Goal: Task Accomplishment & Management: Use online tool/utility

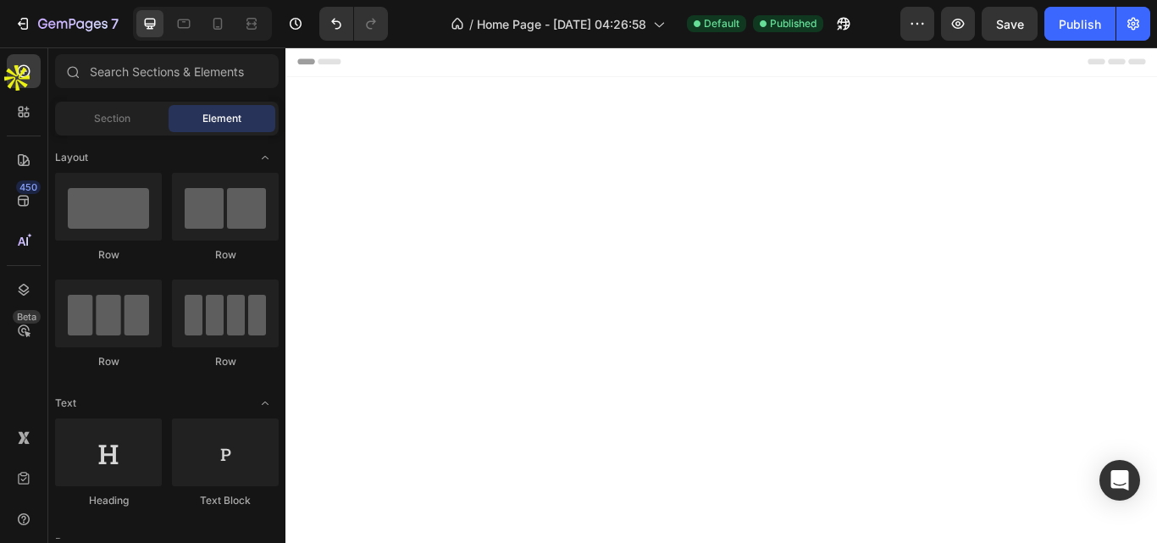
scroll to position [1860, 0]
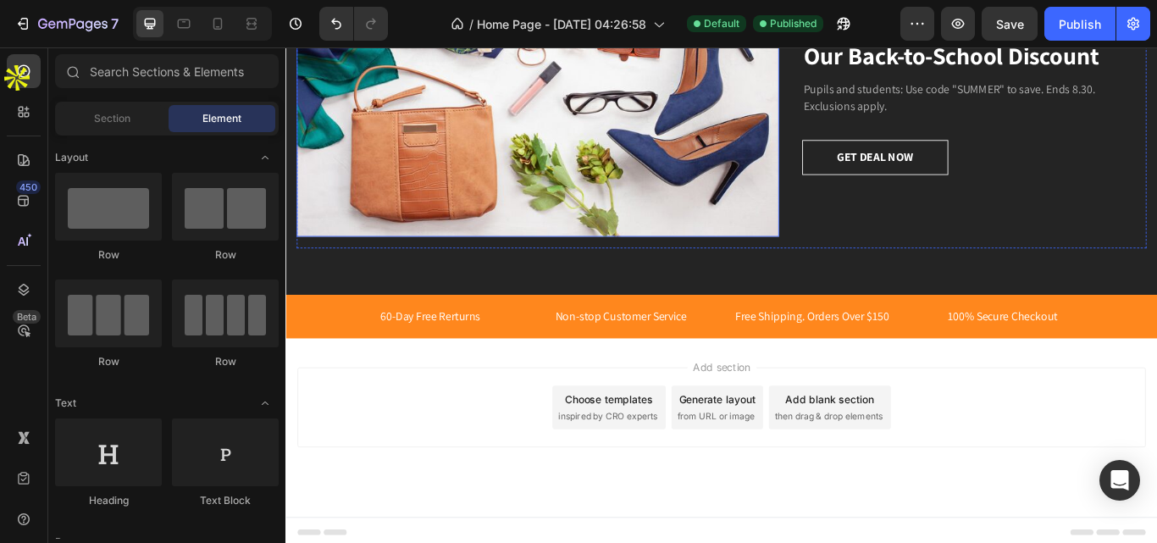
click at [726, 201] on img at bounding box center [579, 62] width 562 height 412
drag, startPoint x: 1298, startPoint y: 431, endPoint x: 1425, endPoint y: 551, distance: 174.3
click at [490, 358] on p "60-Day Free Rerturns" at bounding box center [454, 361] width 206 height 20
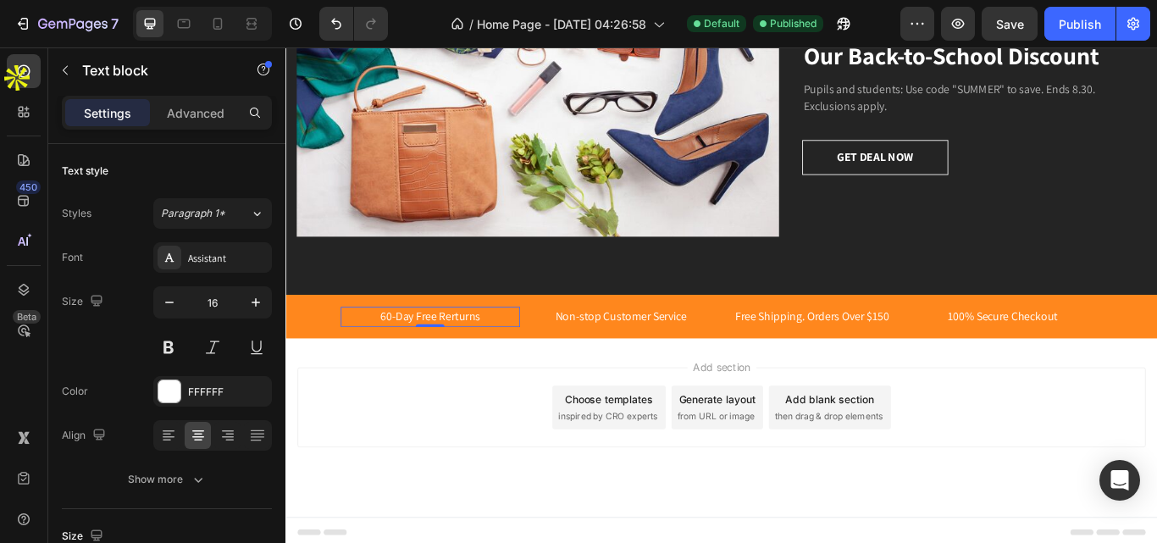
click at [490, 358] on p "60-Day Free Rerturns" at bounding box center [454, 361] width 206 height 20
click at [518, 351] on p "60-Day Free Rerturns" at bounding box center [454, 361] width 206 height 20
click at [920, 356] on p "Free Shipping. Orders Over $150" at bounding box center [899, 361] width 206 height 20
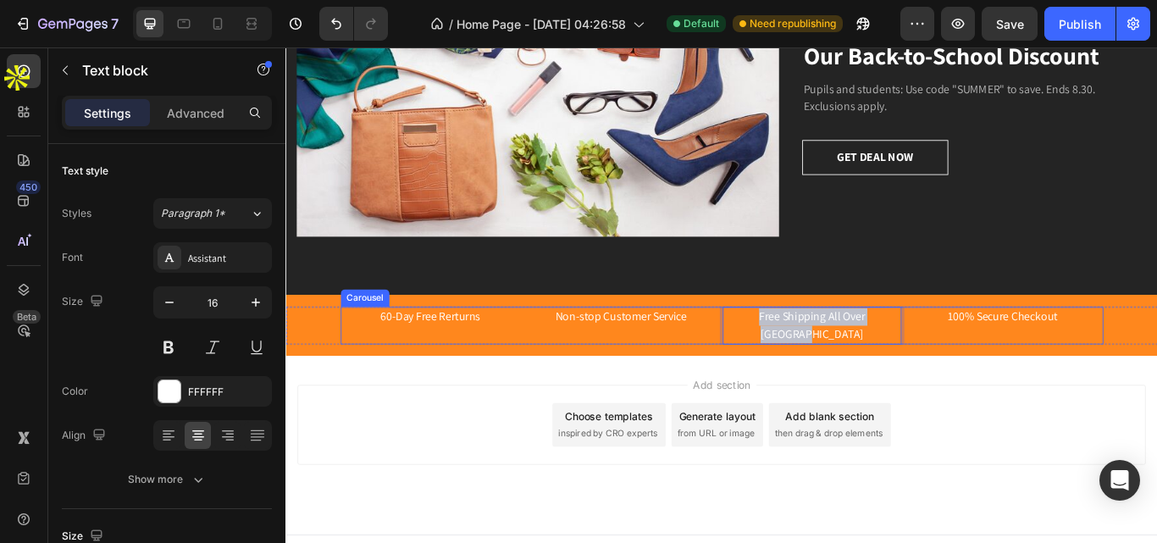
drag, startPoint x: 988, startPoint y: 349, endPoint x: 783, endPoint y: 346, distance: 205.0
click at [783, 350] on div "60-Day Free Rerturns Text block Non-stop Customer Service Text block Free Shipp…" at bounding box center [793, 372] width 889 height 44
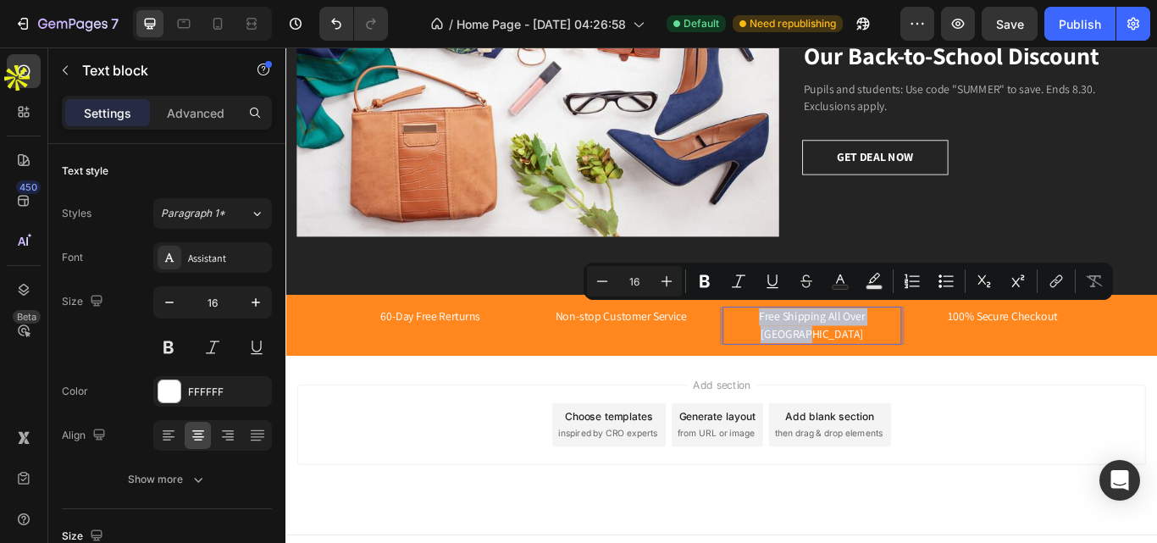
copy p "Free Shipping All Over [GEOGRAPHIC_DATA]"
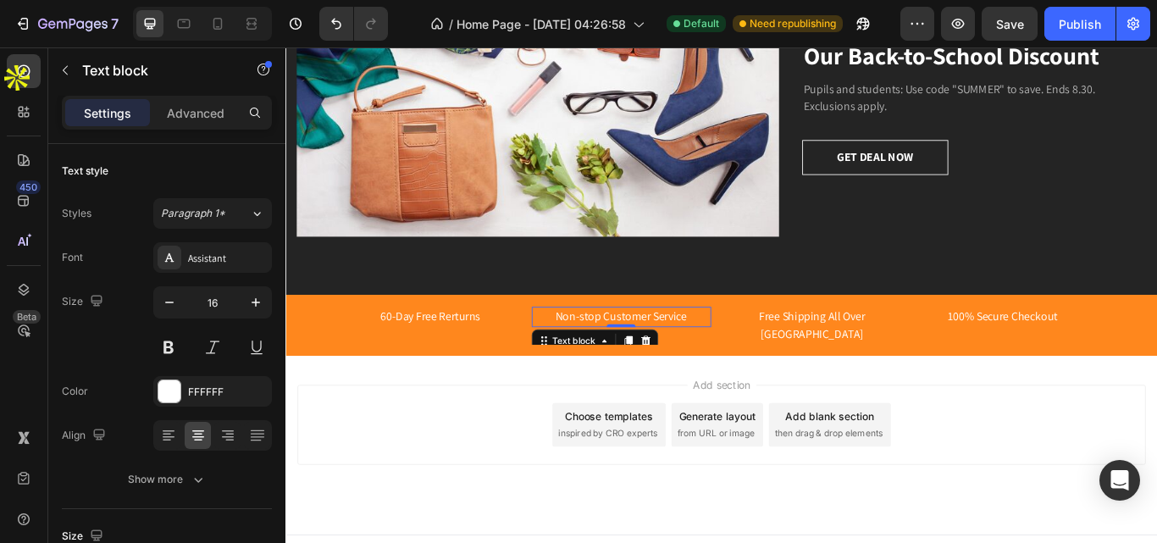
click at [700, 351] on p "Non-stop Customer Service" at bounding box center [676, 361] width 206 height 20
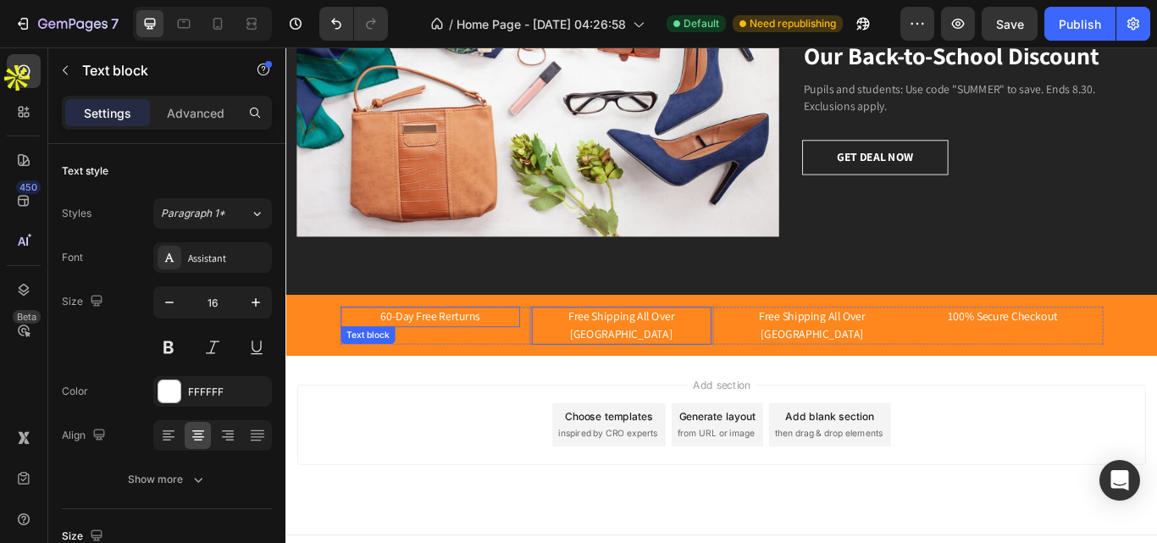
click at [433, 354] on p "60-Day Free Rerturns" at bounding box center [454, 361] width 206 height 20
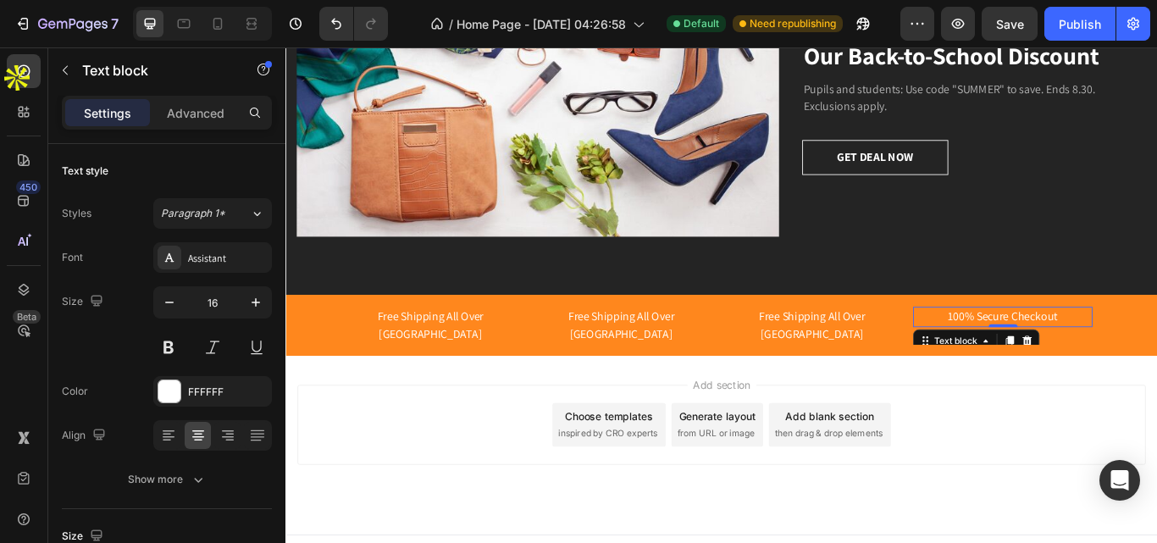
click at [1089, 354] on p "100% Secure Checkout" at bounding box center [1121, 361] width 206 height 20
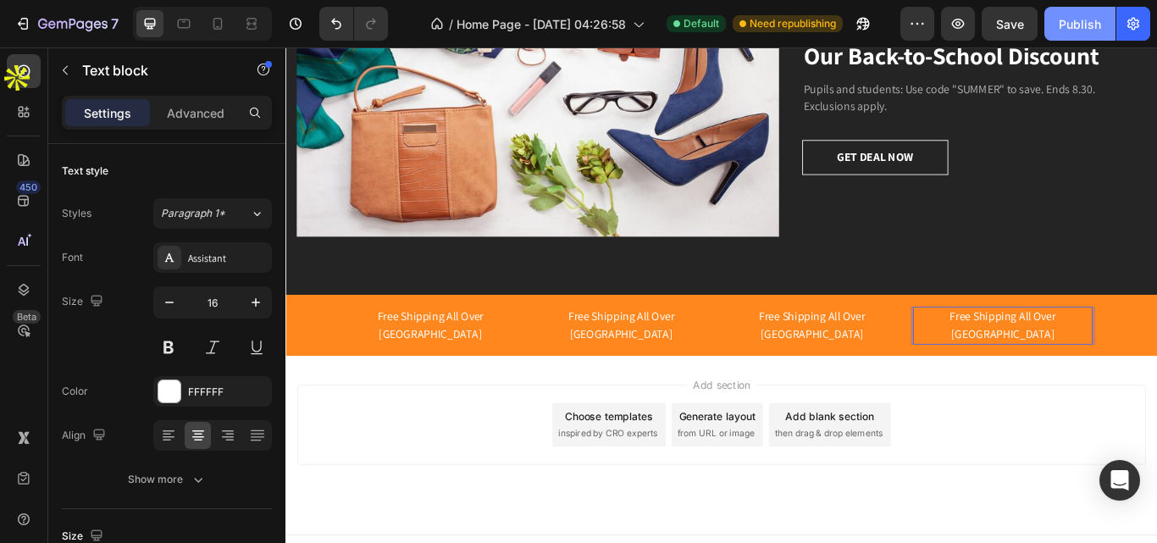
click at [1065, 19] on div "Publish" at bounding box center [1080, 24] width 42 height 18
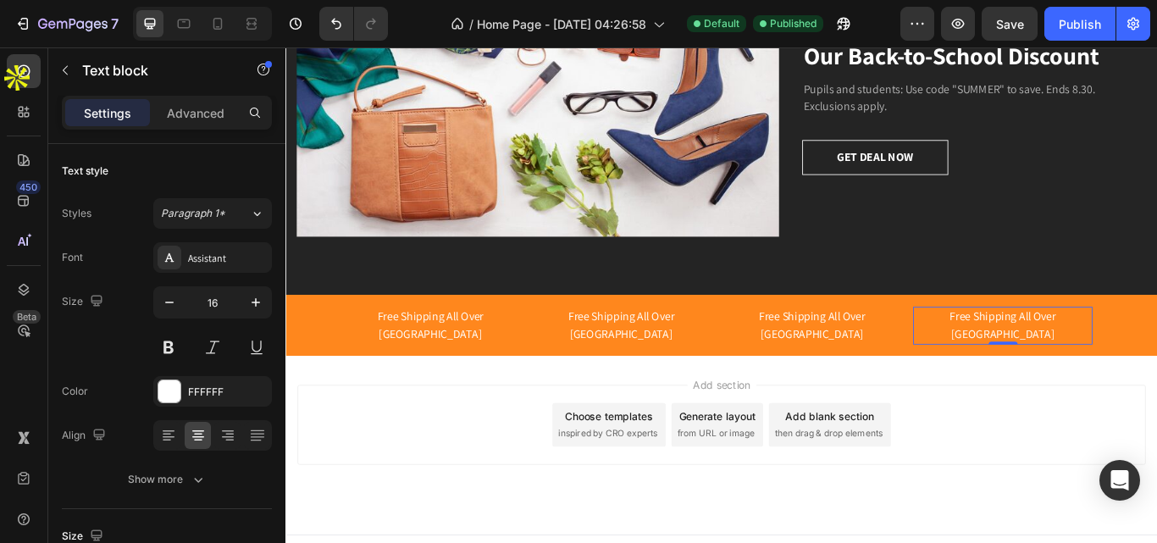
click at [1104, 471] on div "Add section Choose templates inspired by CRO experts Generate layout from URL o…" at bounding box center [793, 487] width 989 height 93
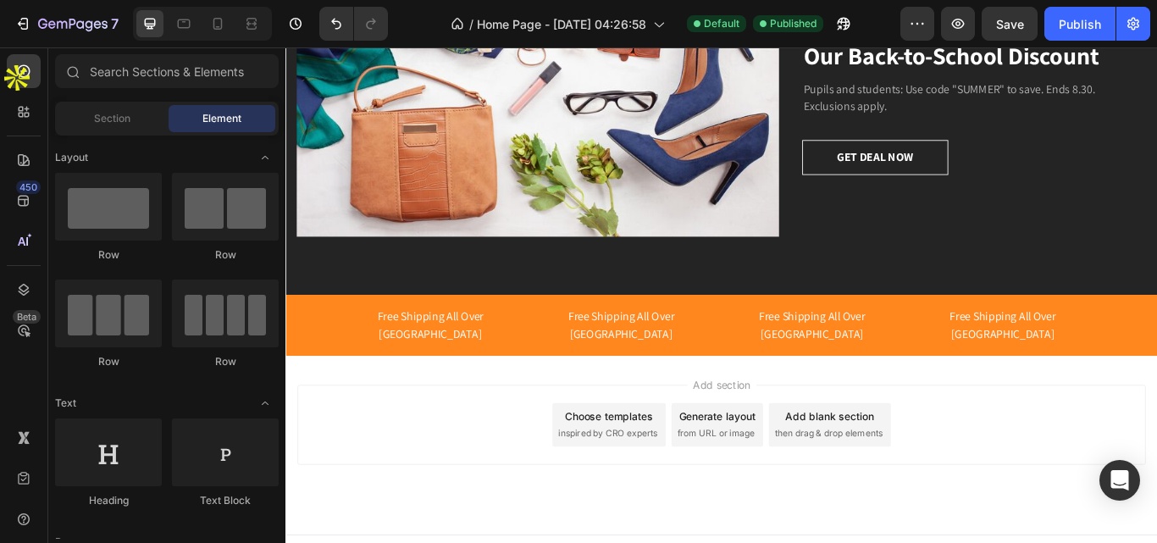
scroll to position [1732, 0]
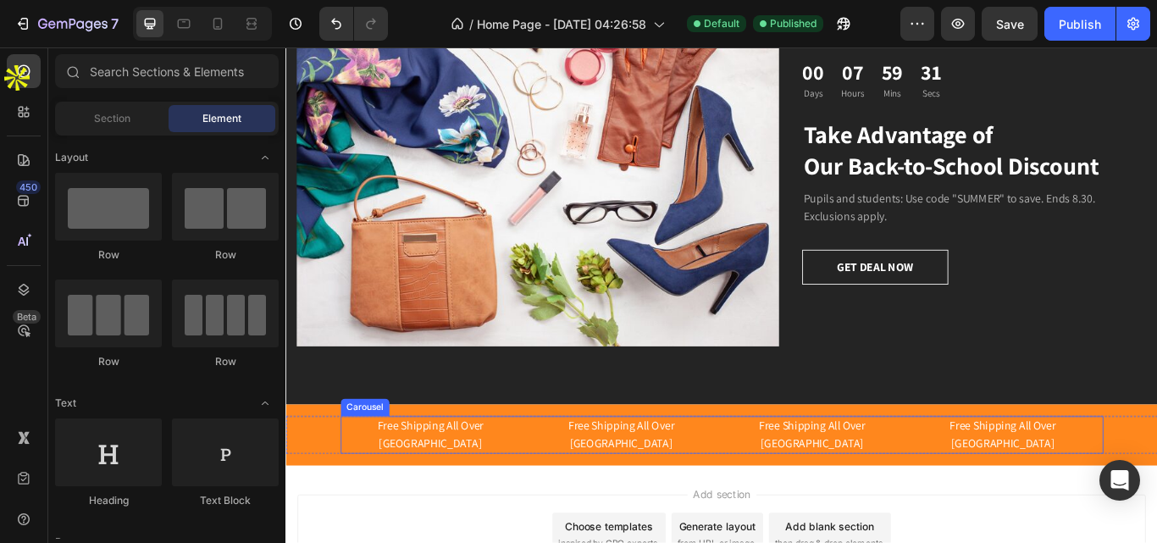
click at [783, 484] on div "Free Shipping All Over Pakistan Text block Free Shipping All Over [GEOGRAPHIC_D…" at bounding box center [793, 500] width 889 height 44
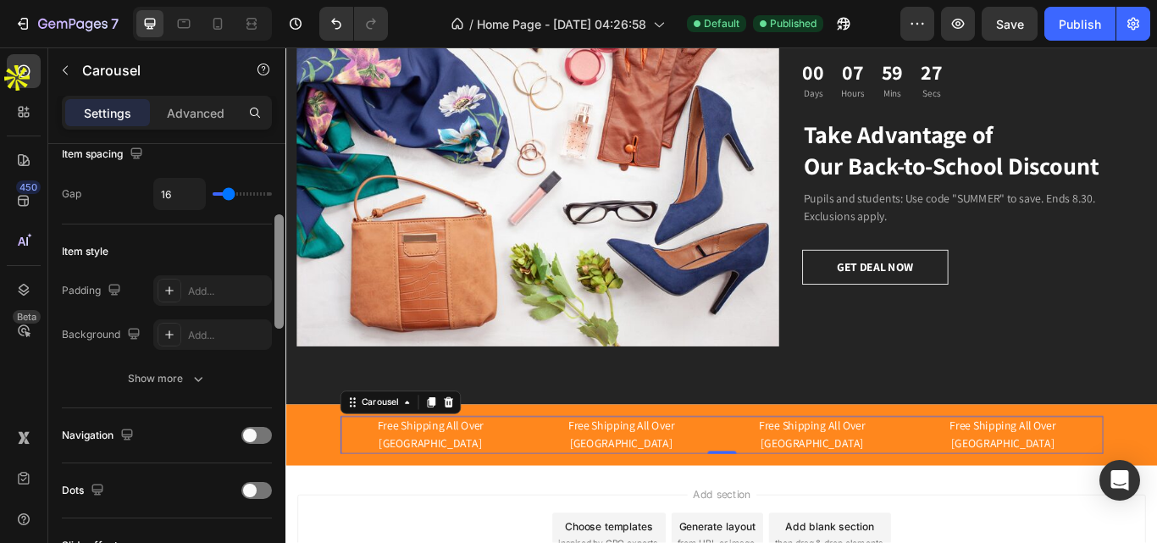
scroll to position [338, 0]
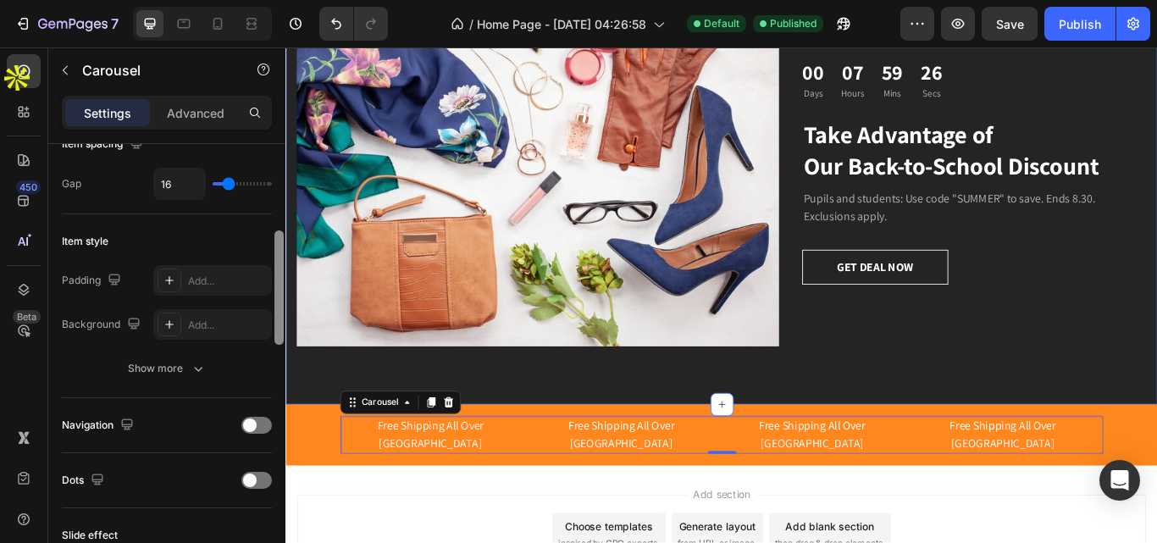
drag, startPoint x: 564, startPoint y: 285, endPoint x: 305, endPoint y: 465, distance: 315.8
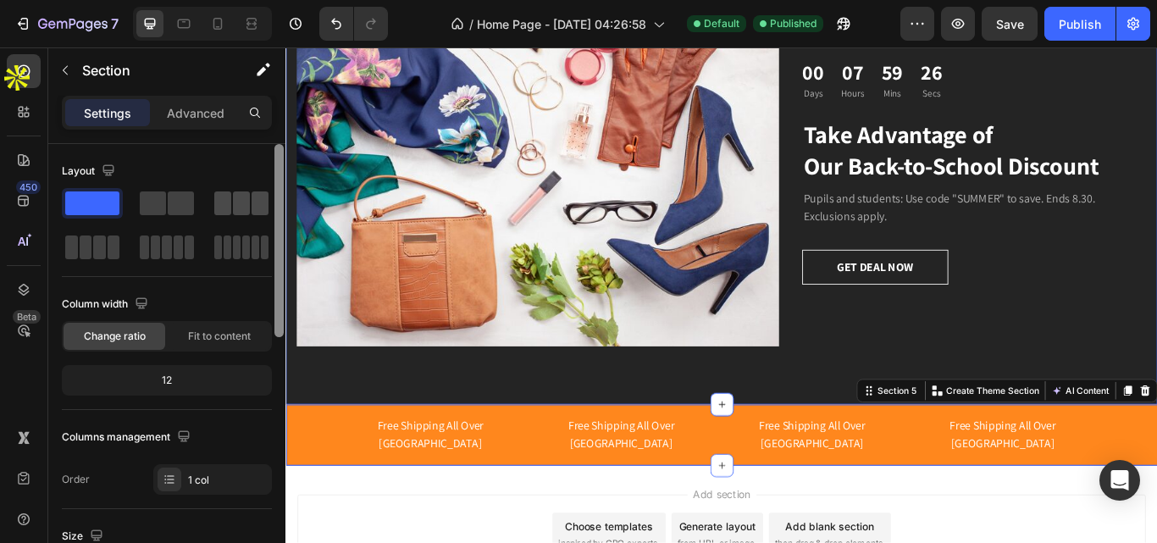
scroll to position [0, 0]
click at [214, 113] on p "Advanced" at bounding box center [196, 113] width 58 height 18
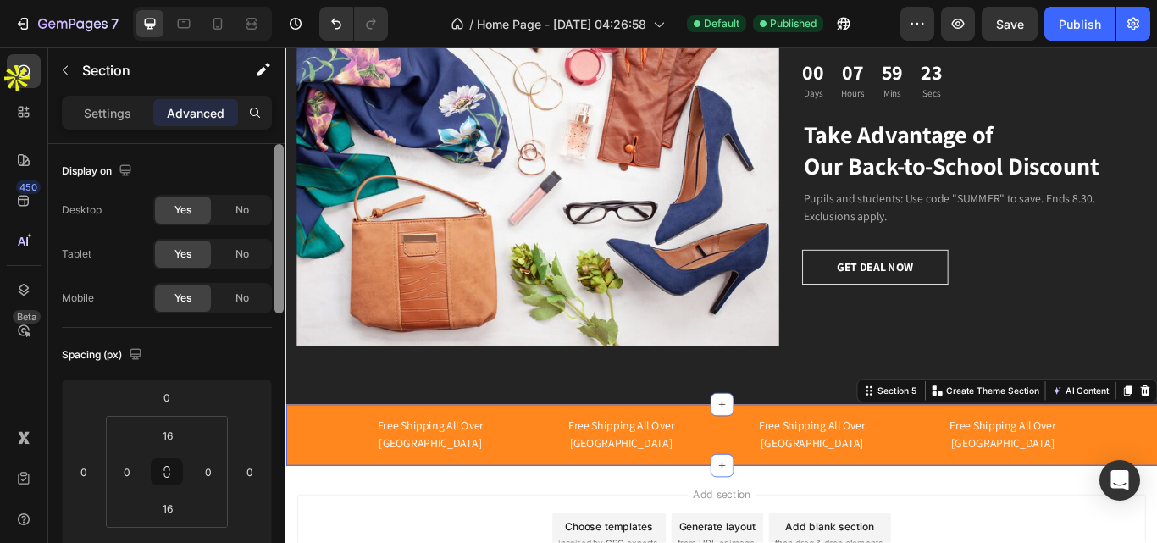
scroll to position [100, 0]
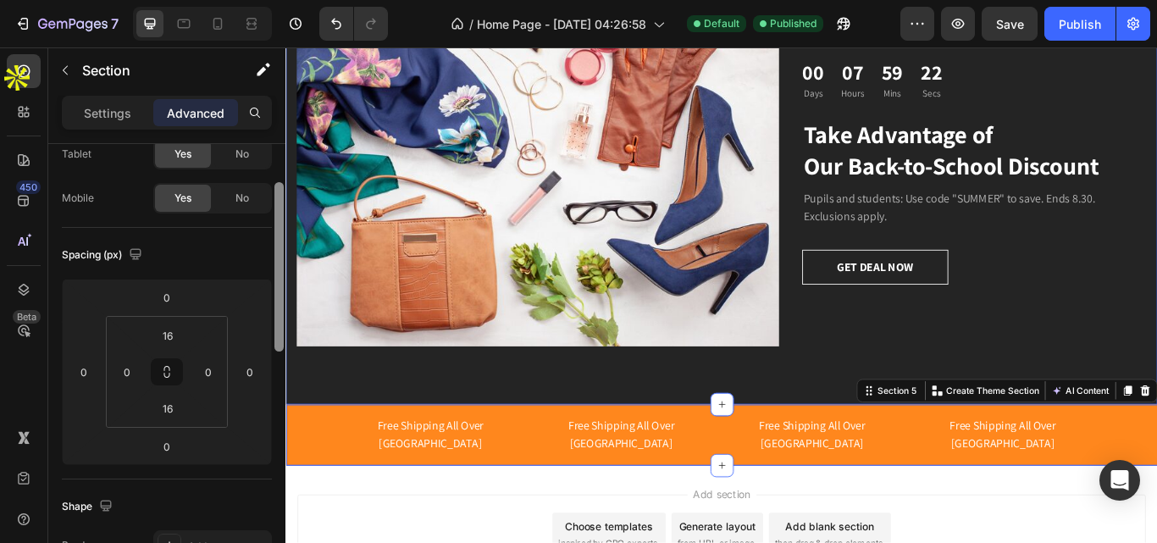
drag, startPoint x: 565, startPoint y: 284, endPoint x: 325, endPoint y: 418, distance: 274.5
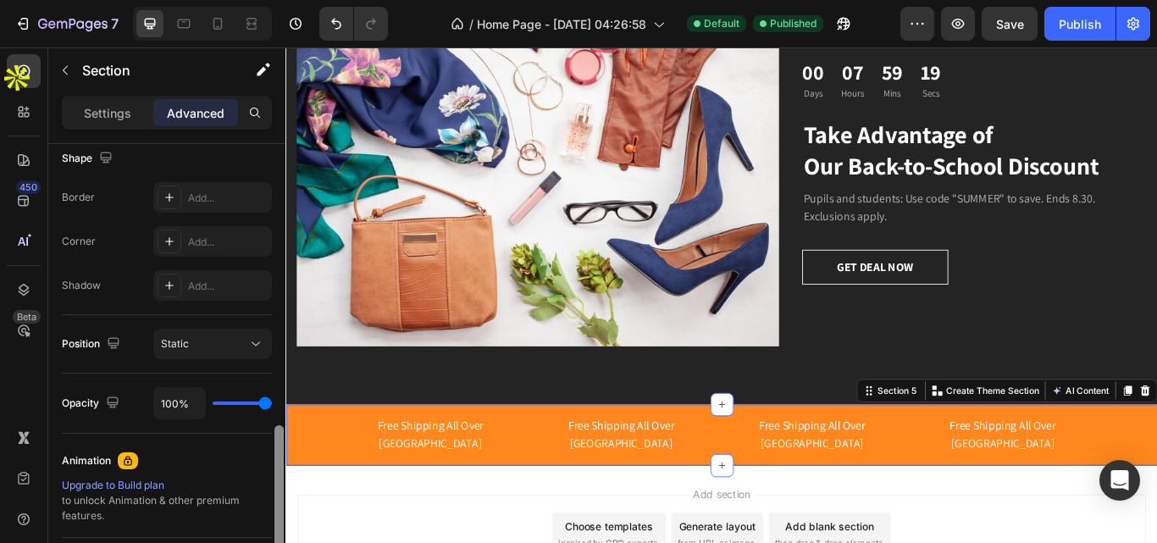
scroll to position [529, 0]
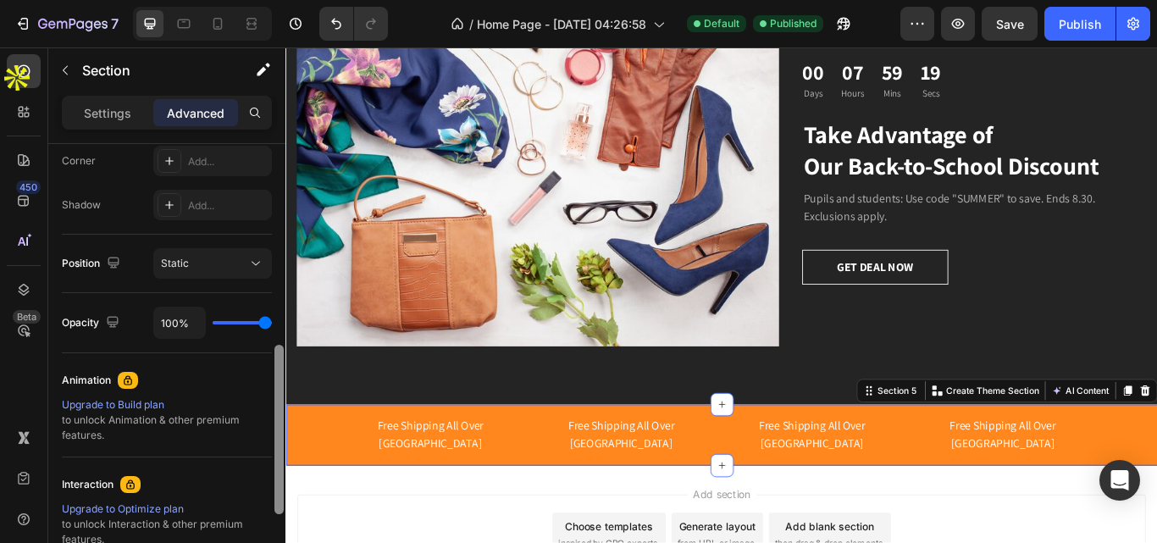
drag, startPoint x: 277, startPoint y: 325, endPoint x: 278, endPoint y: 438, distance: 112.7
click at [278, 438] on div at bounding box center [278, 429] width 9 height 169
click at [567, 466] on div "Free Shipping All Over Pakistan Text block Free Shipping All Over Pakistan Text…" at bounding box center [793, 499] width 1016 height 71
click at [554, 468] on div "Free Shipping All Over Pakistan Text block Free Shipping All Over Pakistan Text…" at bounding box center [793, 499] width 1016 height 71
click at [578, 503] on div "Free Shipping All Over Pakistan Text block Free Shipping All Over Pakistan Text…" at bounding box center [793, 499] width 1016 height 71
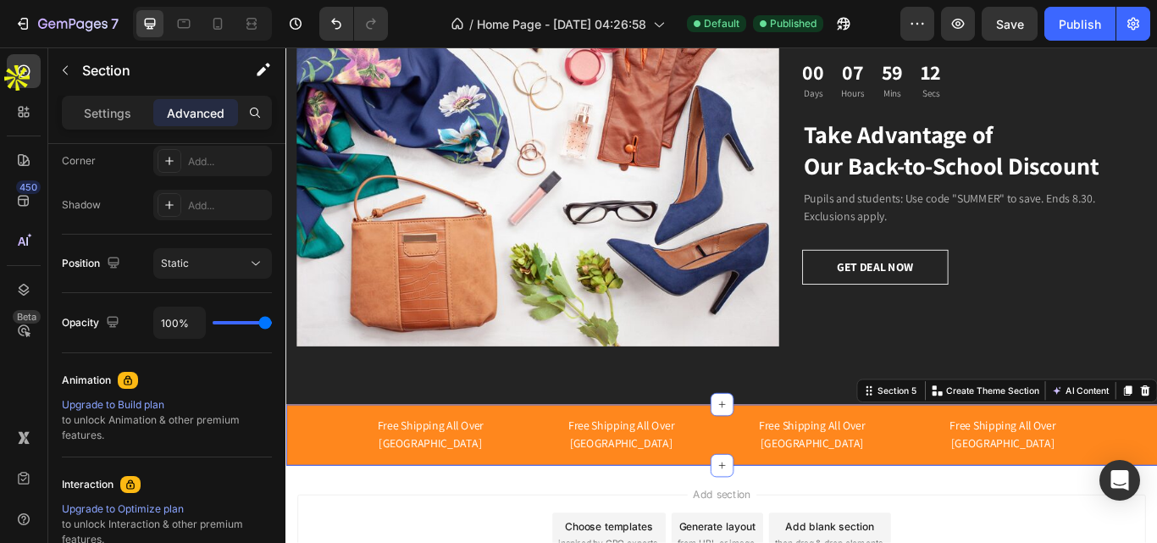
click at [450, 502] on div "Free Shipping All Over Pakistan Text block Free Shipping All Over Pakistan Text…" at bounding box center [793, 499] width 1016 height 71
click at [108, 101] on div "Settings" at bounding box center [107, 112] width 85 height 27
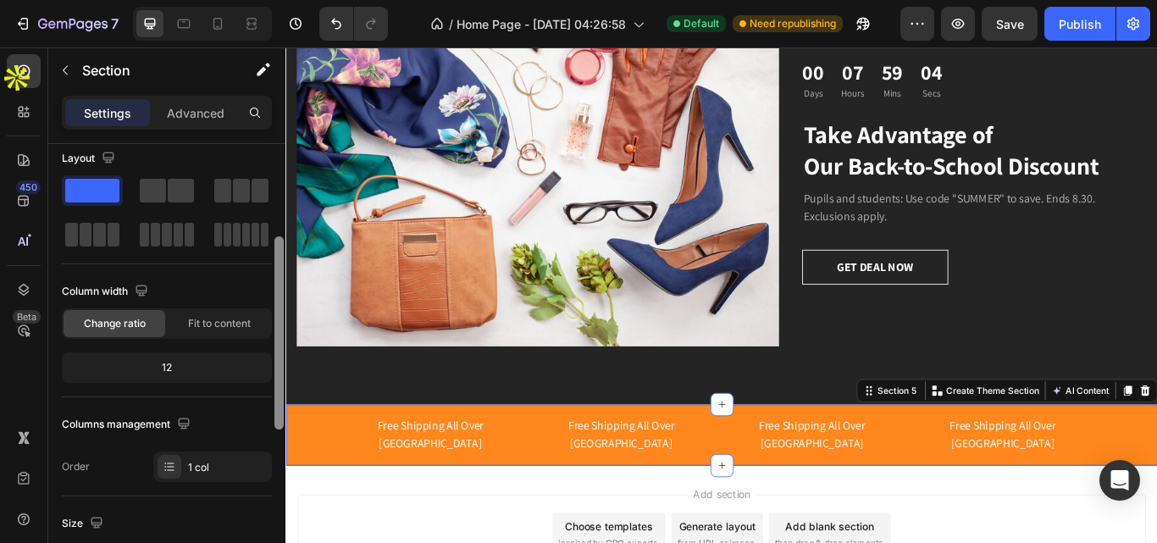
scroll to position [0, 0]
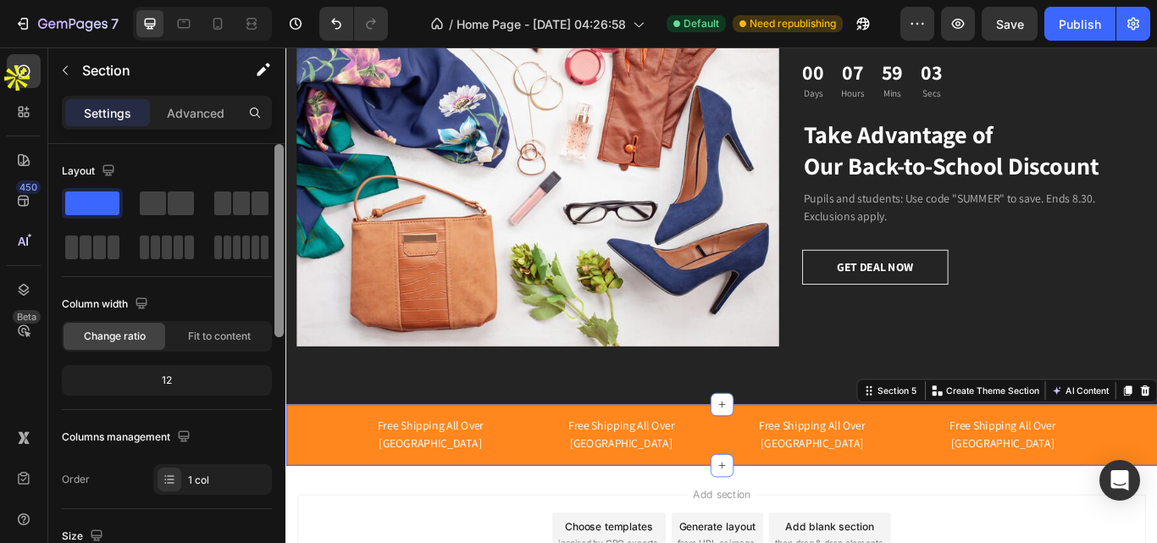
drag, startPoint x: 277, startPoint y: 385, endPoint x: 263, endPoint y: 133, distance: 252.8
click at [263, 133] on div "Settings Advanced Layout Column width Change ratio Fit to content 12 Columns ma…" at bounding box center [166, 343] width 237 height 495
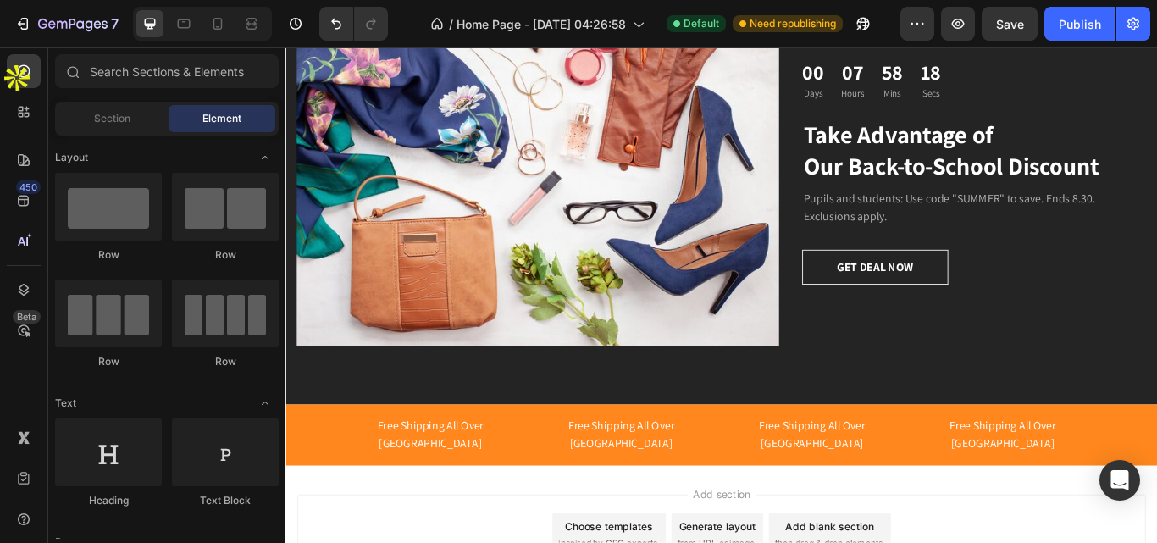
scroll to position [1565, 0]
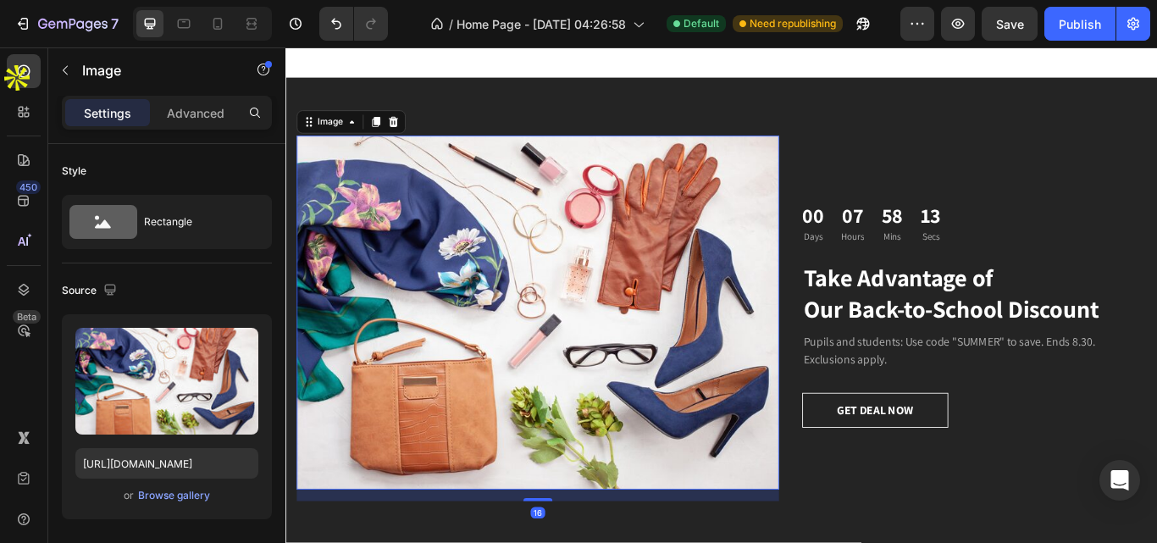
click at [379, 329] on img at bounding box center [579, 357] width 562 height 412
click at [158, 500] on div "Browse gallery" at bounding box center [174, 495] width 72 height 15
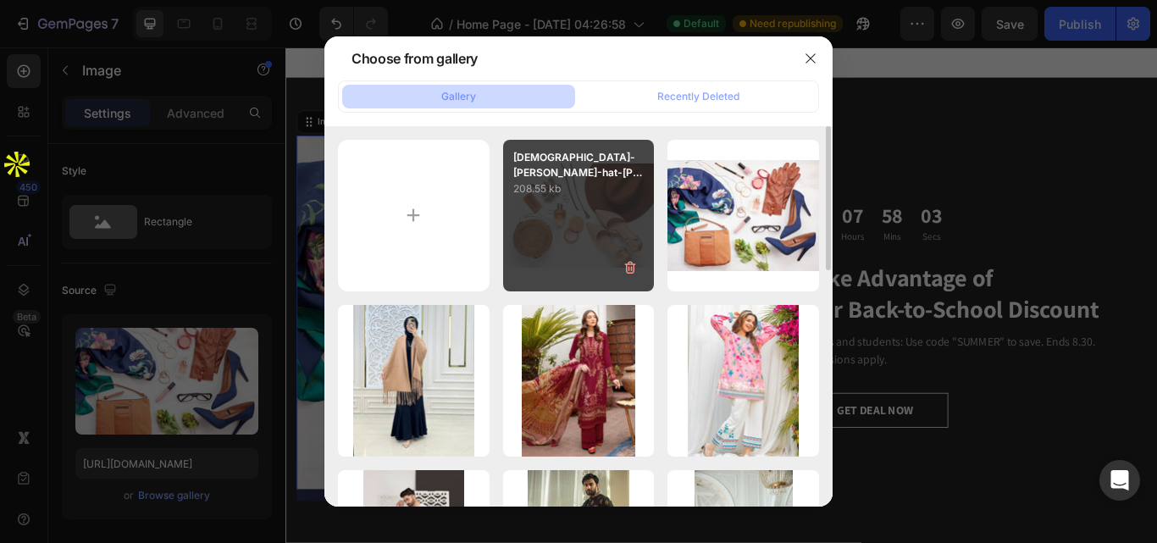
click at [595, 219] on div "[DEMOGRAPHIC_DATA]-[PERSON_NAME]-hat-[PERSON_NAME]...1).jpg 208.55 kb" at bounding box center [579, 216] width 152 height 152
type input "[URL][DOMAIN_NAME]"
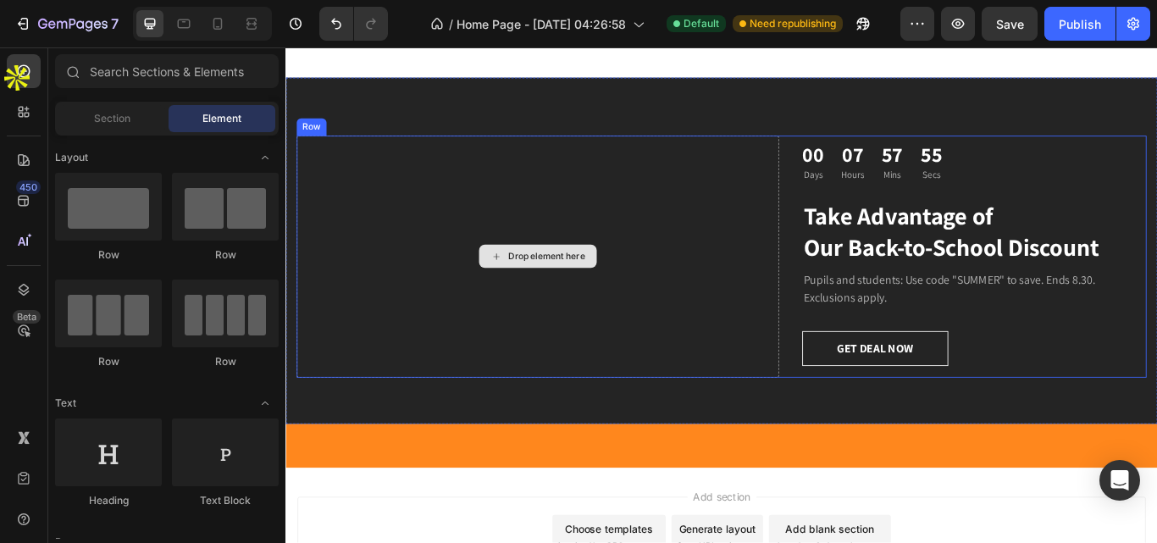
click at [567, 294] on div "Drop element here" at bounding box center [590, 292] width 90 height 14
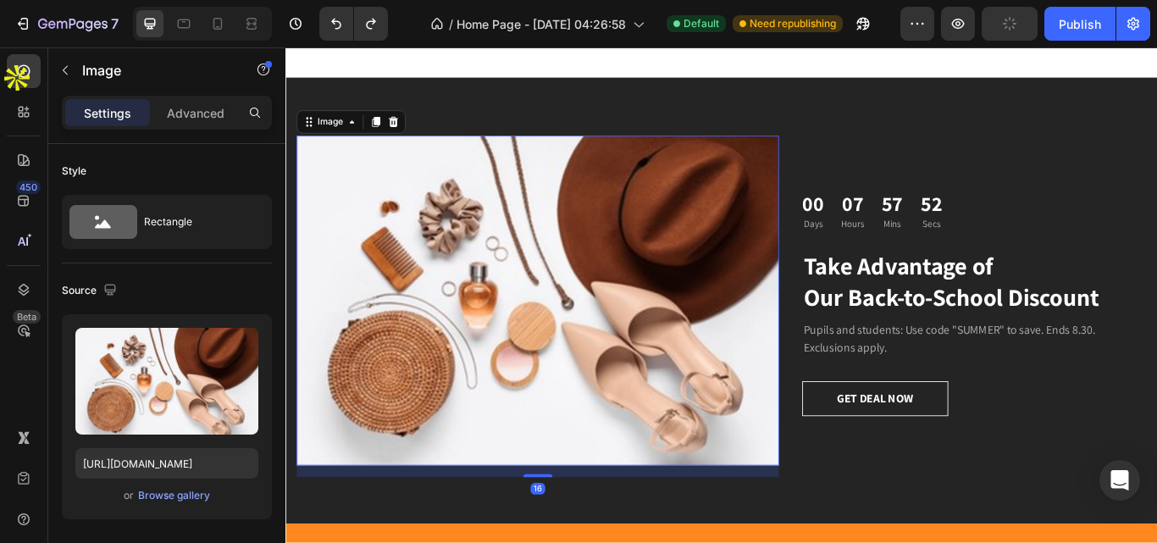
click at [567, 294] on img at bounding box center [579, 343] width 562 height 385
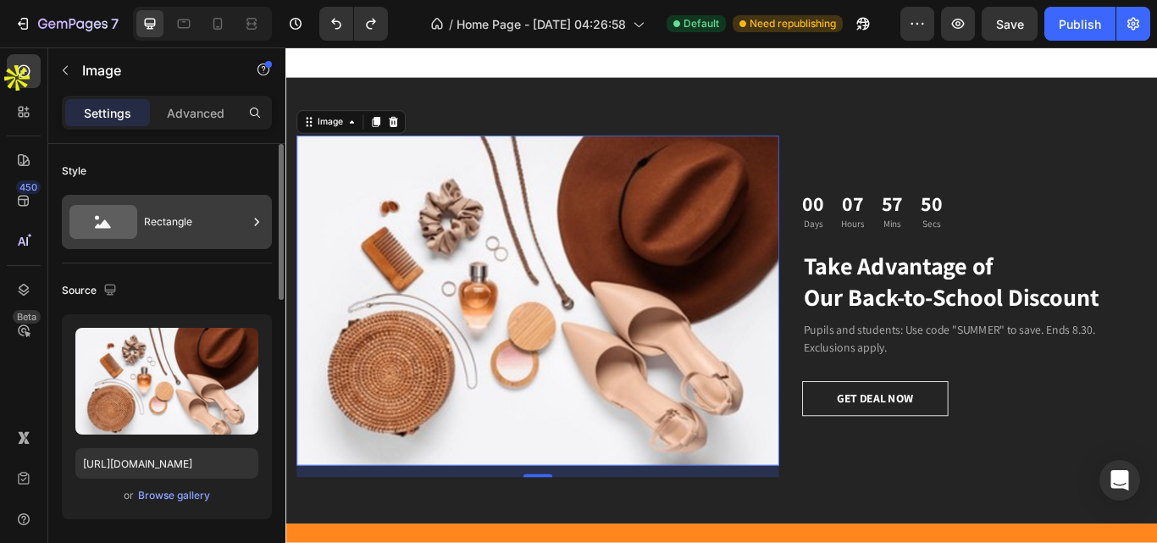
click at [238, 221] on div "Rectangle" at bounding box center [195, 221] width 103 height 39
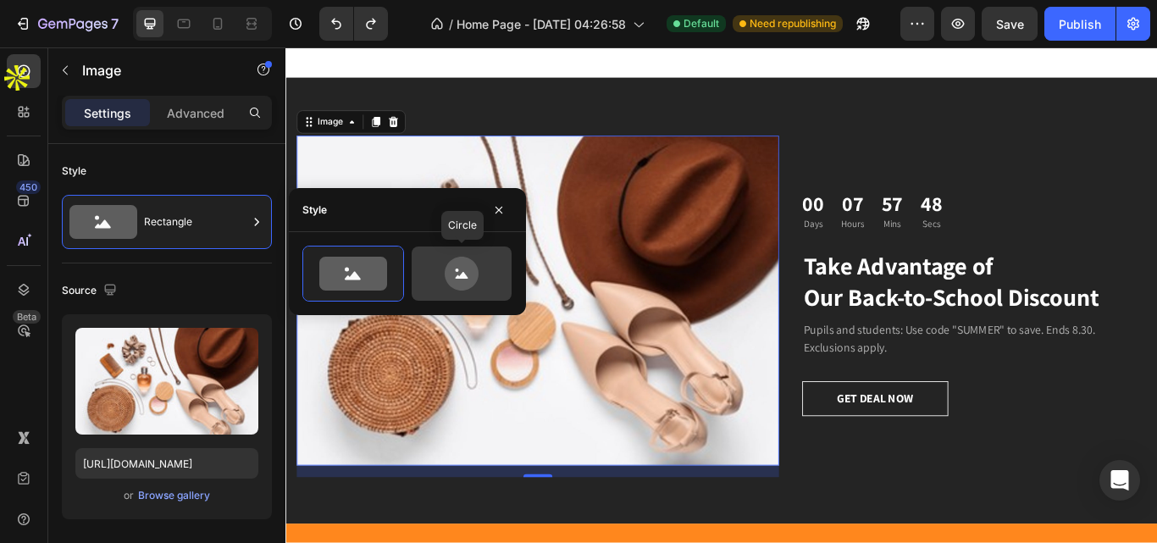
click at [446, 276] on icon at bounding box center [462, 274] width 34 height 34
type input "80"
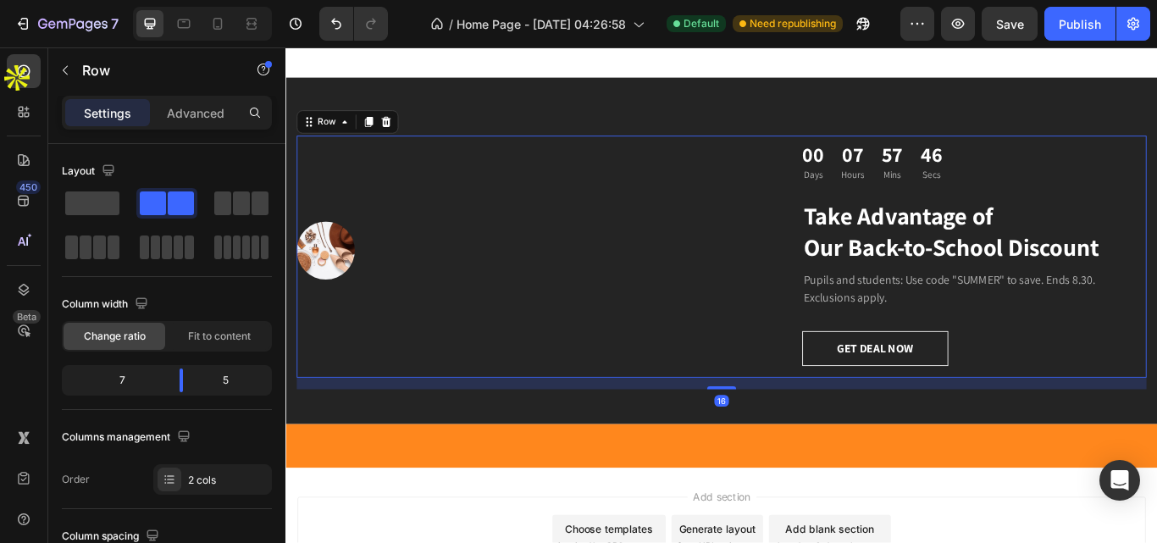
click at [708, 423] on div "Image" at bounding box center [579, 292] width 562 height 283
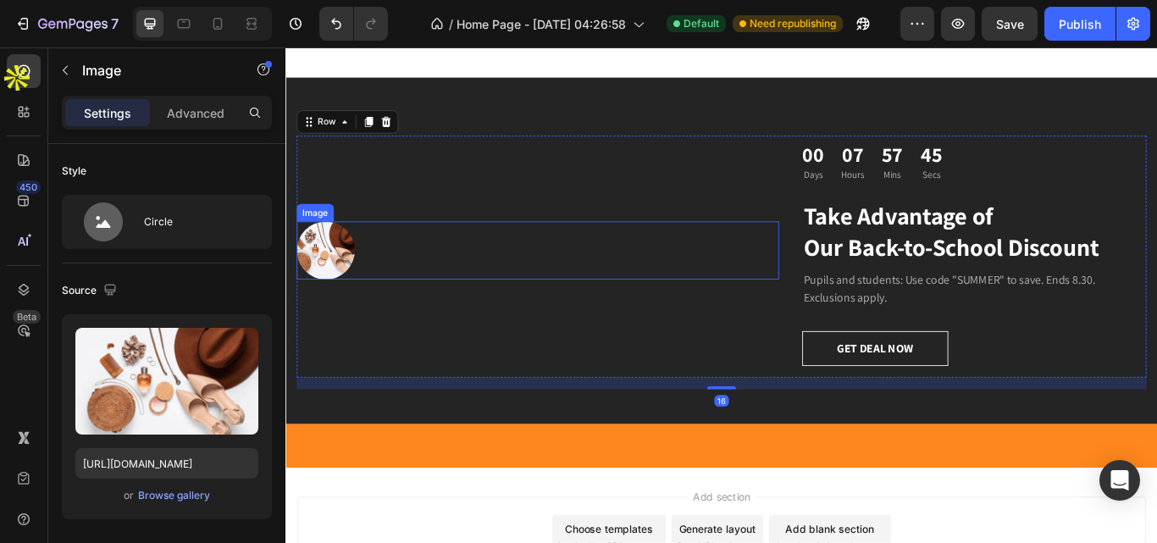
click at [352, 269] on img at bounding box center [332, 285] width 68 height 68
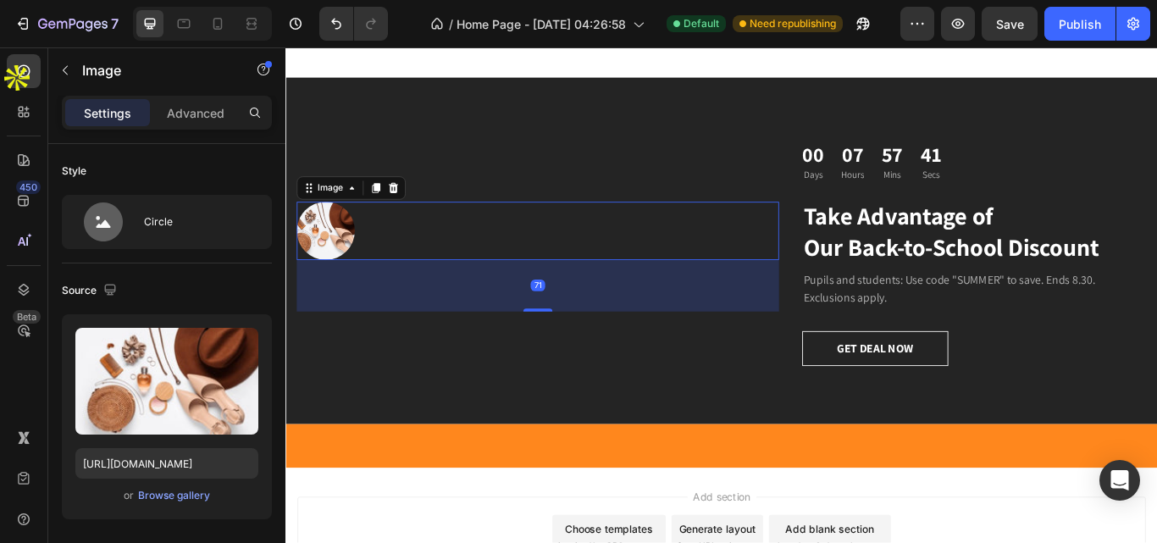
drag, startPoint x: 578, startPoint y: 329, endPoint x: 580, endPoint y: 375, distance: 46.7
click at [580, 375] on div "Image 71" at bounding box center [579, 292] width 562 height 283
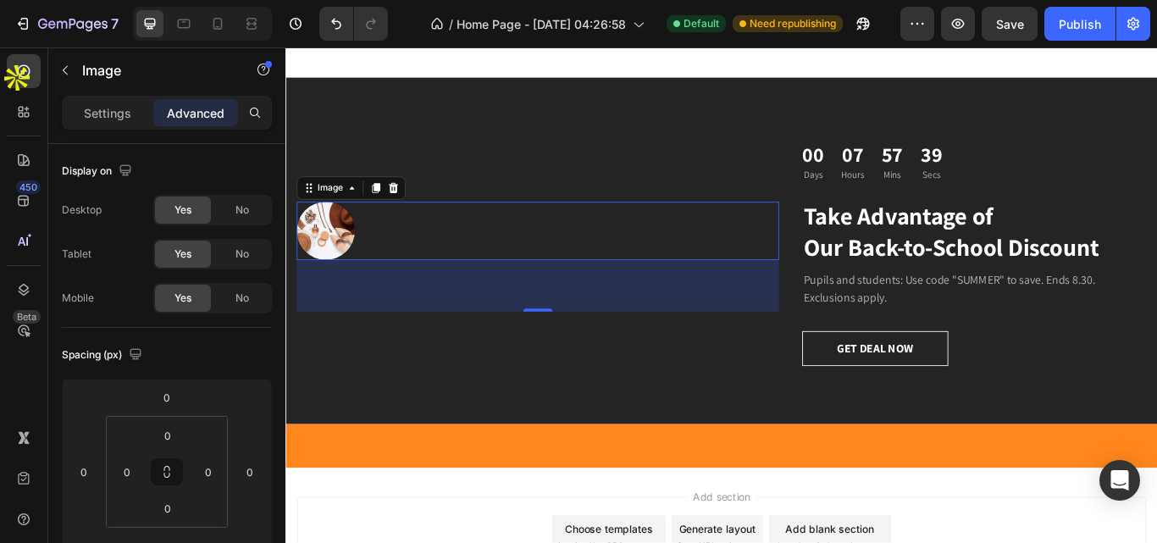
click at [340, 256] on img at bounding box center [332, 262] width 68 height 68
click at [111, 116] on p "Settings" at bounding box center [107, 113] width 47 height 18
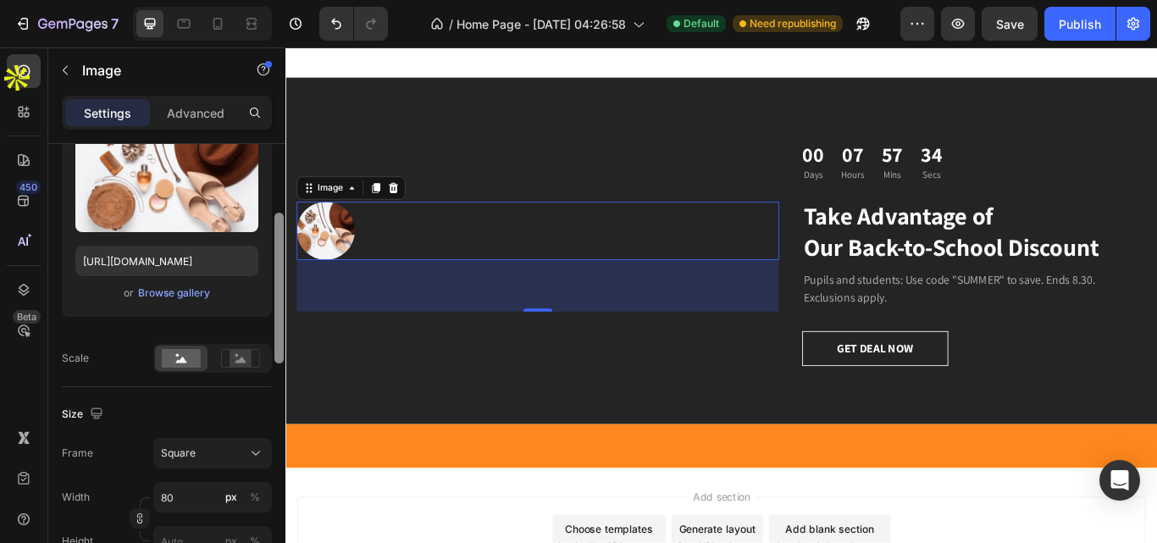
scroll to position [237, 0]
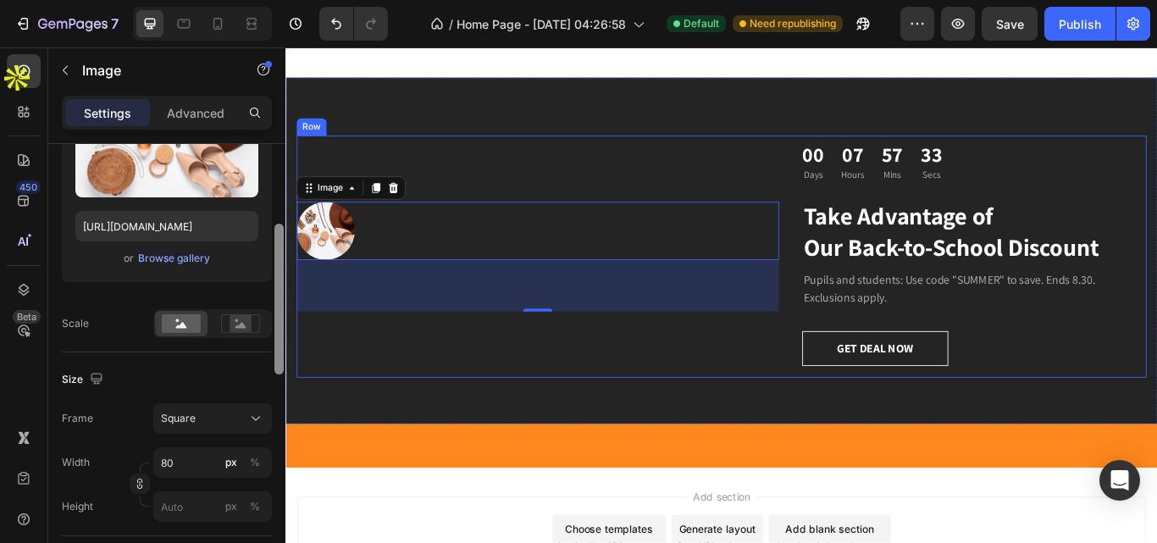
drag, startPoint x: 564, startPoint y: 252, endPoint x: 295, endPoint y: 418, distance: 315.9
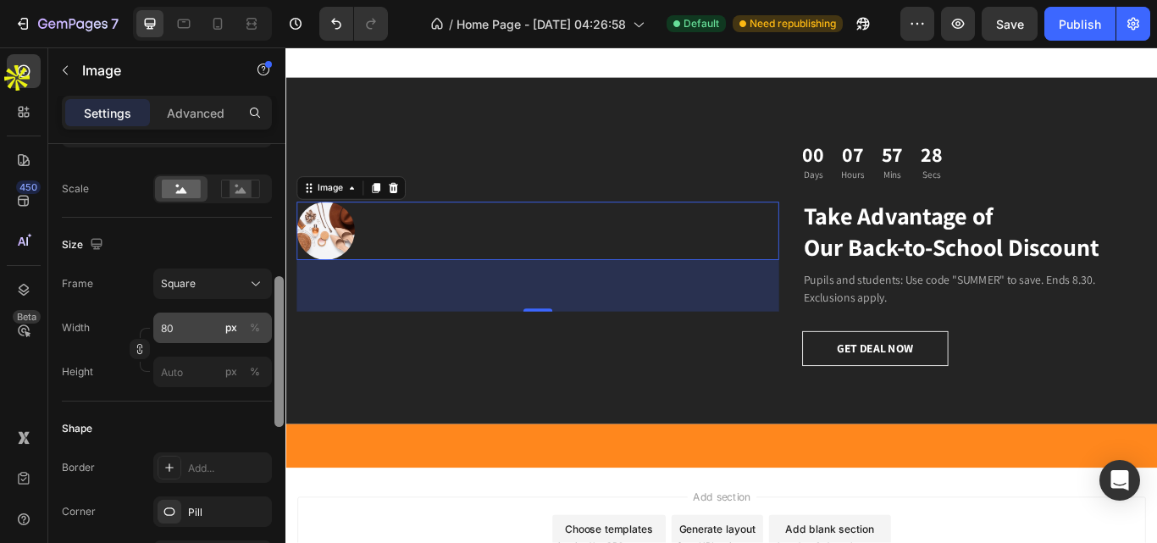
scroll to position [377, 0]
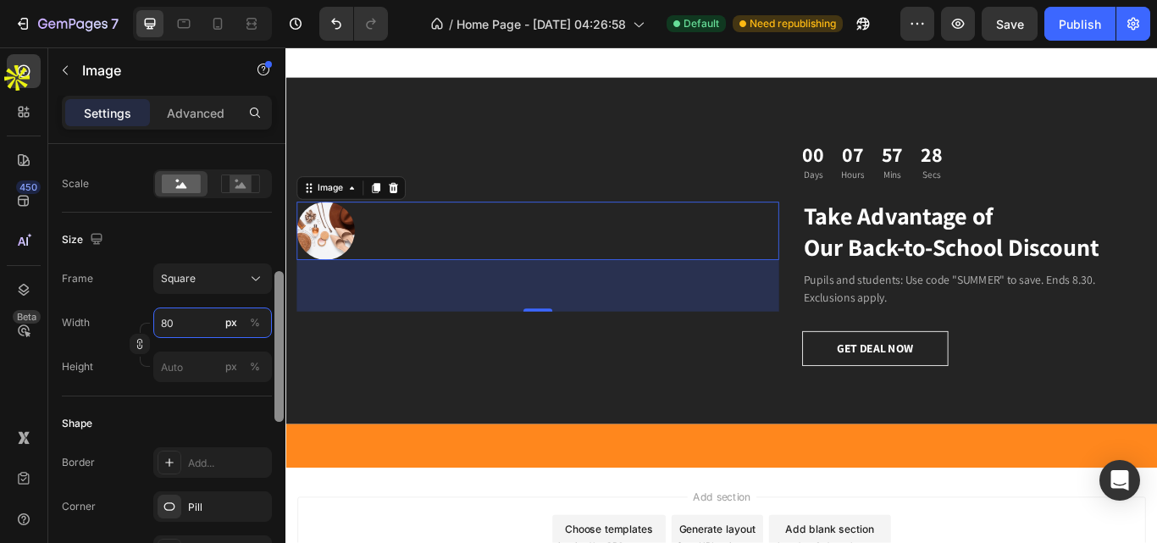
click at [208, 333] on input "80" at bounding box center [212, 322] width 119 height 30
type input "4"
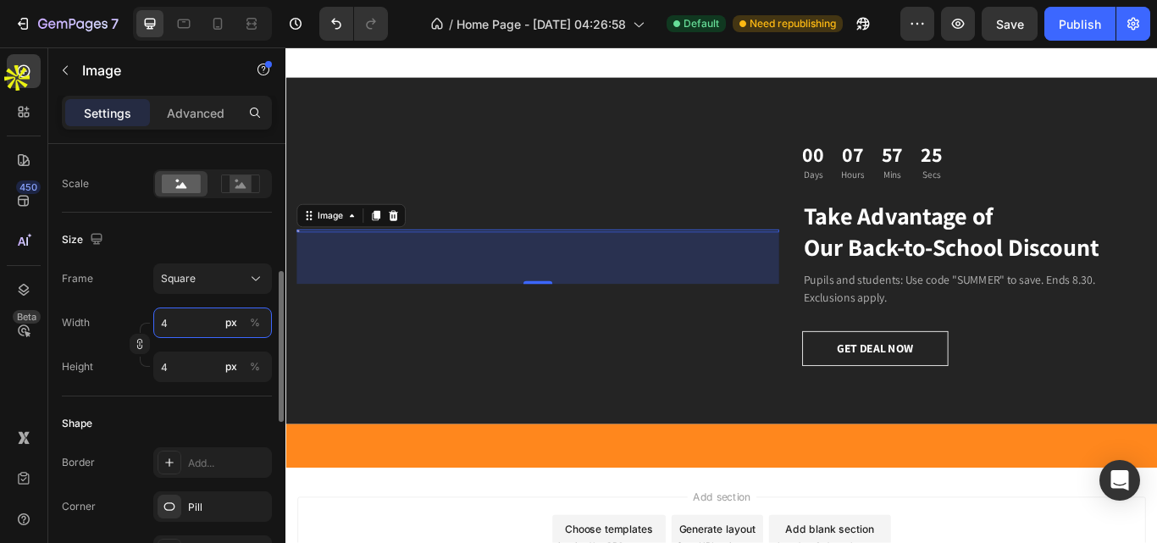
type input "40"
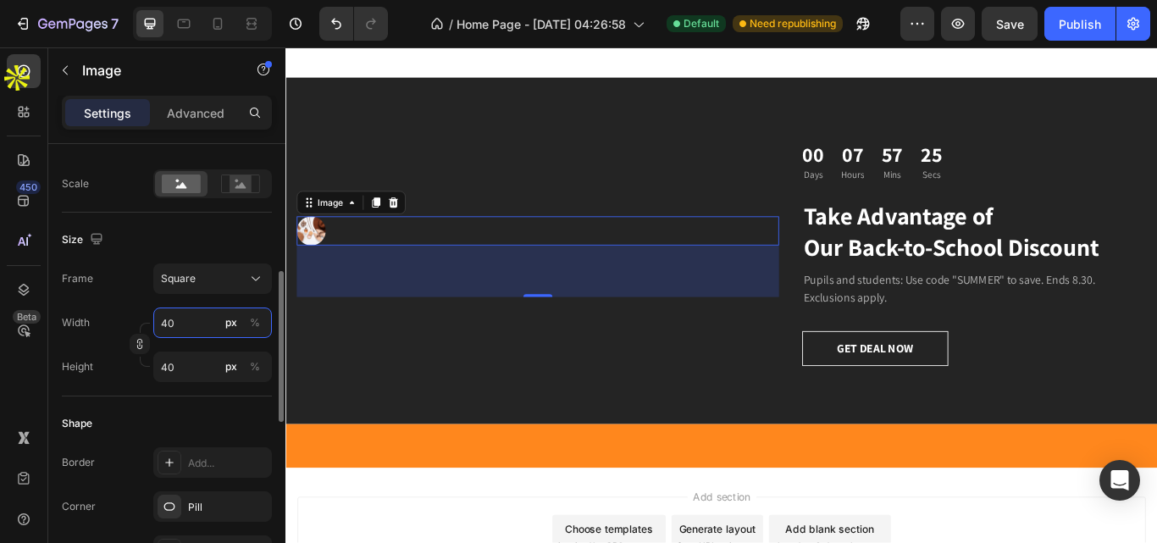
type input "400"
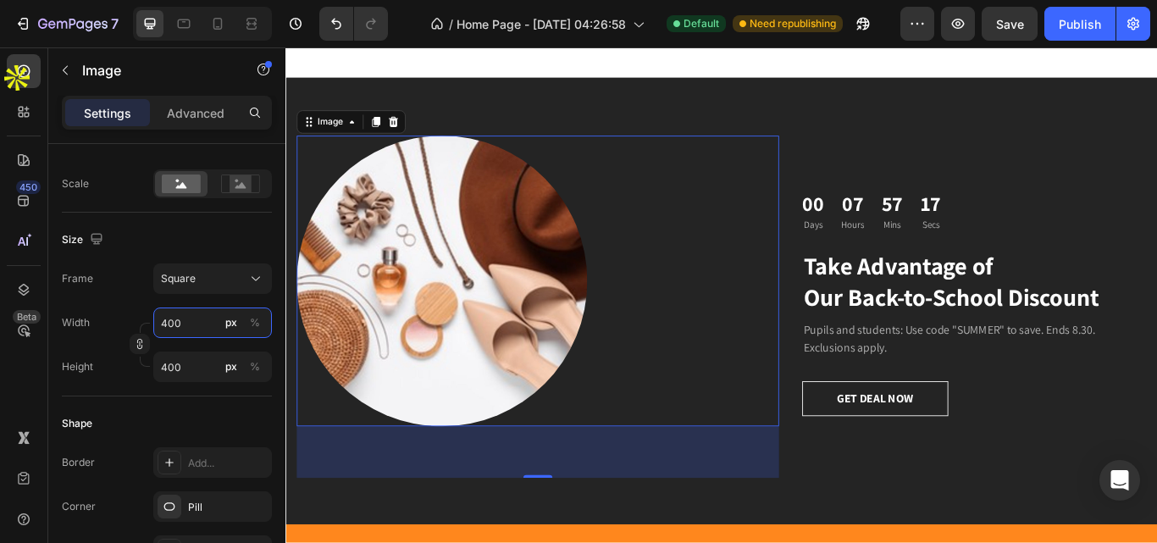
type input "400"
click at [730, 366] on div at bounding box center [579, 320] width 562 height 339
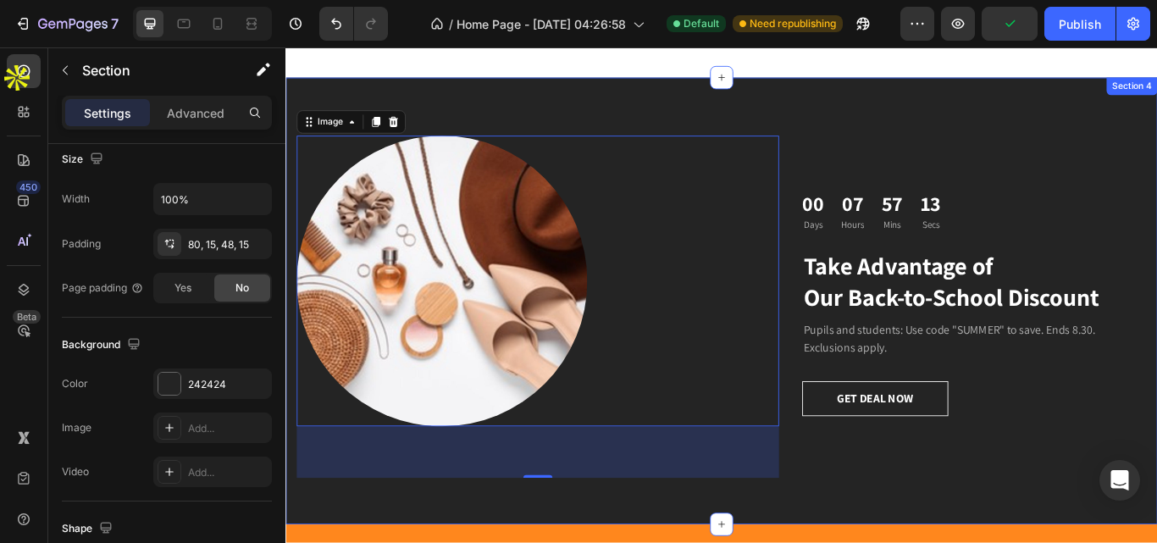
scroll to position [0, 0]
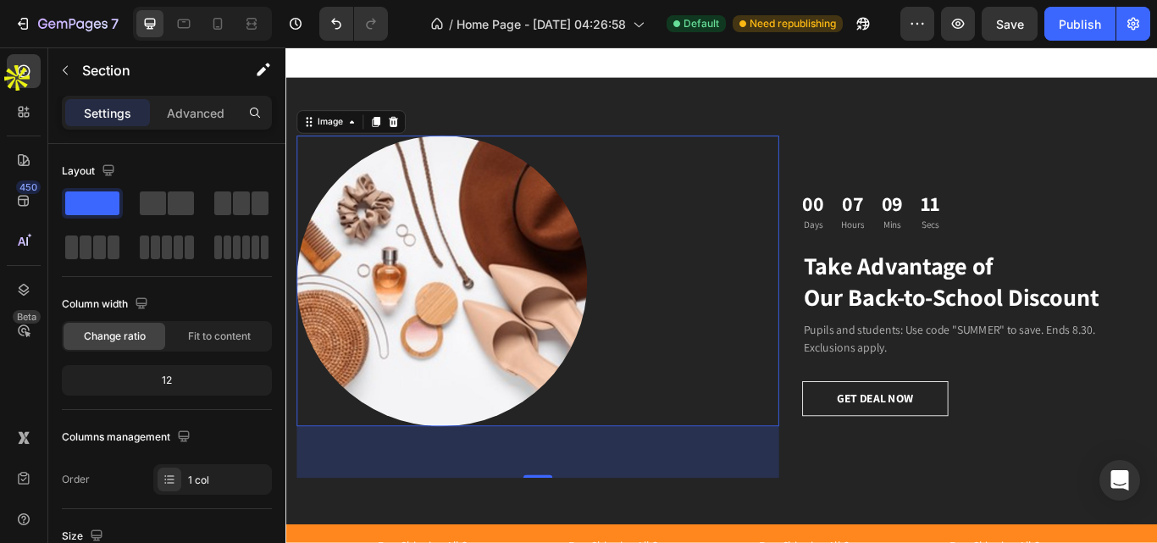
click at [623, 452] on div at bounding box center [579, 320] width 562 height 339
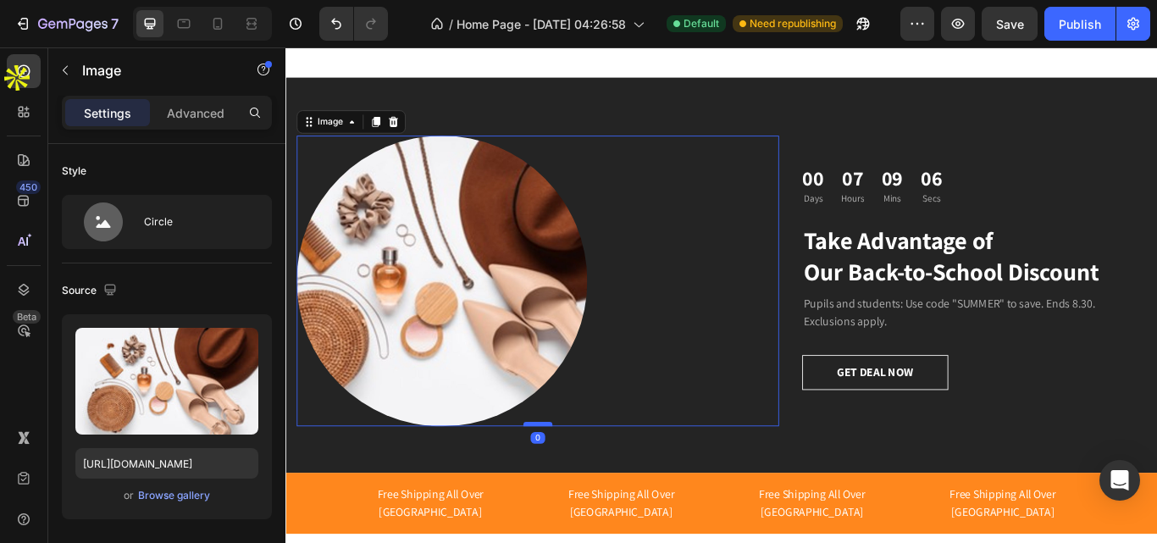
drag, startPoint x: 573, startPoint y: 545, endPoint x: 567, endPoint y: 484, distance: 61.3
click at [567, 484] on div at bounding box center [579, 486] width 34 height 5
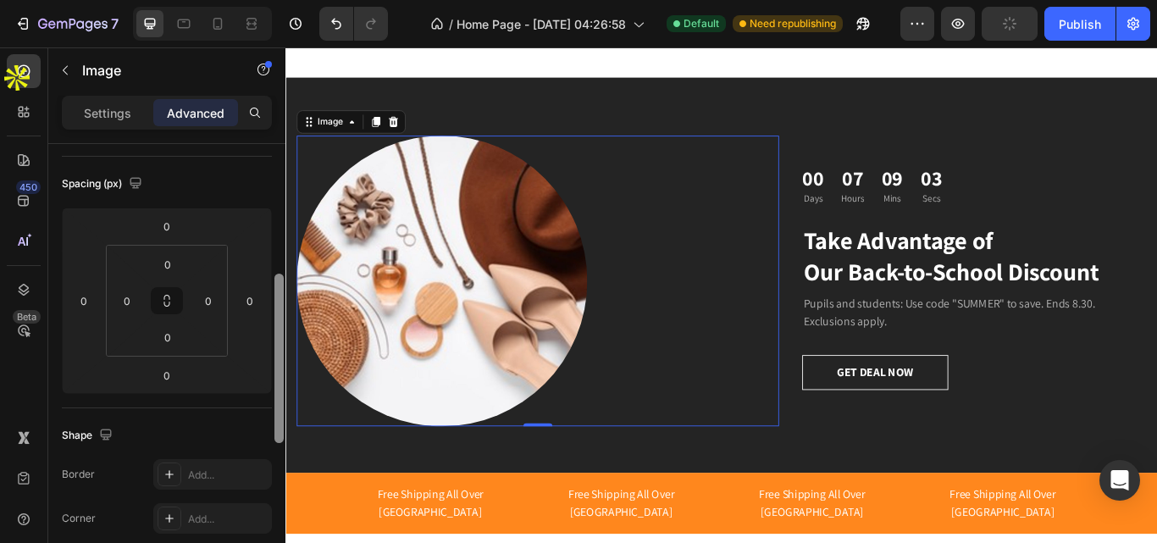
scroll to position [218, 0]
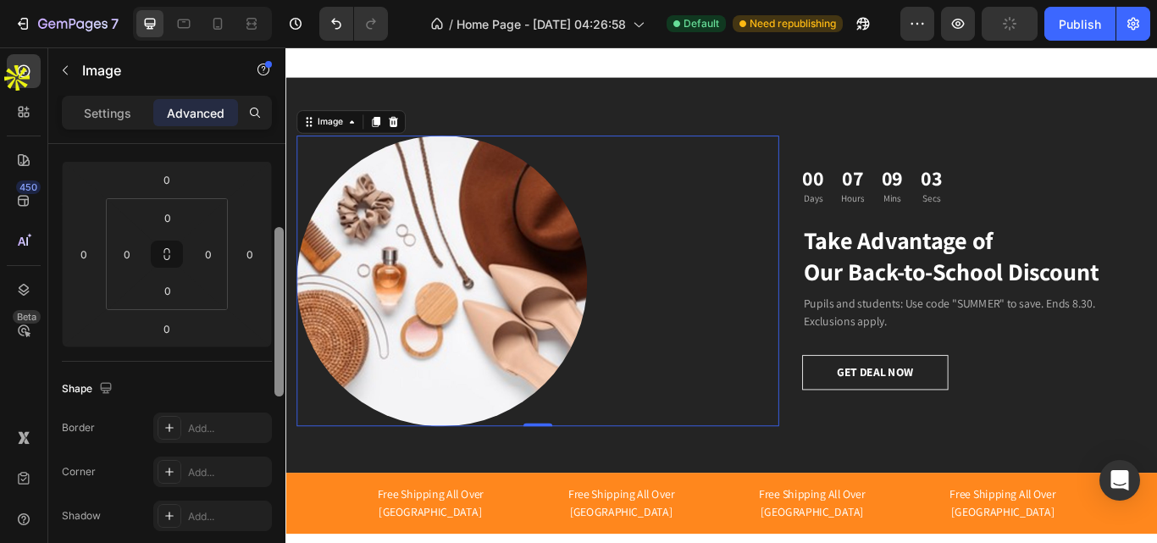
drag, startPoint x: 282, startPoint y: 272, endPoint x: 282, endPoint y: 355, distance: 83.0
click at [282, 355] on div at bounding box center [278, 311] width 9 height 169
click at [473, 402] on img at bounding box center [467, 320] width 339 height 339
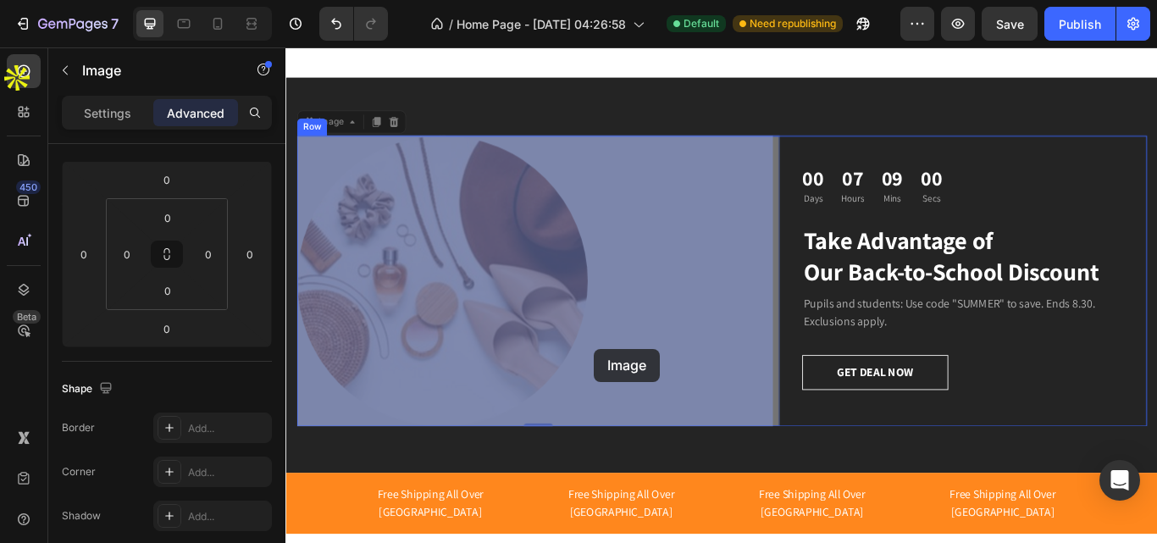
drag, startPoint x: 473, startPoint y: 402, endPoint x: 645, endPoint y: 399, distance: 172.8
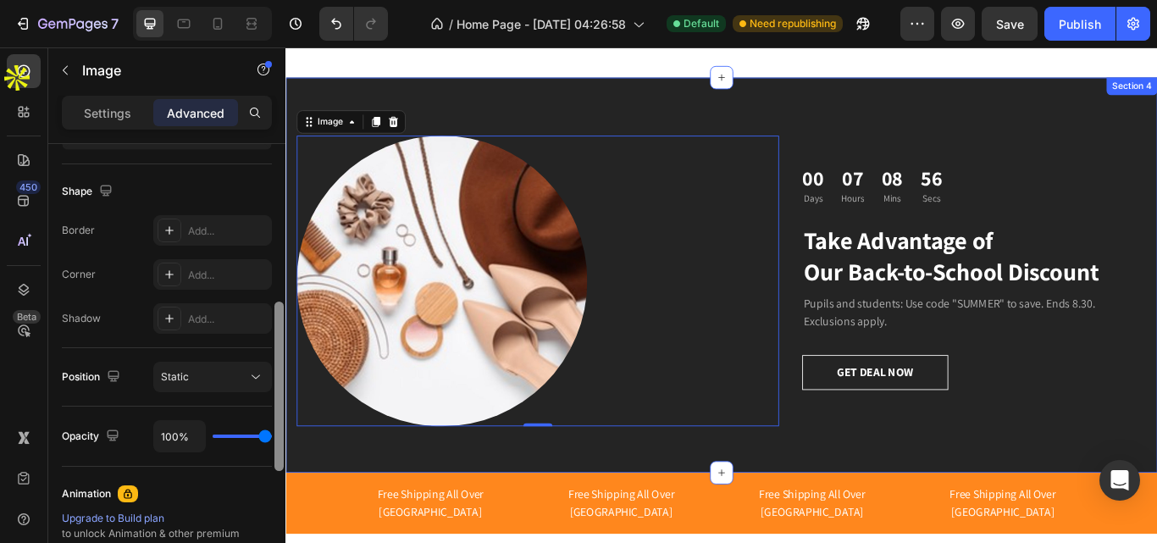
scroll to position [0, 0]
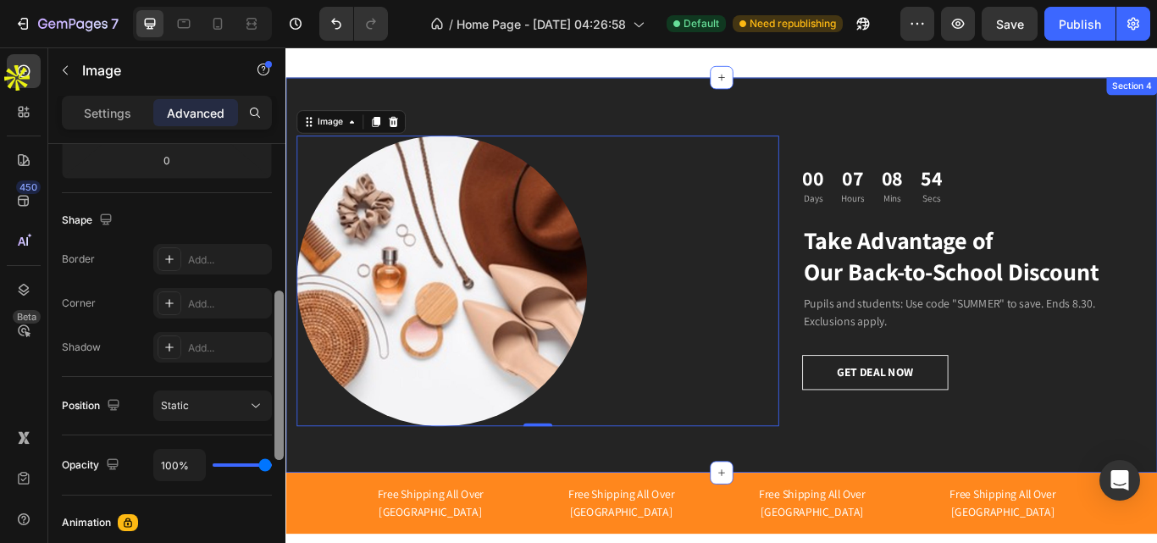
drag, startPoint x: 563, startPoint y: 337, endPoint x: 542, endPoint y: 466, distance: 130.5
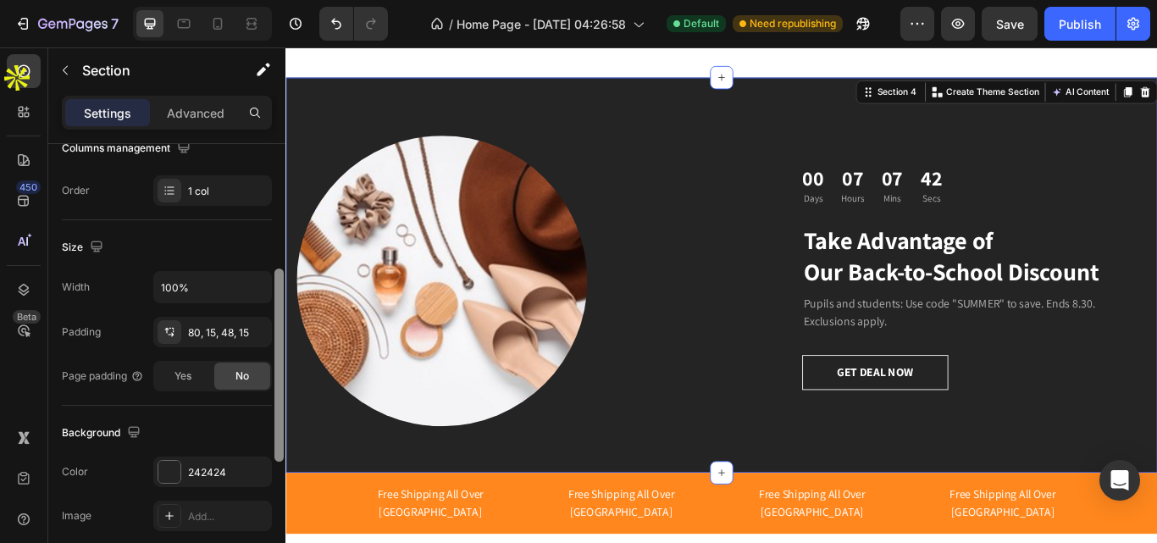
scroll to position [302, 0]
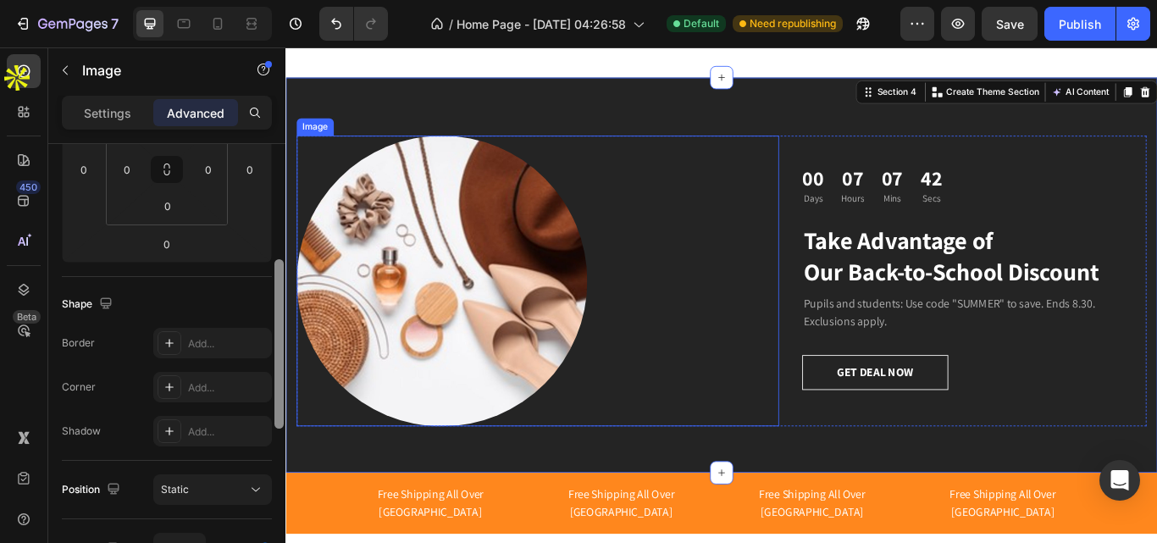
click at [593, 390] on img at bounding box center [467, 320] width 339 height 339
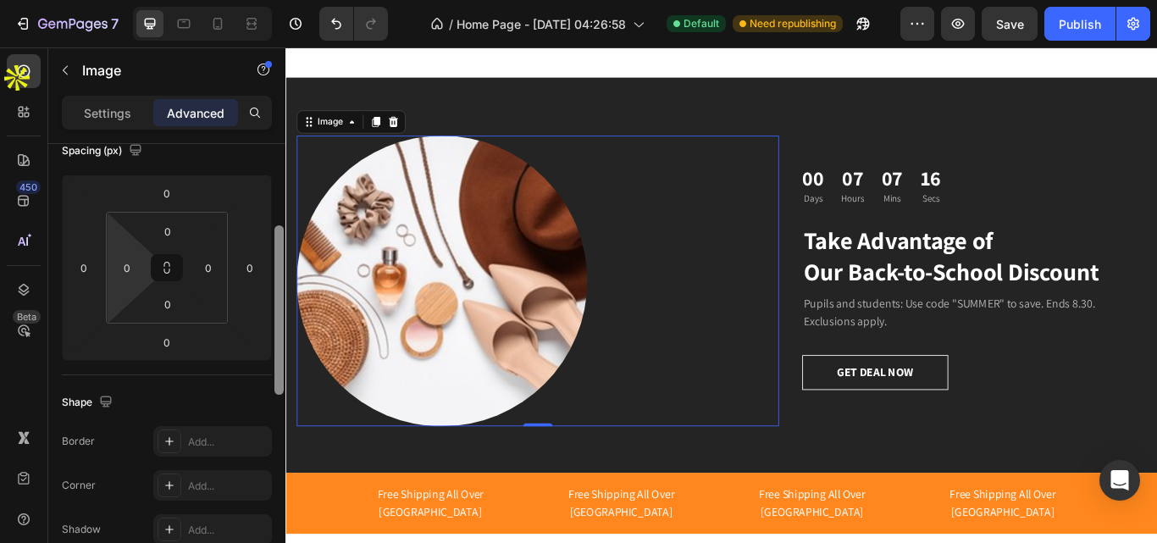
scroll to position [200, 0]
click at [145, 95] on html "7 / Home Page - [DATE] 04:26:58 Default Need republishing Preview Save Publish …" at bounding box center [578, 47] width 1157 height 95
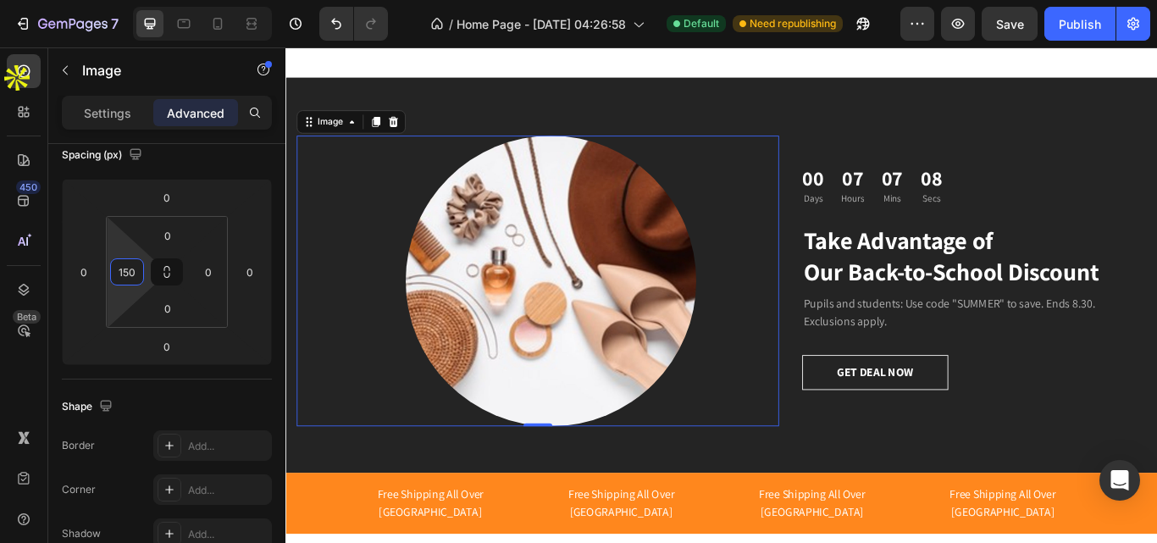
type input "150"
click at [531, 376] on img at bounding box center [594, 320] width 339 height 339
click at [121, 120] on p "Settings" at bounding box center [107, 113] width 47 height 18
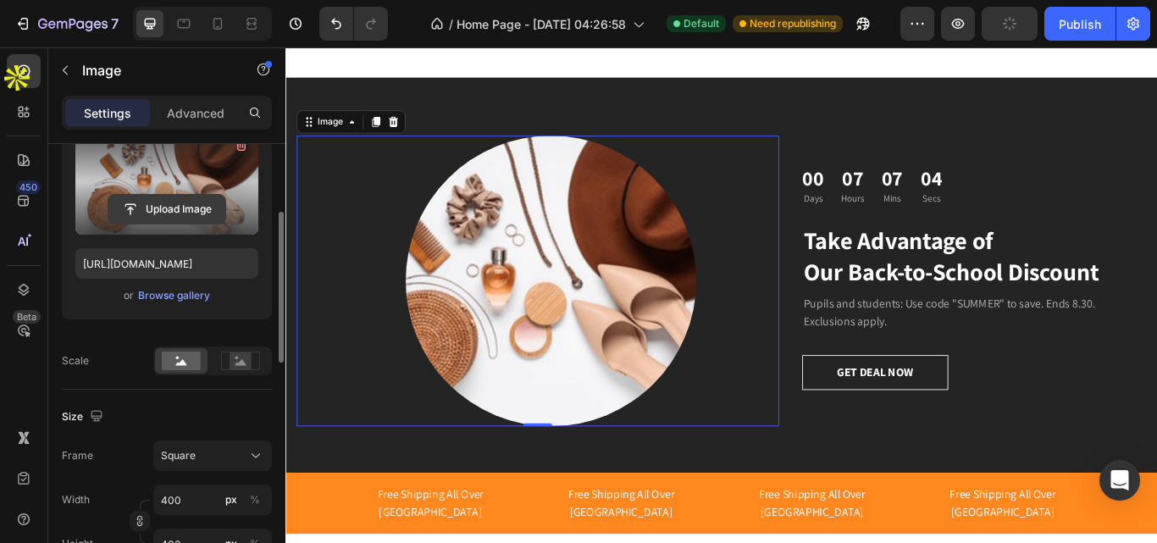
click at [204, 208] on input "file" at bounding box center [166, 209] width 117 height 29
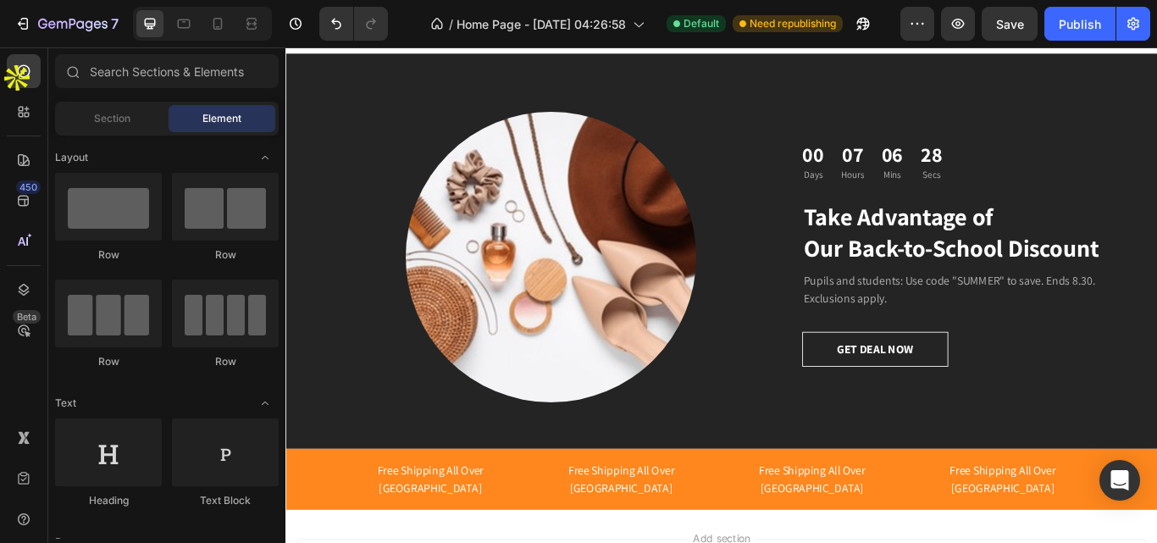
scroll to position [1260, 0]
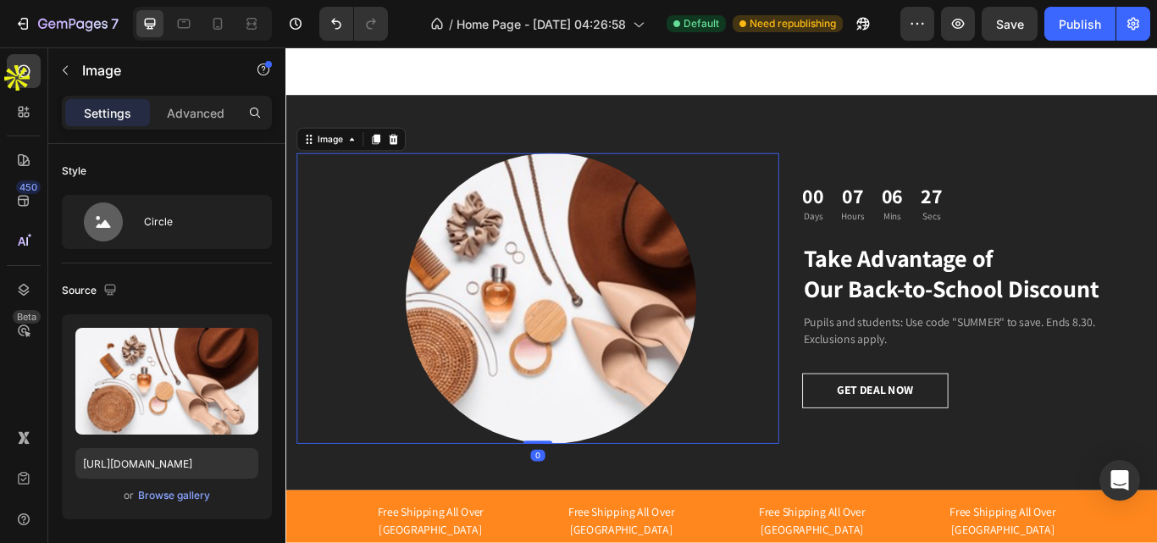
click at [639, 328] on img at bounding box center [594, 340] width 339 height 339
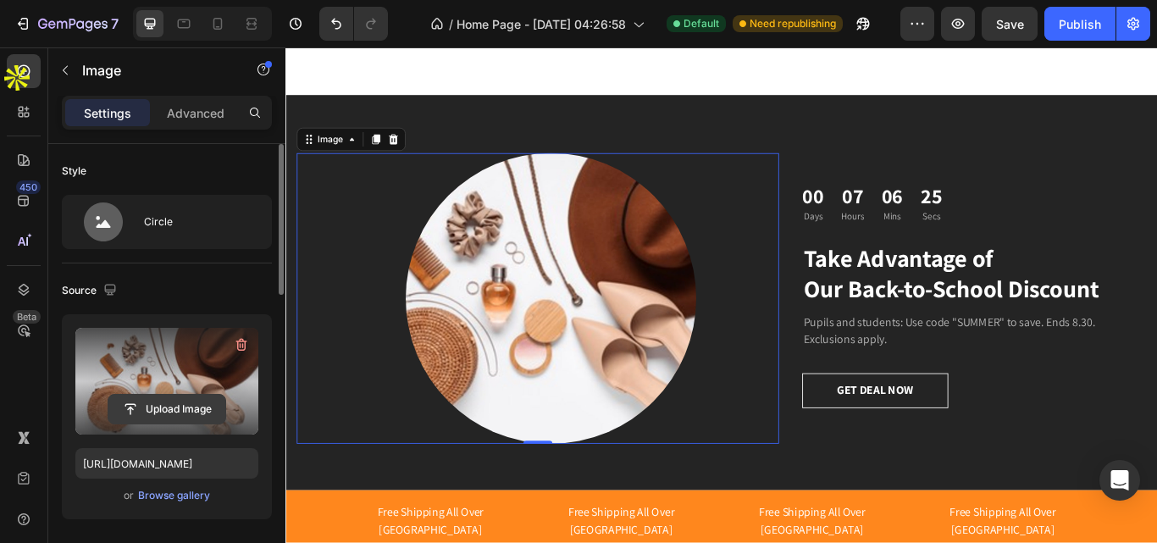
click at [193, 412] on input "file" at bounding box center [166, 409] width 117 height 29
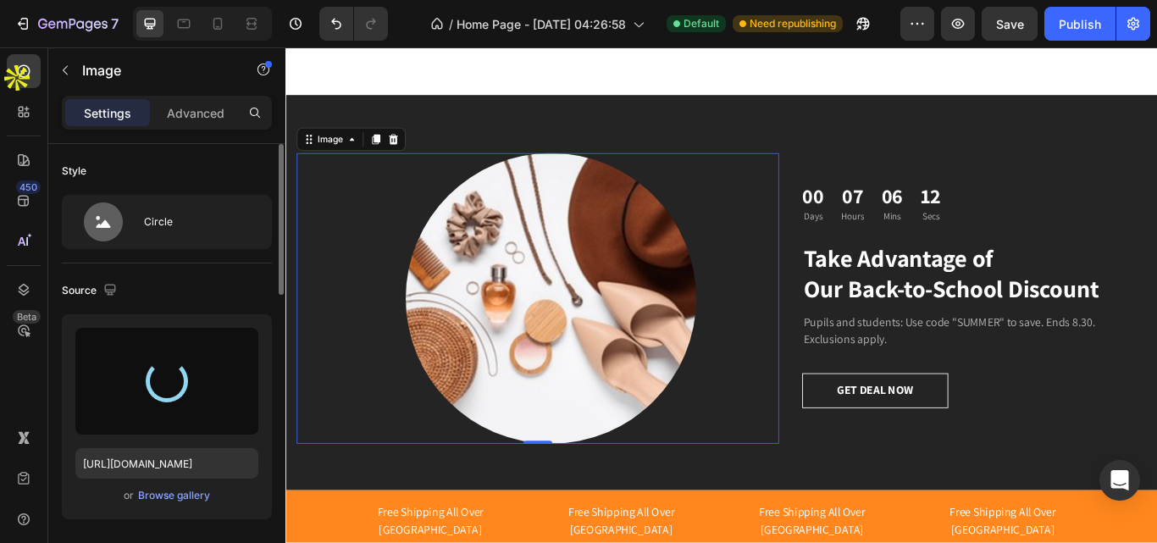
type input "[URL][DOMAIN_NAME]"
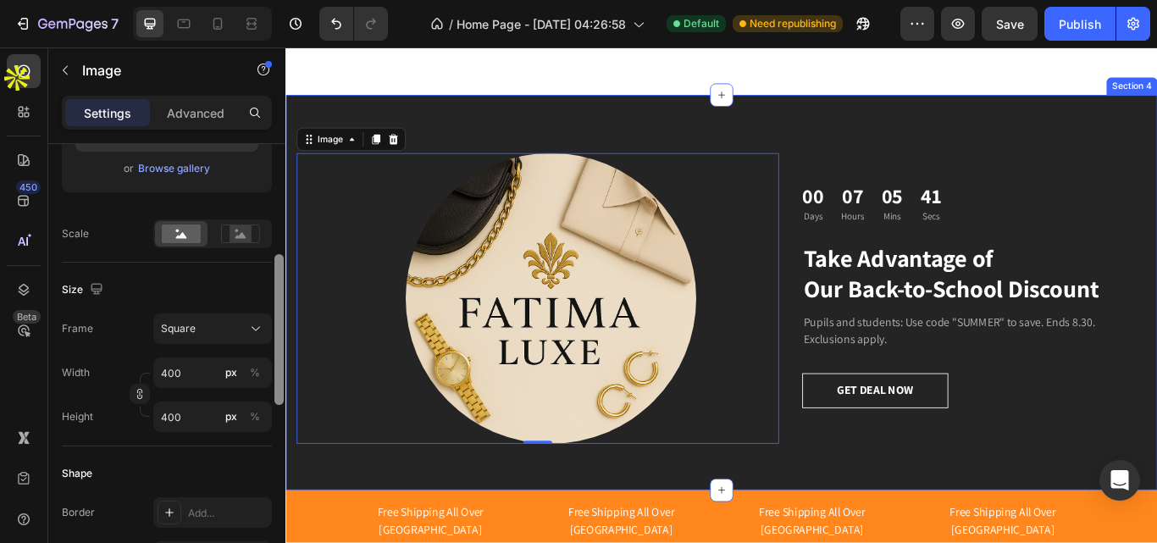
drag, startPoint x: 563, startPoint y: 315, endPoint x: 289, endPoint y: 454, distance: 307.6
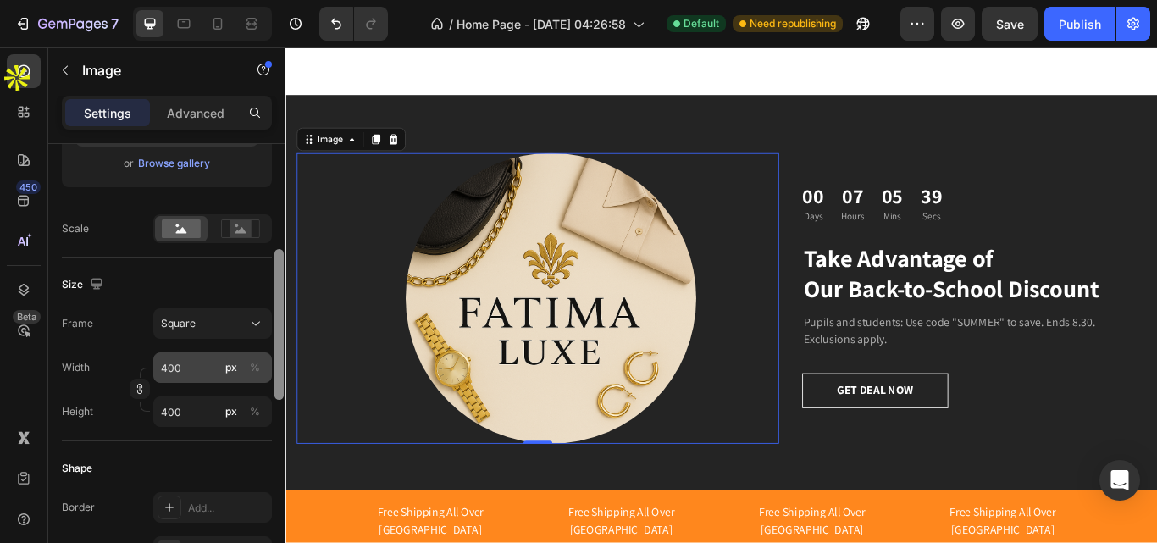
scroll to position [327, 0]
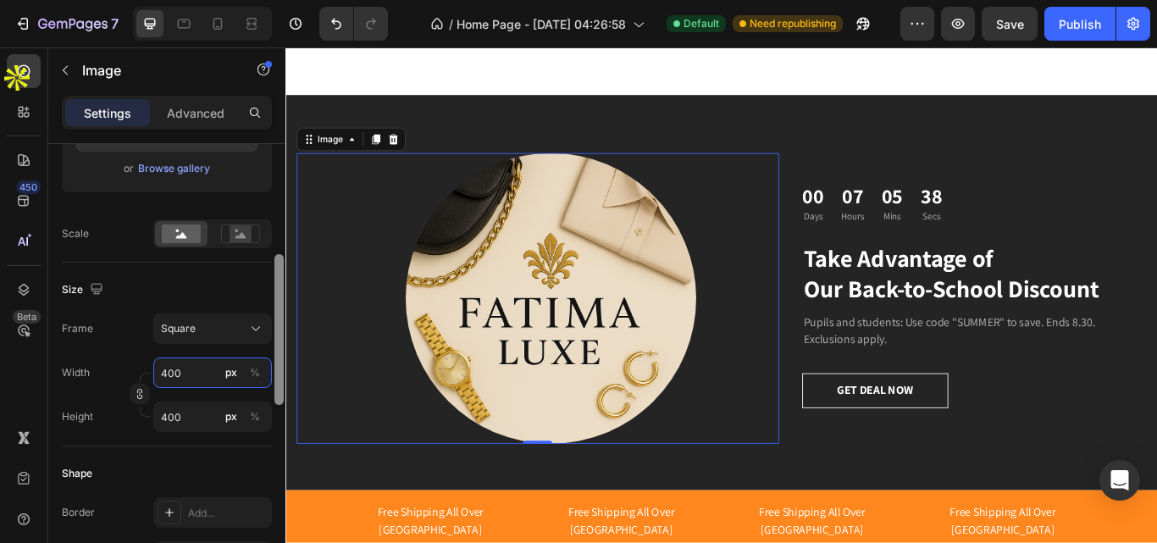
click at [181, 379] on input "400" at bounding box center [212, 372] width 119 height 30
type input "40"
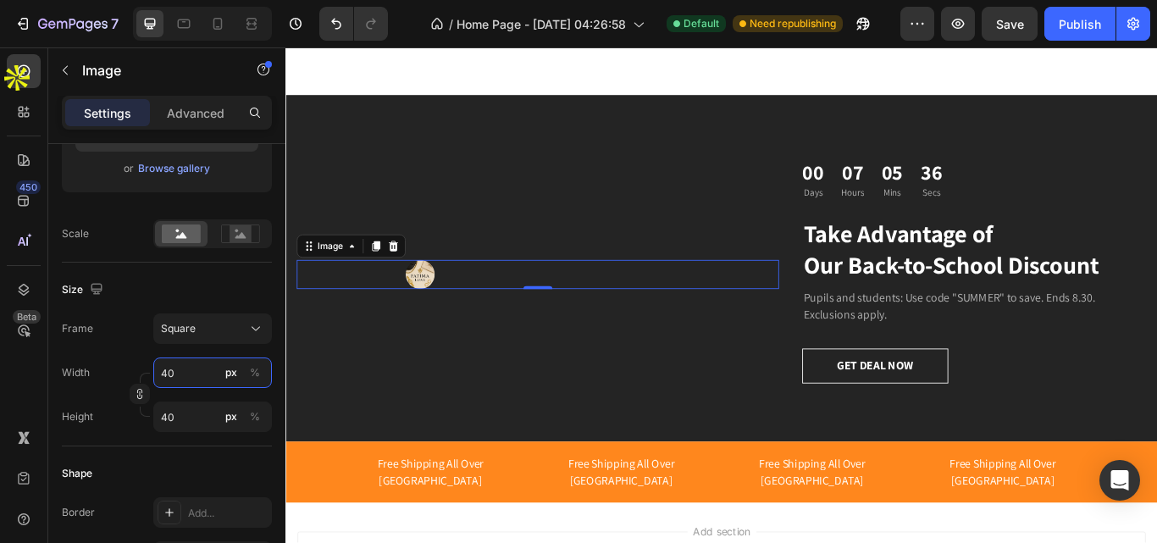
type input "4"
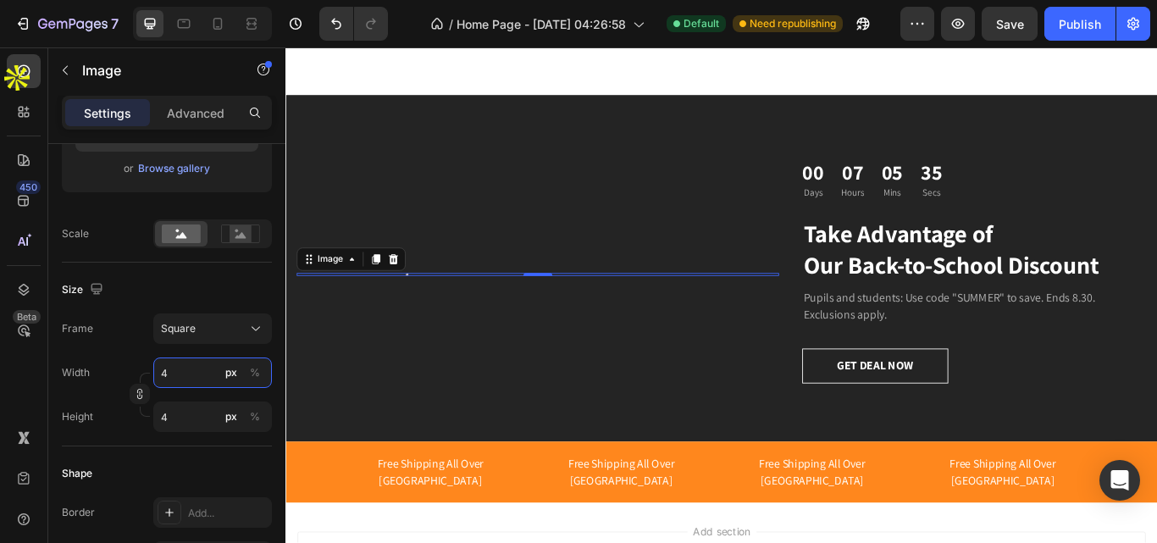
type input "45"
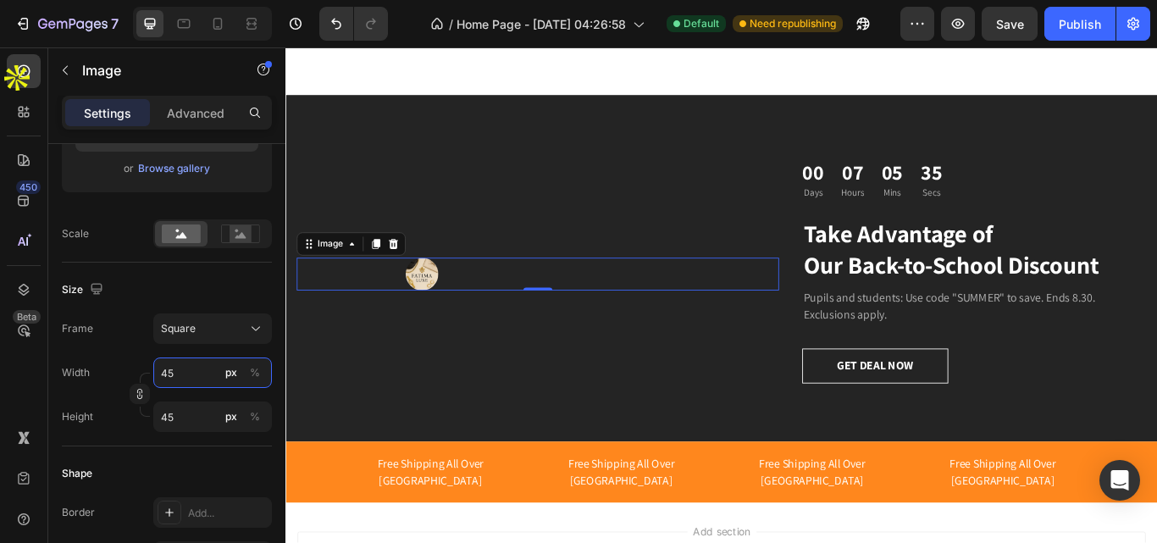
type input "450"
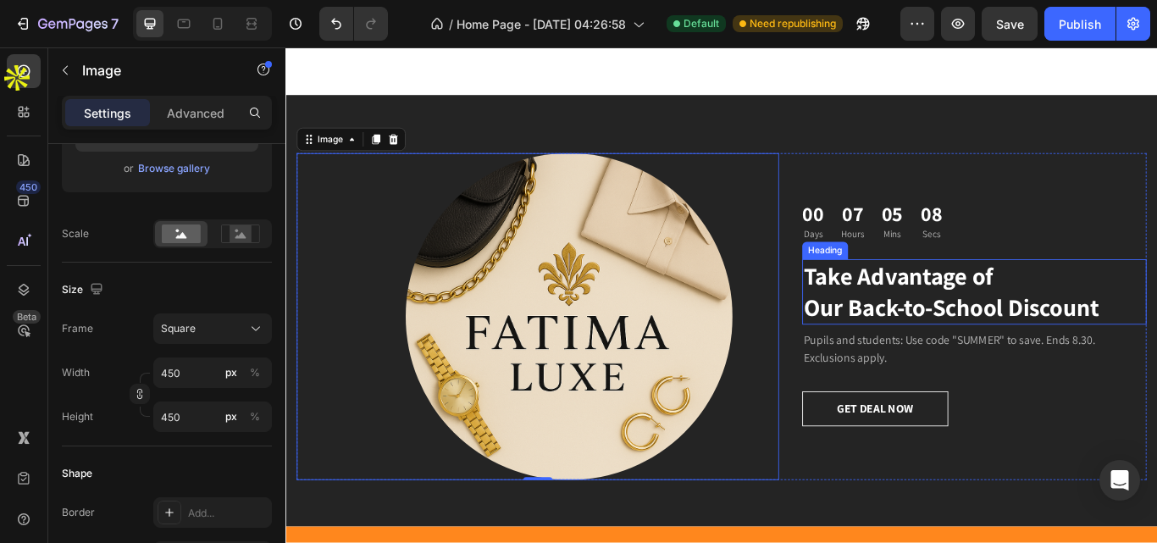
click at [1062, 309] on p "Take Advantage of Our Back-to-School Discount" at bounding box center [1088, 332] width 398 height 73
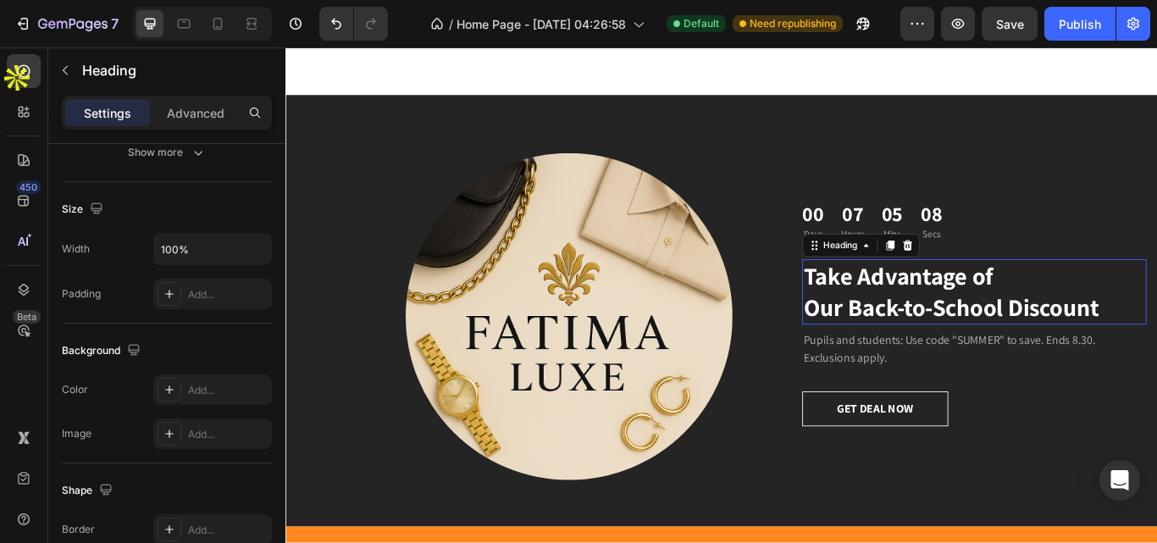
scroll to position [0, 0]
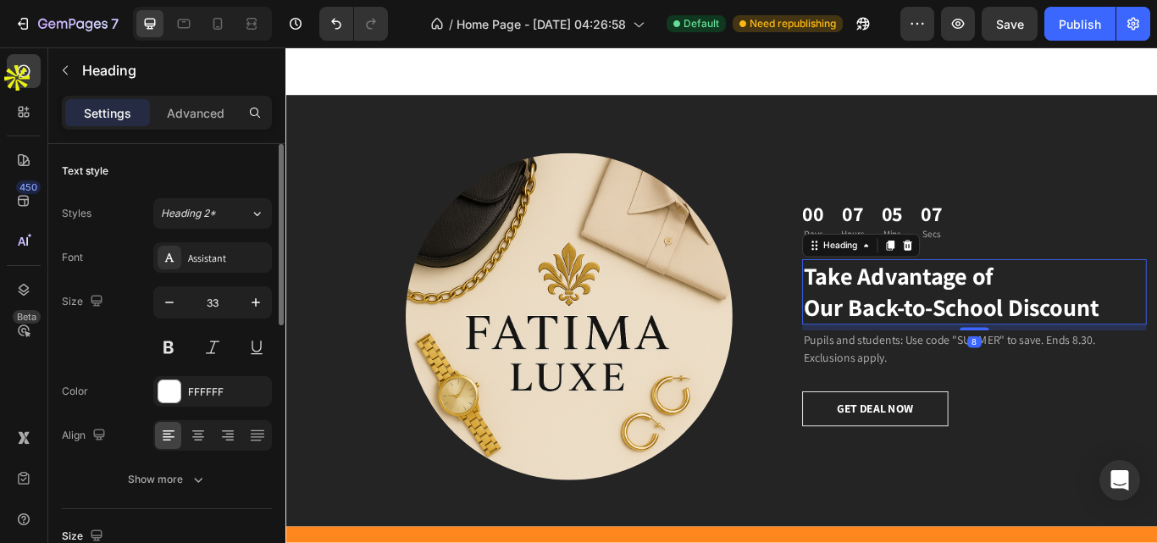
click at [1062, 309] on p "Take Advantage of Our Back-to-School Discount" at bounding box center [1088, 332] width 398 height 73
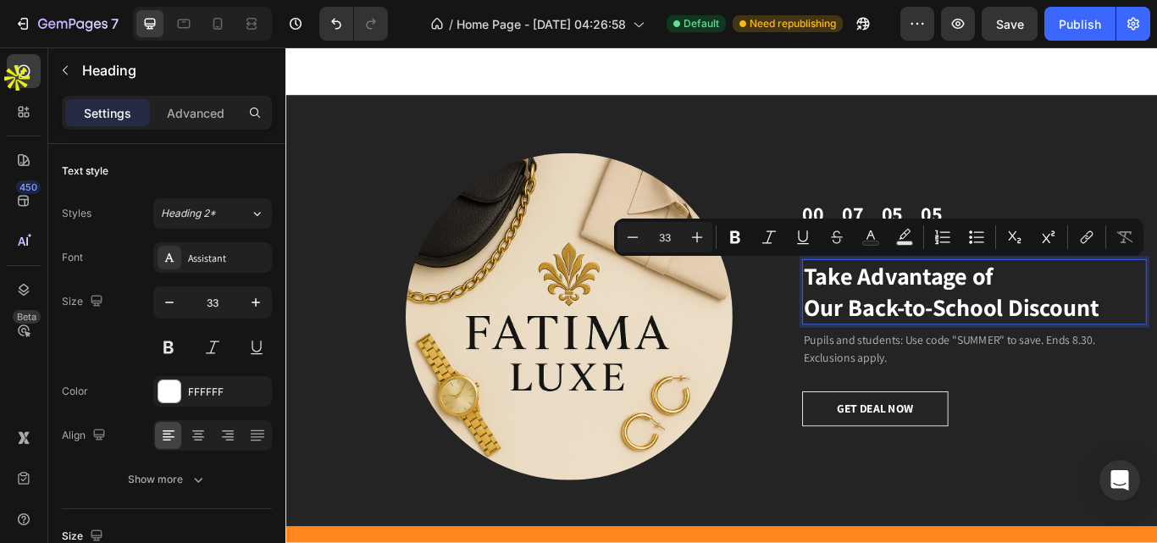
click at [1124, 351] on p "Take Advantage of Our Back-to-School Discount" at bounding box center [1088, 332] width 398 height 73
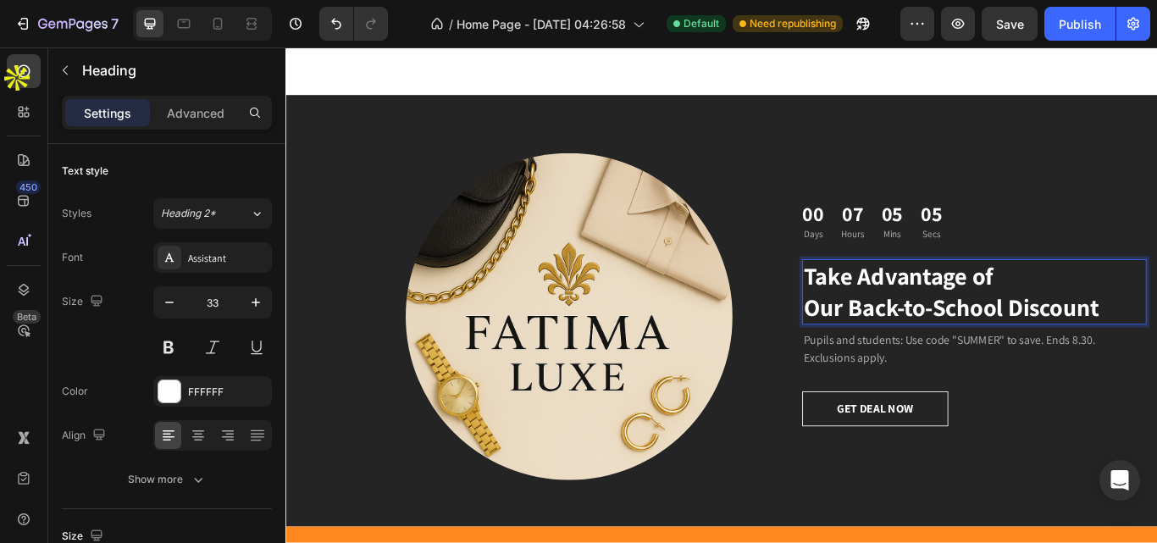
click at [1124, 351] on p "Take Advantage of Our Back-to-School Discount" at bounding box center [1088, 332] width 398 height 73
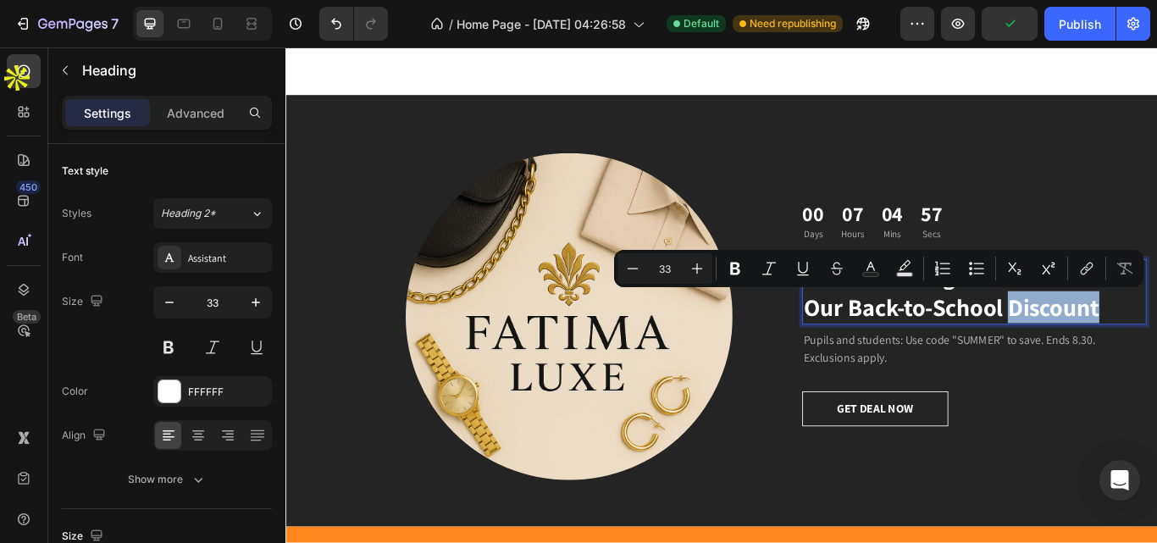
click at [1124, 351] on p "Take Advantage of Our Back-to-School Discount" at bounding box center [1088, 332] width 398 height 73
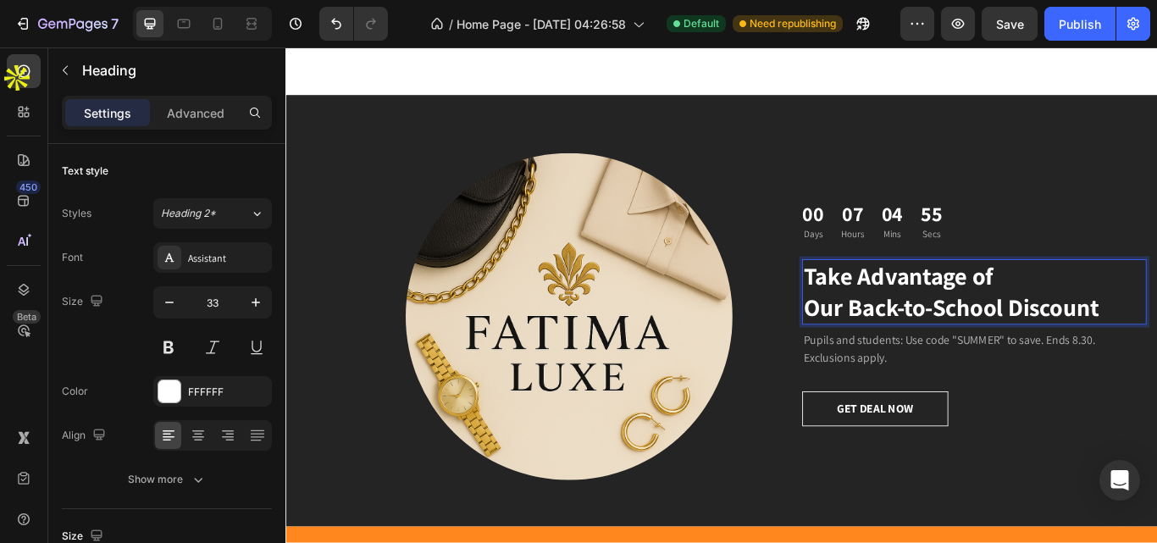
click at [1156, 348] on p "Take Advantage of Our Back-to-School Discount" at bounding box center [1088, 332] width 398 height 73
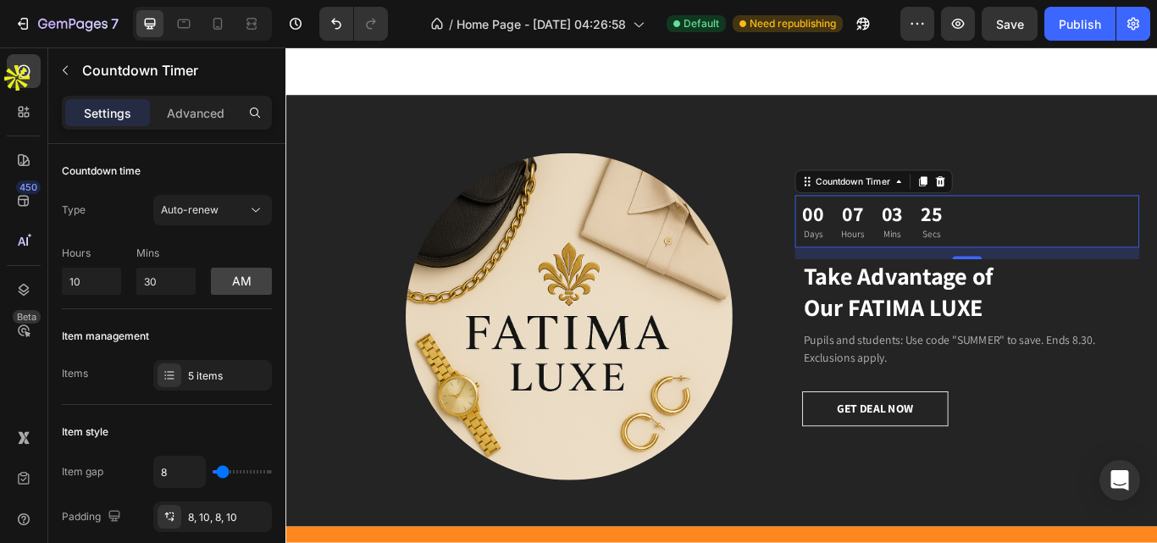
click at [980, 257] on p "Mins" at bounding box center [992, 265] width 25 height 17
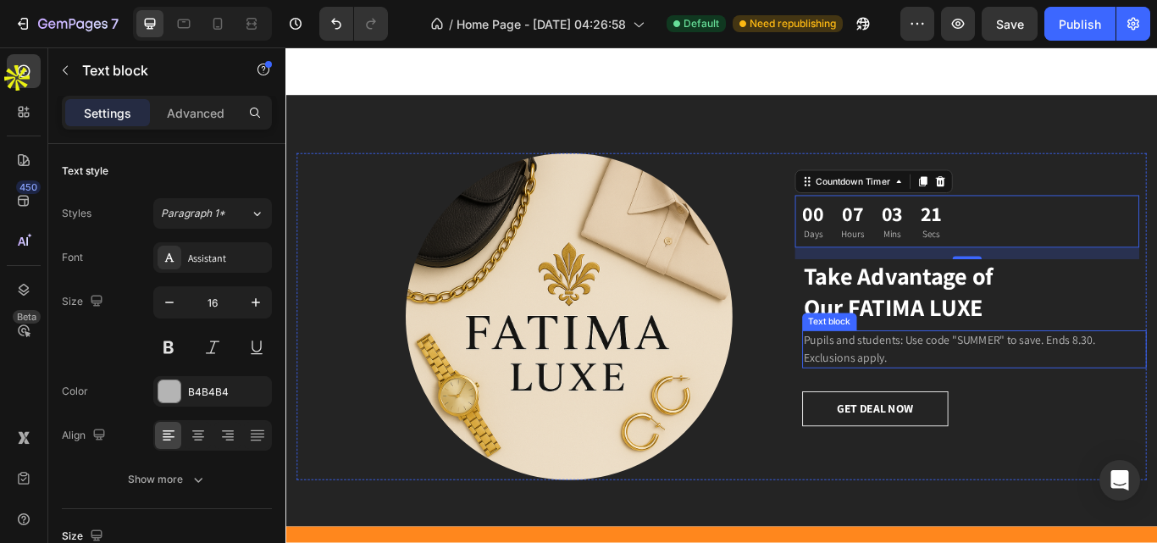
click at [949, 394] on p "Pupils and students: Use code "SUMMER" to save. Ends 8.30. Exclusions apply." at bounding box center [1088, 399] width 398 height 41
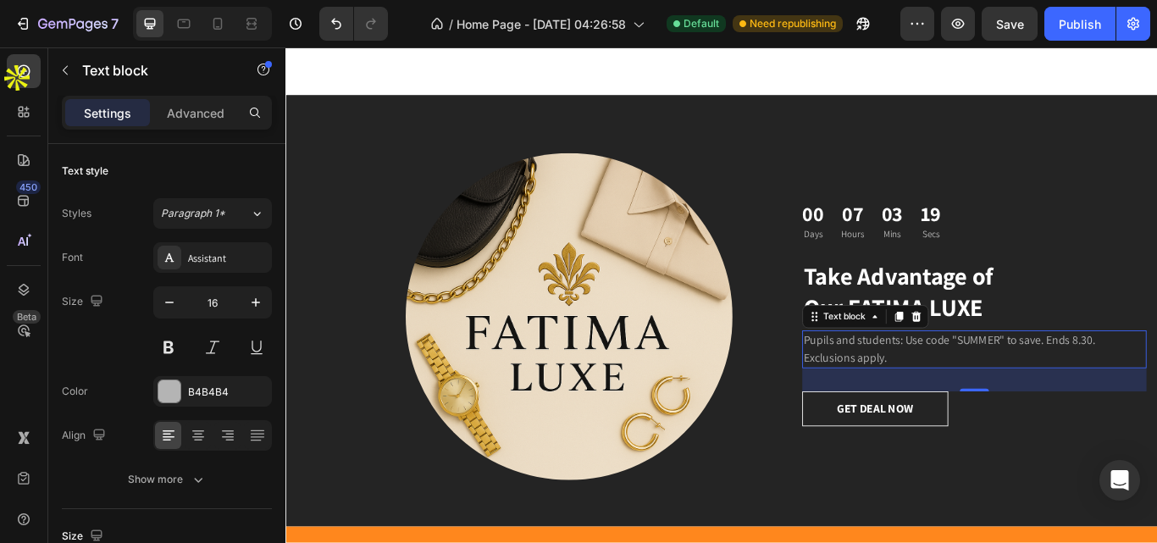
click at [970, 395] on p "Pupils and students: Use code "SUMMER" to save. Ends 8.30. Exclusions apply." at bounding box center [1088, 399] width 398 height 41
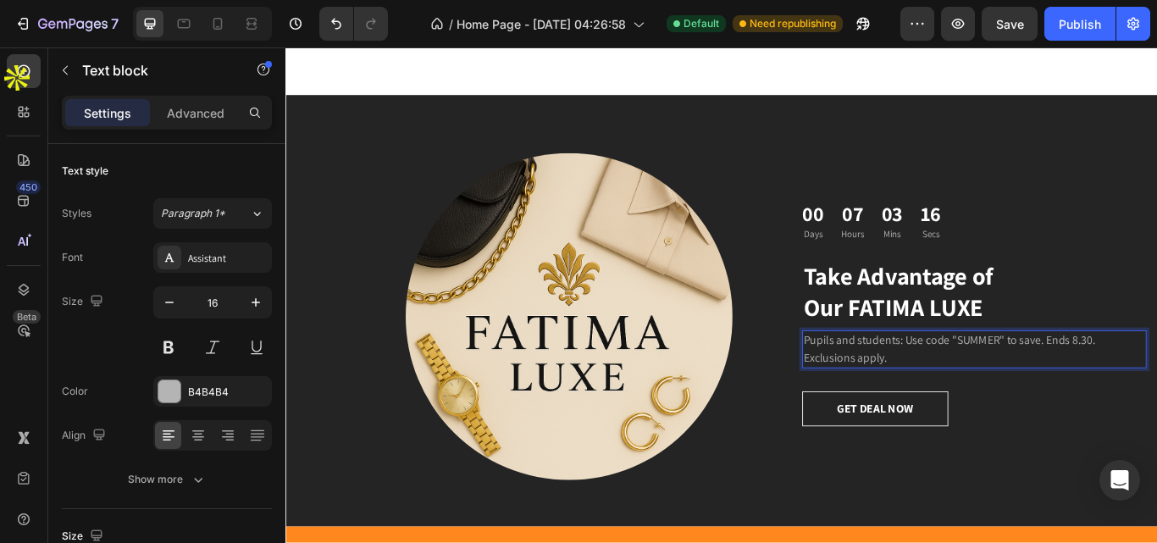
click at [918, 396] on p "Pupils and students: Use code "SUMMER" to save. Ends 8.30. Exclusions apply." at bounding box center [1088, 399] width 398 height 41
click at [991, 389] on p "Pupils and students: Use code "SUMMER" to save. Ends 8.30. Exclusions apply." at bounding box center [1088, 399] width 398 height 41
click at [895, 390] on p "Pupils and students: Use code "SUMMER" to save. Ends 8.30. Exclusions apply." at bounding box center [1088, 399] width 398 height 41
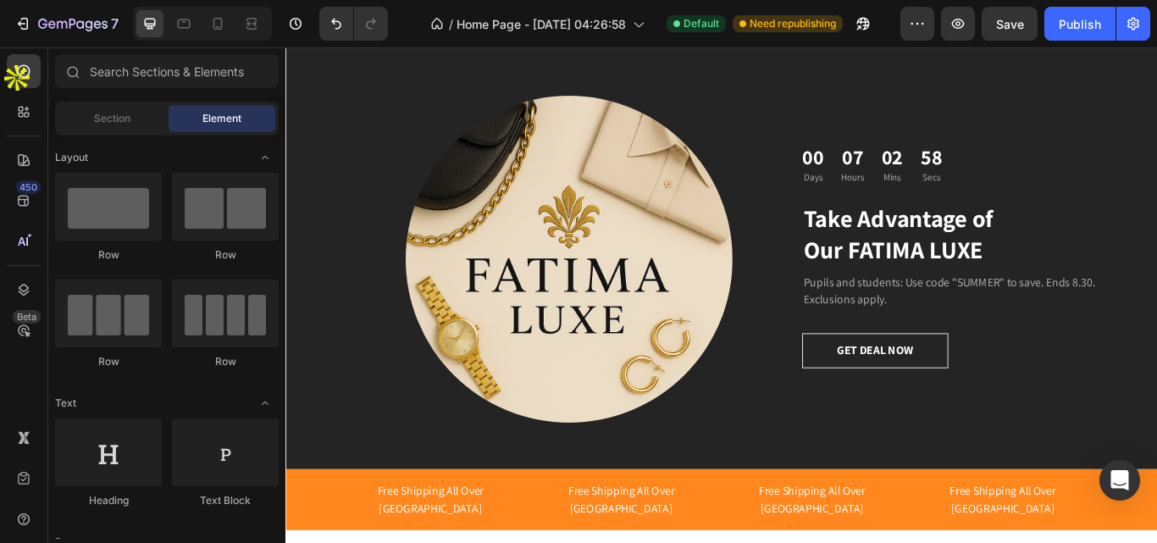
scroll to position [1529, 0]
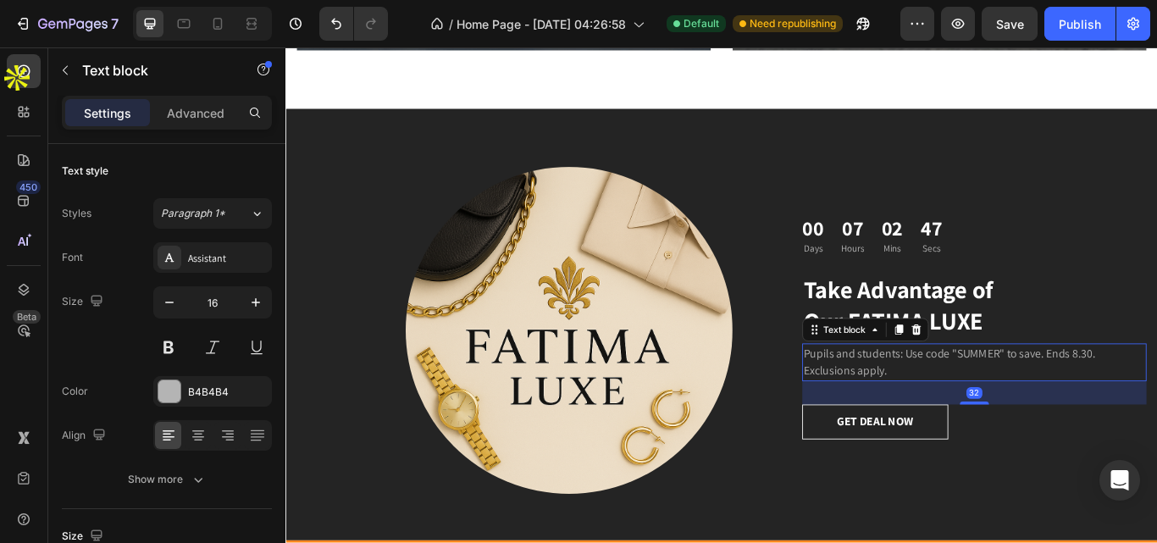
click at [1075, 406] on p "Pupils and students: Use code "SUMMER" to save. Ends 8.30. Exclusions apply." at bounding box center [1088, 415] width 398 height 41
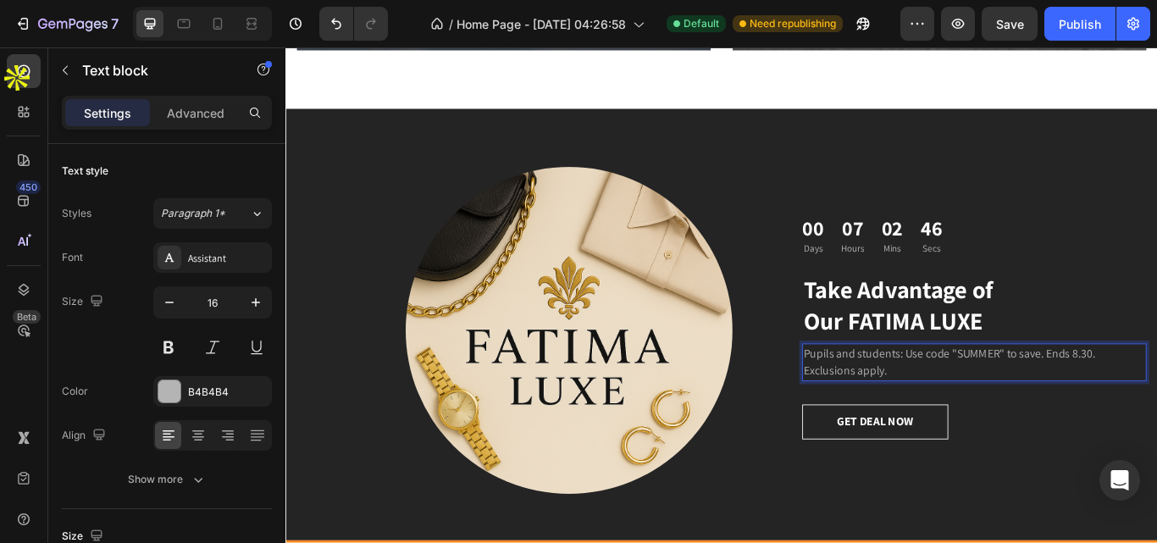
click at [1075, 406] on p "Pupils and students: Use code "SUMMER" to save. Ends 8.30. Exclusions apply." at bounding box center [1088, 415] width 398 height 41
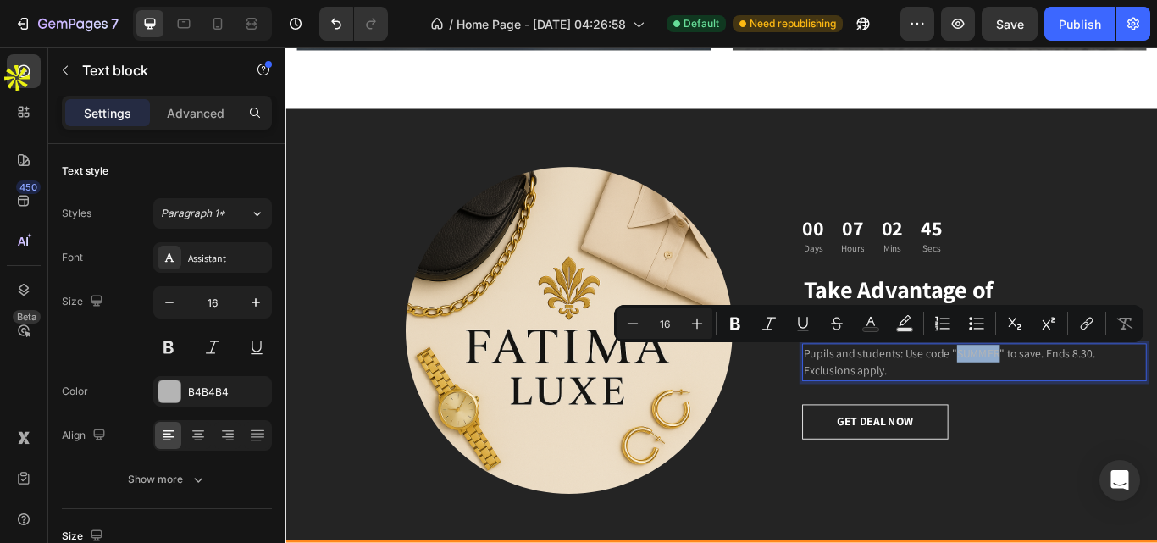
click at [1075, 406] on p "Pupils and students: Use code "SUMMER" to save. Ends 8.30. Exclusions apply." at bounding box center [1088, 415] width 398 height 41
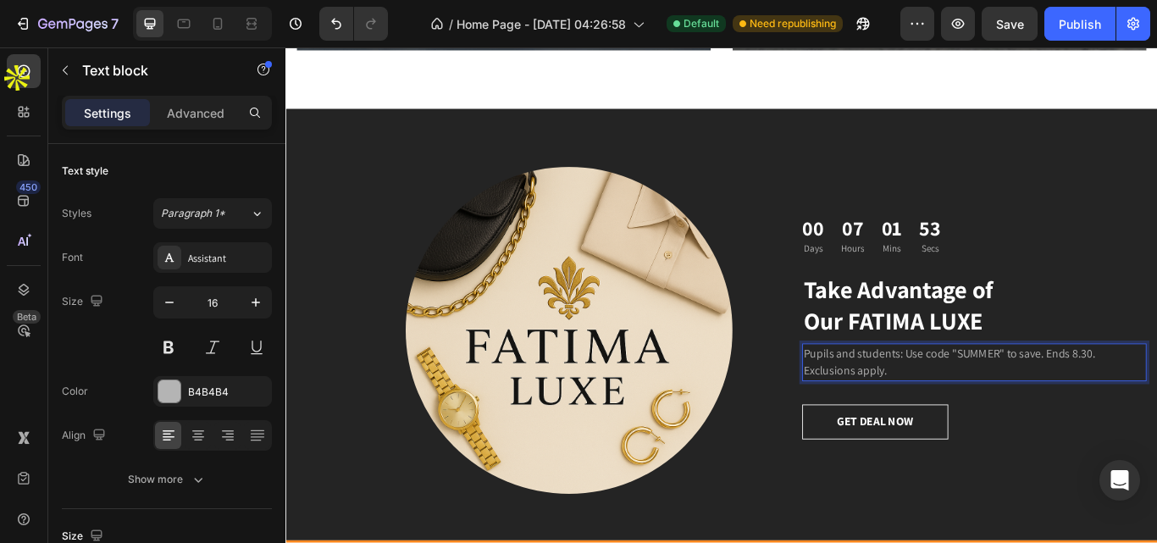
click at [989, 426] on p "Pupils and students: Use code "SUMMER" to save. Ends 8.30. Exclusions apply." at bounding box center [1088, 415] width 398 height 41
click at [907, 401] on p "Pupils and students: Use code "SUMMER" to save. Ends 8.30. Exclusions apply." at bounding box center [1088, 415] width 398 height 41
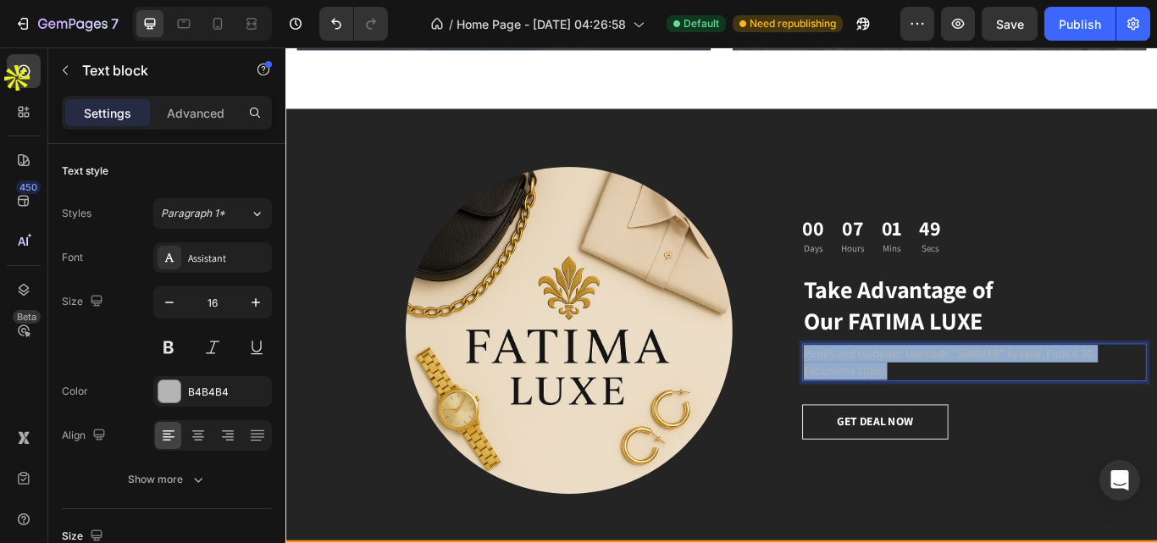
drag, startPoint x: 985, startPoint y: 427, endPoint x: 863, endPoint y: 397, distance: 125.5
click at [863, 397] on div "Image 00 Days 07 Hours 01 Mins 49 Secs Countdown Timer Take Advantage of Our FA…" at bounding box center [793, 377] width 991 height 381
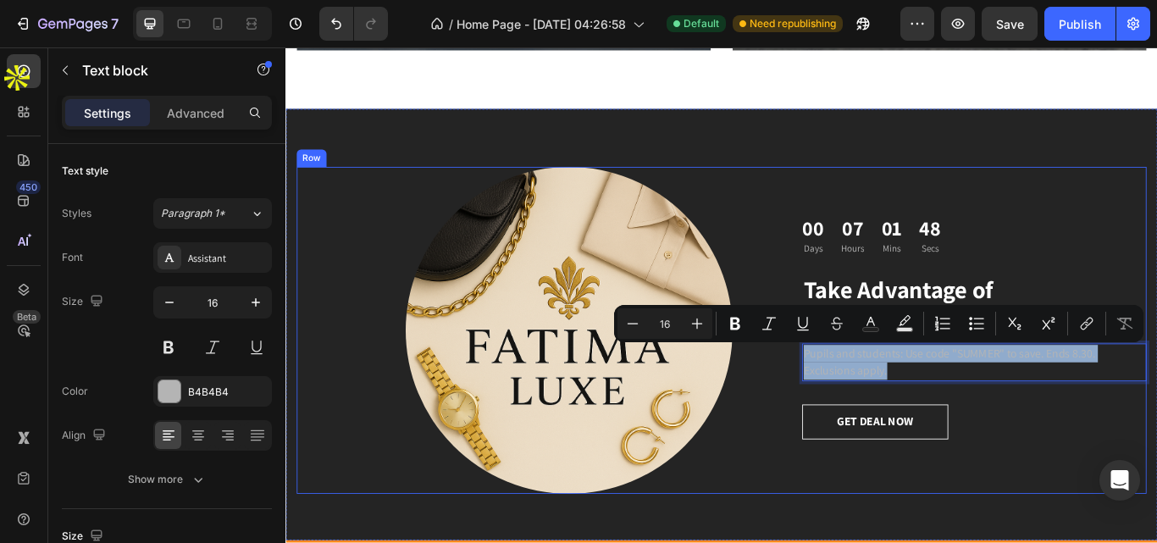
copy p "Pupils and students: Use code "SUMMER" to save. Ends 8.30. Exclusions apply."
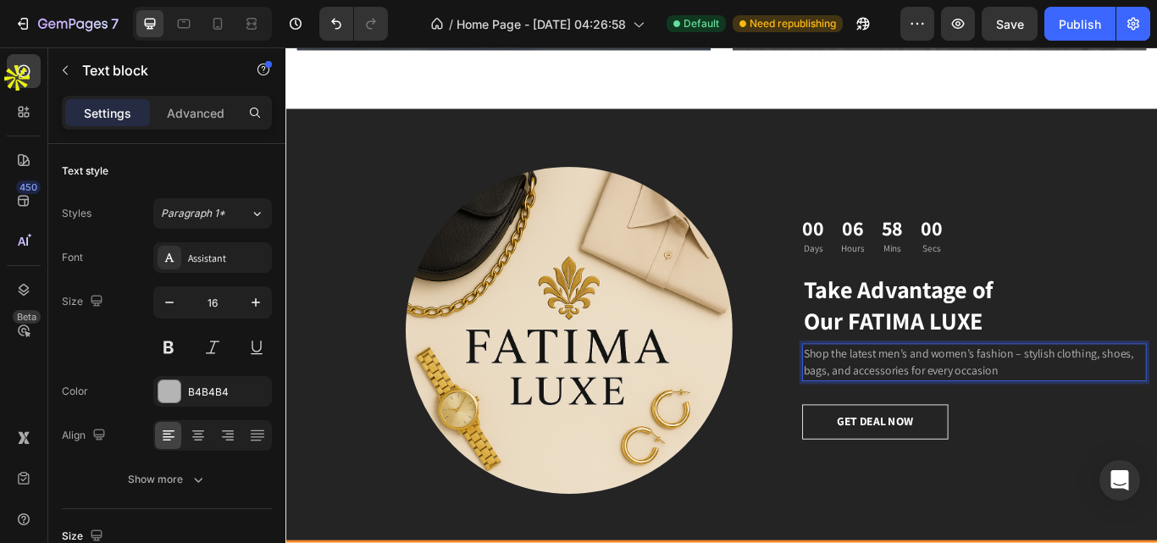
click at [1132, 401] on p "Shop the latest men’s and women’s fashion – stylish clothing, shoes, bags, and …" at bounding box center [1088, 415] width 398 height 41
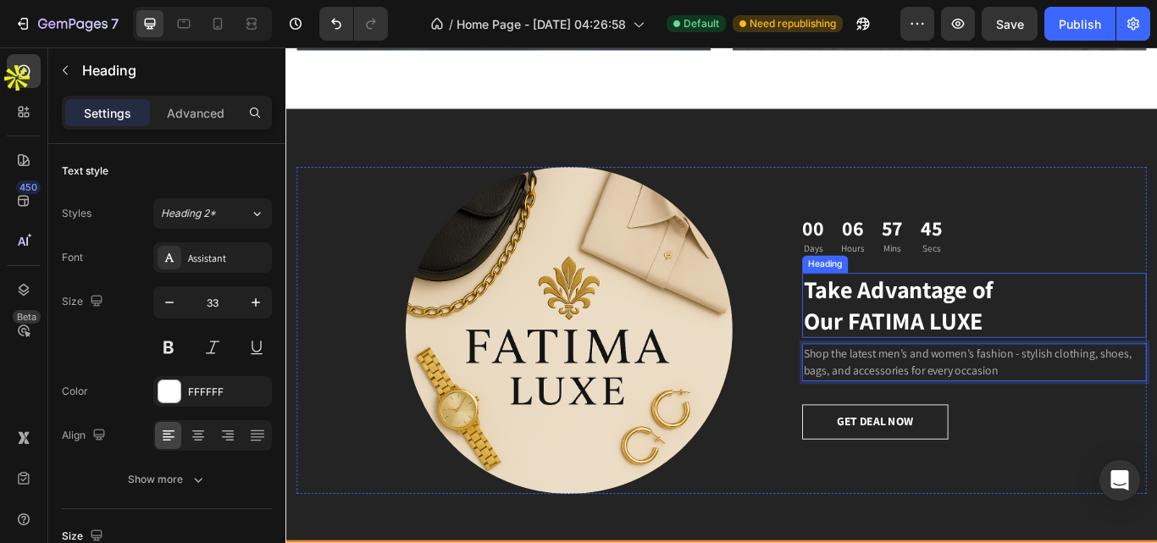
click at [982, 346] on h2 "Take Advantage of Our FATIMA LUXE" at bounding box center [1088, 349] width 401 height 76
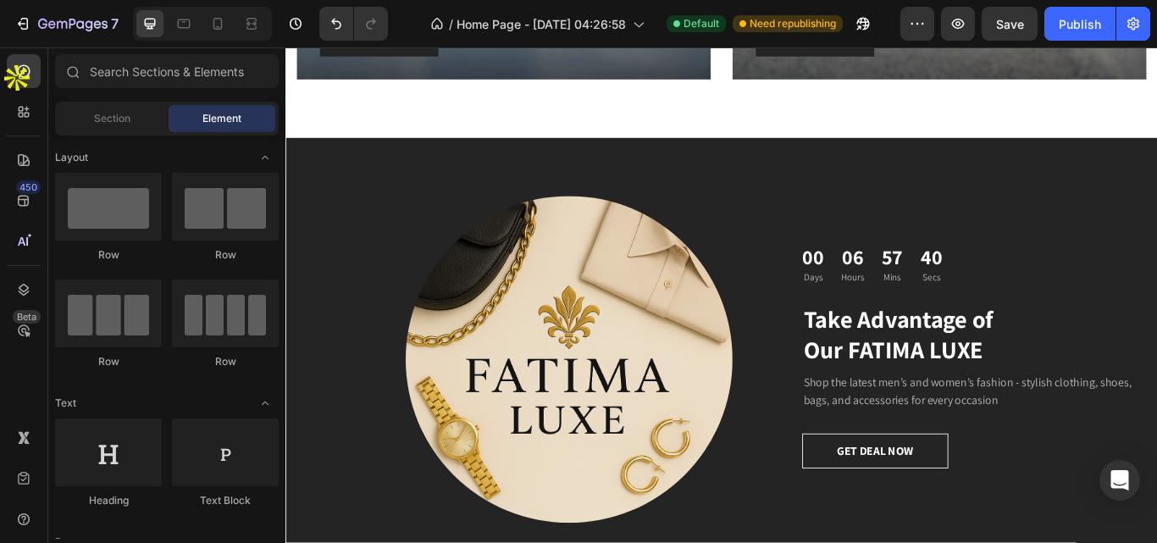
scroll to position [1504, 0]
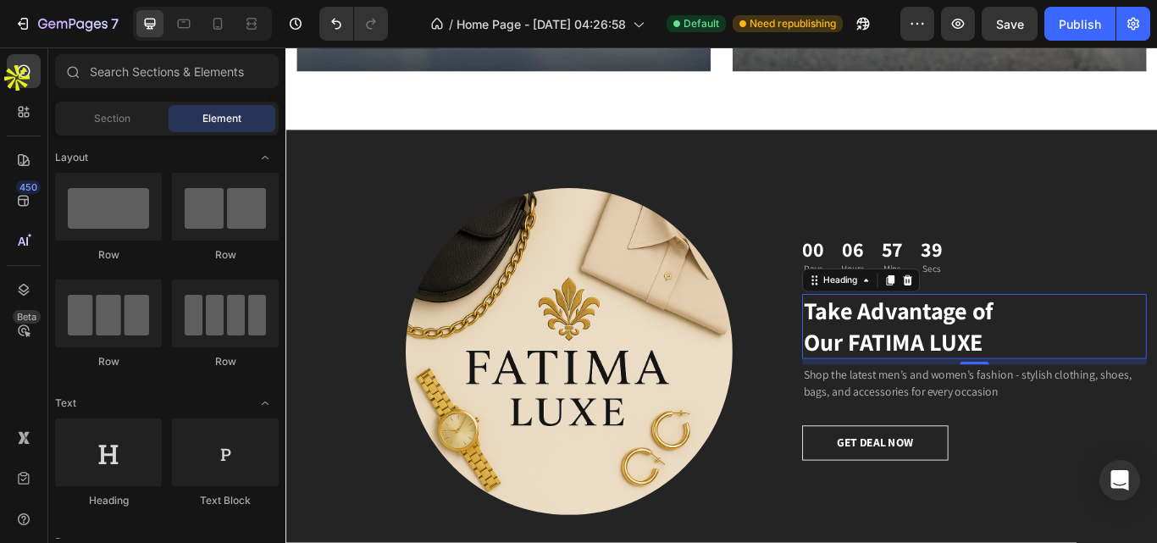
click at [1056, 351] on h2 "Take Advantage of Our FATIMA LUXE" at bounding box center [1088, 373] width 401 height 76
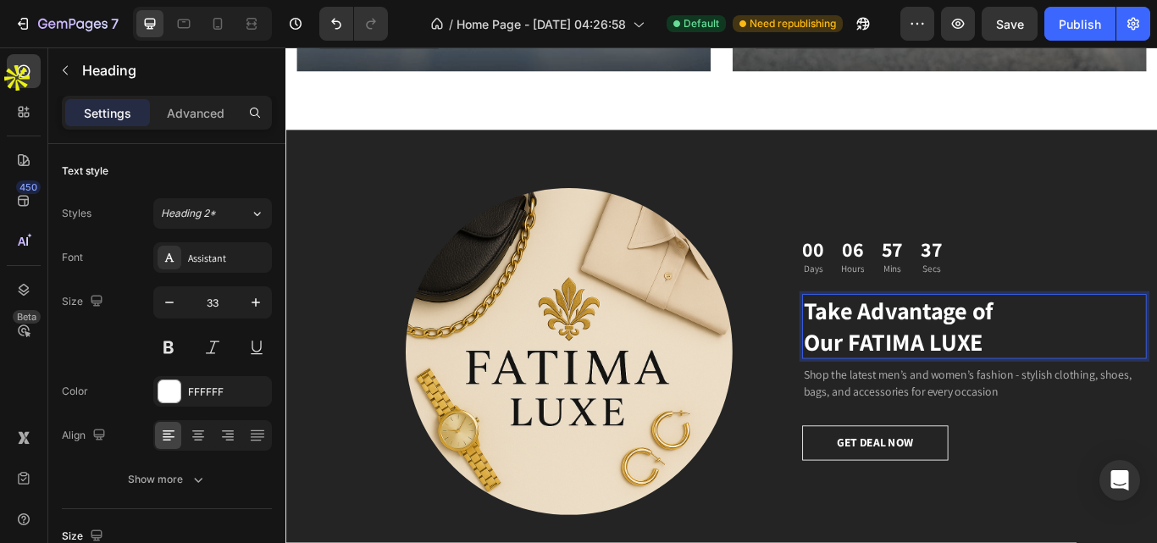
scroll to position [1463, 0]
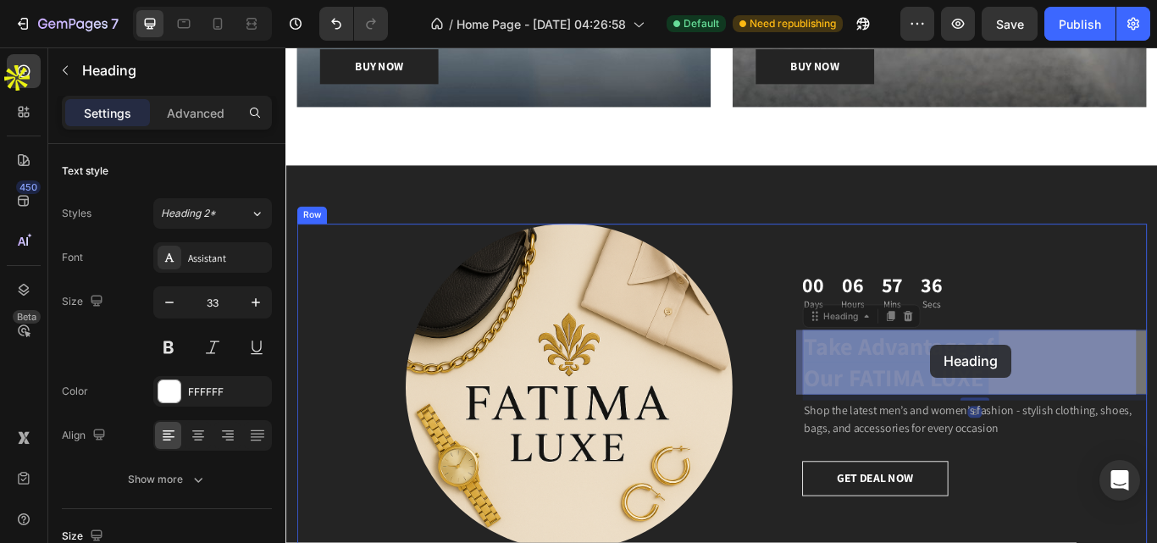
drag, startPoint x: 1038, startPoint y: 336, endPoint x: 1037, endPoint y: 394, distance: 57.6
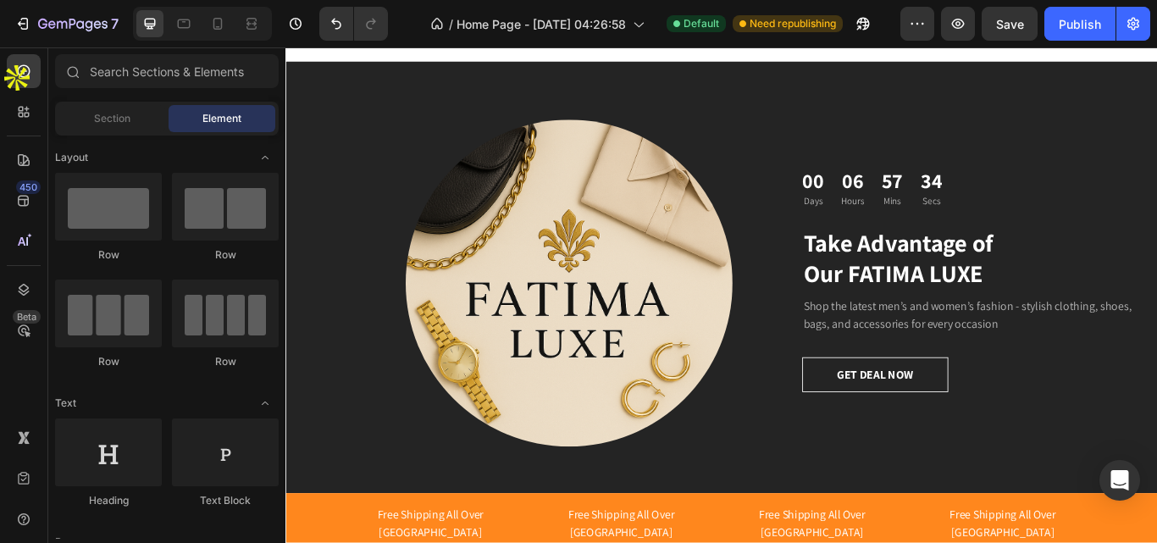
scroll to position [1597, 0]
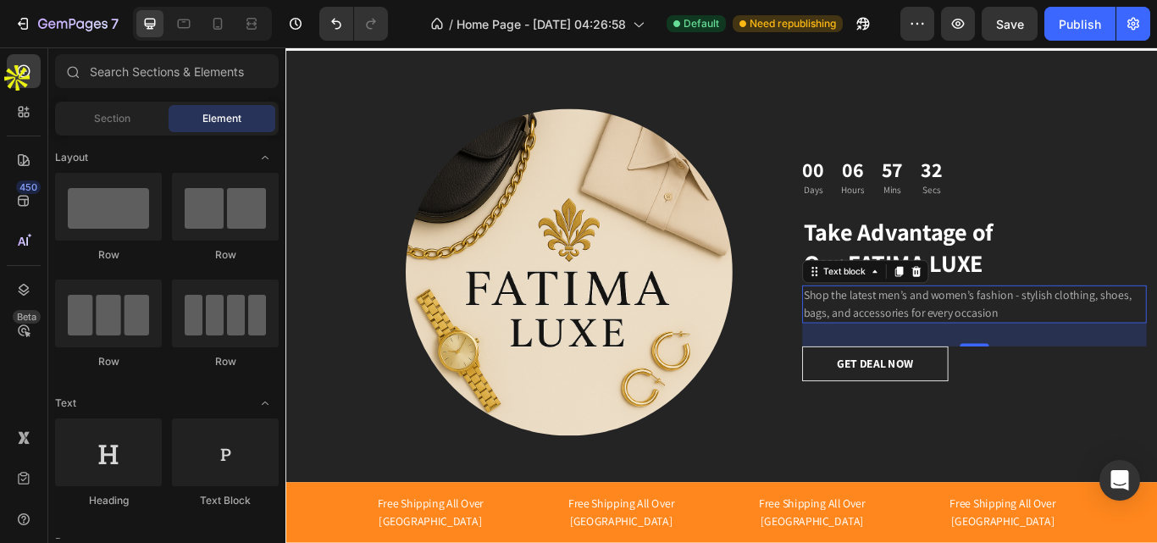
click at [1060, 335] on p "Shop the latest men’s and women’s fashion - stylish clothing, shoes, bags, and …" at bounding box center [1088, 347] width 398 height 41
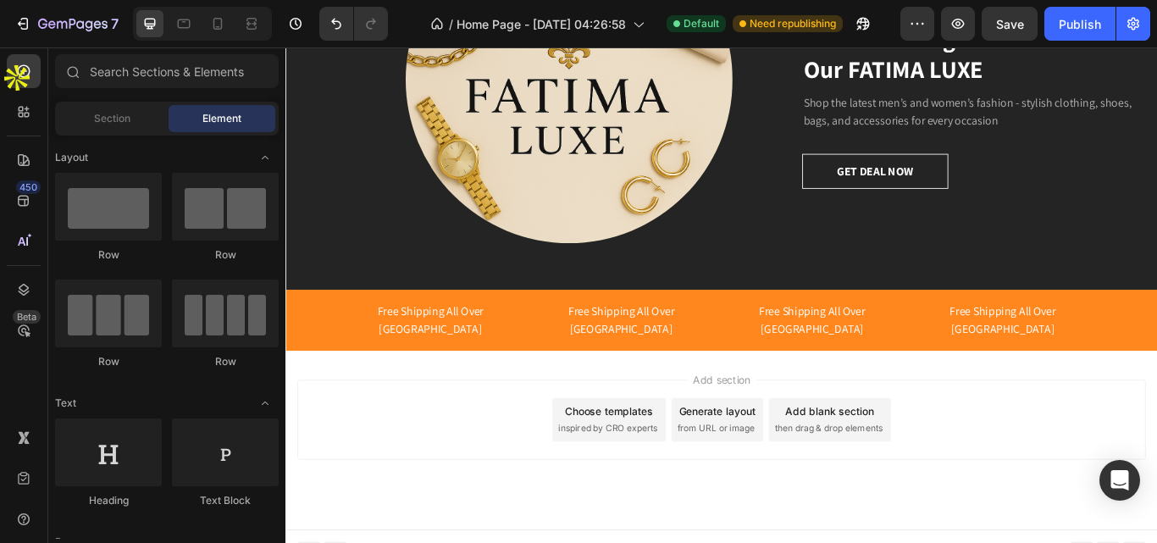
scroll to position [1523, 0]
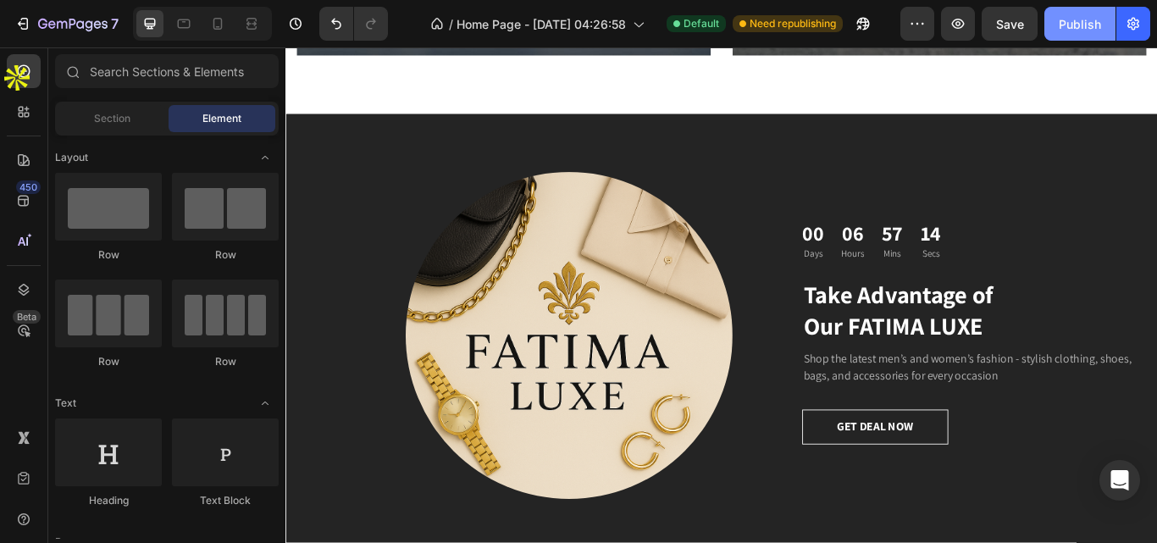
click at [1076, 21] on div "Publish" at bounding box center [1080, 24] width 42 height 18
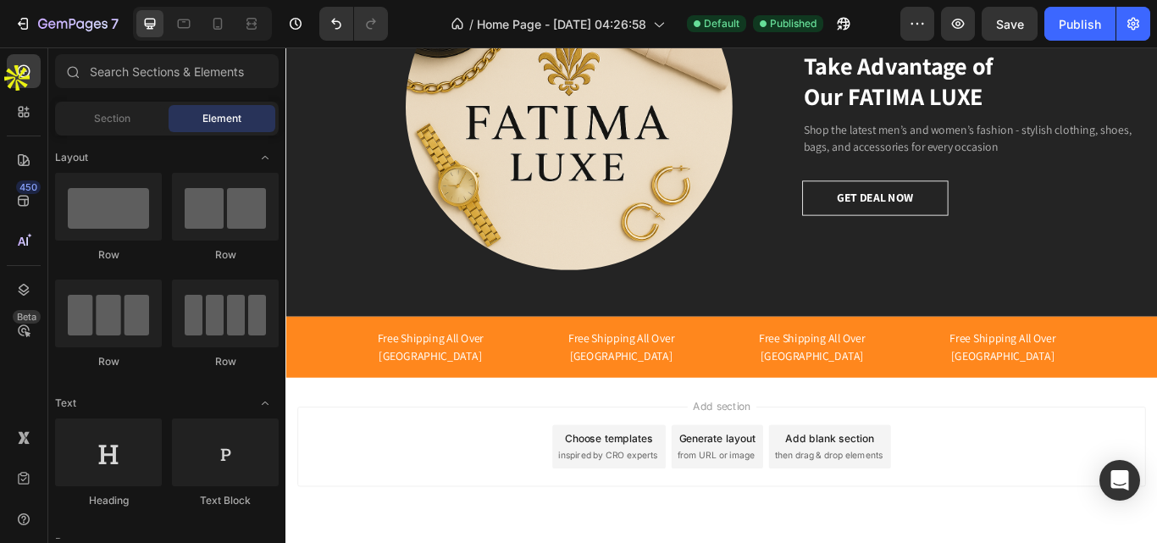
scroll to position [1486, 0]
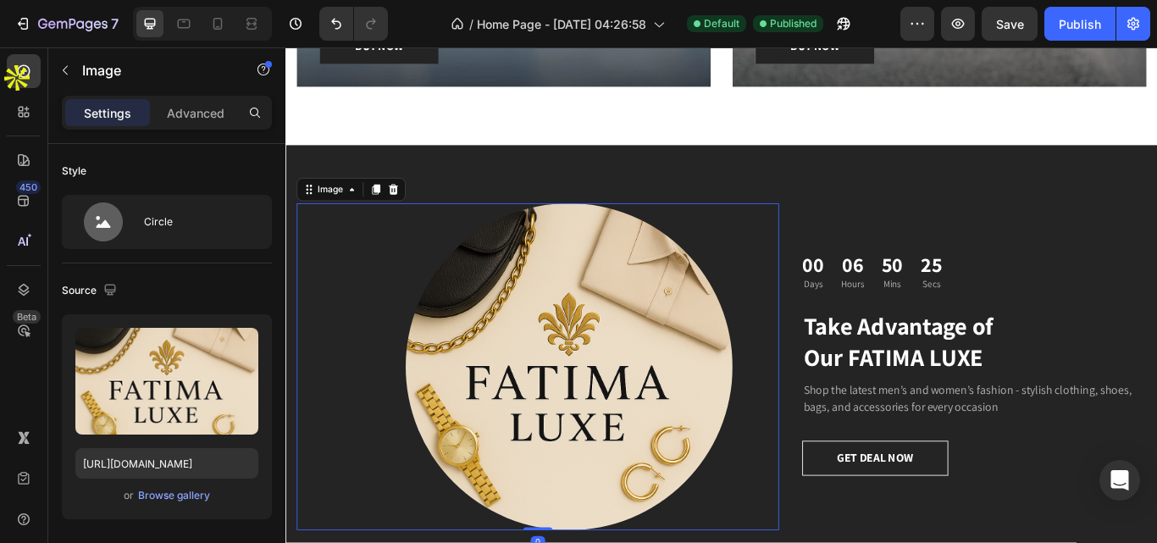
click at [847, 281] on div at bounding box center [642, 420] width 435 height 381
click at [833, 198] on div "Image 0 00 Days 06 Hours 50 Mins 23 Secs Countdown Timer Take Advantage of Our …" at bounding box center [793, 413] width 1016 height 503
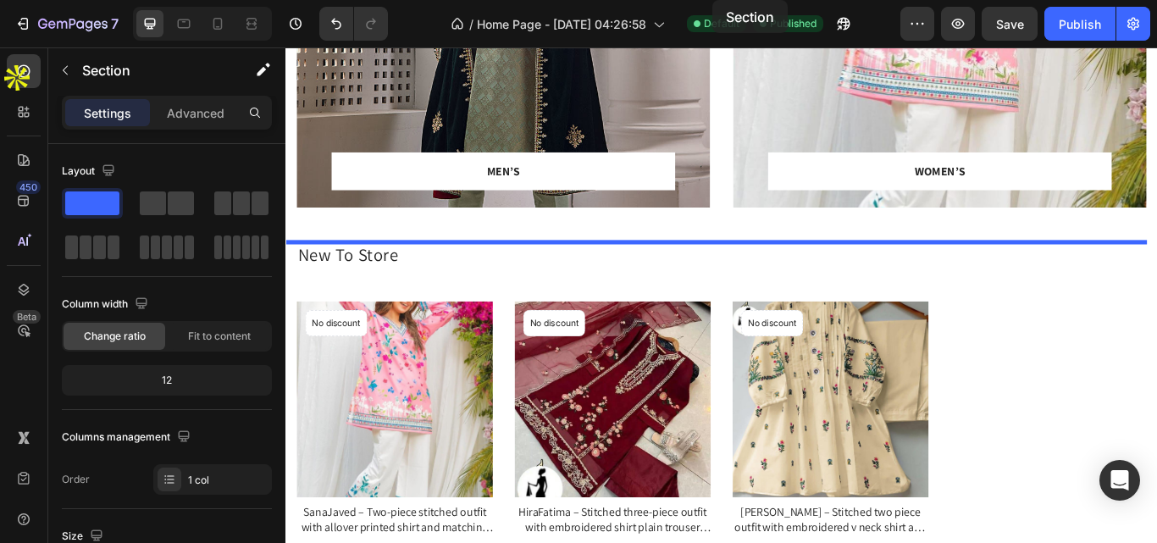
scroll to position [0, 0]
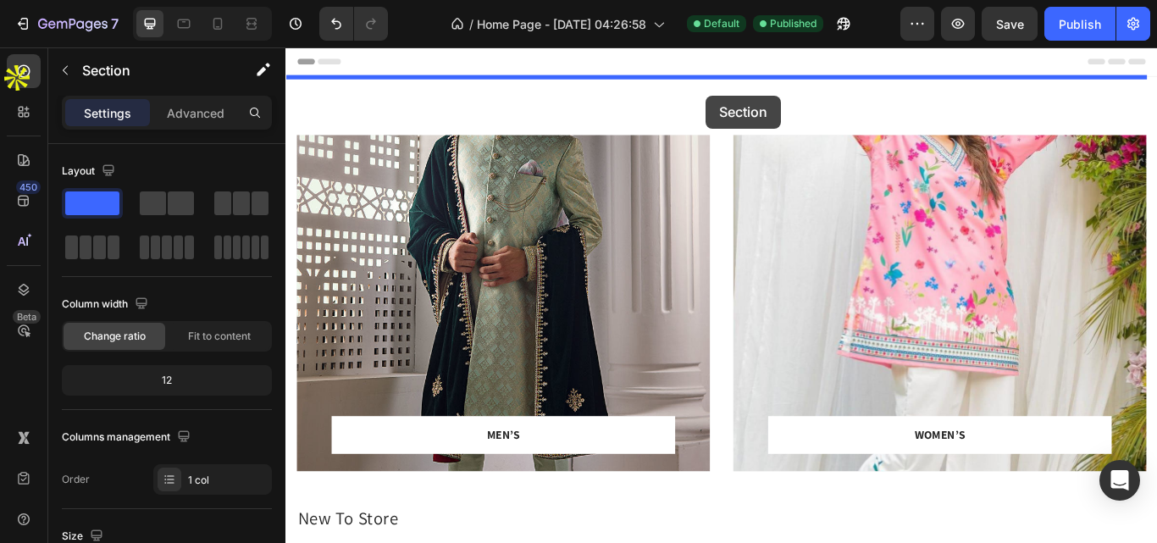
drag, startPoint x: 833, startPoint y: 198, endPoint x: 775, endPoint y: 103, distance: 111.0
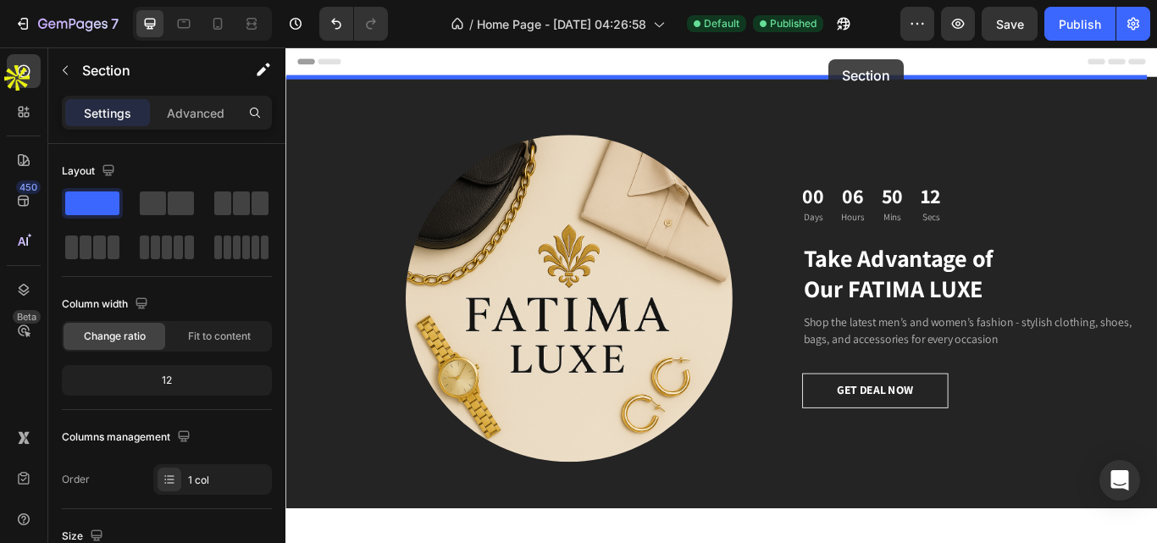
drag, startPoint x: 1015, startPoint y: 374, endPoint x: 918, endPoint y: 61, distance: 327.1
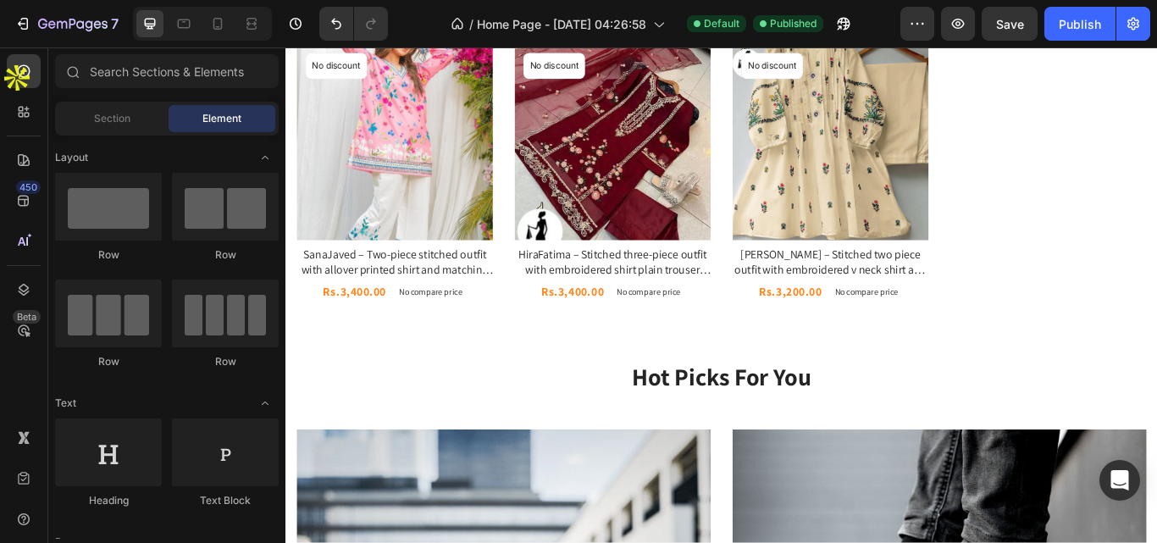
scroll to position [949, 0]
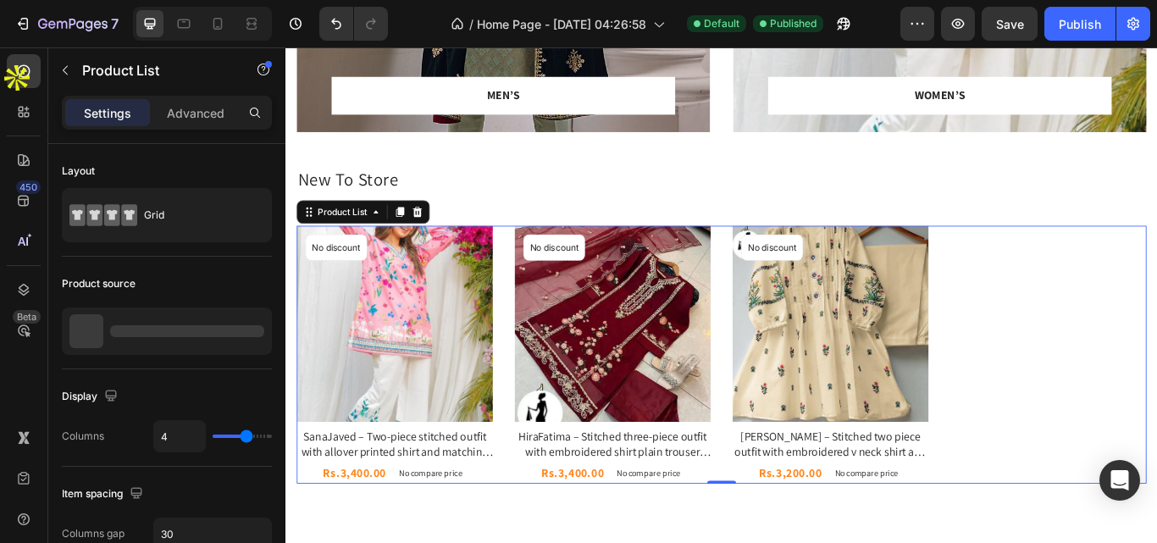
click at [1079, 378] on div "Product Images No discount Not be displayed when published Product Badge Row Sa…" at bounding box center [793, 407] width 991 height 302
type input "3"
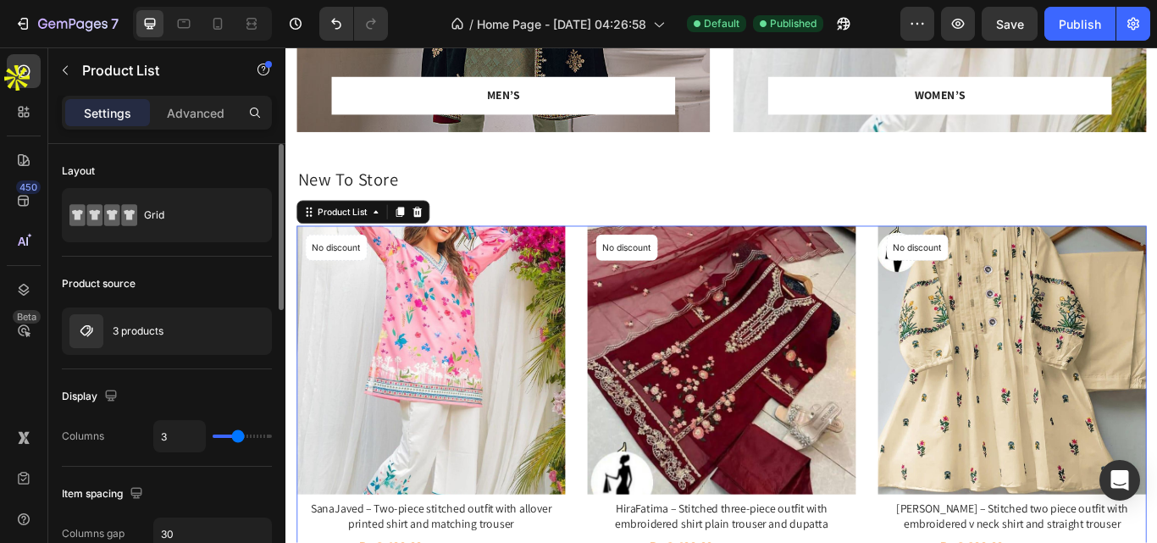
type input "3"
click at [239, 435] on input "range" at bounding box center [242, 436] width 59 height 3
click at [1075, 28] on div "Publish" at bounding box center [1080, 24] width 42 height 18
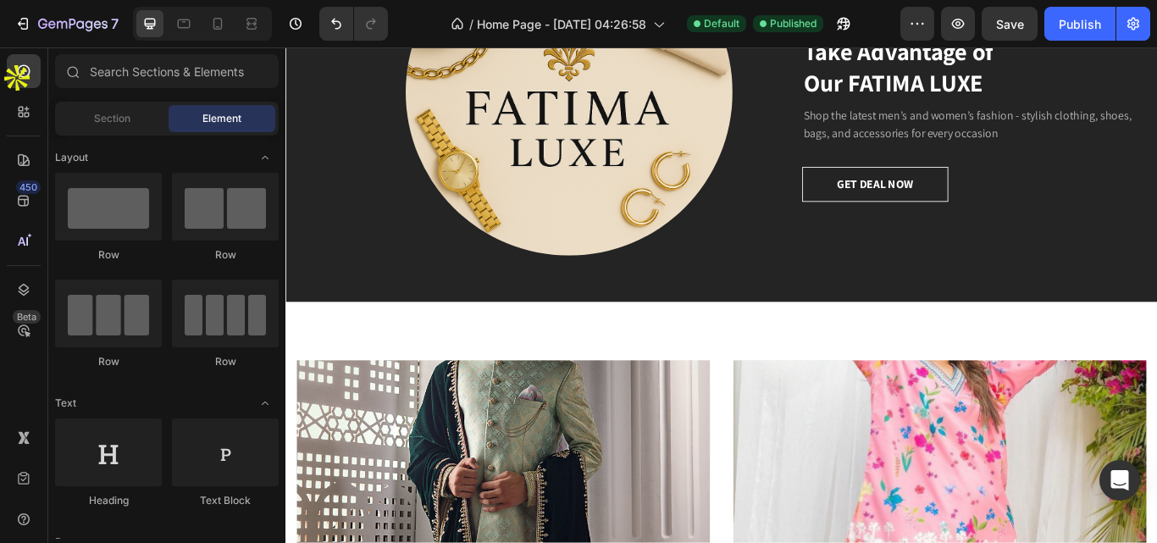
scroll to position [0, 0]
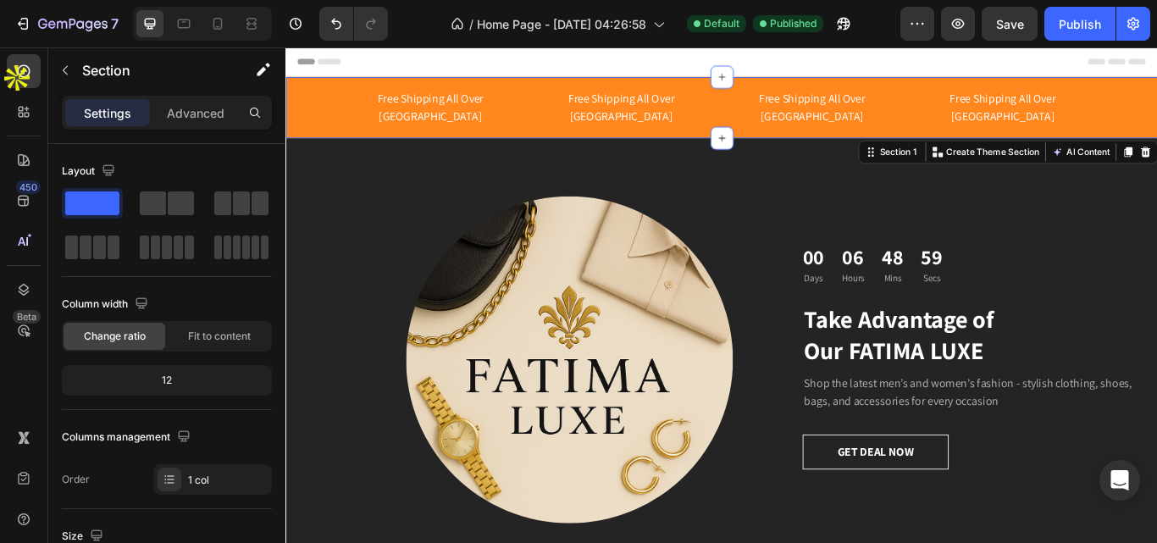
click at [999, 127] on div "Free Shipping All Over Pakistan Text block Free Shipping All Over Pakistan Text…" at bounding box center [793, 117] width 1016 height 71
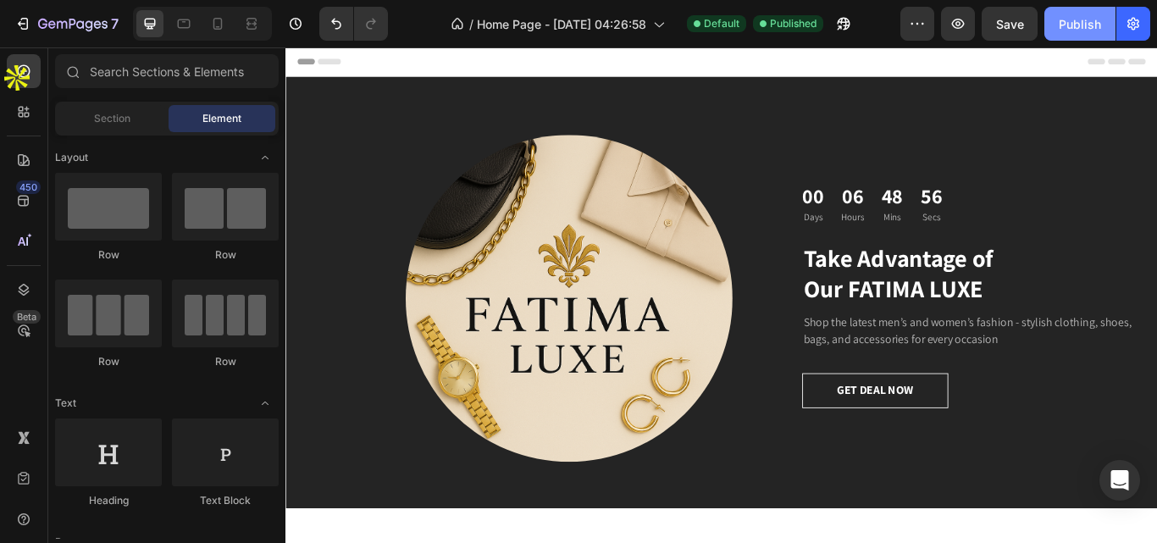
click at [1081, 28] on div "Publish" at bounding box center [1080, 24] width 42 height 18
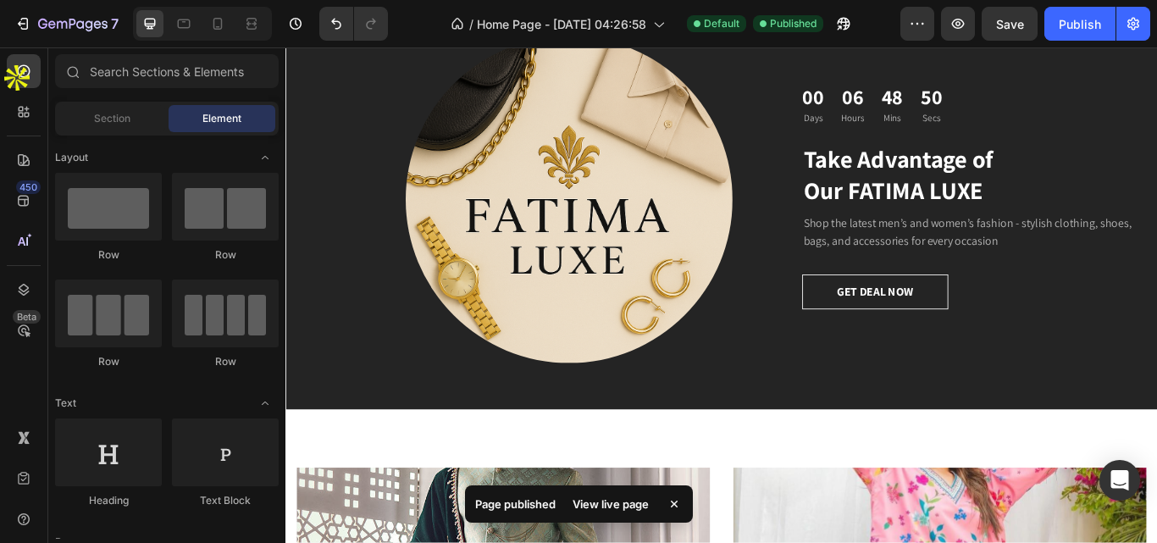
scroll to position [80, 0]
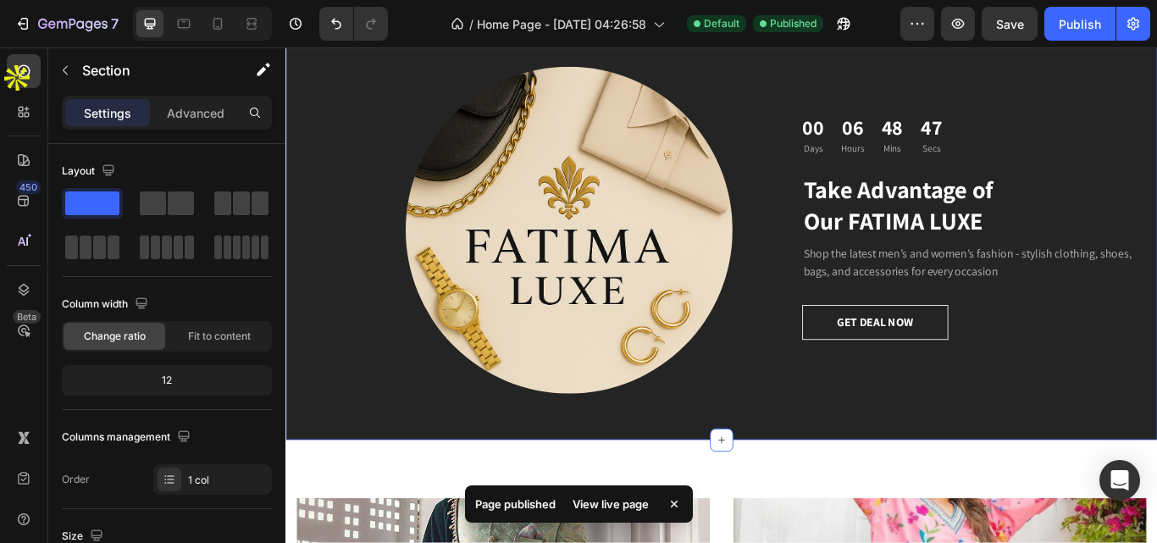
click at [821, 474] on div "Image 00 Days 06 Hours 48 Mins 47 Secs Countdown Timer Take Advantage of Our FA…" at bounding box center [793, 254] width 1016 height 503
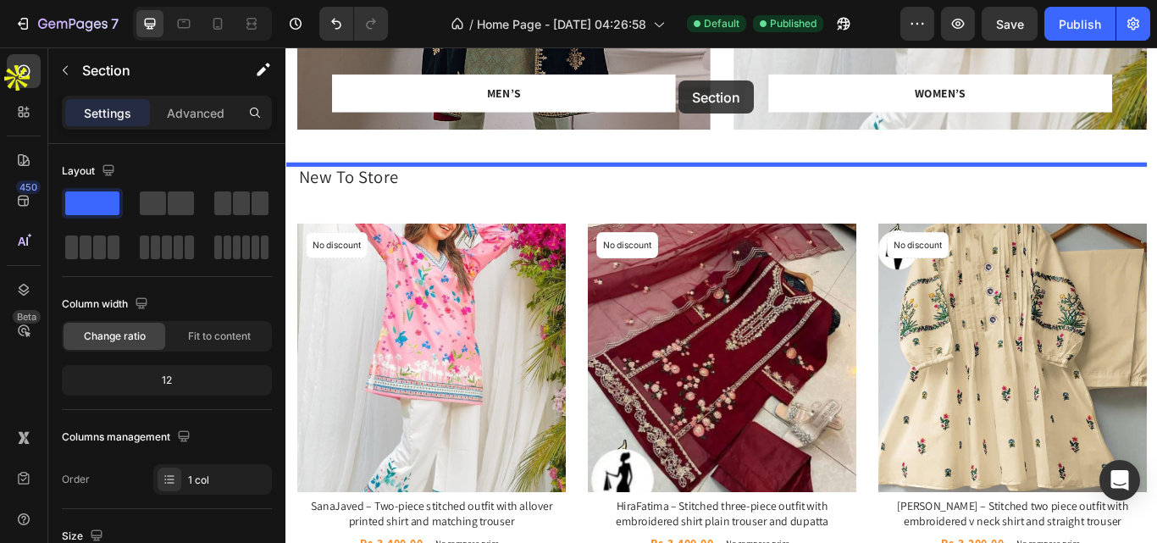
scroll to position [879, 0]
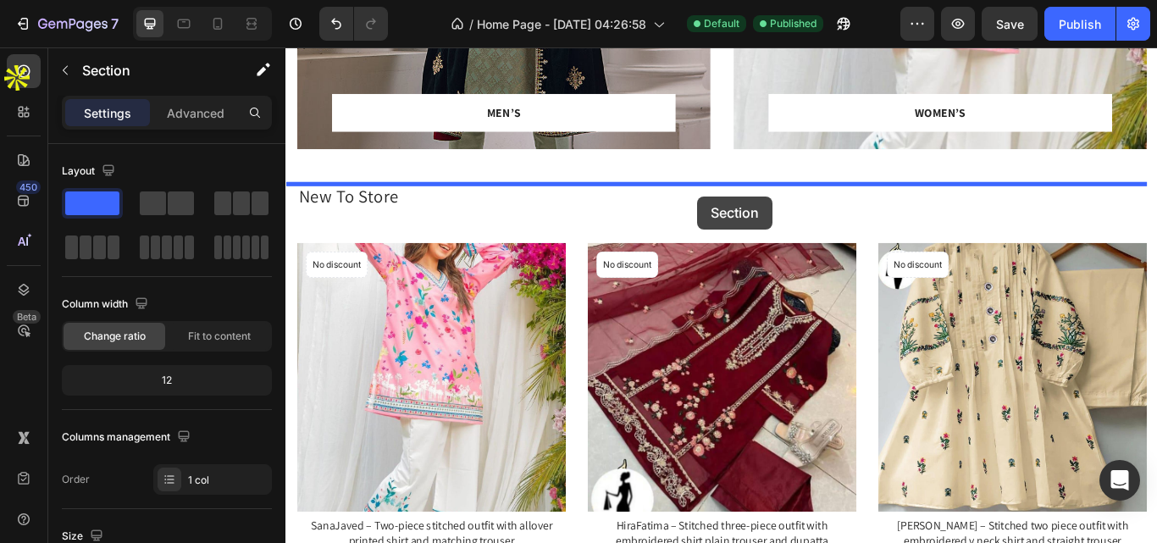
drag, startPoint x: 821, startPoint y: 474, endPoint x: 765, endPoint y: 221, distance: 259.3
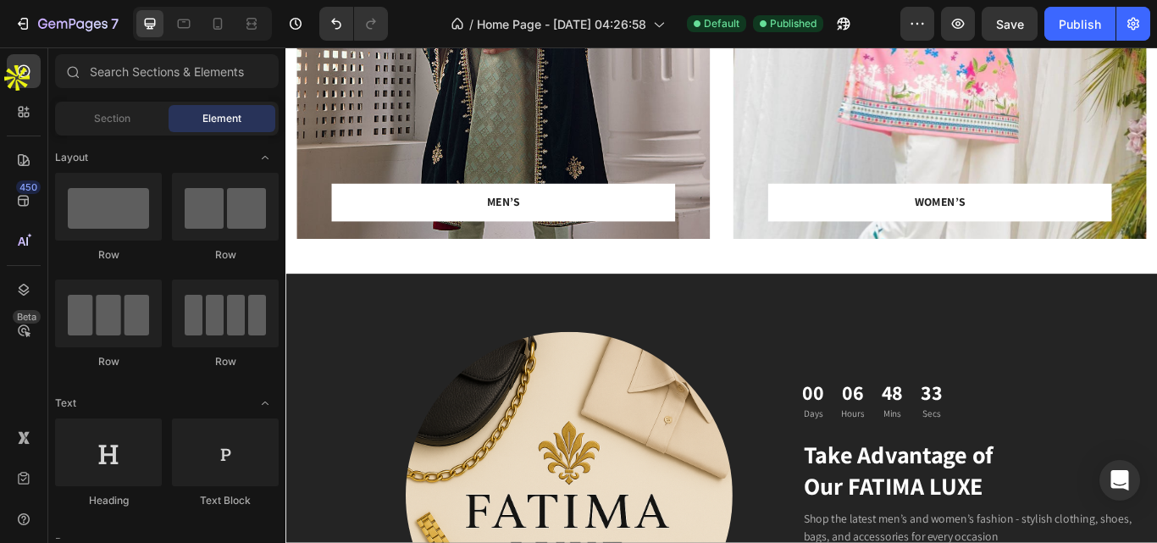
scroll to position [0, 0]
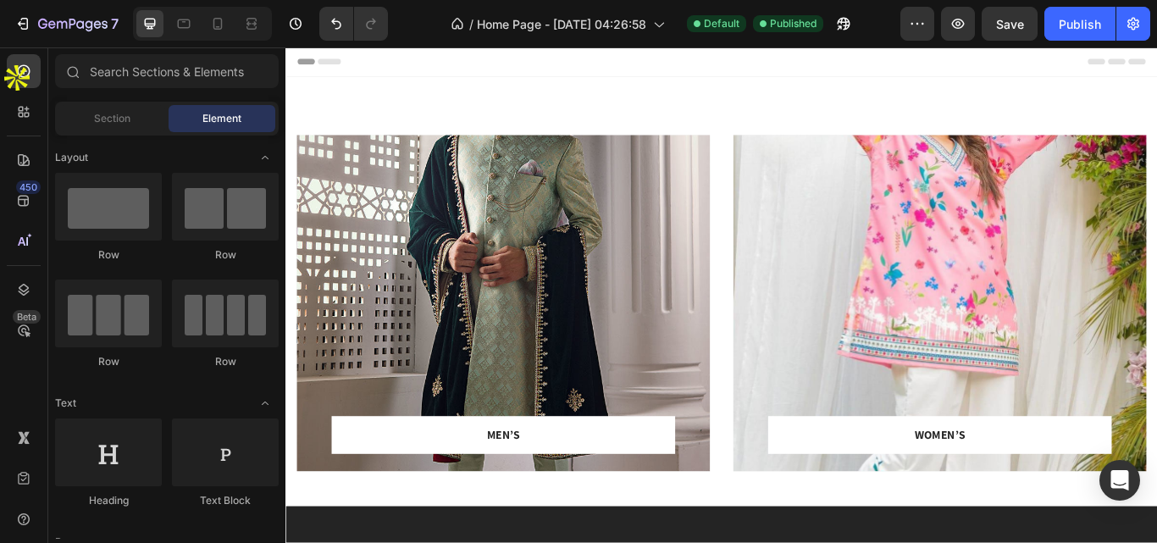
drag, startPoint x: 1300, startPoint y: 201, endPoint x: 1413, endPoint y: 64, distance: 177.5
click at [1080, 35] on button "Publish" at bounding box center [1079, 24] width 71 height 34
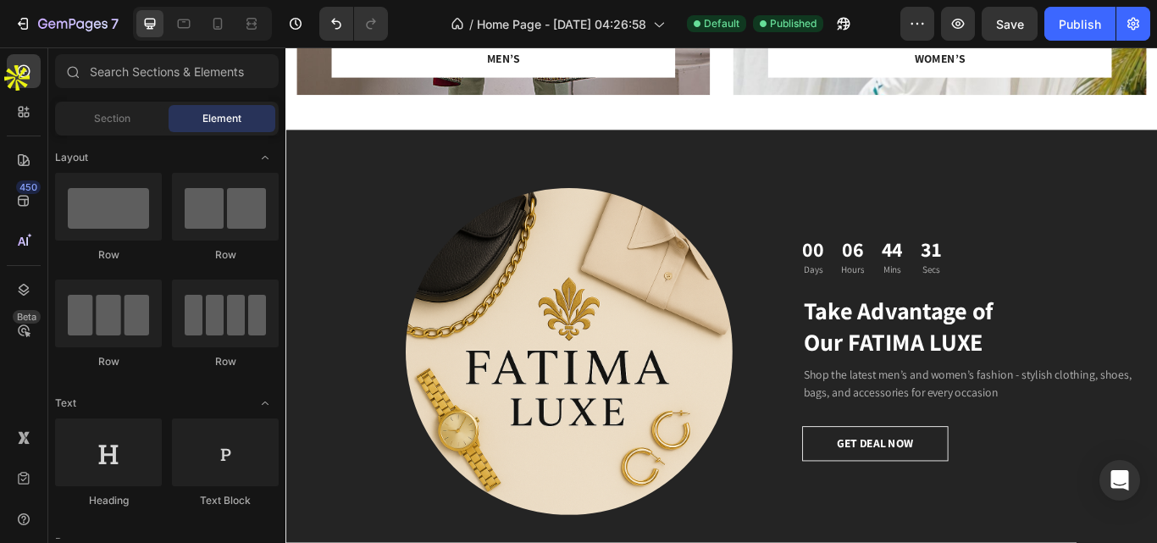
scroll to position [479, 0]
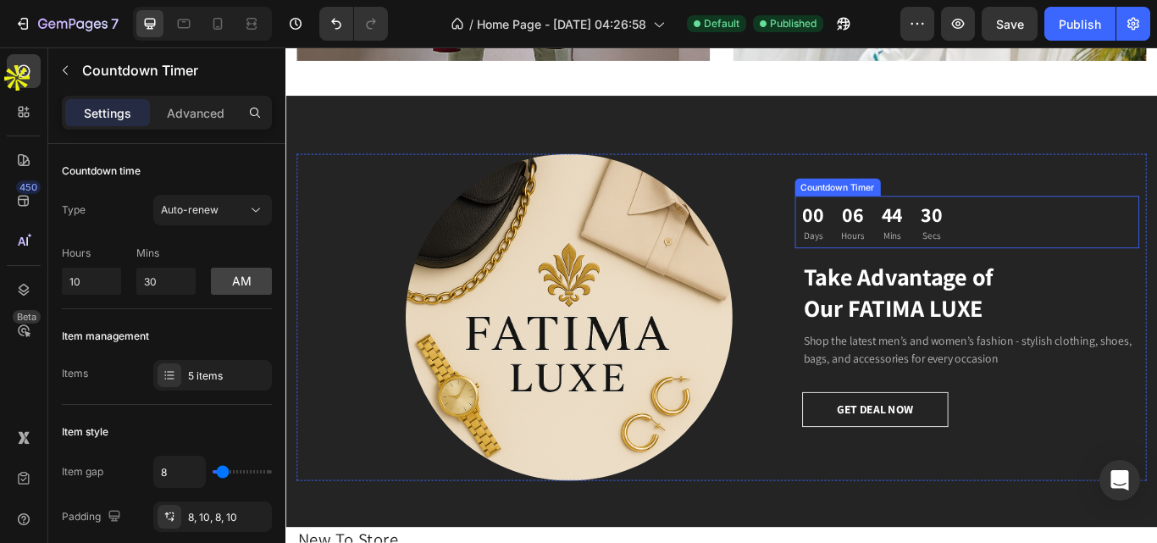
click at [984, 244] on div "44" at bounding box center [992, 243] width 25 height 30
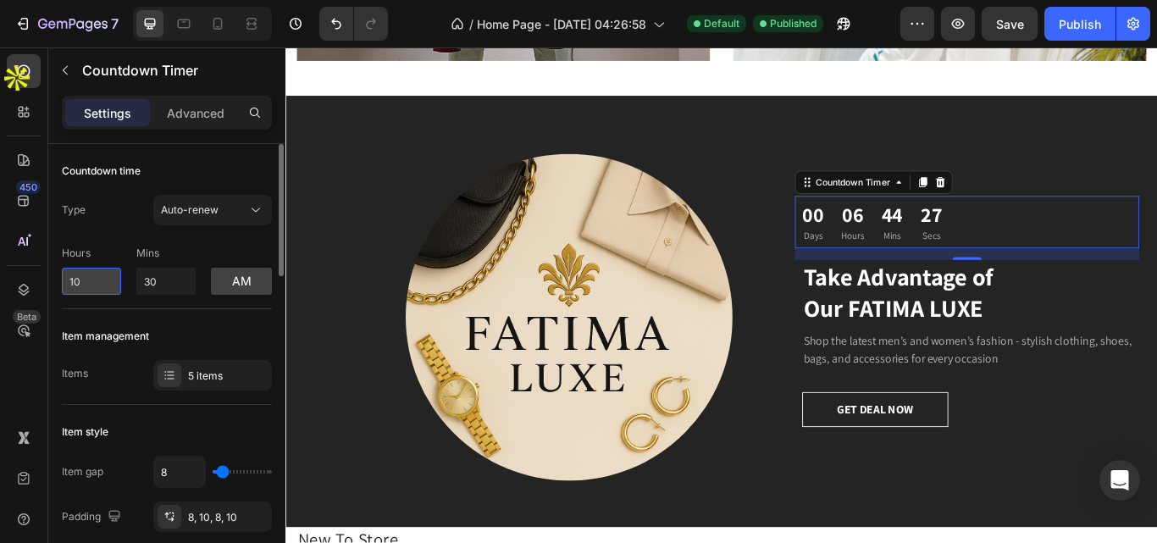
click at [98, 283] on input "10" at bounding box center [91, 281] width 59 height 27
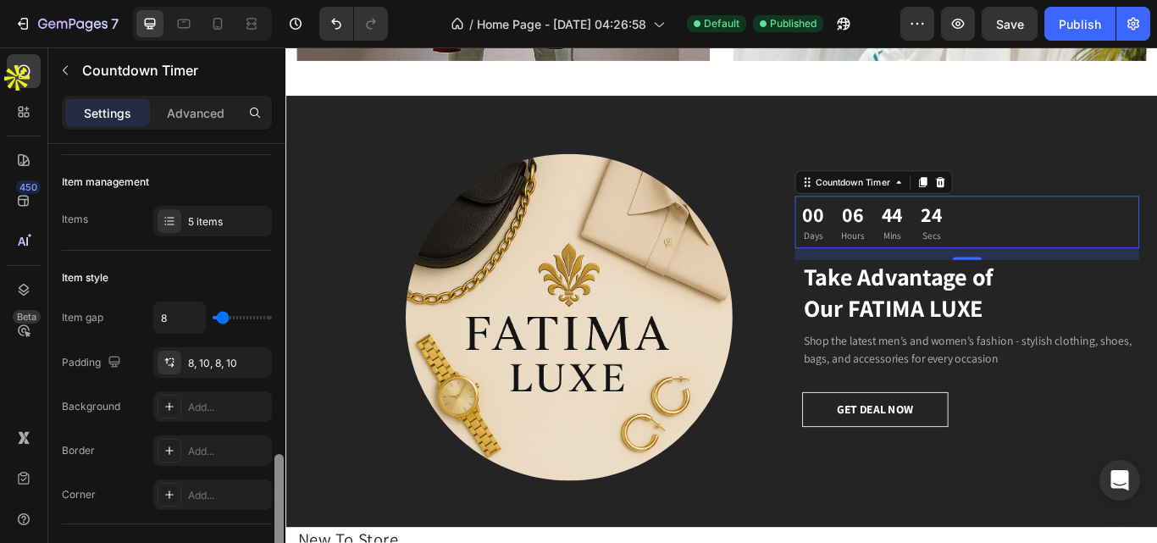
scroll to position [0, 0]
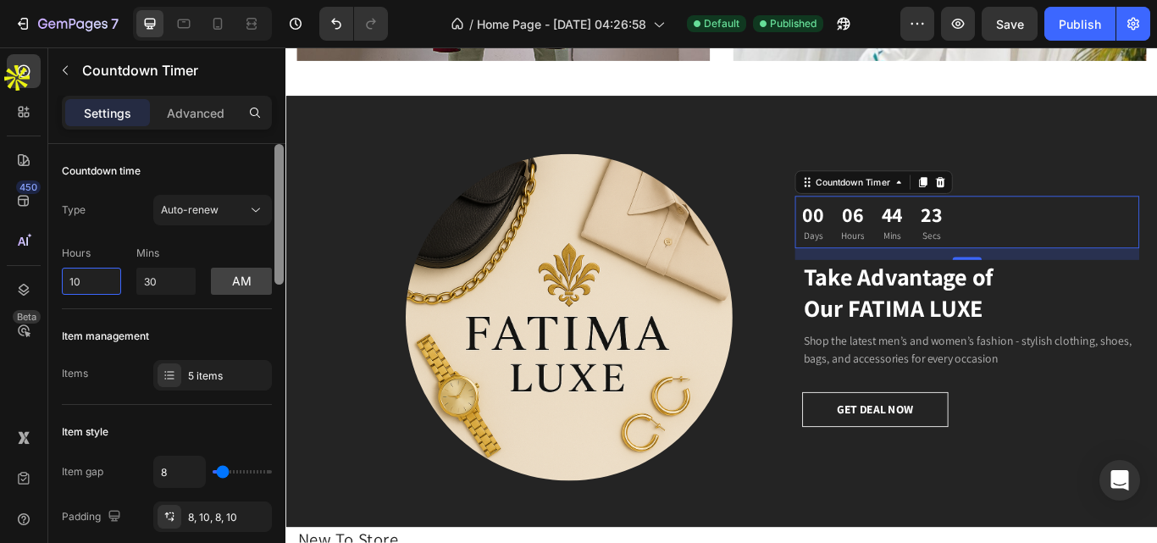
drag, startPoint x: 279, startPoint y: 252, endPoint x: 281, endPoint y: 224, distance: 27.2
click at [281, 224] on div at bounding box center [278, 214] width 9 height 141
click at [899, 238] on div "00" at bounding box center [900, 243] width 25 height 30
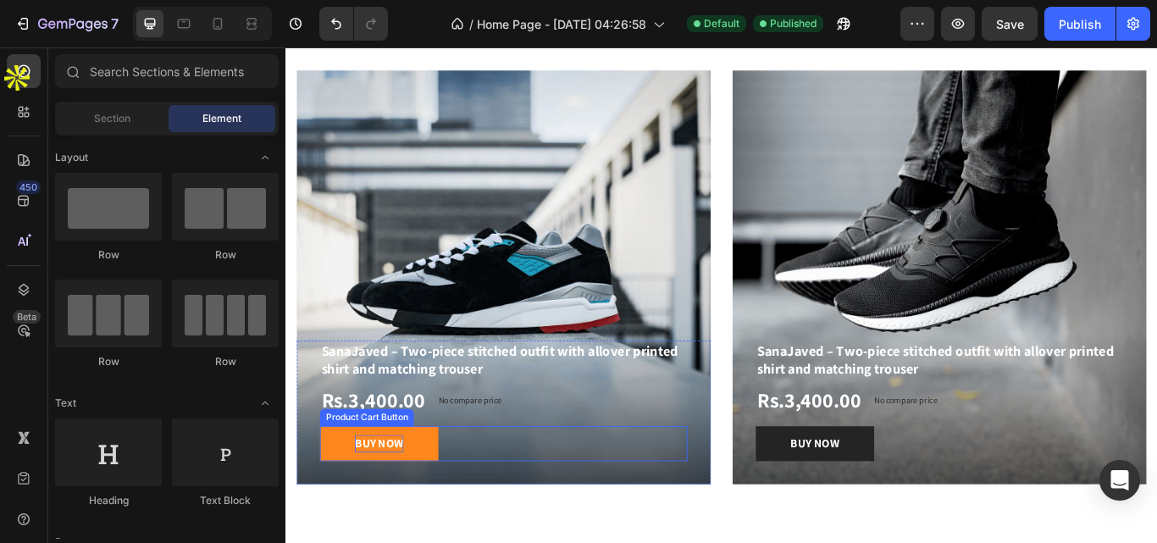
scroll to position [1611, 0]
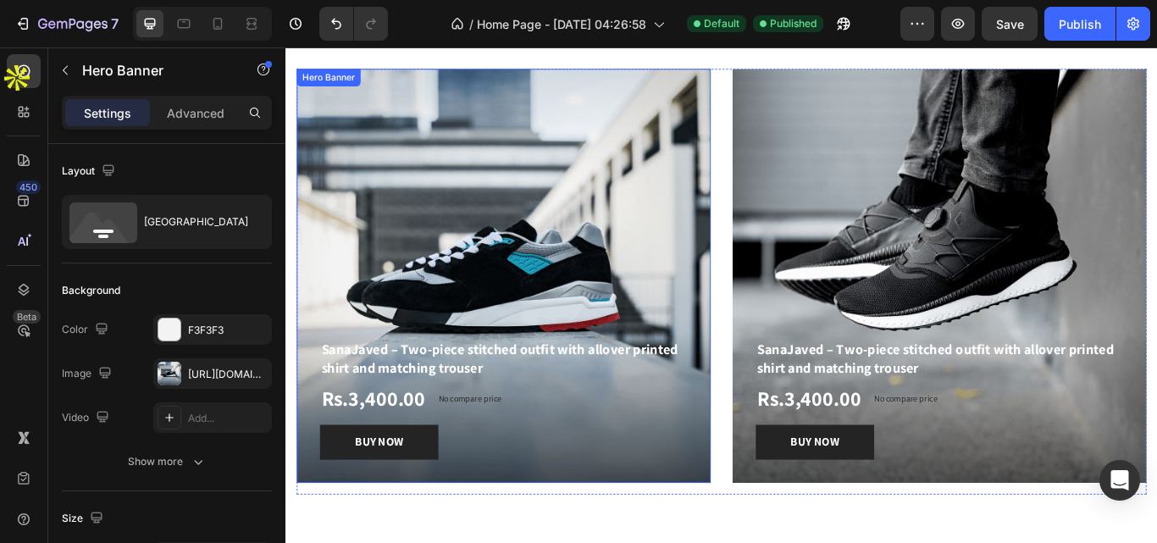
click at [717, 183] on div "Overlay" at bounding box center [539, 314] width 483 height 483
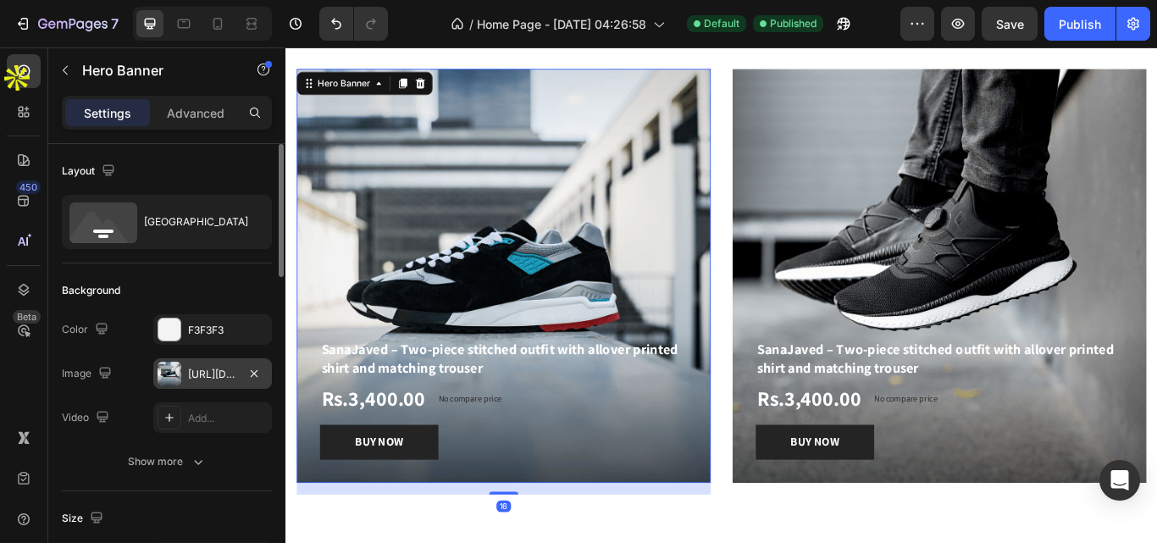
click at [223, 373] on div "[URL][DOMAIN_NAME]" at bounding box center [212, 374] width 49 height 15
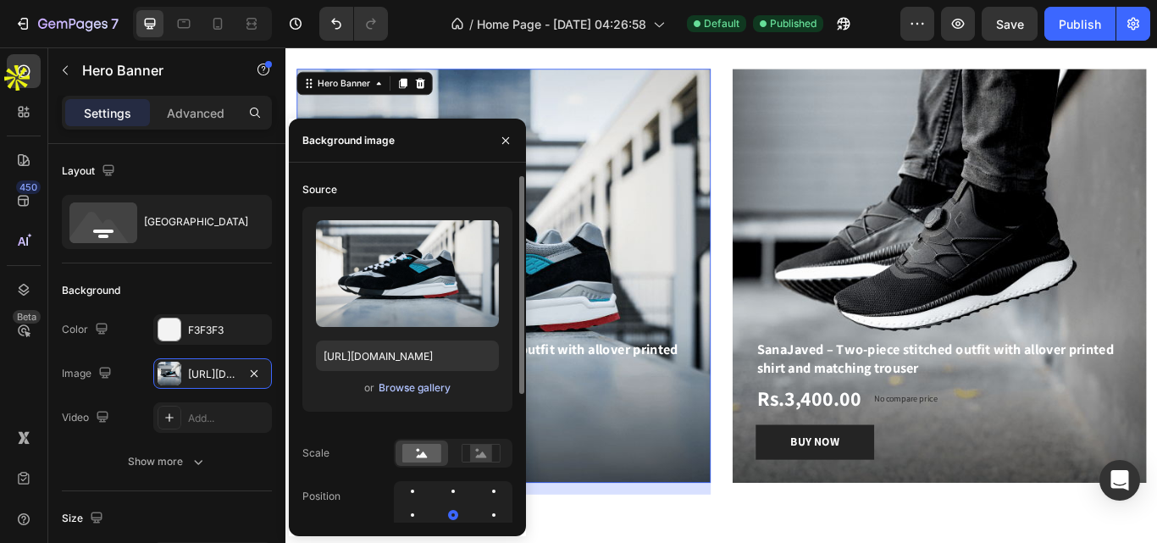
click at [425, 391] on div "Browse gallery" at bounding box center [415, 387] width 72 height 15
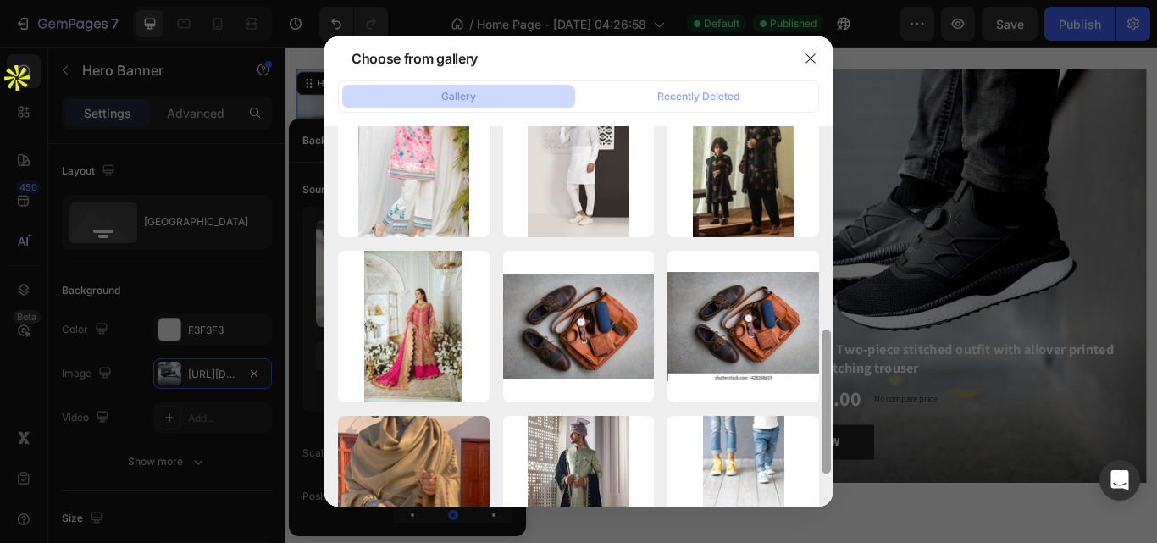
scroll to position [429, 0]
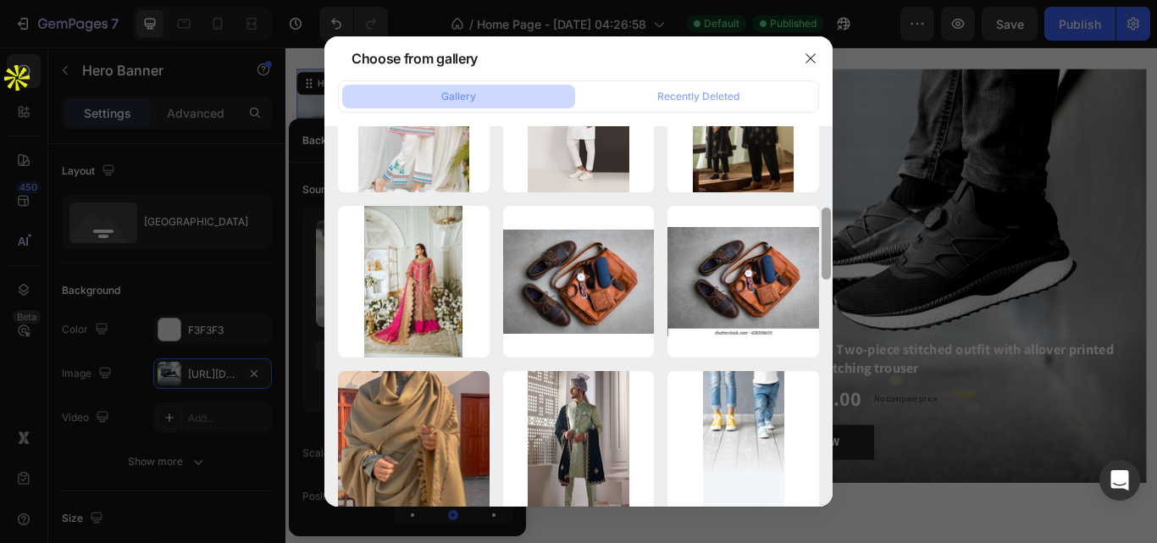
drag, startPoint x: 824, startPoint y: 209, endPoint x: 829, endPoint y: 372, distance: 162.7
click at [829, 372] on div at bounding box center [826, 316] width 13 height 380
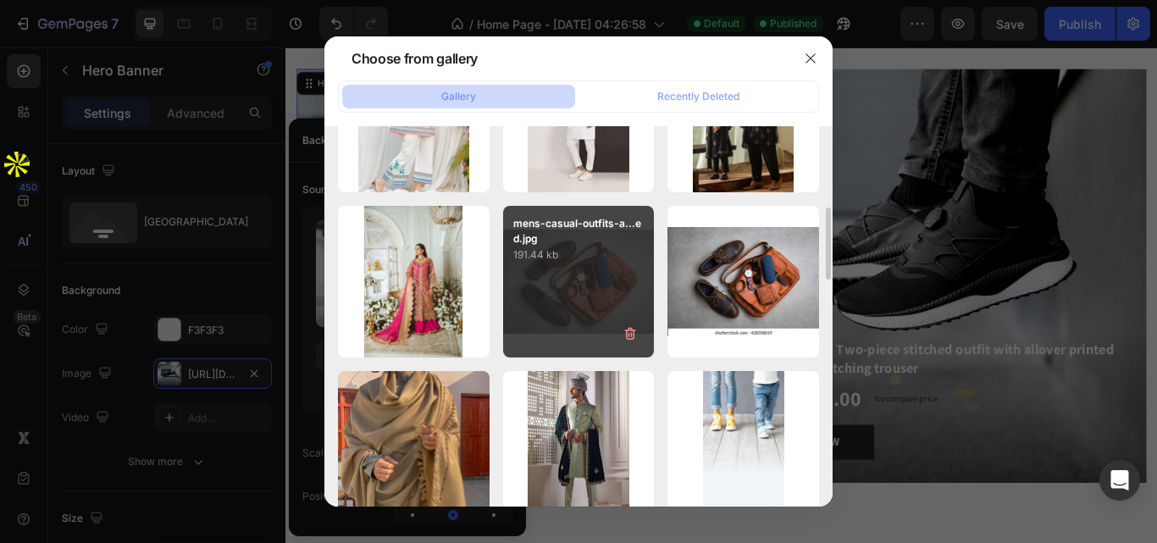
click at [547, 303] on div "mens-casual-outfits-a...ed.jpg 191.44 kb" at bounding box center [579, 282] width 152 height 152
type input "[URL][DOMAIN_NAME]"
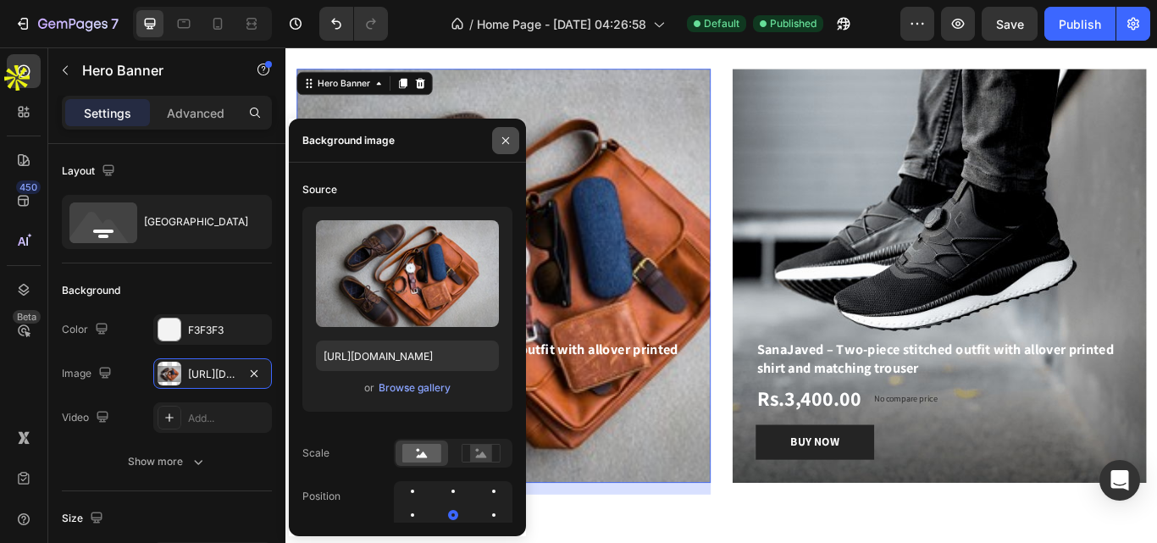
click at [509, 137] on icon "button" at bounding box center [505, 139] width 7 height 7
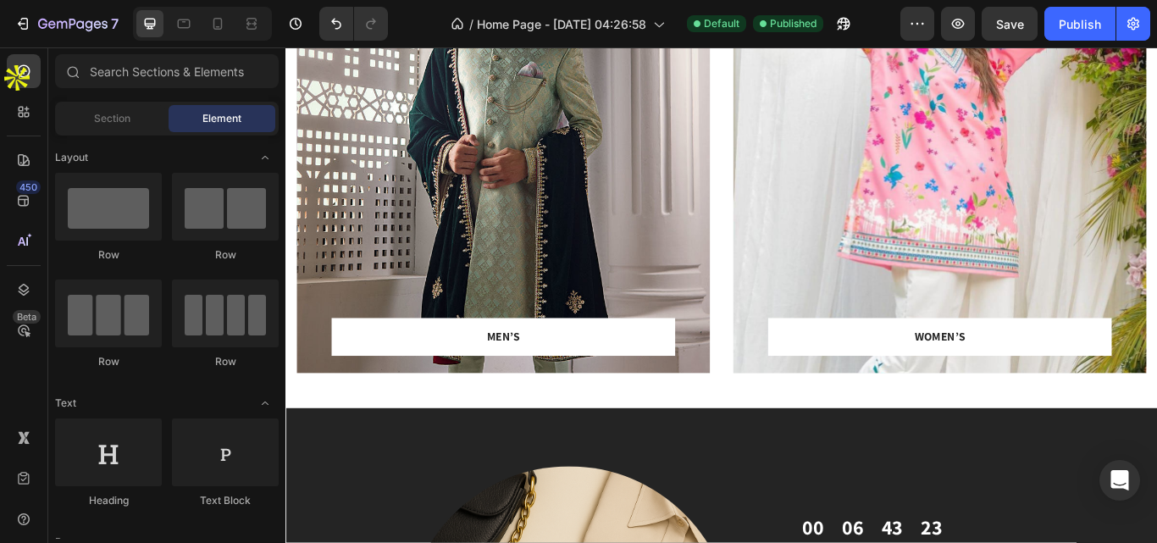
scroll to position [0, 0]
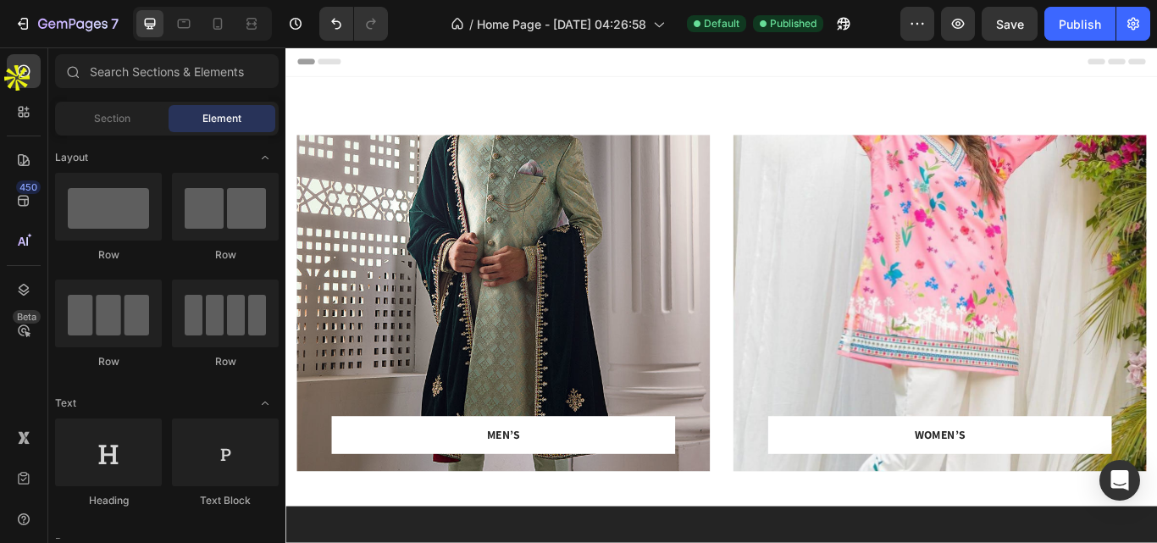
drag, startPoint x: 1300, startPoint y: 484, endPoint x: 1441, endPoint y: 47, distance: 458.3
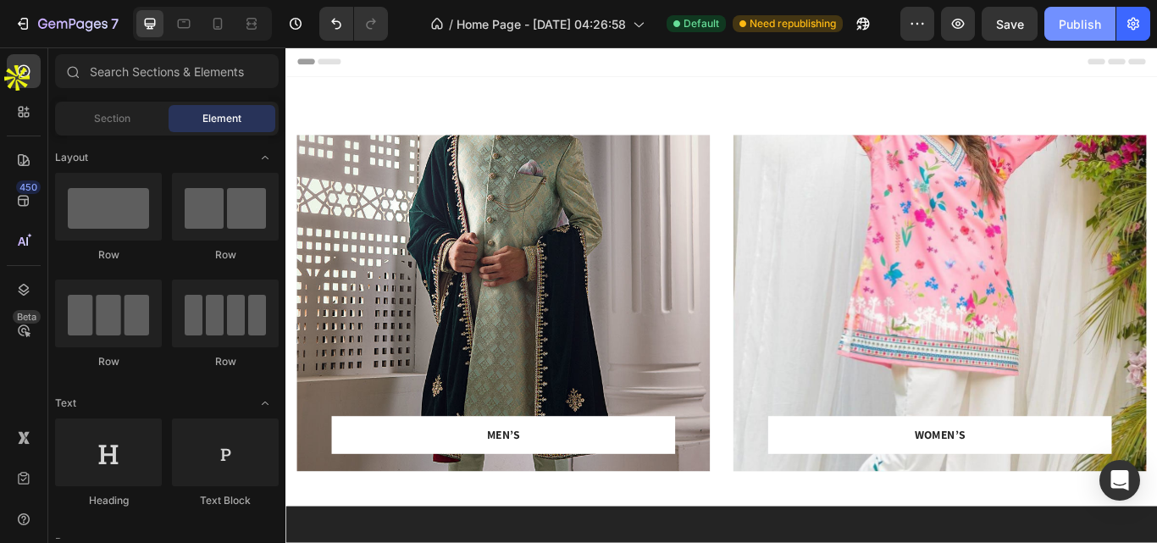
click at [1081, 32] on div "Publish" at bounding box center [1080, 24] width 42 height 18
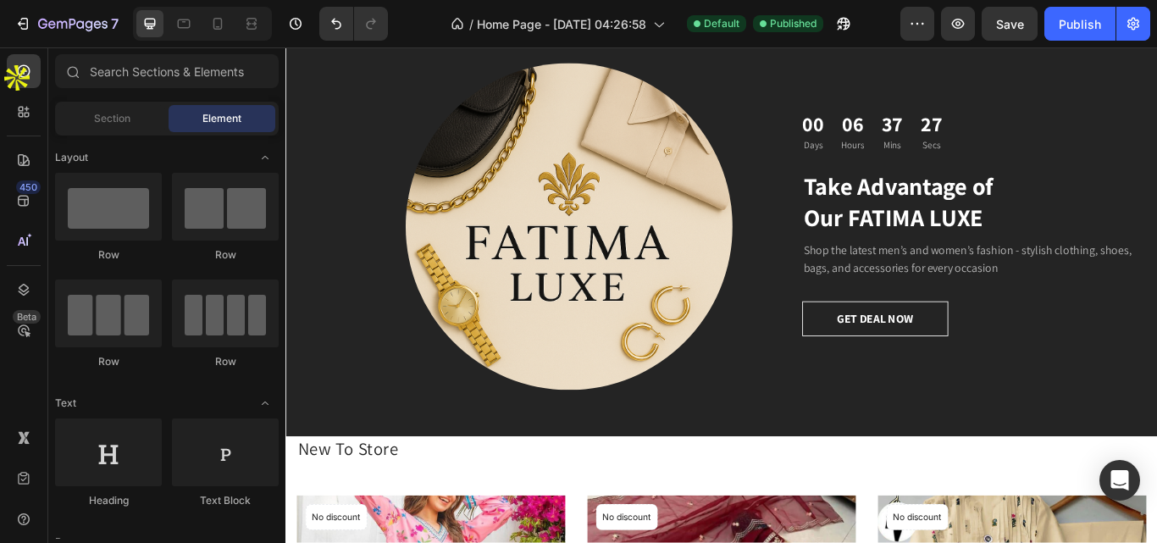
scroll to position [488, 0]
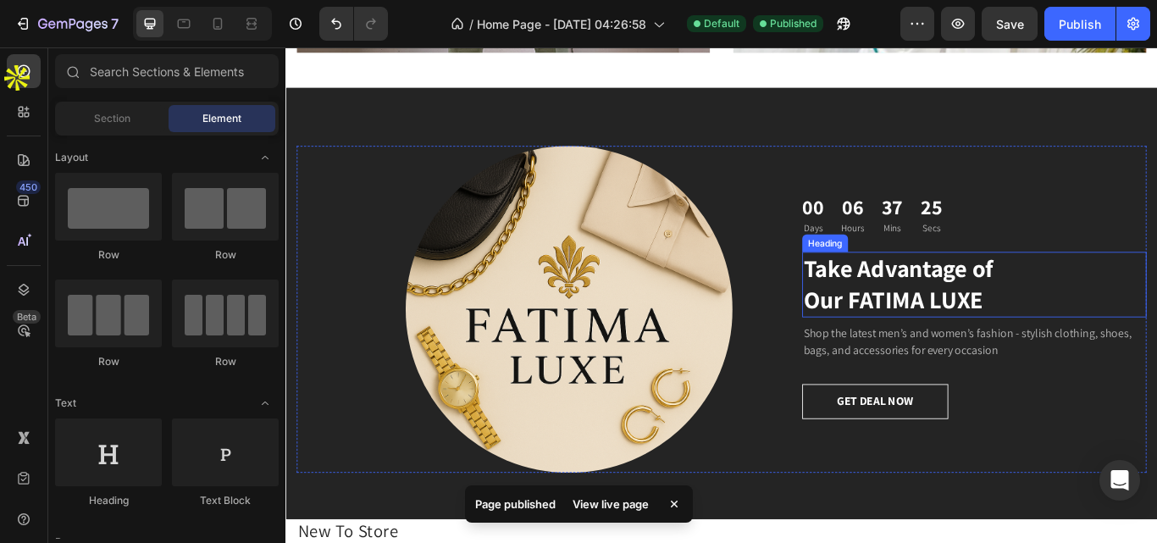
click at [977, 343] on h2 "Take Advantage of Our FATIMA LUXE" at bounding box center [1088, 324] width 401 height 76
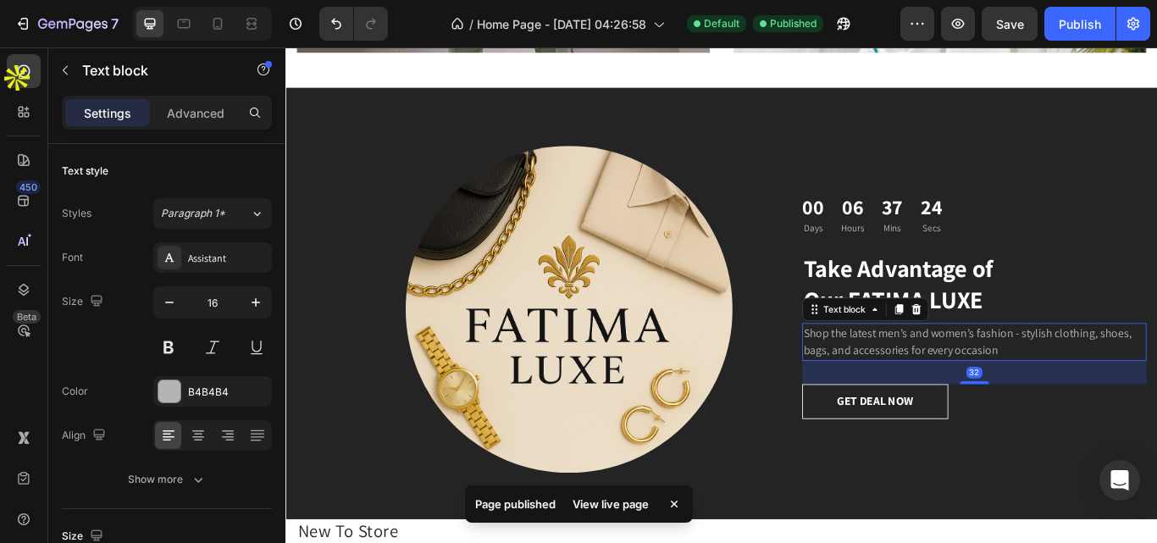
click at [953, 401] on p "Shop the latest men’s and women’s fashion - stylish clothing, shoes, bags, and …" at bounding box center [1088, 391] width 398 height 41
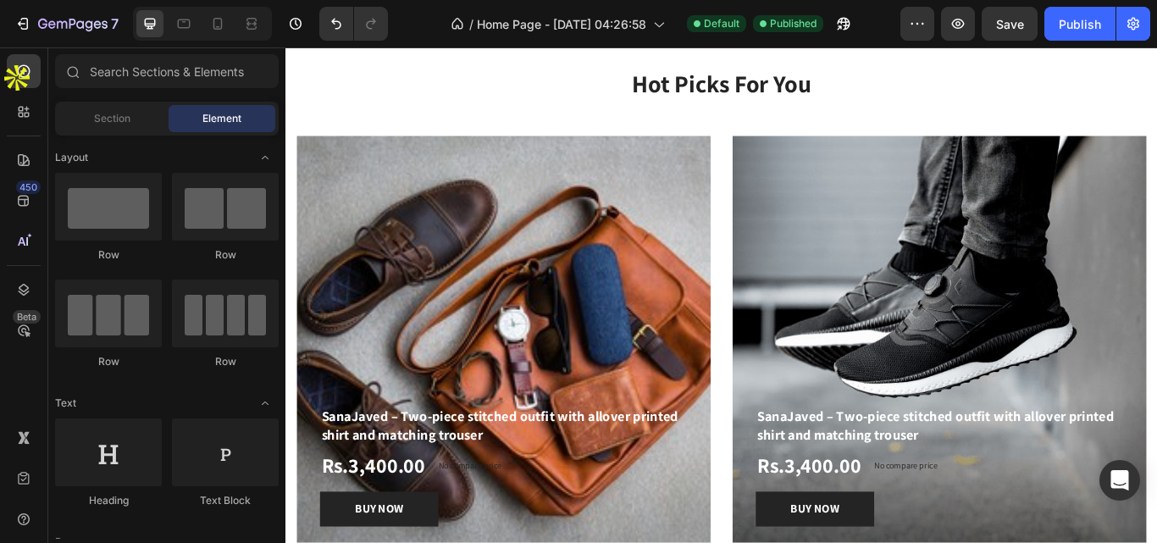
scroll to position [1586, 0]
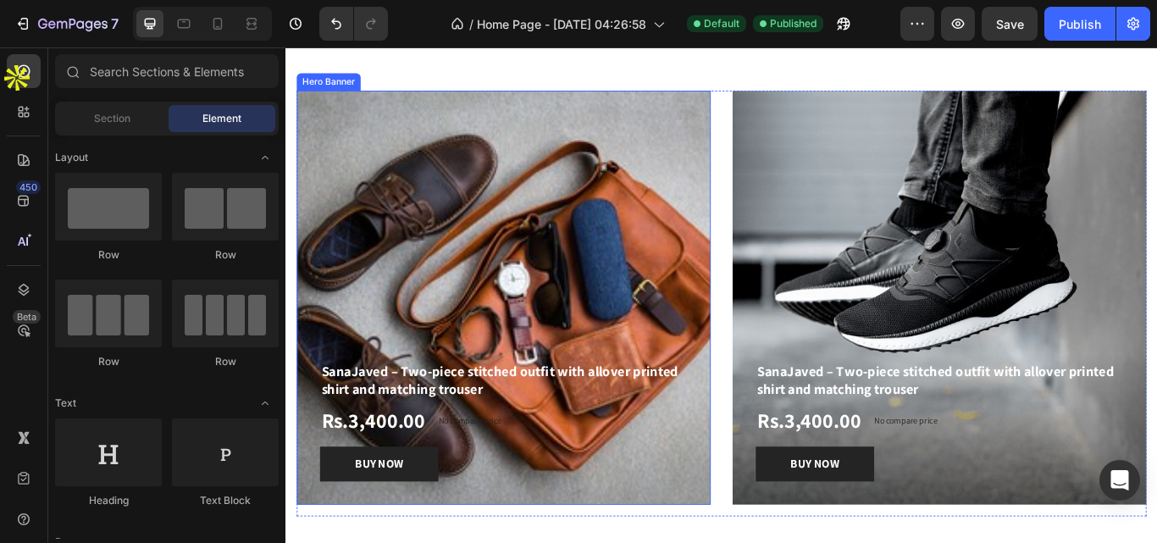
click at [567, 246] on div "Overlay" at bounding box center [539, 339] width 483 height 483
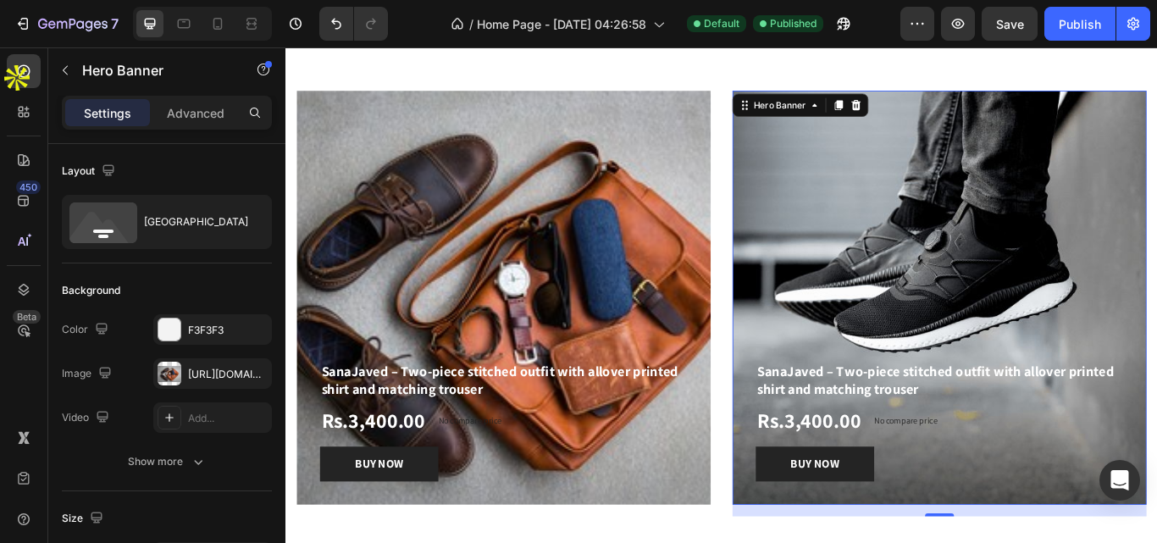
click at [989, 379] on div "Overlay" at bounding box center [1047, 339] width 483 height 483
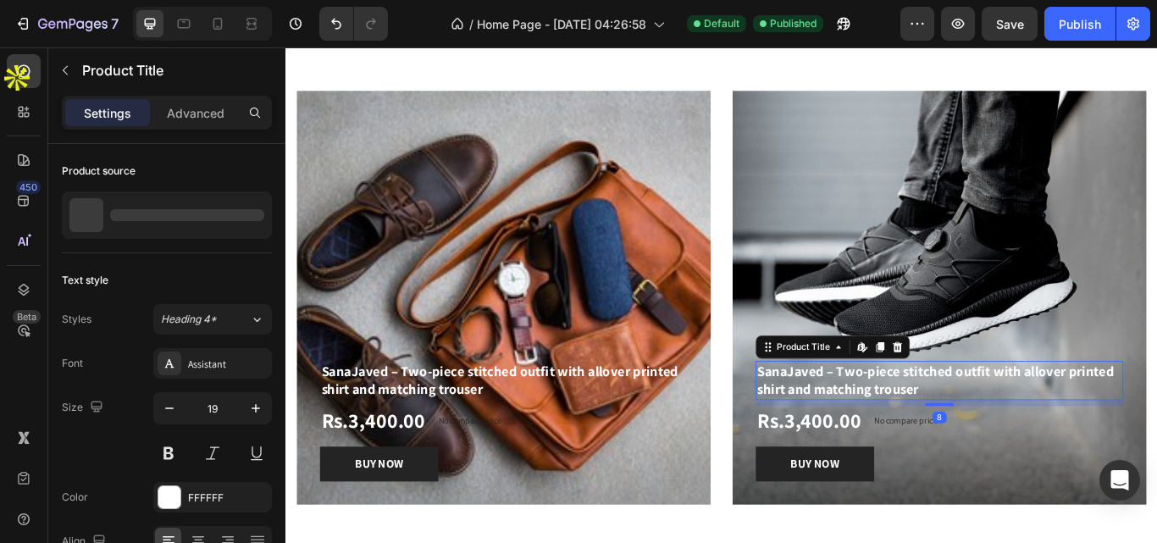
click at [963, 439] on h1 "SanaJaved – Two-piece stitched outfit with allover printed shirt and matching t…" at bounding box center [1047, 435] width 429 height 45
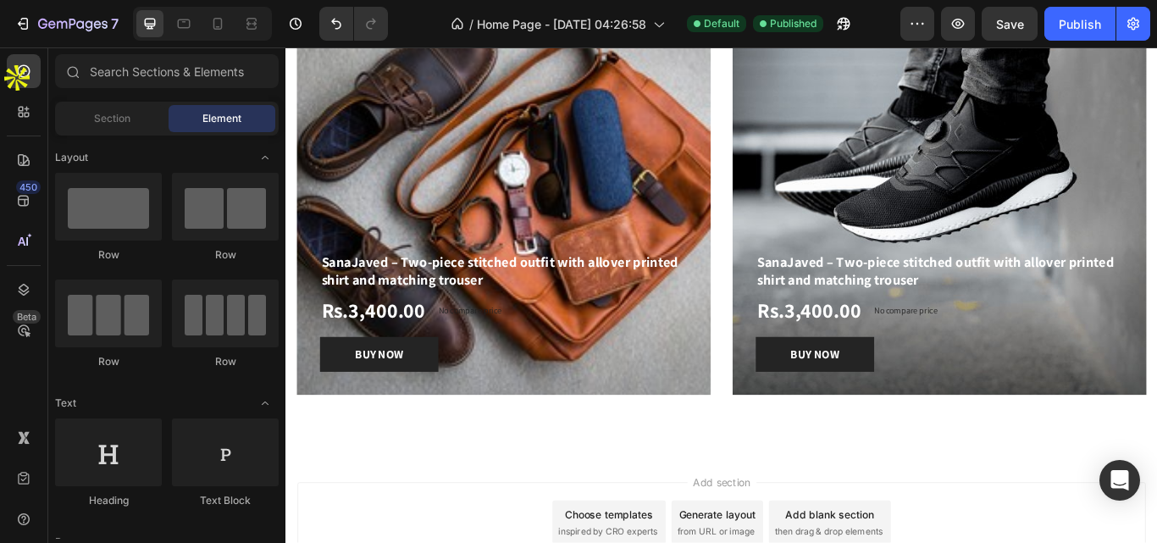
scroll to position [1853, 0]
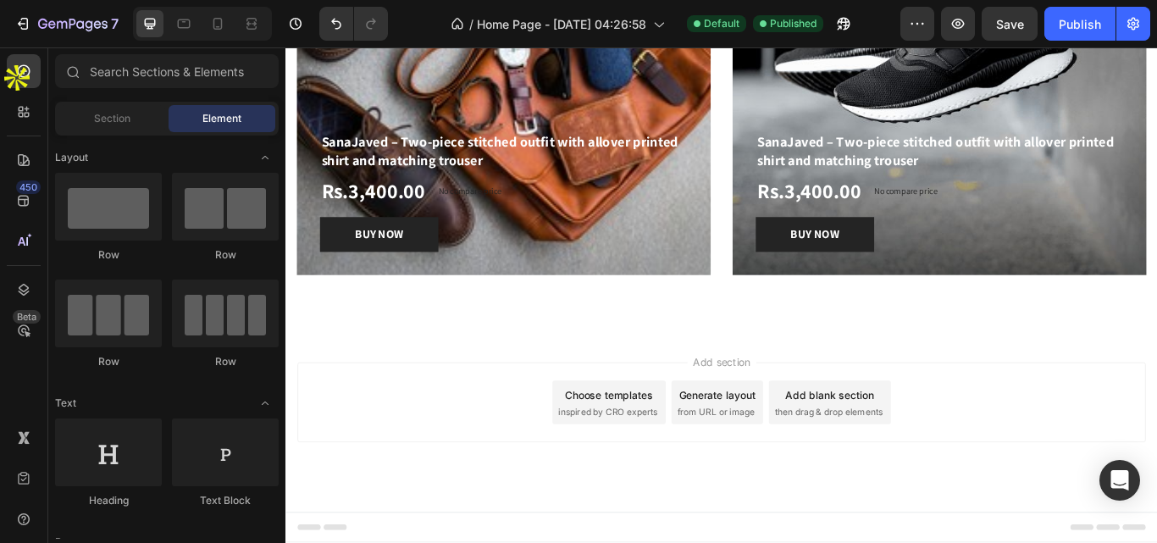
drag, startPoint x: 1300, startPoint y: 454, endPoint x: 1432, endPoint y: 538, distance: 156.5
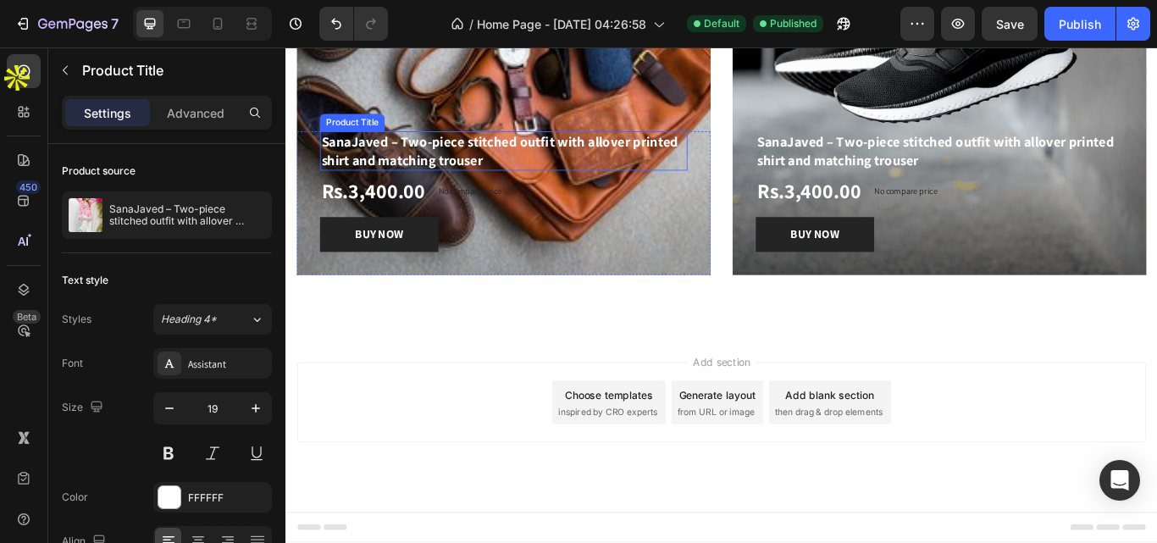
click at [534, 174] on h1 "SanaJaved – Two-piece stitched outfit with allover printed shirt and matching t…" at bounding box center [539, 168] width 429 height 45
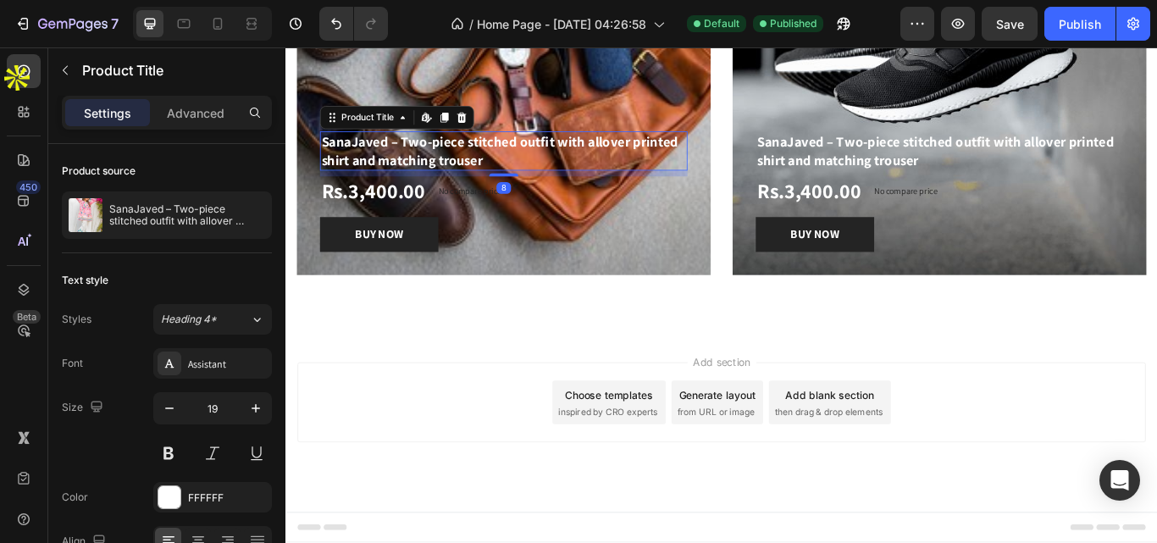
click at [507, 174] on h1 "SanaJaved – Two-piece stitched outfit with allover printed shirt and matching t…" at bounding box center [539, 168] width 429 height 45
click at [452, 130] on icon at bounding box center [452, 129] width 3 height 8
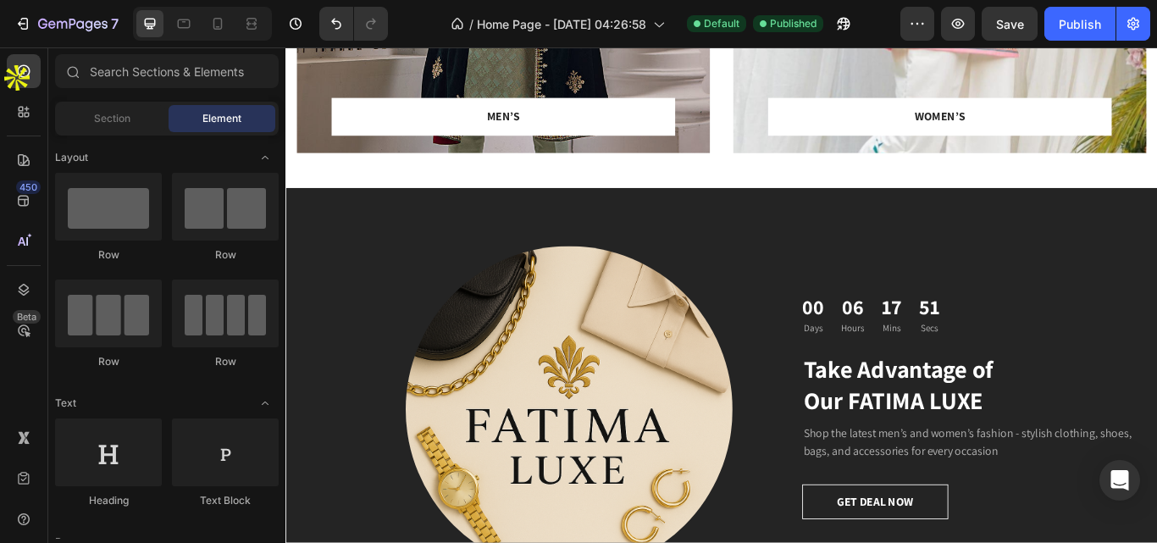
scroll to position [380, 0]
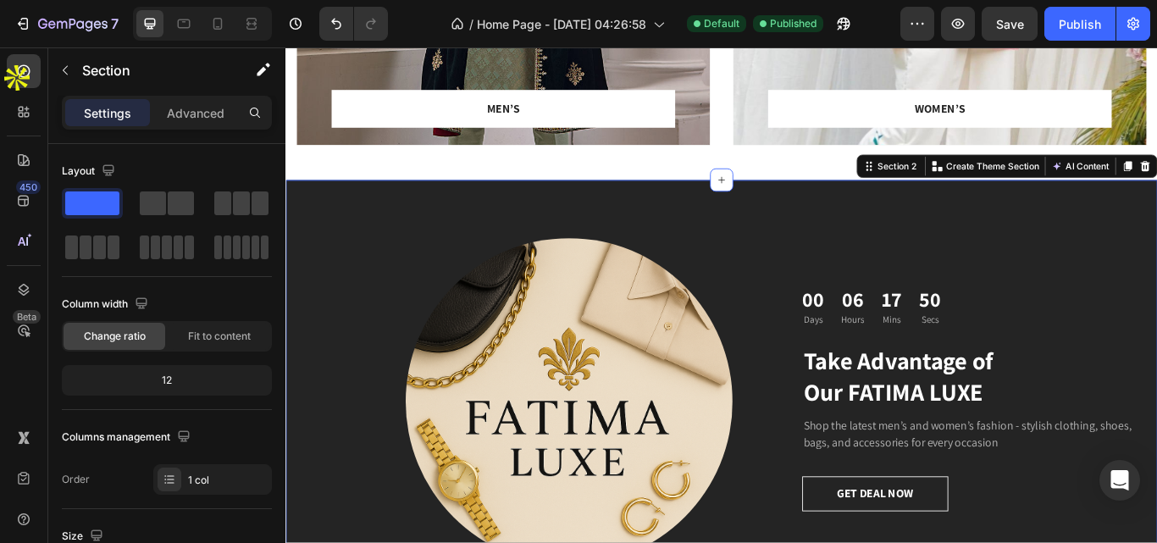
click at [1156, 268] on div "Image 00 Days 06 Hours 17 Mins 50 Secs Countdown Timer Take Advantage of Our FA…" at bounding box center [793, 453] width 1016 height 503
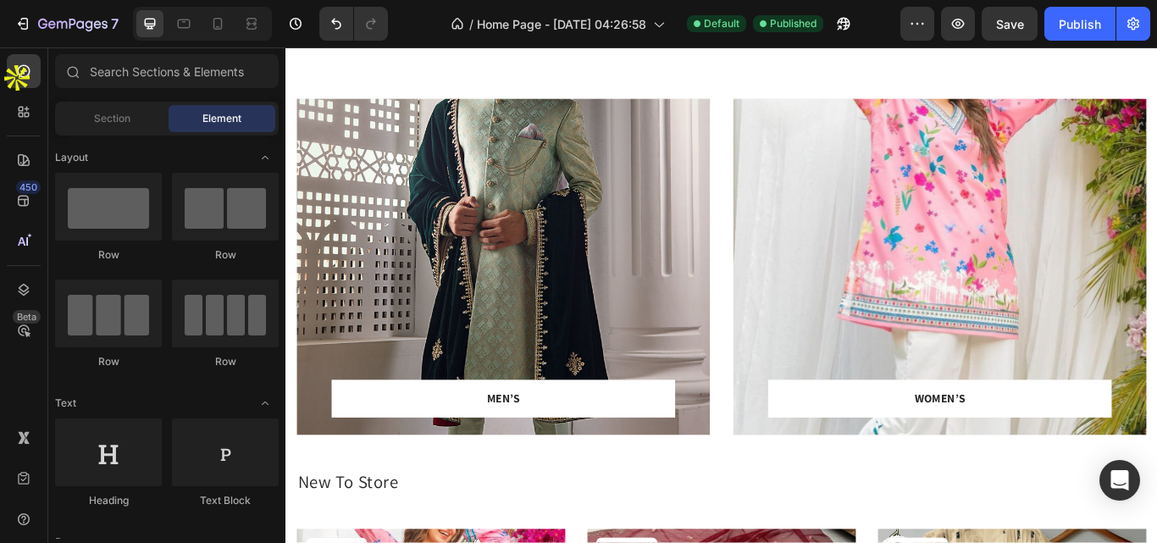
scroll to position [0, 0]
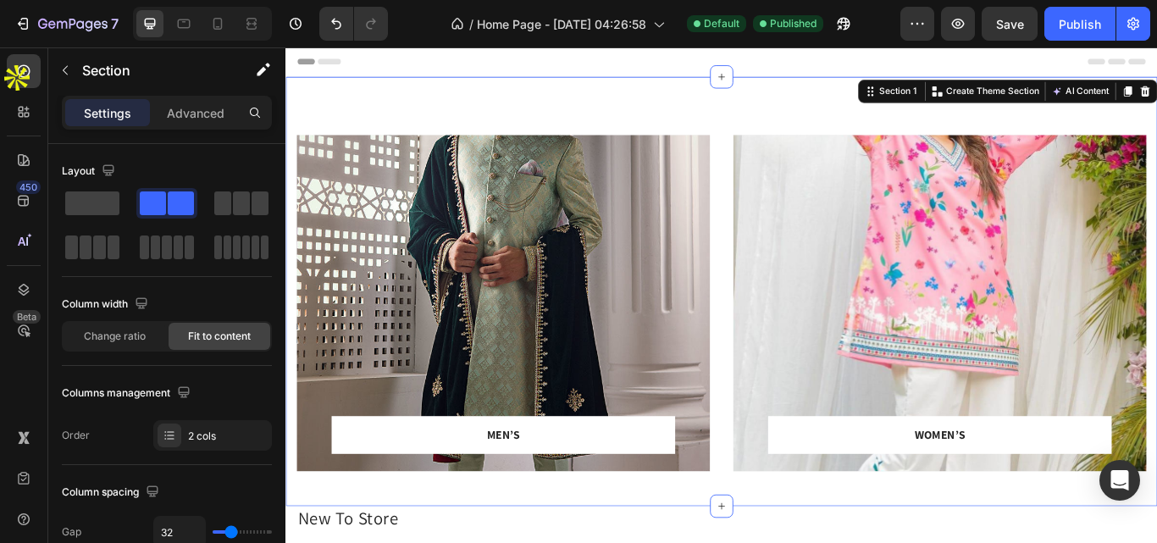
click at [788, 233] on div "MEN’S Text block Row Row Hero Banner Row WOMEN’S Text block Row Row Hero Banner…" at bounding box center [793, 332] width 1016 height 501
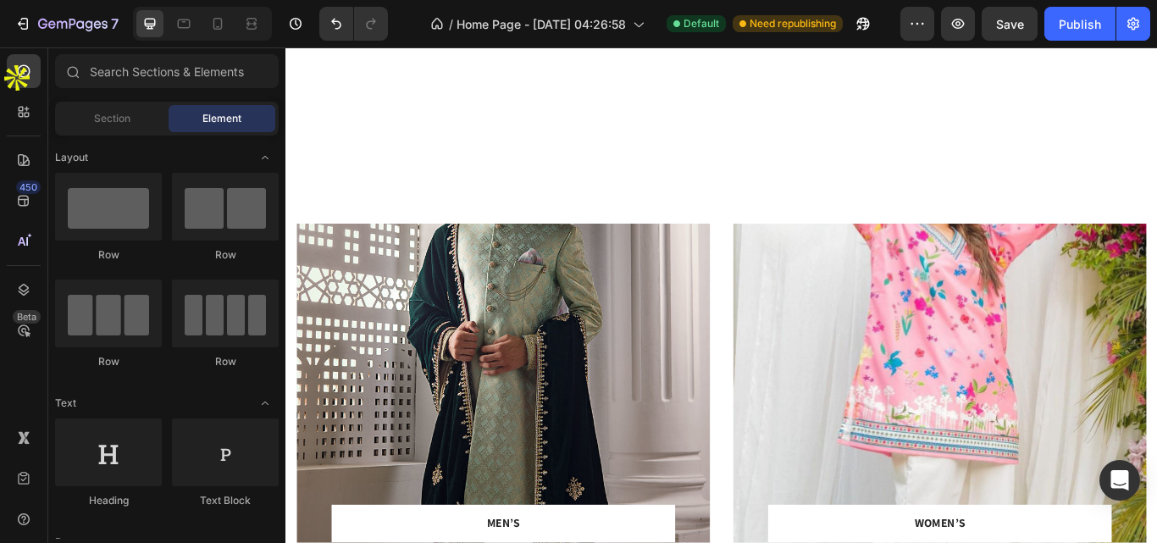
scroll to position [603, 0]
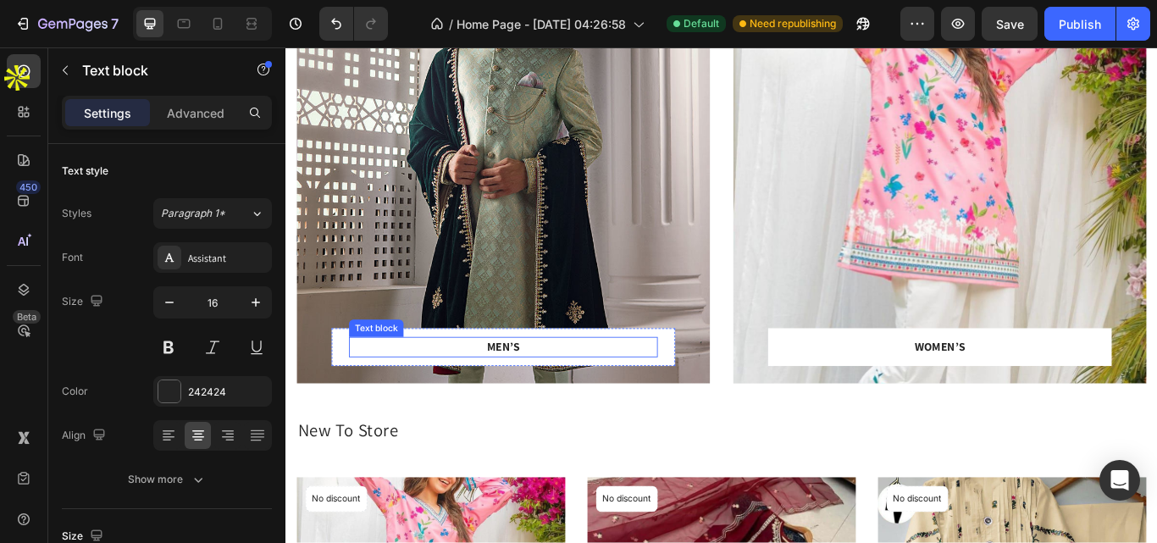
click at [550, 401] on p "MEN’S" at bounding box center [539, 397] width 357 height 20
click at [557, 396] on p "MEN’S" at bounding box center [539, 397] width 357 height 20
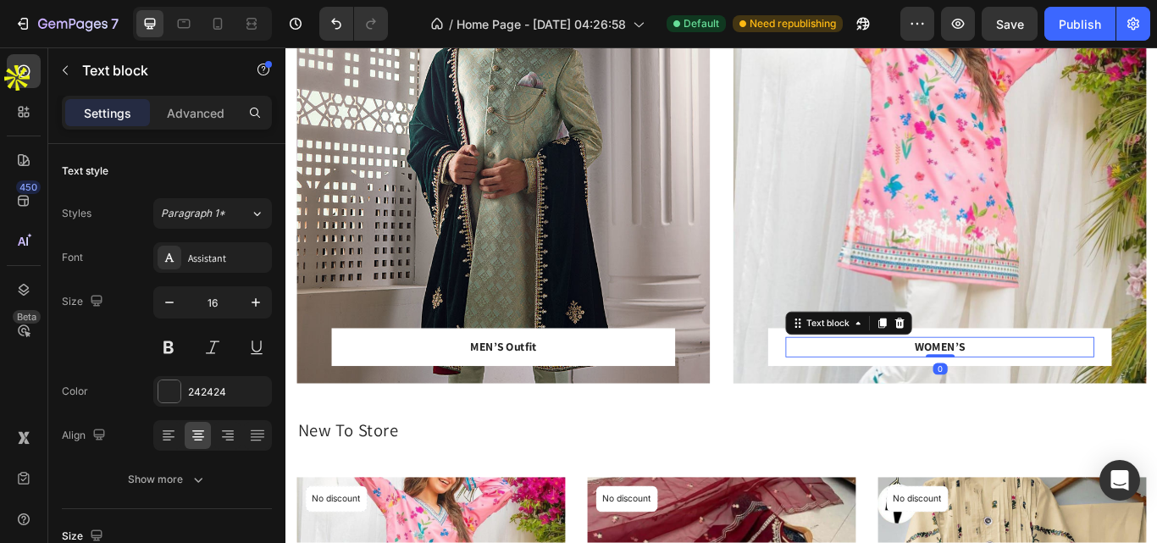
click at [1069, 399] on p "WOMEN’S" at bounding box center [1048, 397] width 357 height 20
click at [1069, 399] on div "WOMEN’S Text block 0 Row" at bounding box center [1048, 397] width 401 height 44
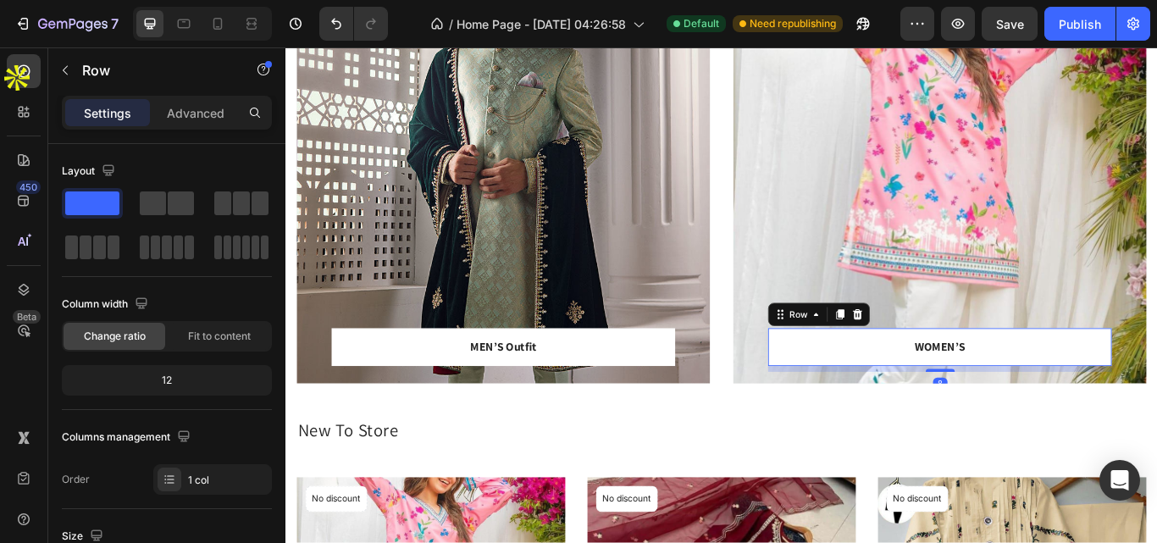
scroll to position [579, 0]
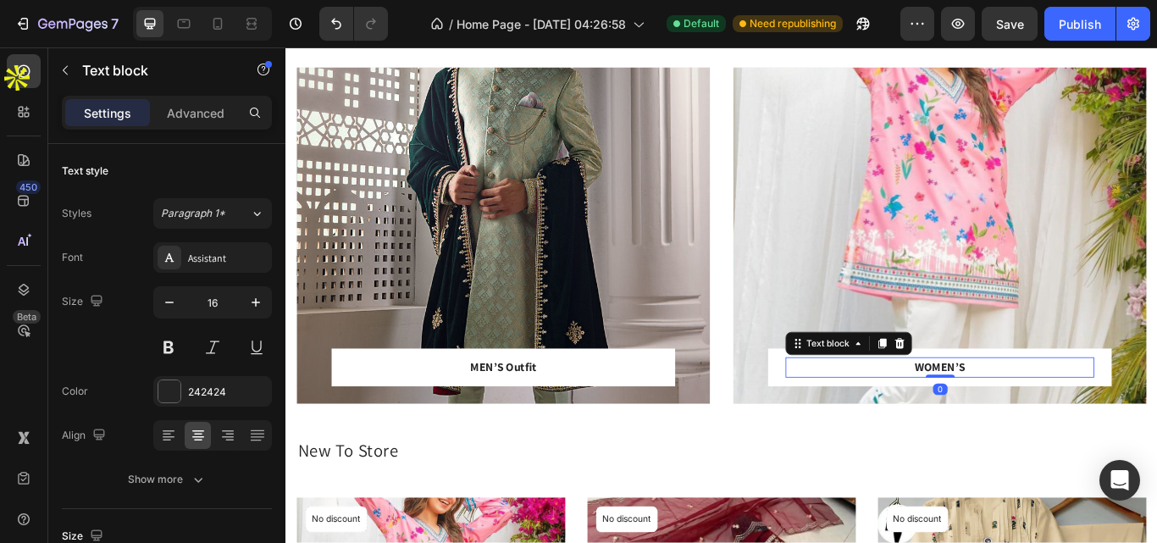
click at [1065, 417] on p "WOMEN’S" at bounding box center [1048, 421] width 357 height 20
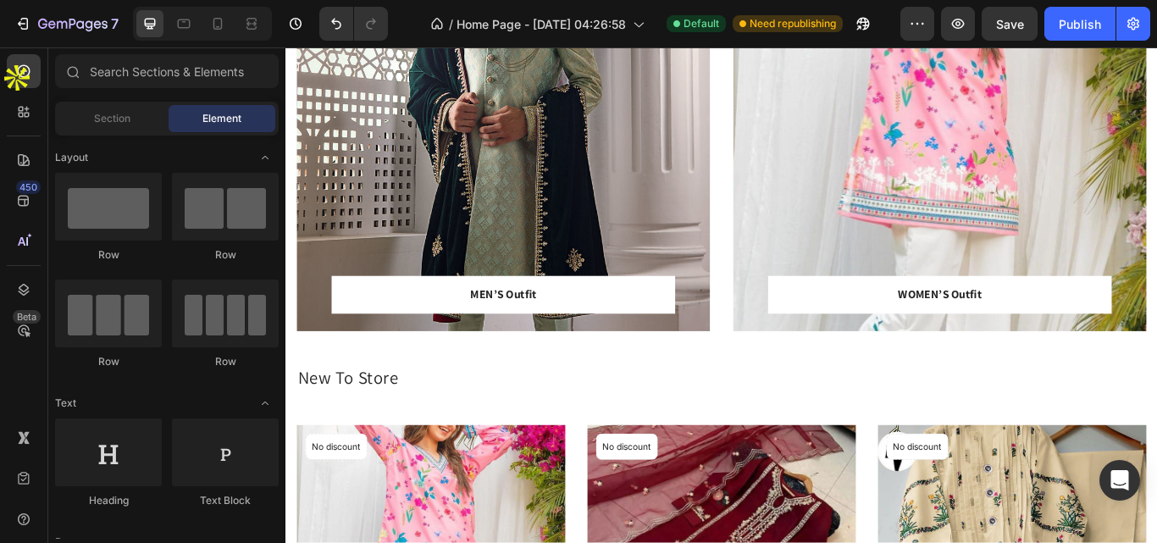
scroll to position [673, 0]
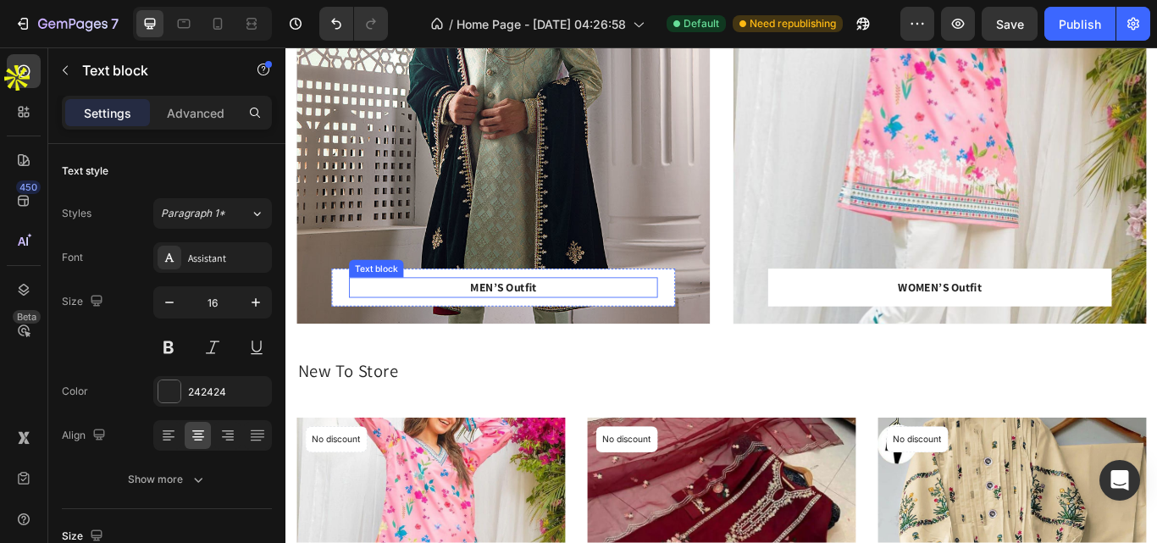
click at [572, 324] on p "MEN’S Outfit" at bounding box center [539, 328] width 357 height 20
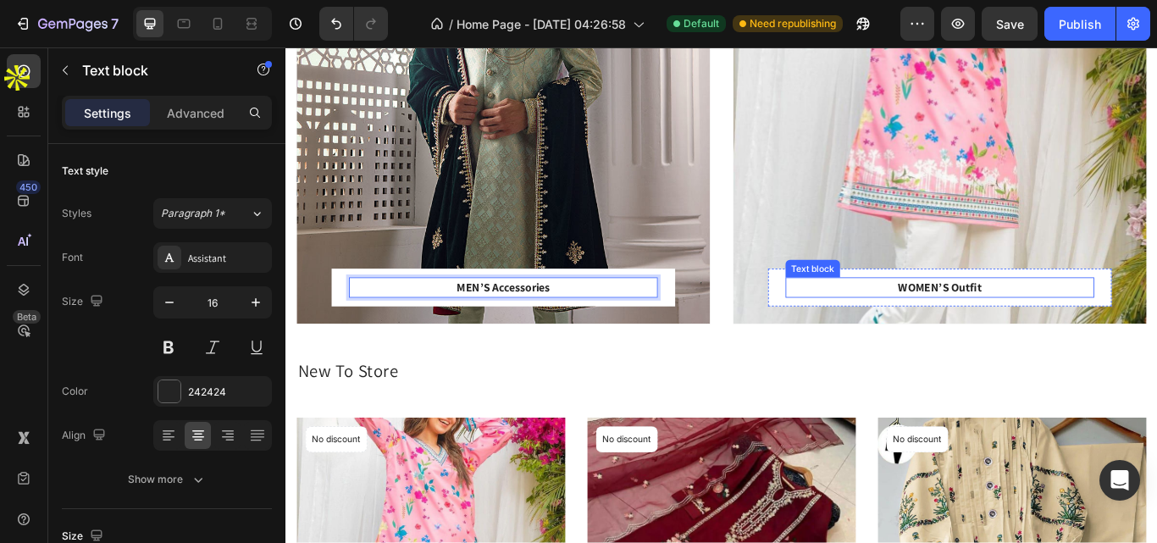
click at [1027, 325] on p "WOMEN’S Outfit" at bounding box center [1048, 328] width 357 height 20
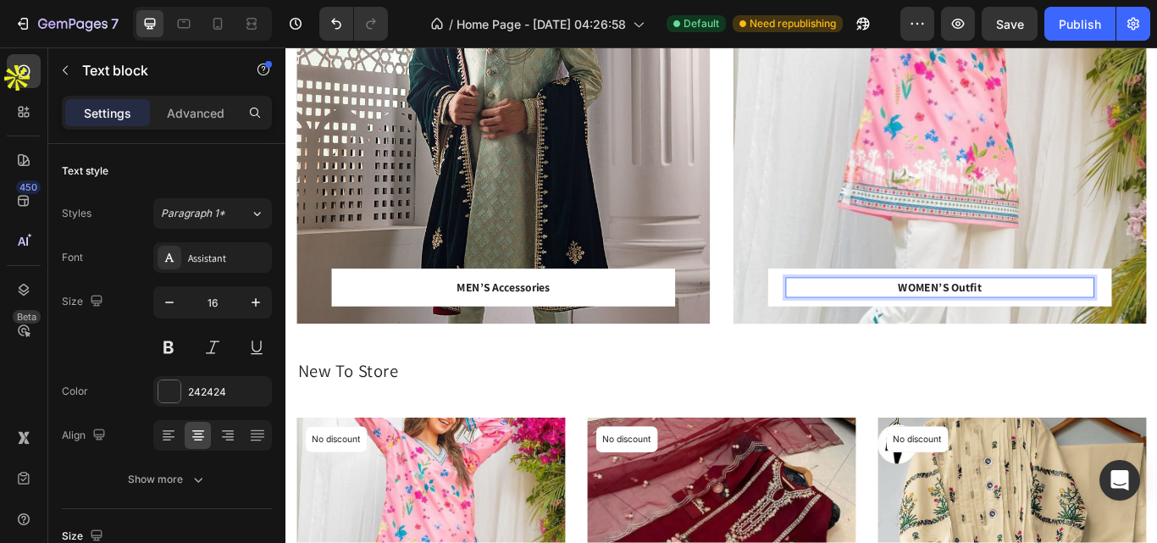
click at [1100, 330] on p "WOMEN’S Outfit" at bounding box center [1048, 328] width 357 height 20
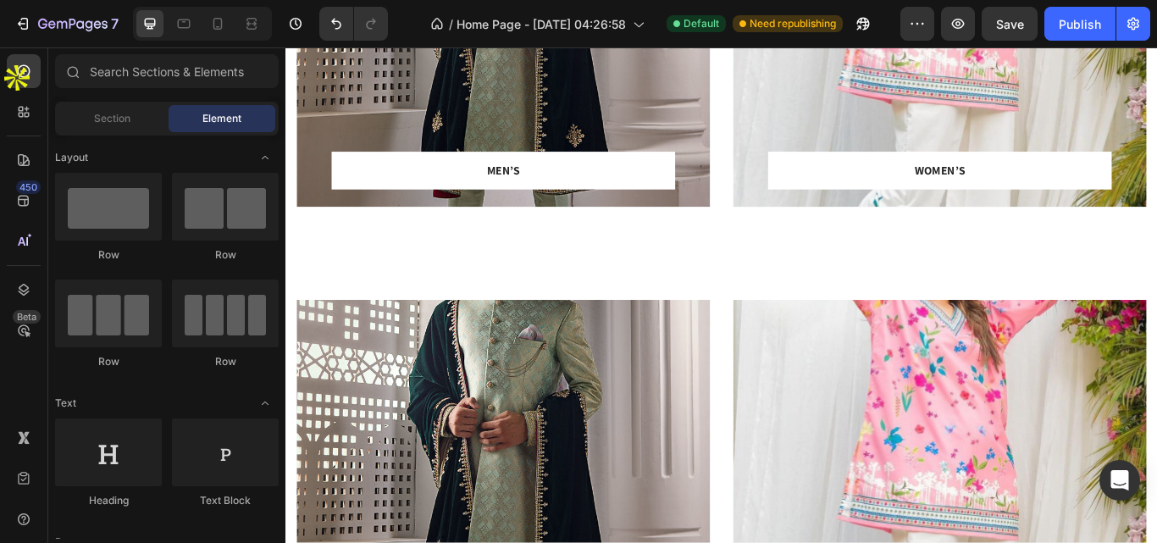
scroll to position [296, 0]
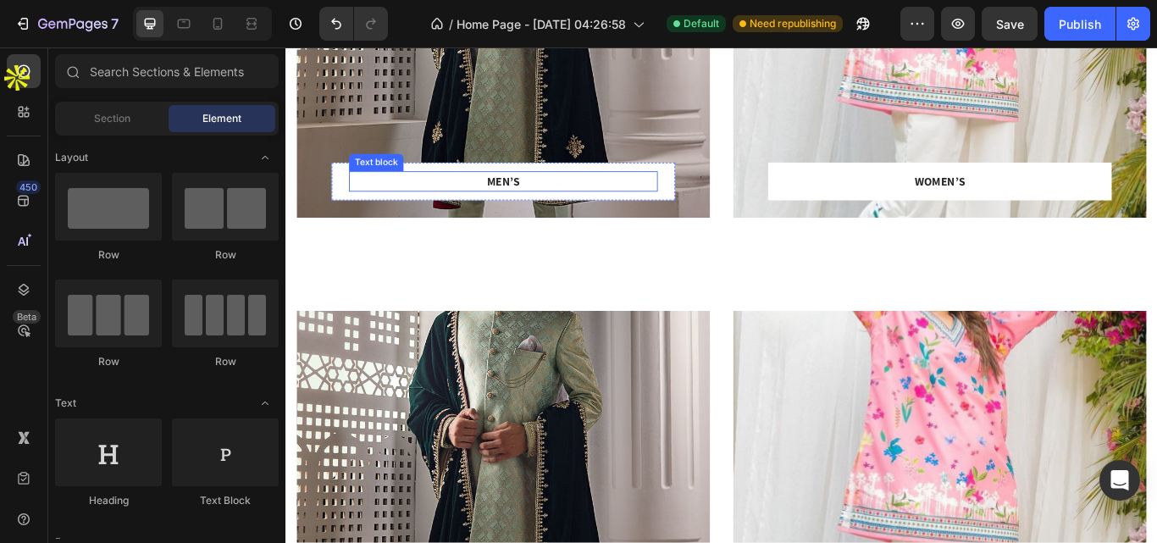
click at [550, 204] on p "MEN’S" at bounding box center [539, 204] width 357 height 20
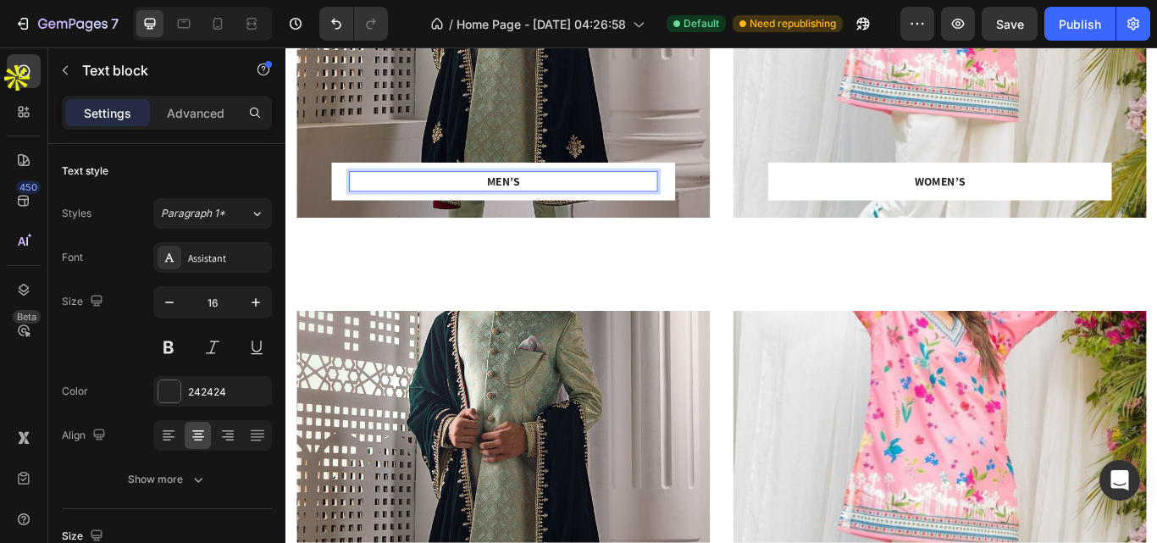
click at [550, 204] on p "MEN’S" at bounding box center [539, 204] width 357 height 20
click at [556, 202] on p "MEN’S" at bounding box center [539, 204] width 357 height 20
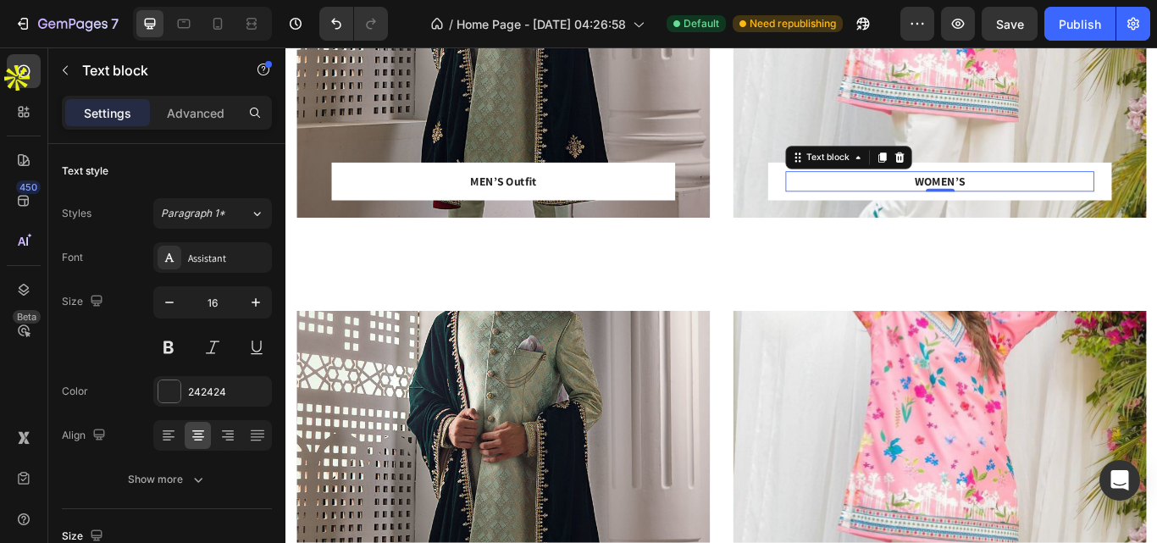
click at [1020, 197] on p "WOMEN’S" at bounding box center [1048, 204] width 357 height 20
click at [1067, 204] on p "WOMEN’S" at bounding box center [1048, 204] width 357 height 20
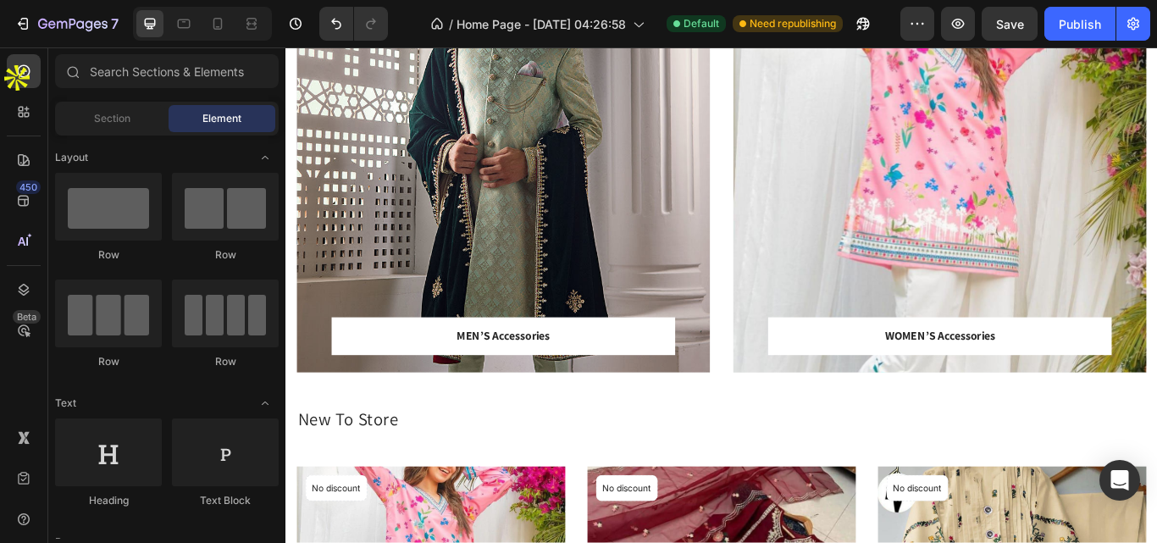
scroll to position [370, 0]
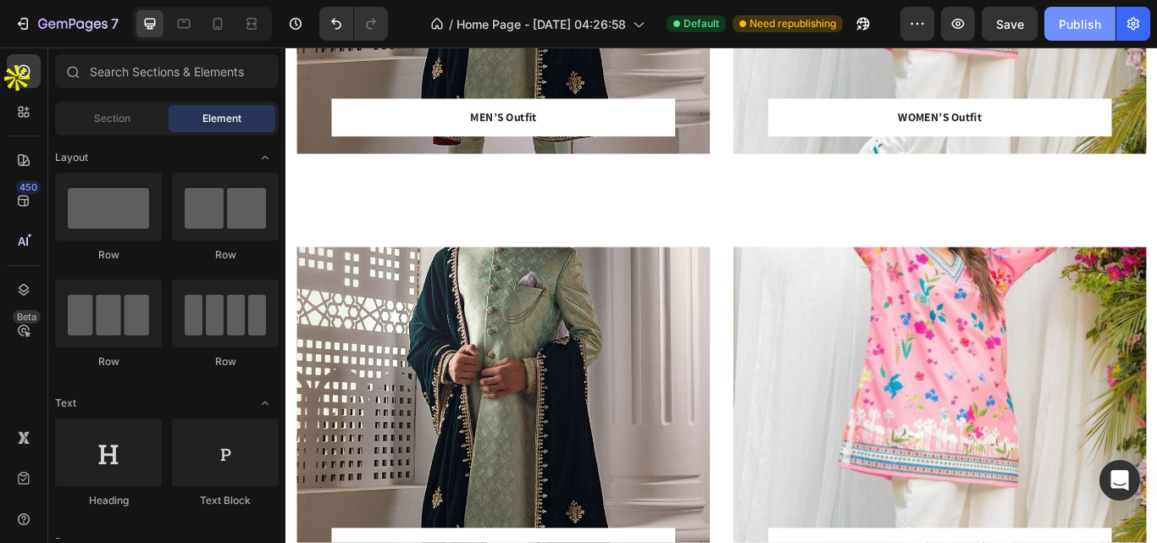
click at [1082, 19] on div "Publish" at bounding box center [1080, 24] width 42 height 18
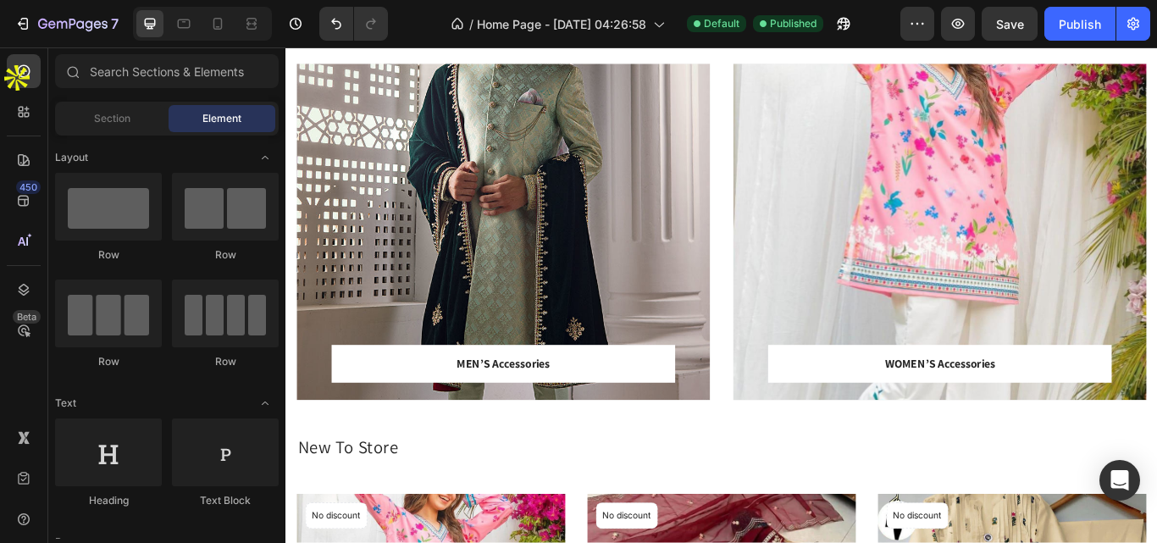
scroll to position [579, 0]
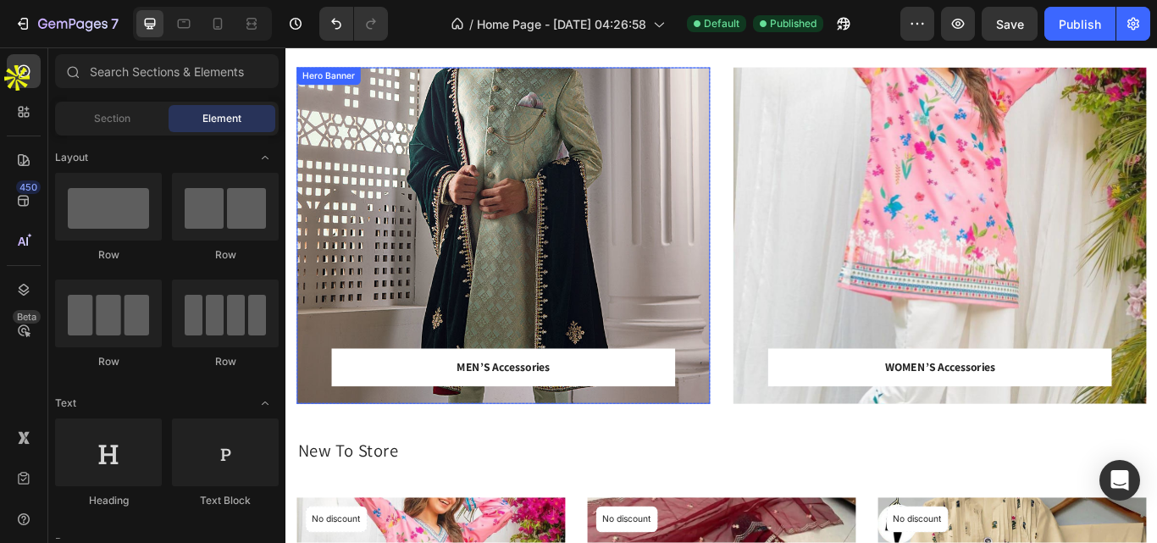
click at [512, 310] on div "Overlay" at bounding box center [539, 267] width 482 height 392
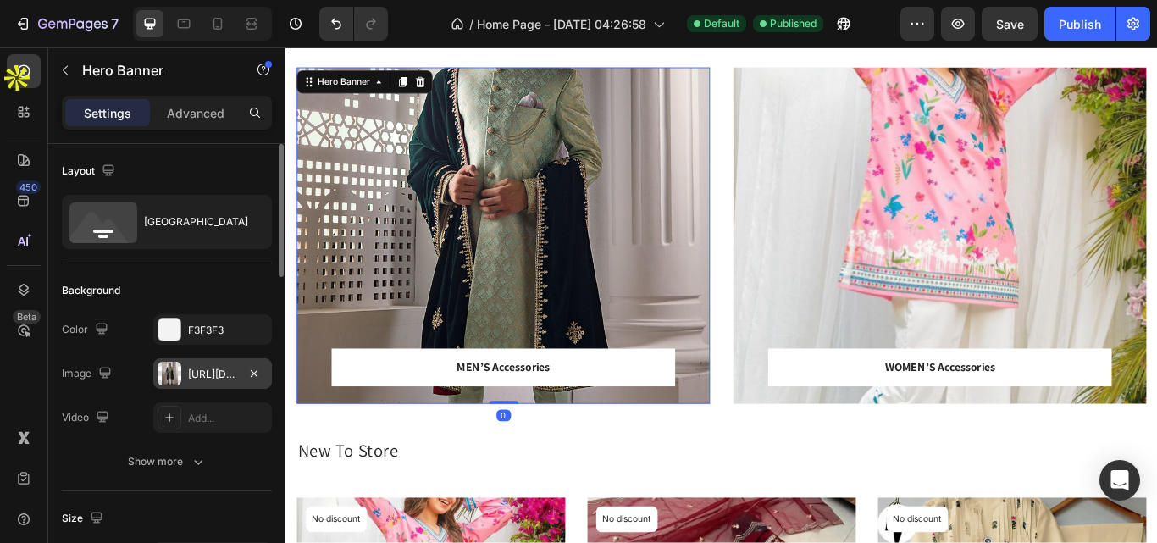
click at [203, 367] on div "[URL][DOMAIN_NAME]" at bounding box center [212, 374] width 49 height 15
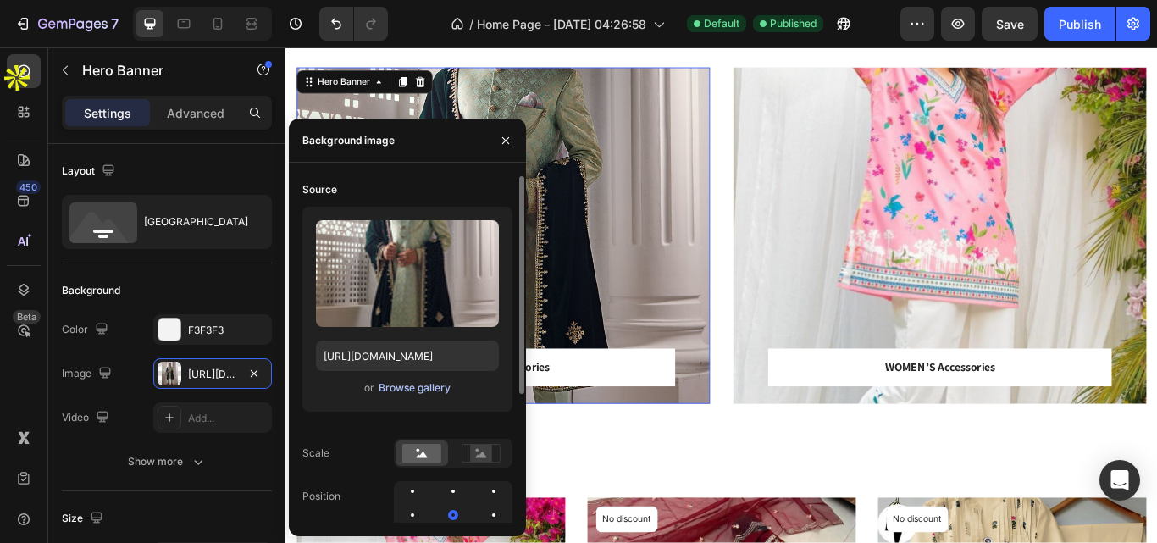
click at [409, 382] on div "Browse gallery" at bounding box center [415, 387] width 72 height 15
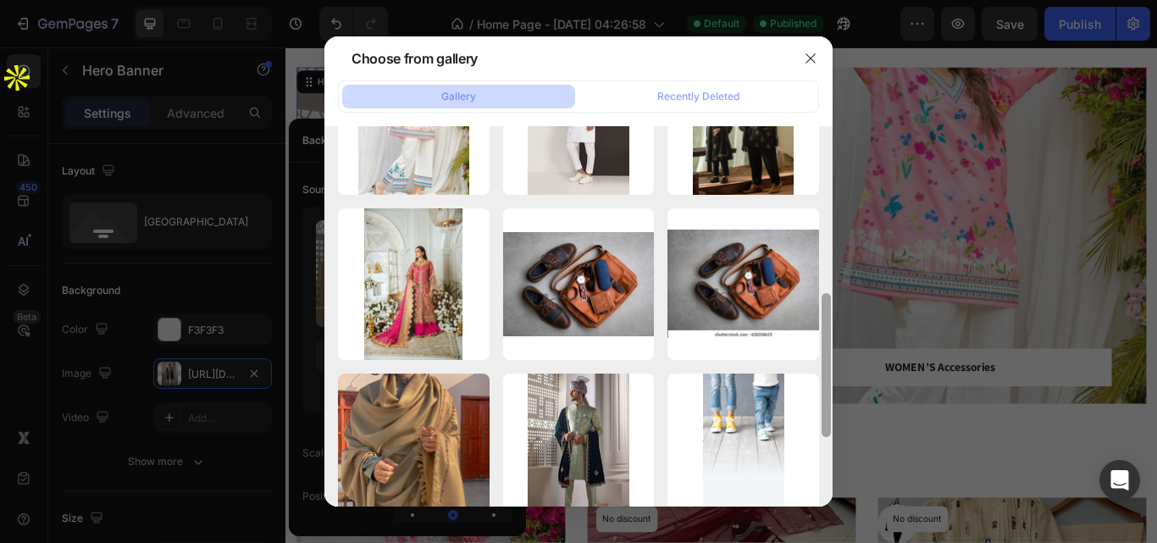
scroll to position [440, 0]
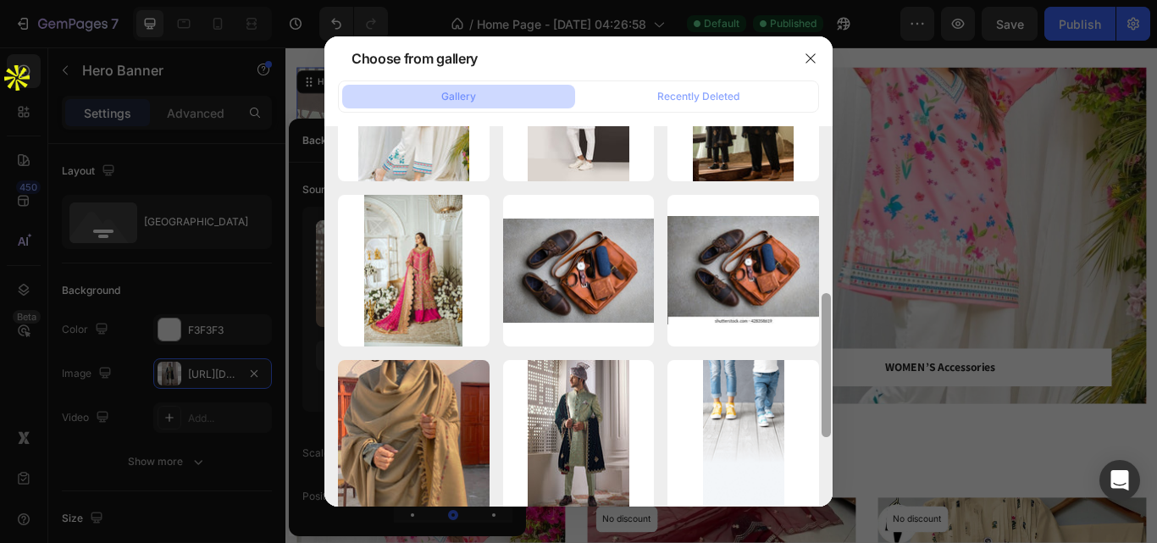
drag, startPoint x: 828, startPoint y: 227, endPoint x: 866, endPoint y: 394, distance: 171.3
click at [866, 394] on div "Choose from gallery Gallery Recently Deleted ChatGPT Image [DATE], ...PM.png 18…" at bounding box center [578, 271] width 1157 height 543
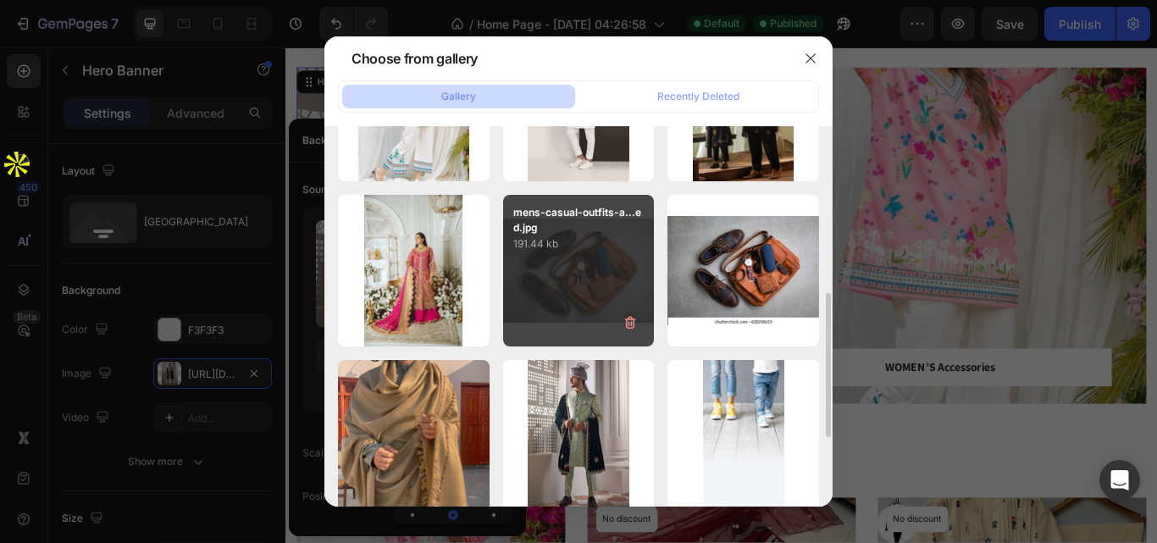
click at [608, 262] on div "mens-casual-outfits-a...ed.jpg 191.44 kb" at bounding box center [579, 271] width 152 height 152
type input "[URL][DOMAIN_NAME]"
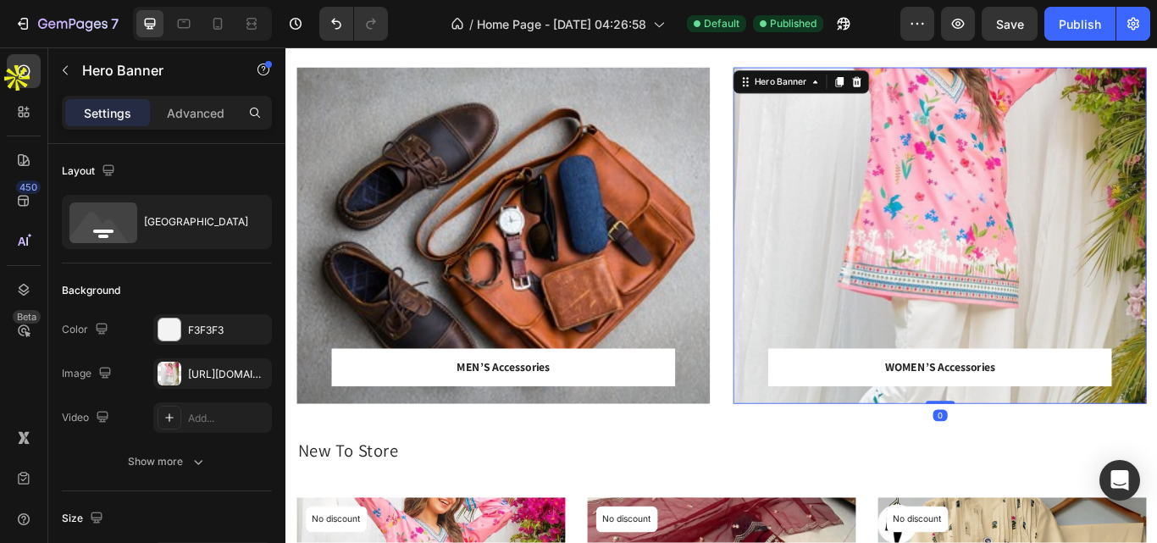
click at [977, 286] on div "Overlay" at bounding box center [1048, 267] width 482 height 392
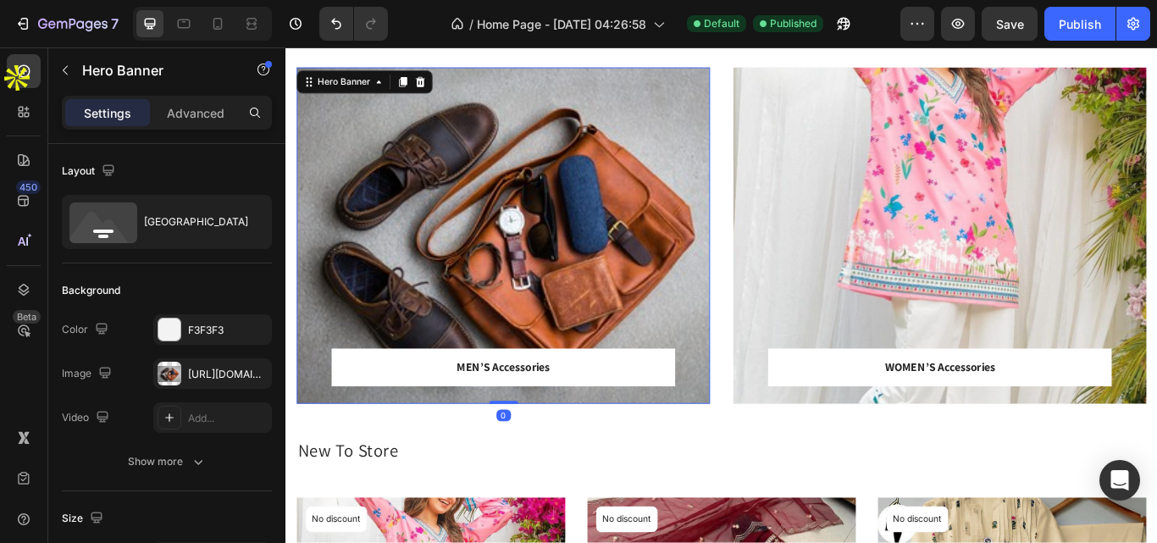
click at [479, 278] on div "Overlay" at bounding box center [539, 267] width 482 height 392
click at [209, 122] on div "Advanced" at bounding box center [195, 112] width 85 height 27
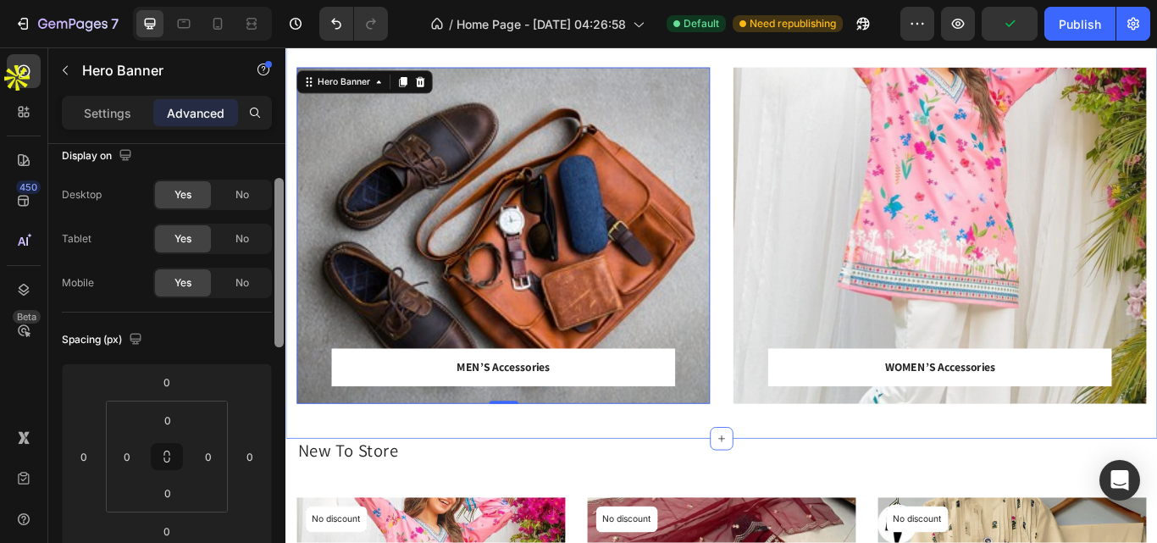
scroll to position [86, 0]
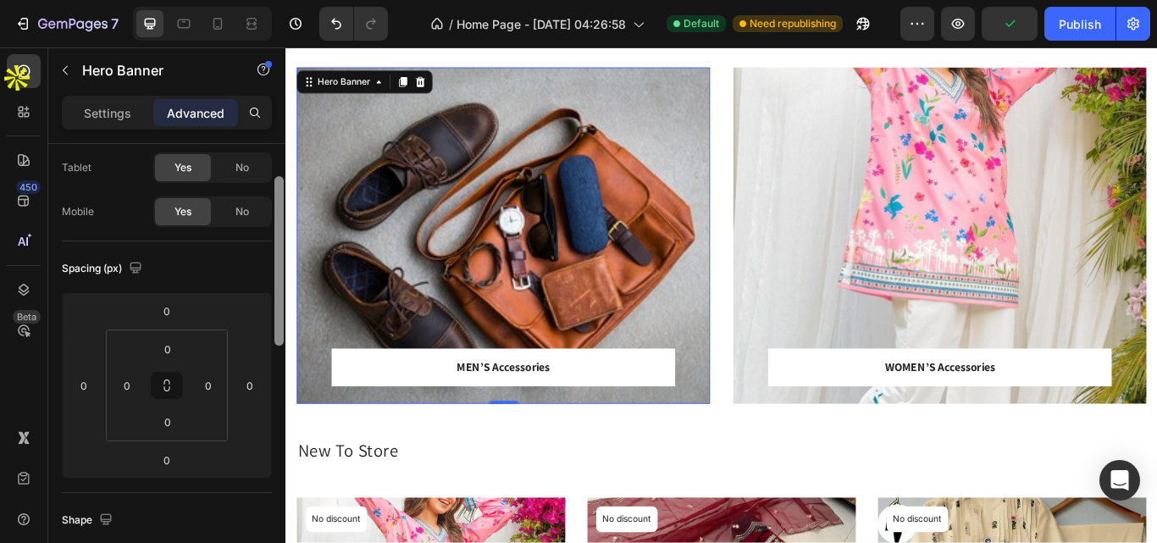
drag, startPoint x: 567, startPoint y: 250, endPoint x: 312, endPoint y: 388, distance: 290.7
click at [792, 329] on div "MEN’S Accessories Text block Row Row Hero Banner 0 Row WOMEN’S Accessories Text…" at bounding box center [793, 253] width 1016 height 501
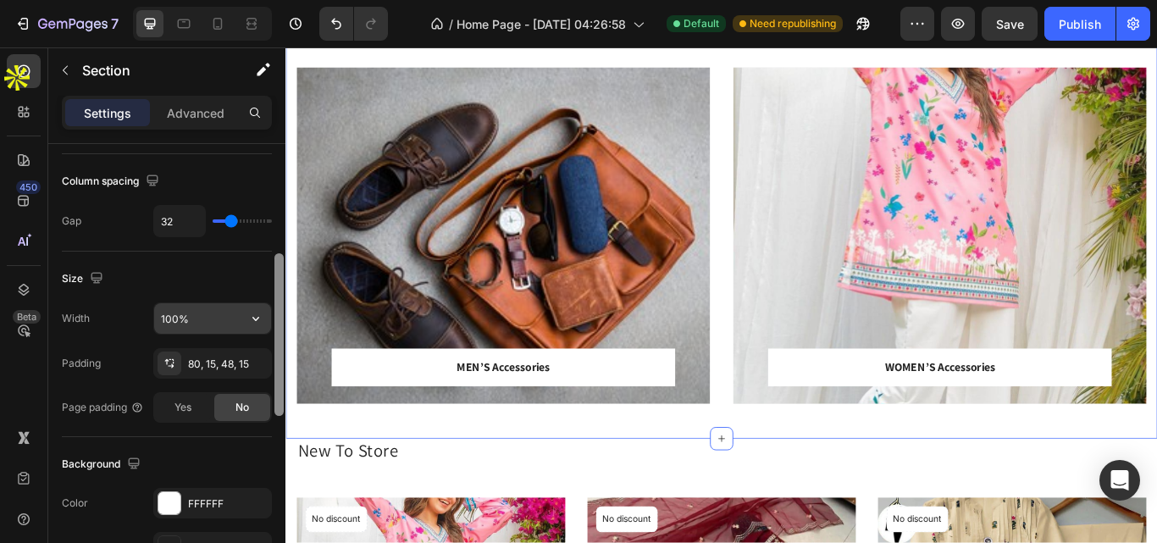
scroll to position [315, 0]
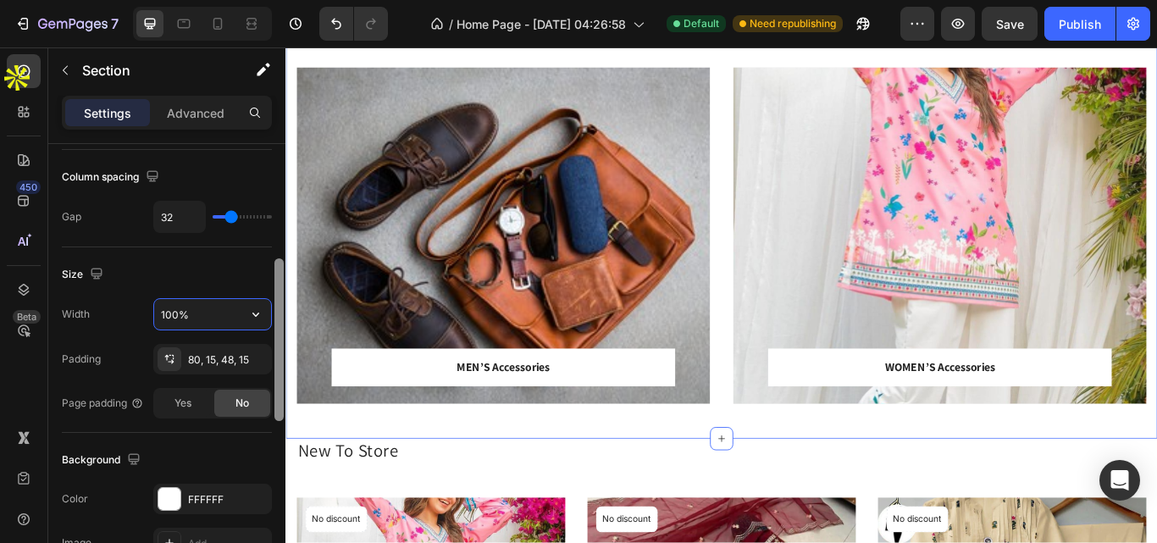
click at [213, 323] on input "100%" at bounding box center [212, 314] width 117 height 30
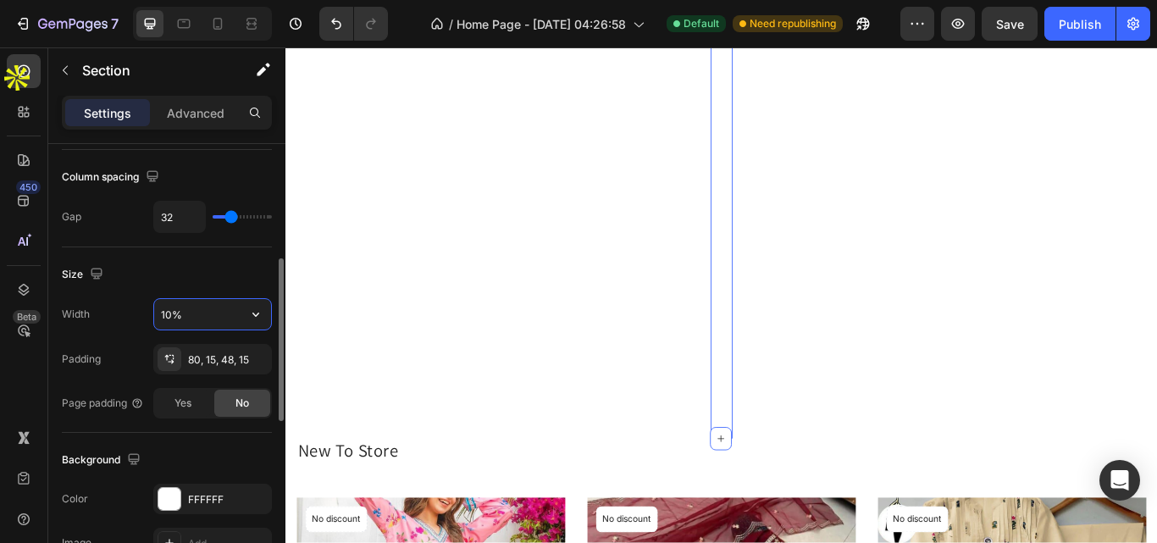
type input "100%"
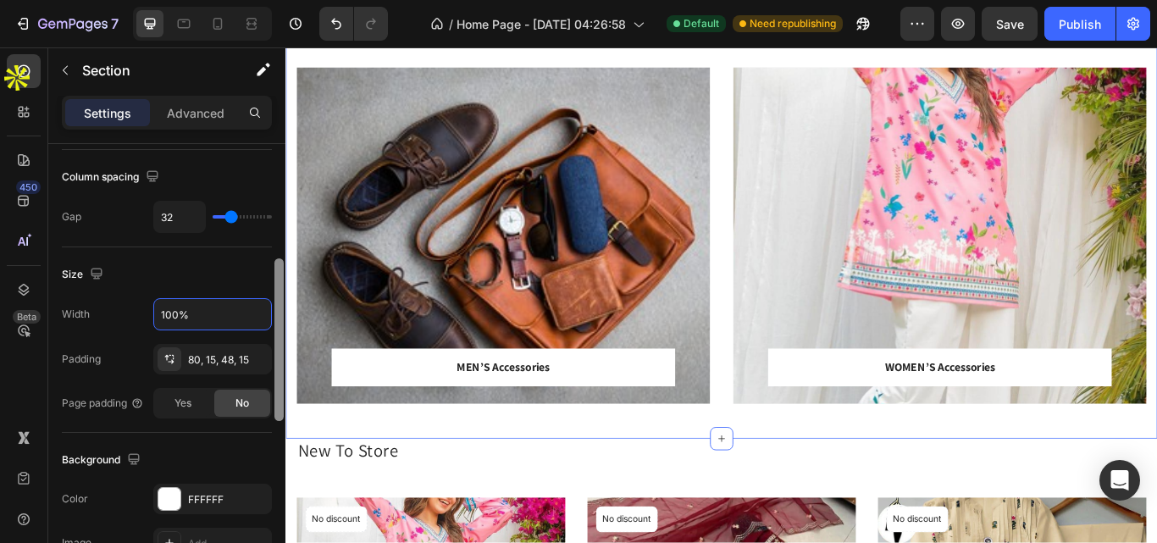
click at [280, 339] on div at bounding box center [278, 339] width 9 height 163
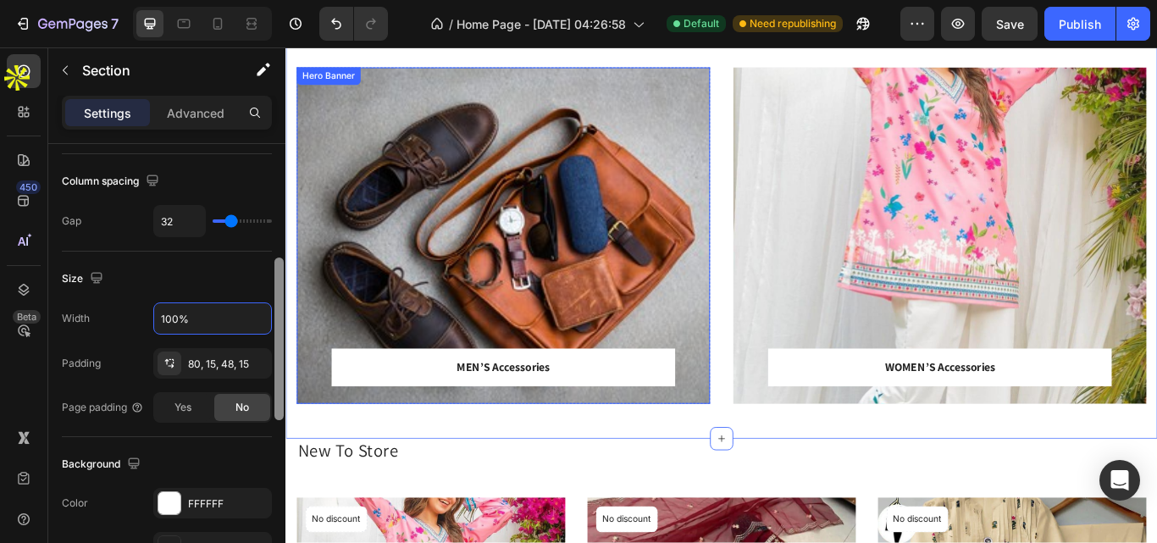
drag, startPoint x: 565, startPoint y: 386, endPoint x: 512, endPoint y: 381, distance: 53.6
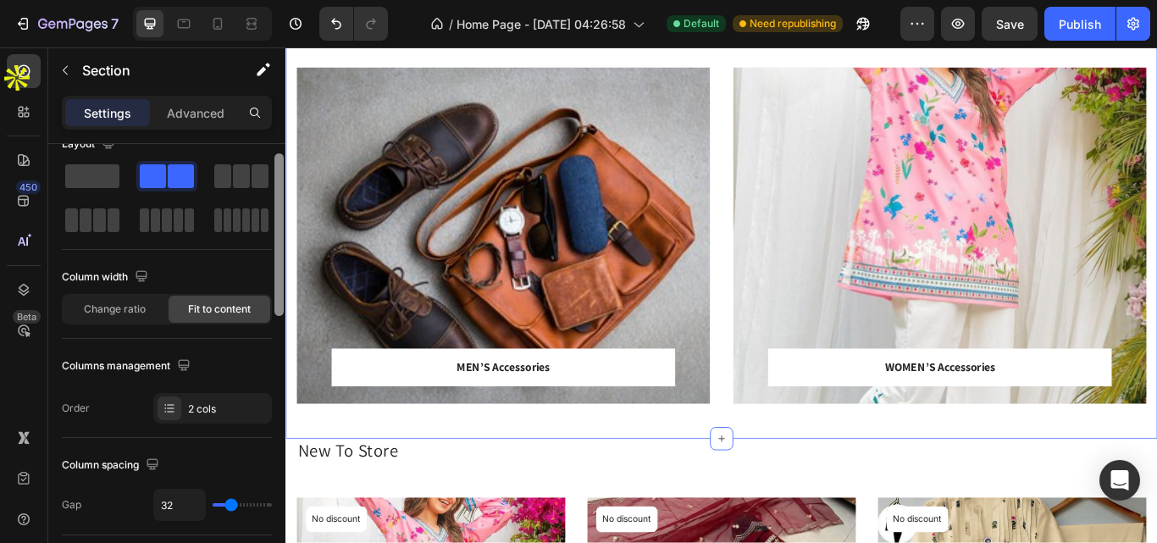
scroll to position [0, 0]
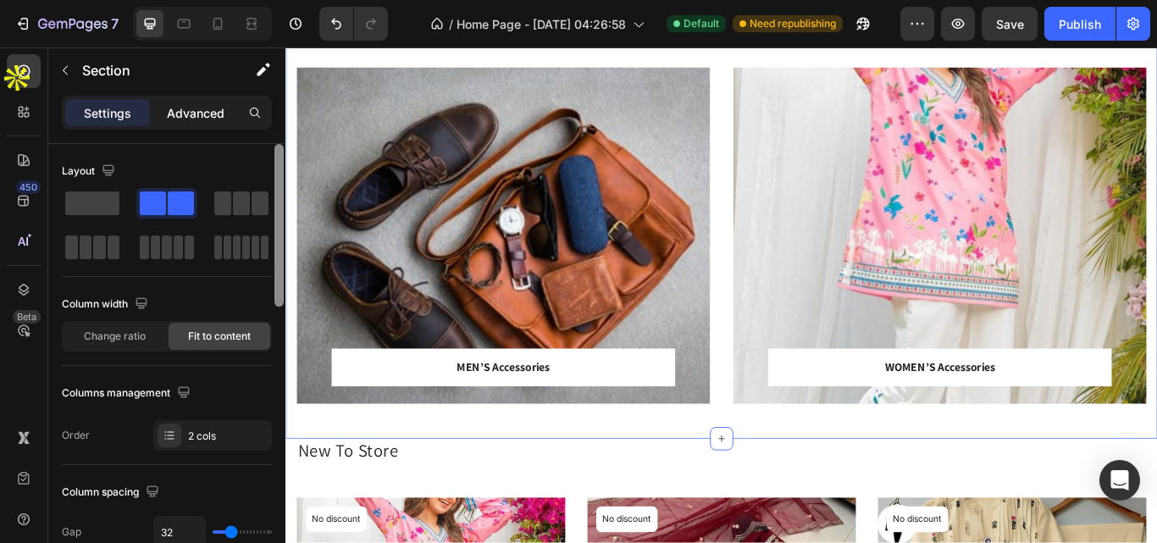
click at [190, 104] on p "Advanced" at bounding box center [196, 113] width 58 height 18
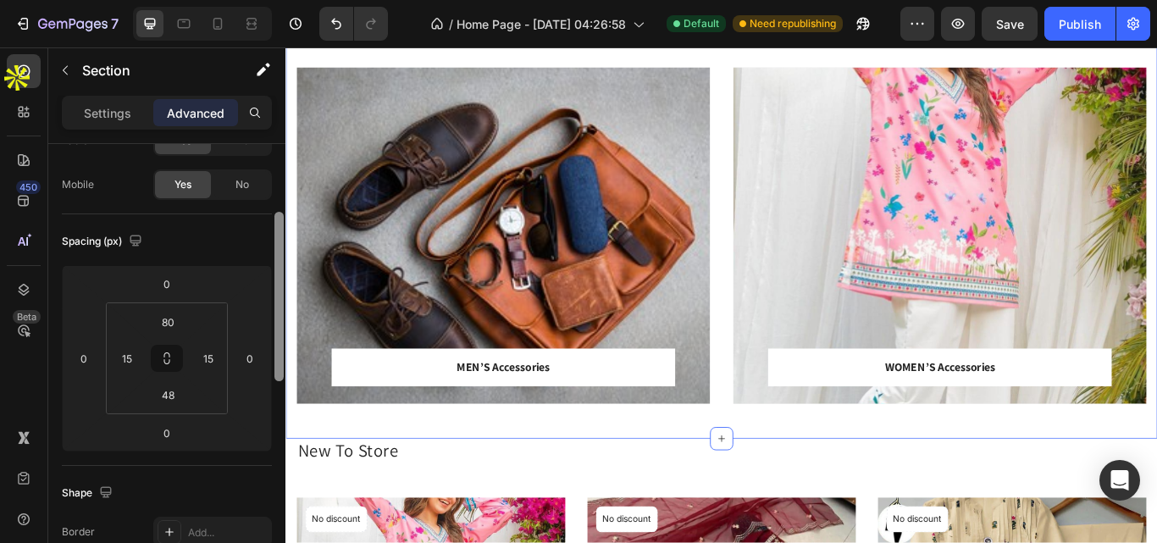
scroll to position [268, 0]
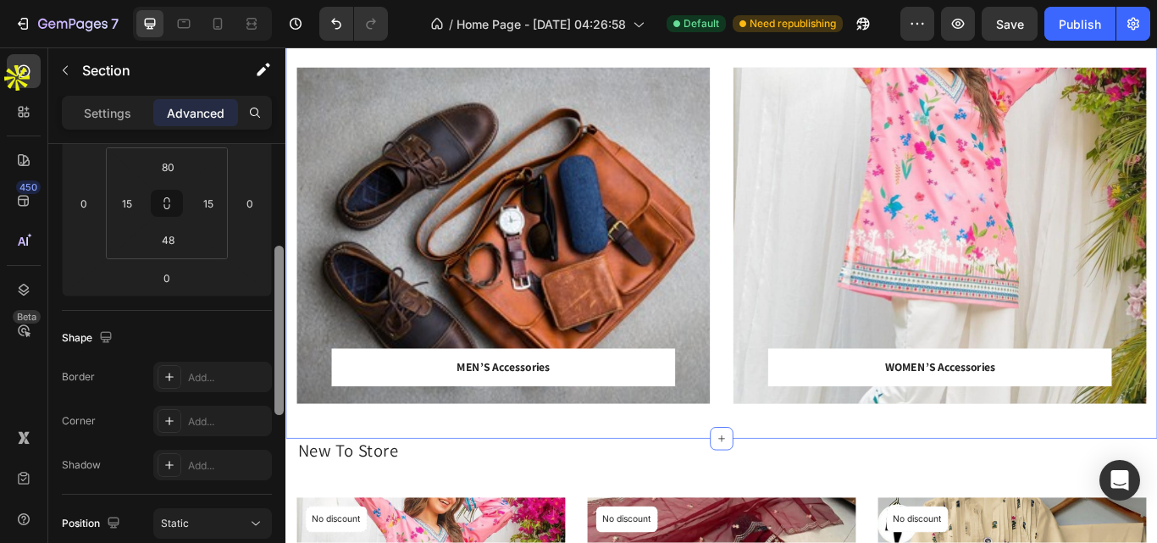
drag, startPoint x: 566, startPoint y: 249, endPoint x: 290, endPoint y: 462, distance: 348.5
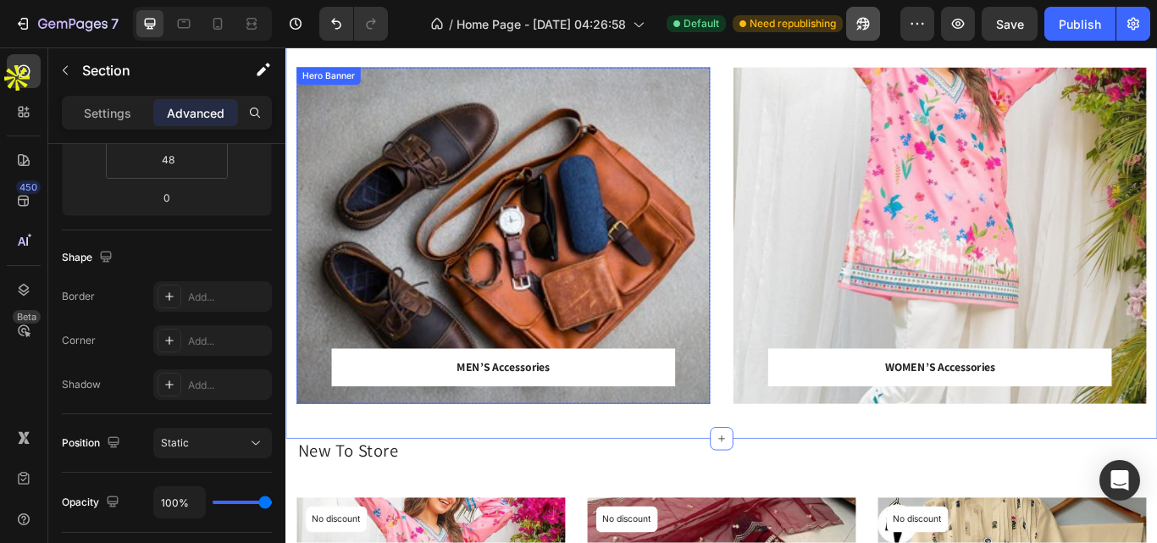
scroll to position [0, 0]
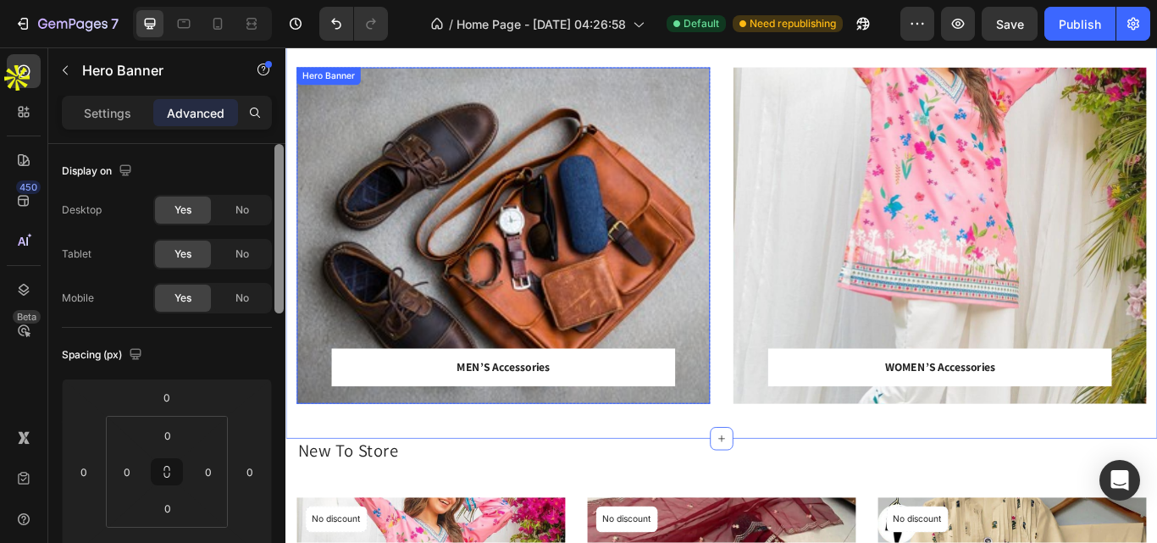
click at [408, 253] on div "Overlay" at bounding box center [539, 267] width 482 height 392
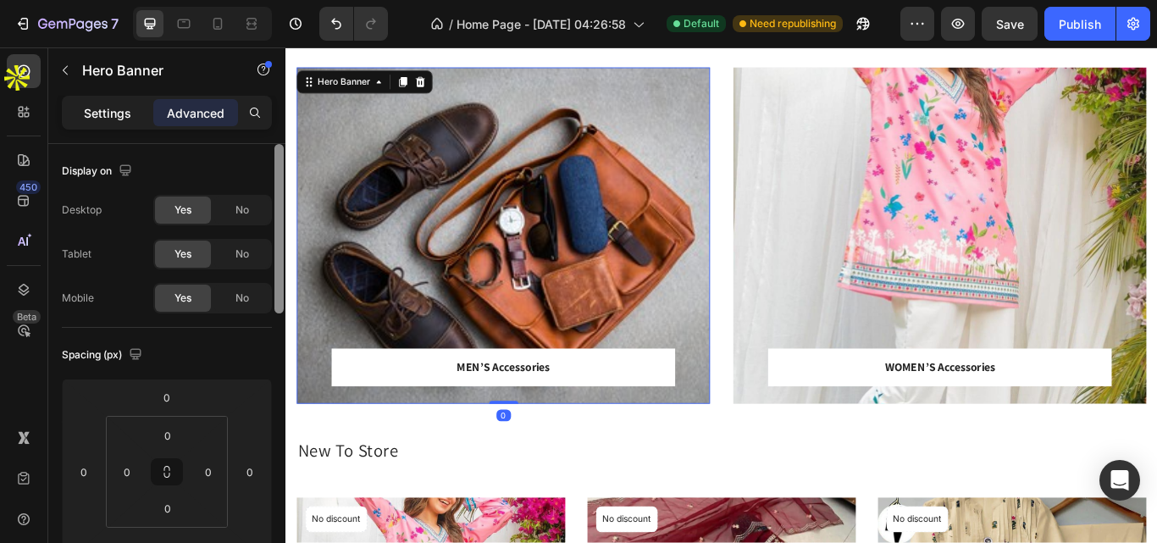
click at [113, 106] on p "Settings" at bounding box center [107, 113] width 47 height 18
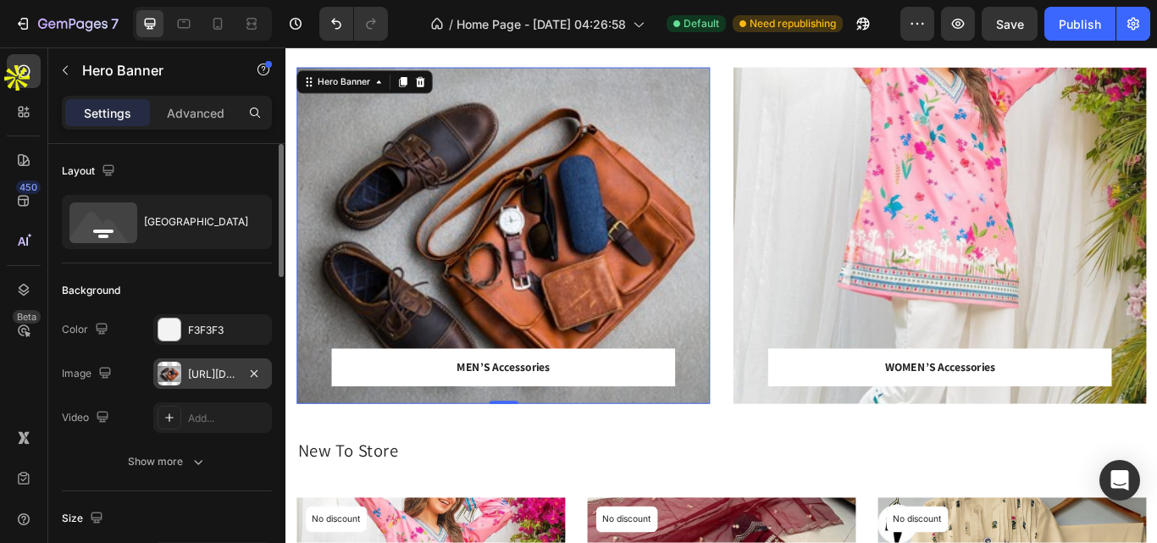
click at [191, 369] on div "[URL][DOMAIN_NAME]" at bounding box center [212, 374] width 49 height 15
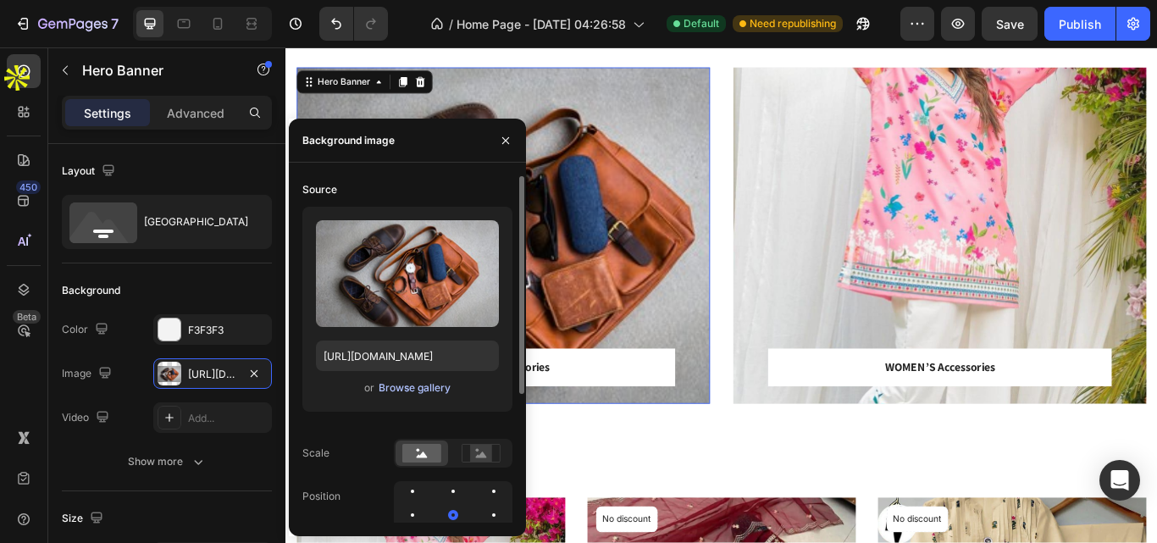
click at [389, 388] on div "Browse gallery" at bounding box center [415, 387] width 72 height 15
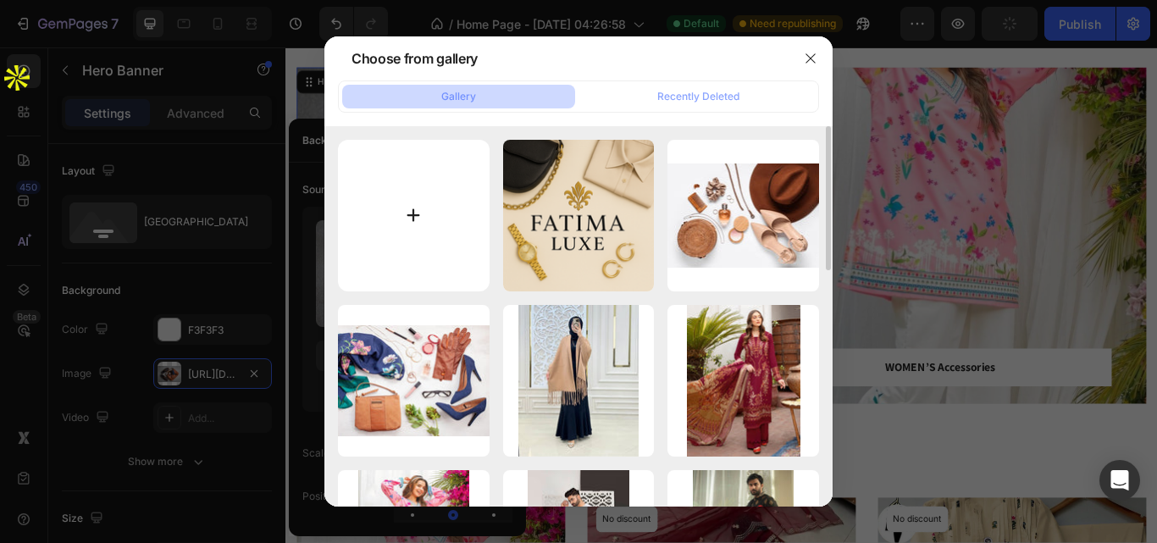
click at [412, 186] on input "file" at bounding box center [414, 216] width 152 height 152
type input "C:\fakepath\mens-accessories-to-elevate-your-style-1160x720.jpeg"
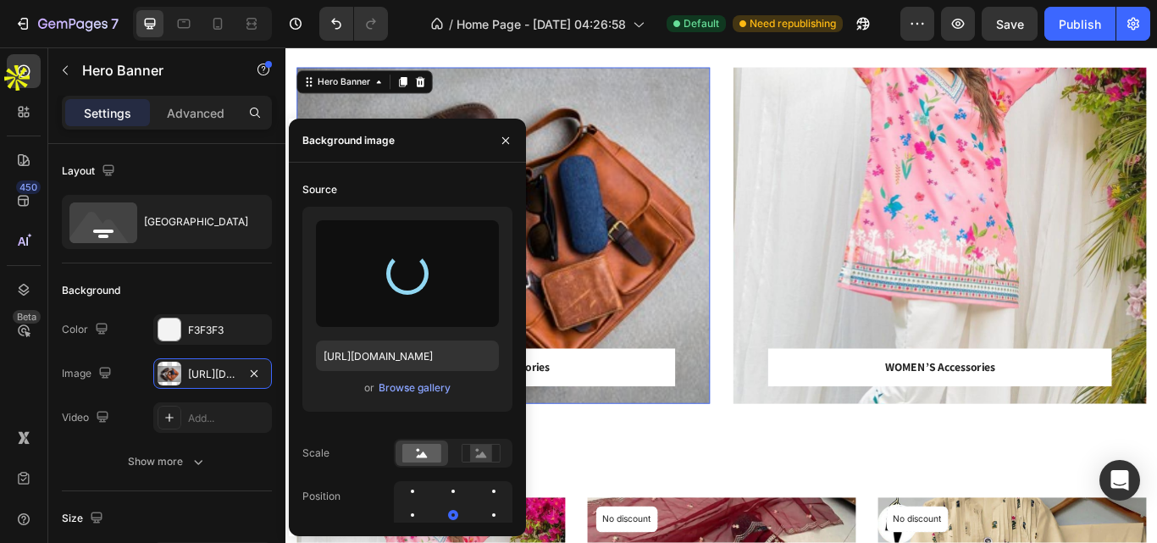
type input "[URL][DOMAIN_NAME]"
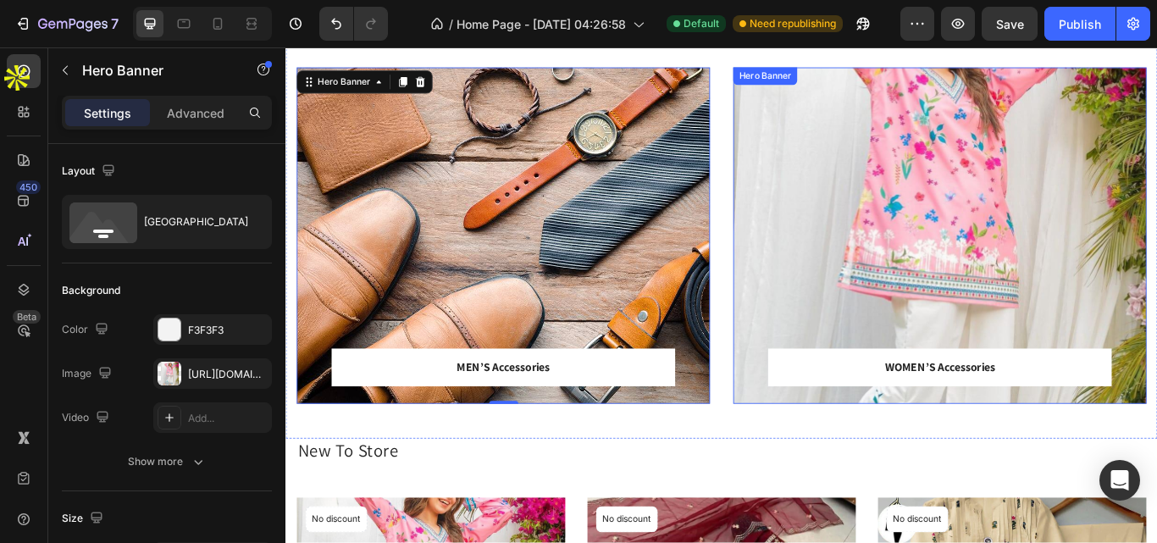
click at [1056, 257] on div "Overlay" at bounding box center [1048, 267] width 482 height 392
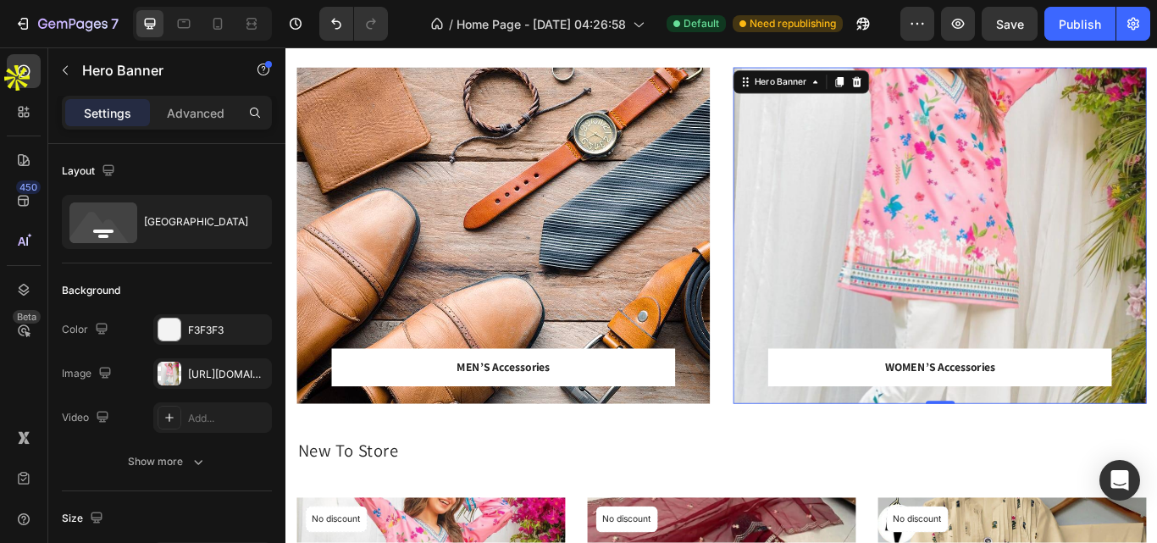
click at [1149, 312] on div "Overlay" at bounding box center [1048, 267] width 482 height 392
click at [1148, 312] on div "Overlay" at bounding box center [1048, 267] width 482 height 392
click at [208, 373] on div "[URL][DOMAIN_NAME]" at bounding box center [212, 374] width 49 height 15
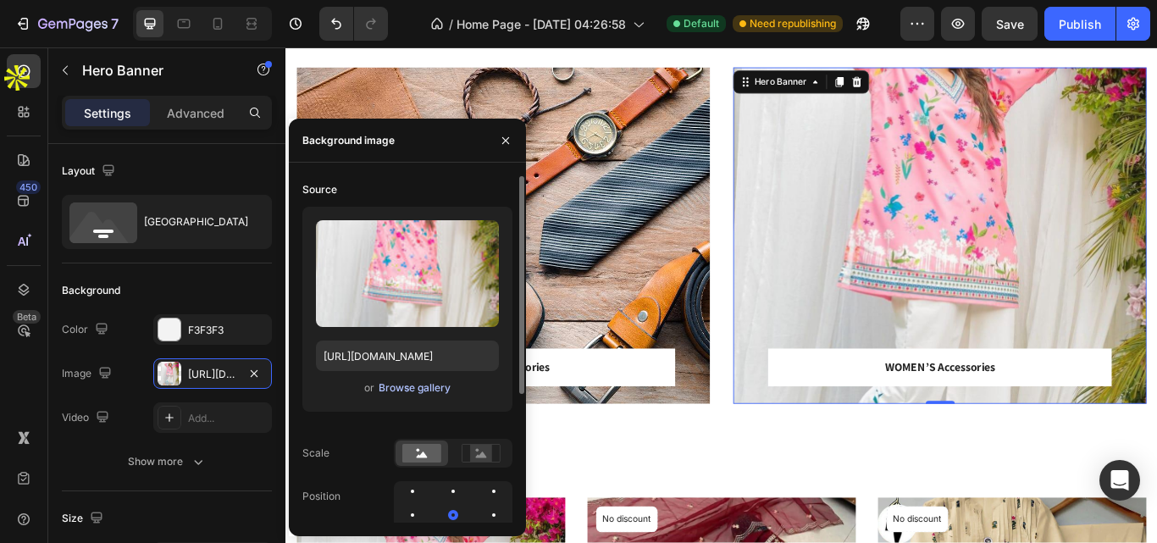
click at [414, 389] on div "Browse gallery" at bounding box center [415, 387] width 72 height 15
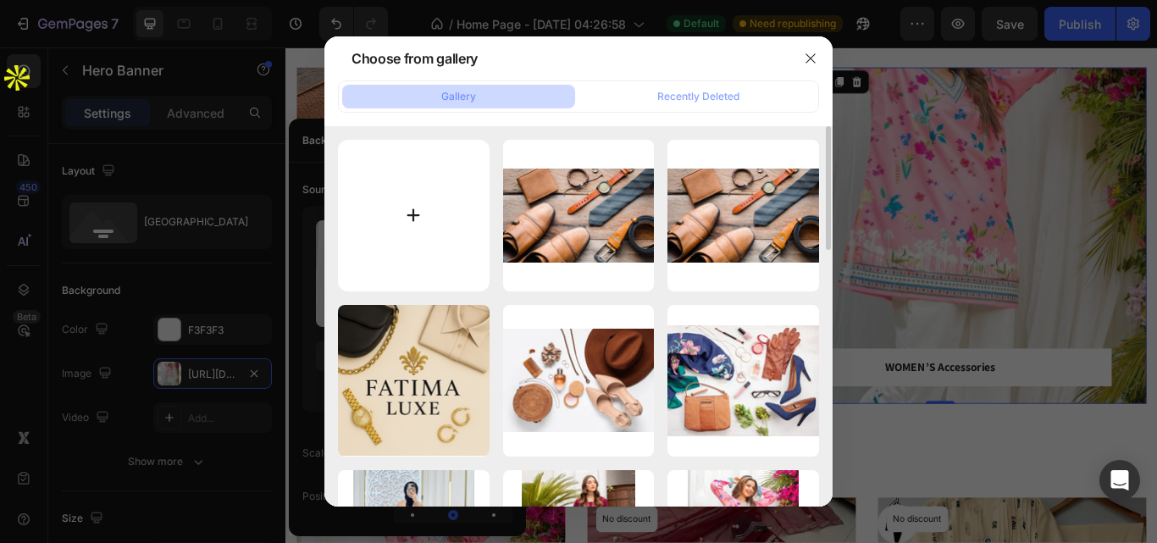
click at [412, 208] on input "file" at bounding box center [414, 216] width 152 height 152
type input "C:\fakepath\accessories-for-women.jpg"
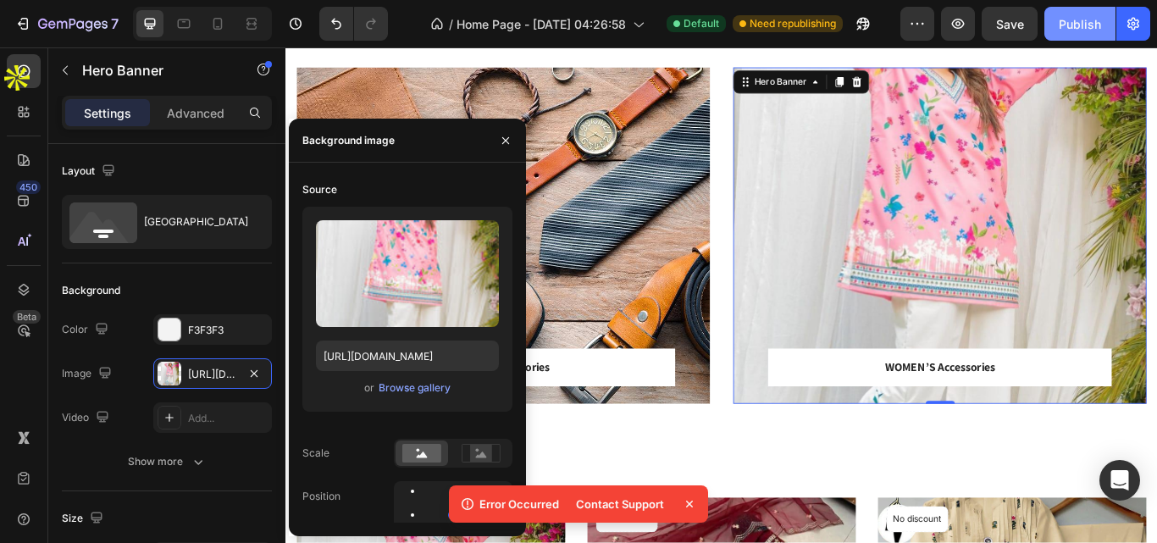
click at [1063, 15] on div "Publish" at bounding box center [1080, 24] width 42 height 18
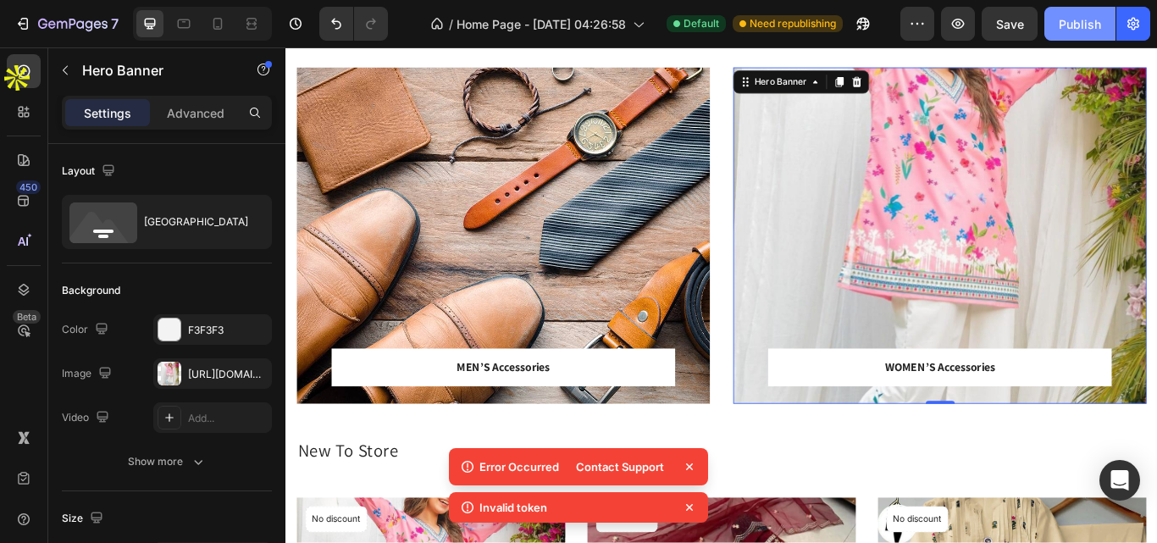
click at [1063, 15] on div "Publish" at bounding box center [1080, 24] width 42 height 18
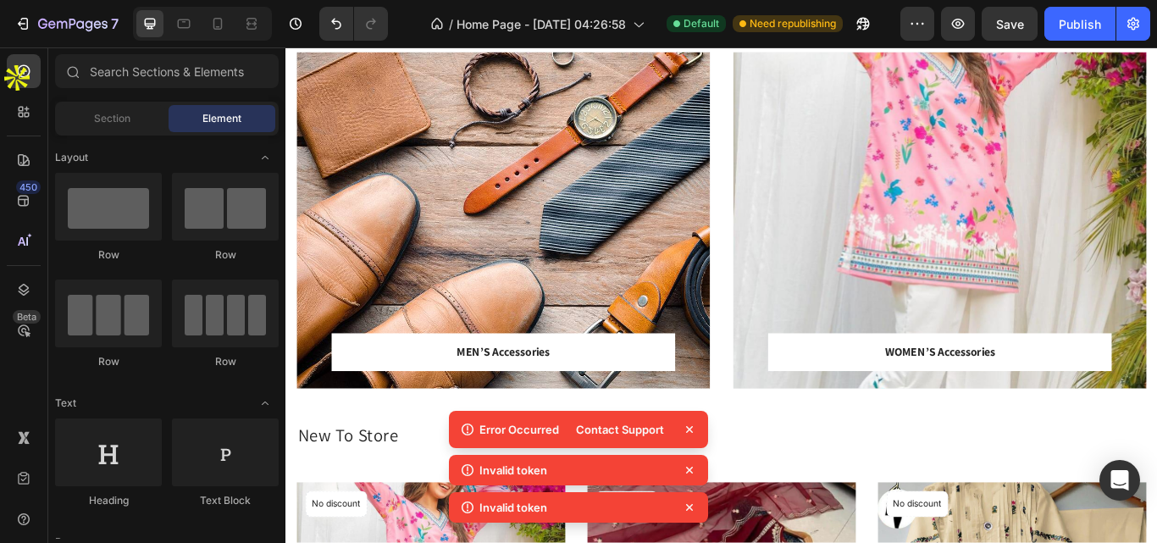
scroll to position [614, 0]
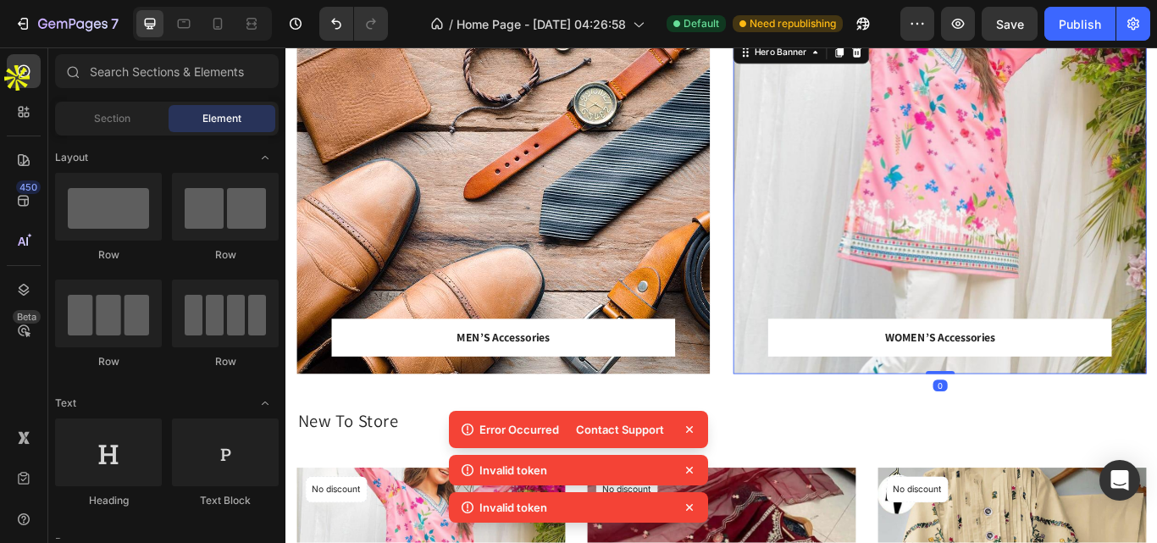
click at [1066, 272] on div "Overlay" at bounding box center [1048, 232] width 482 height 392
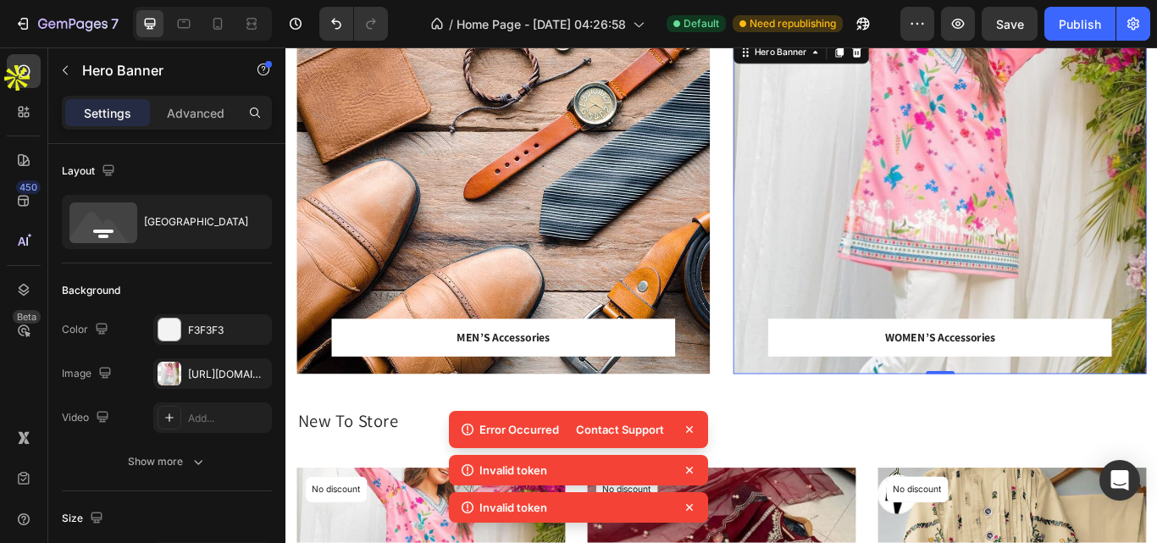
click at [1030, 259] on div "Overlay" at bounding box center [1048, 232] width 482 height 392
click at [174, 378] on div at bounding box center [170, 374] width 24 height 24
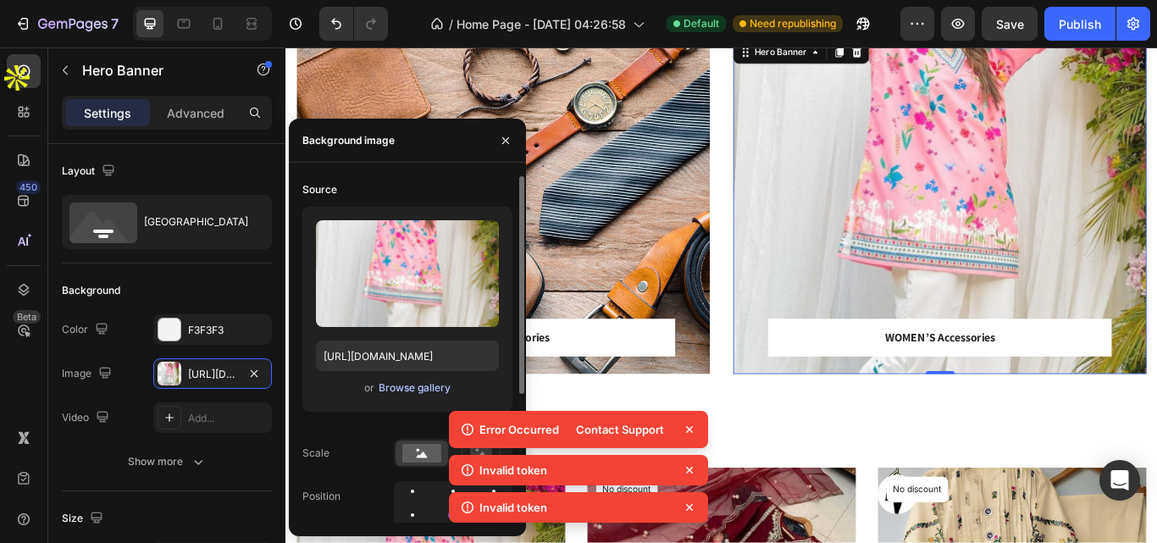
click at [416, 385] on div "Browse gallery" at bounding box center [415, 387] width 72 height 15
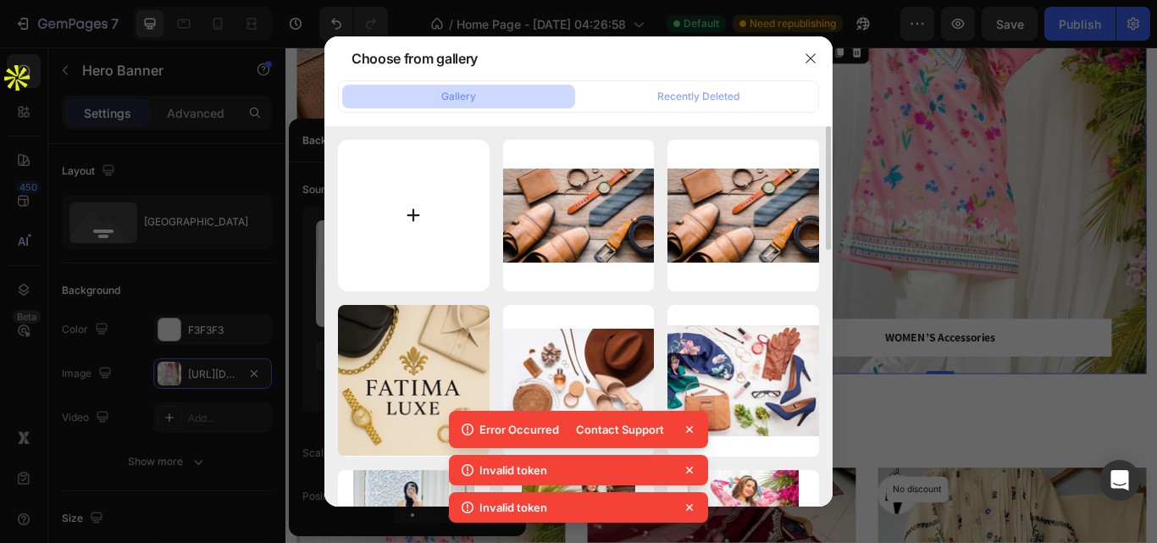
click at [404, 211] on input "file" at bounding box center [414, 216] width 152 height 152
type input "C:\fakepath\accessories-for-women.jpg"
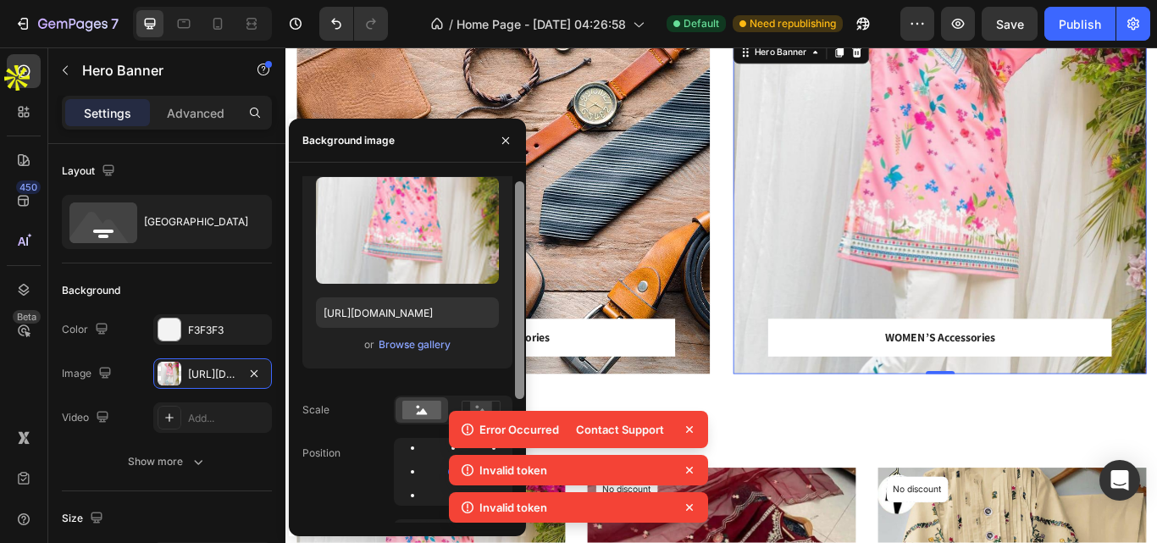
scroll to position [0, 0]
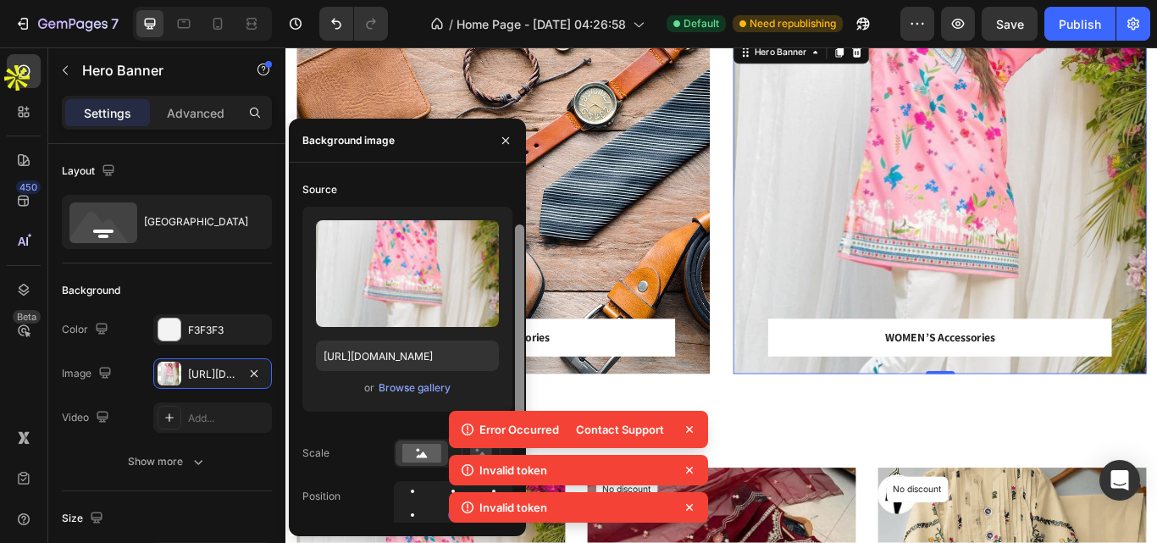
drag, startPoint x: 521, startPoint y: 241, endPoint x: 494, endPoint y: 177, distance: 69.8
click at [494, 177] on div "Source Upload Image [URL][DOMAIN_NAME] or Browse gallery Scale Position Repeat …" at bounding box center [407, 349] width 237 height 346
click at [501, 134] on icon "button" at bounding box center [506, 141] width 14 height 14
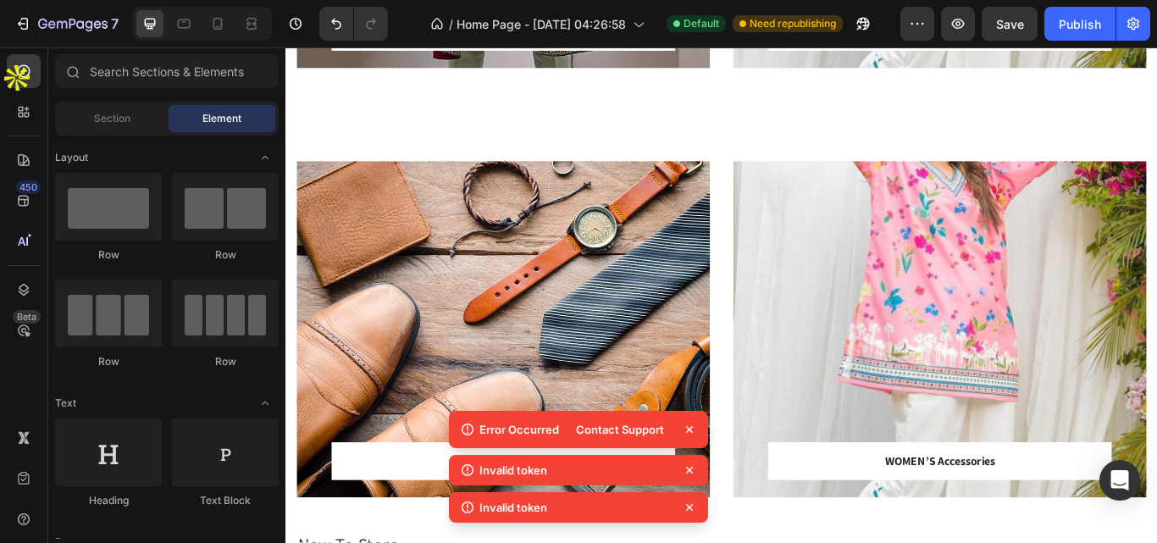
scroll to position [483, 0]
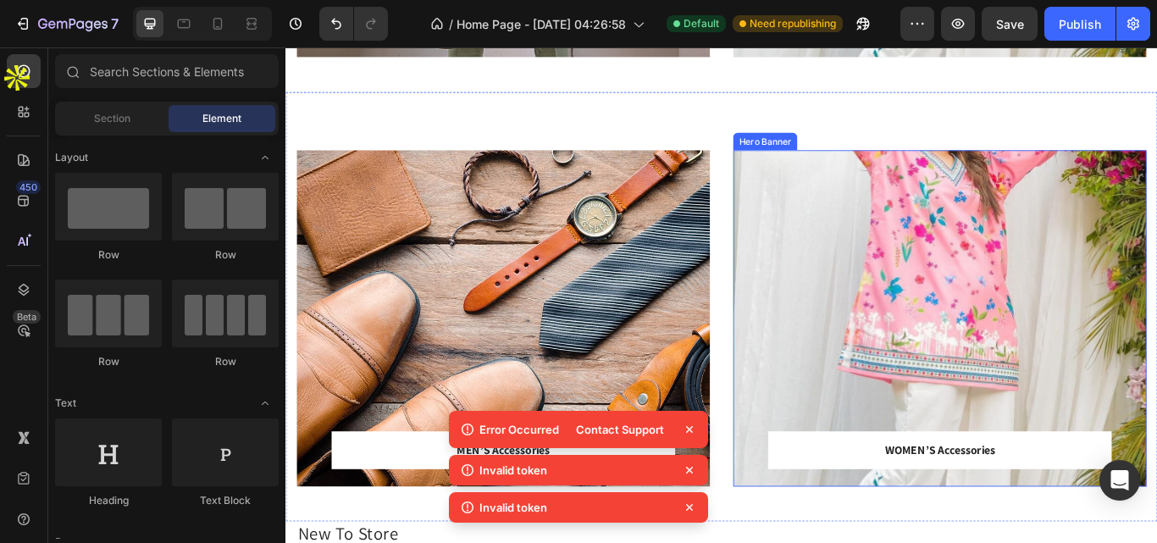
click at [945, 313] on div "Overlay" at bounding box center [1048, 364] width 482 height 392
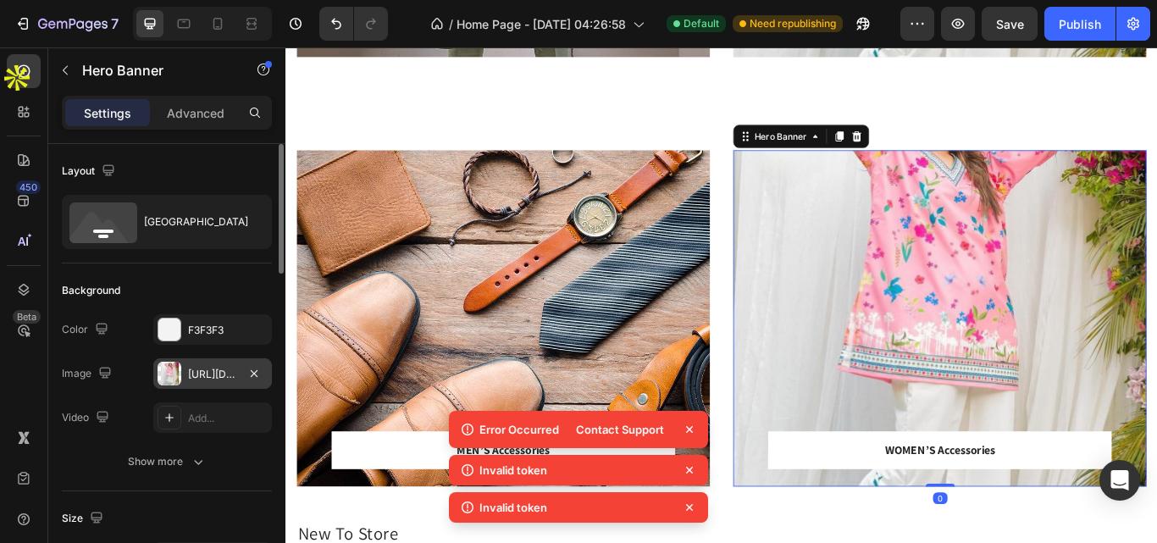
click at [160, 372] on div at bounding box center [170, 374] width 24 height 24
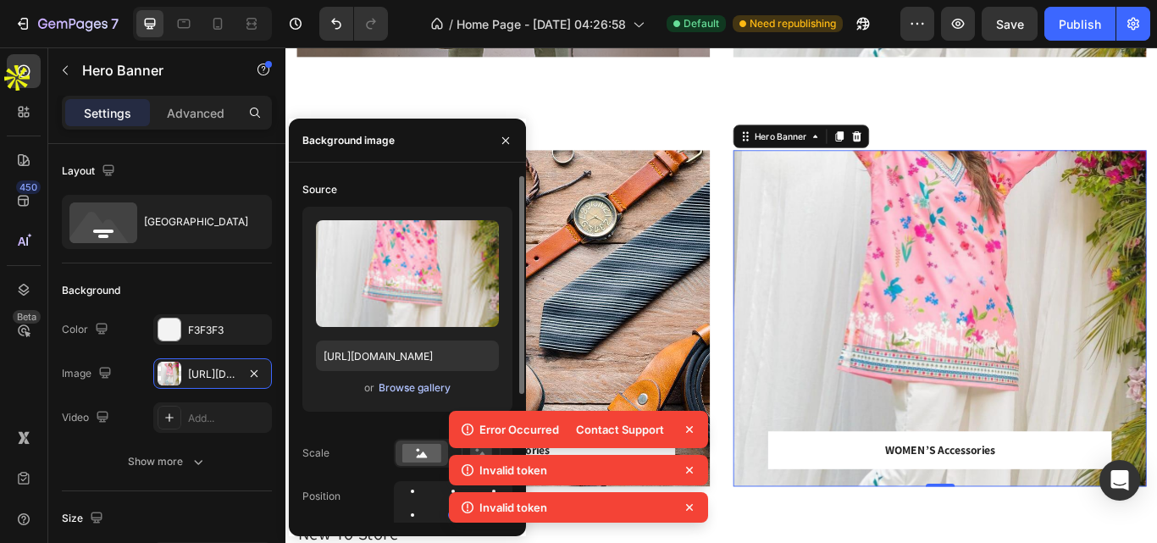
click at [420, 382] on div "Browse gallery" at bounding box center [415, 387] width 72 height 15
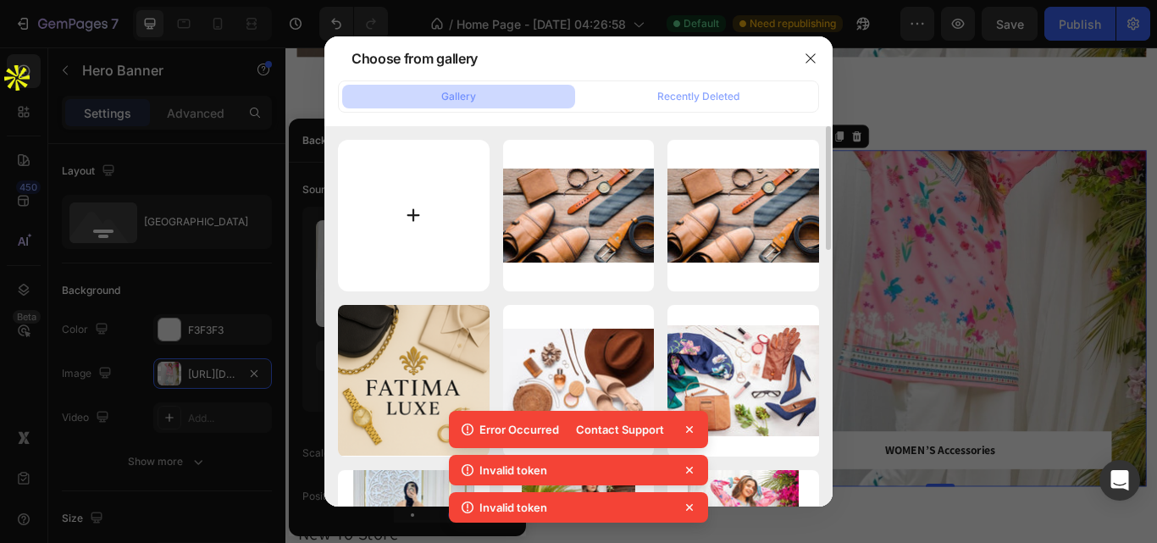
click at [429, 197] on input "file" at bounding box center [414, 216] width 152 height 152
type input "C:\fakepath\accessories-for-women.jpg"
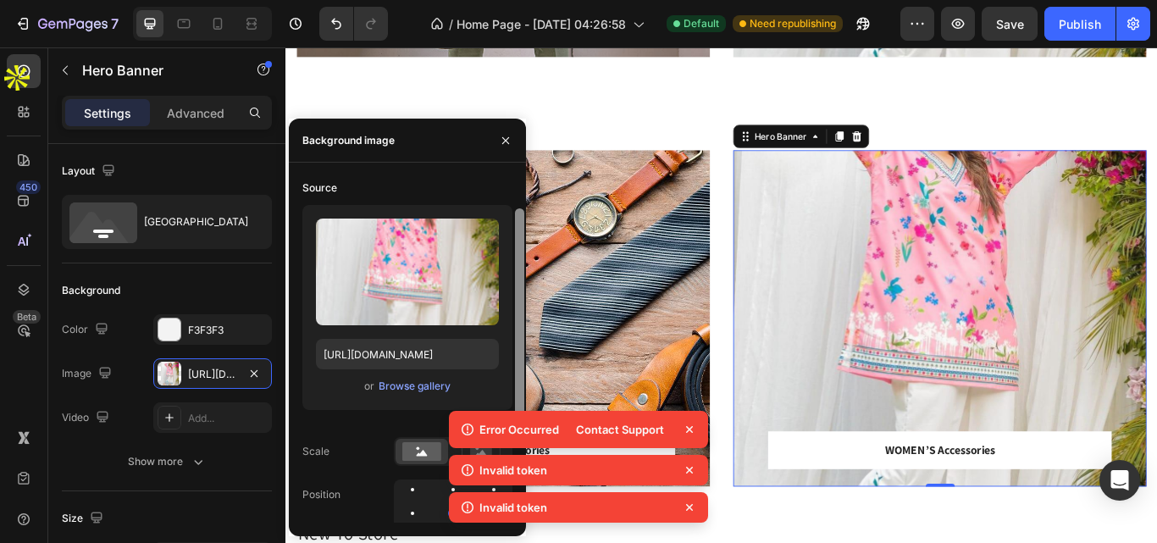
scroll to position [0, 0]
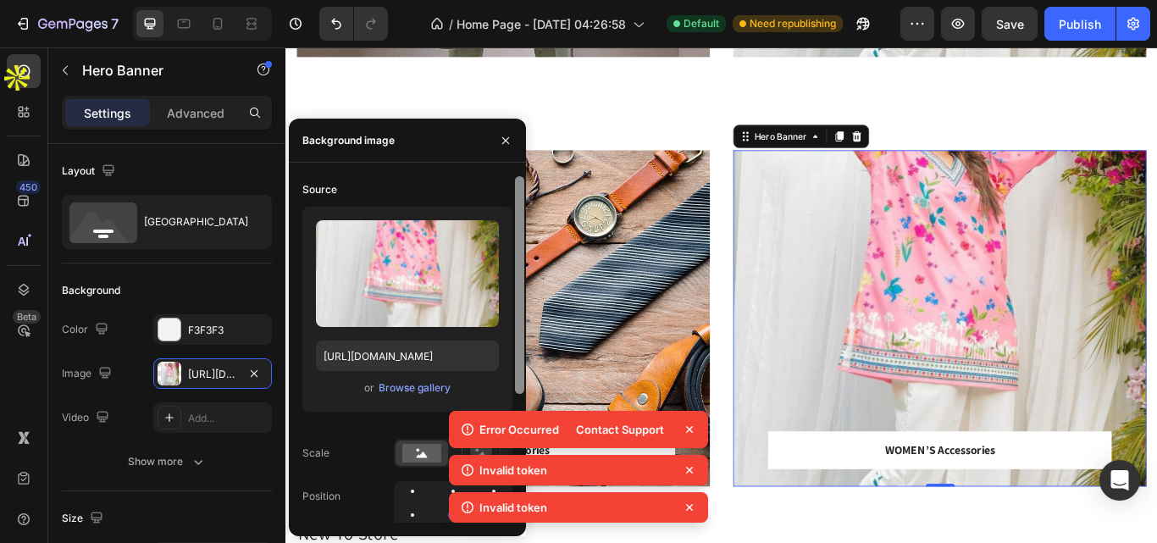
drag, startPoint x: 518, startPoint y: 220, endPoint x: 507, endPoint y: 185, distance: 36.4
click at [507, 185] on div "Source Upload Image [URL][DOMAIN_NAME] or Browse gallery Scale Position Repeat …" at bounding box center [407, 349] width 237 height 346
click at [503, 136] on icon "button" at bounding box center [506, 141] width 14 height 14
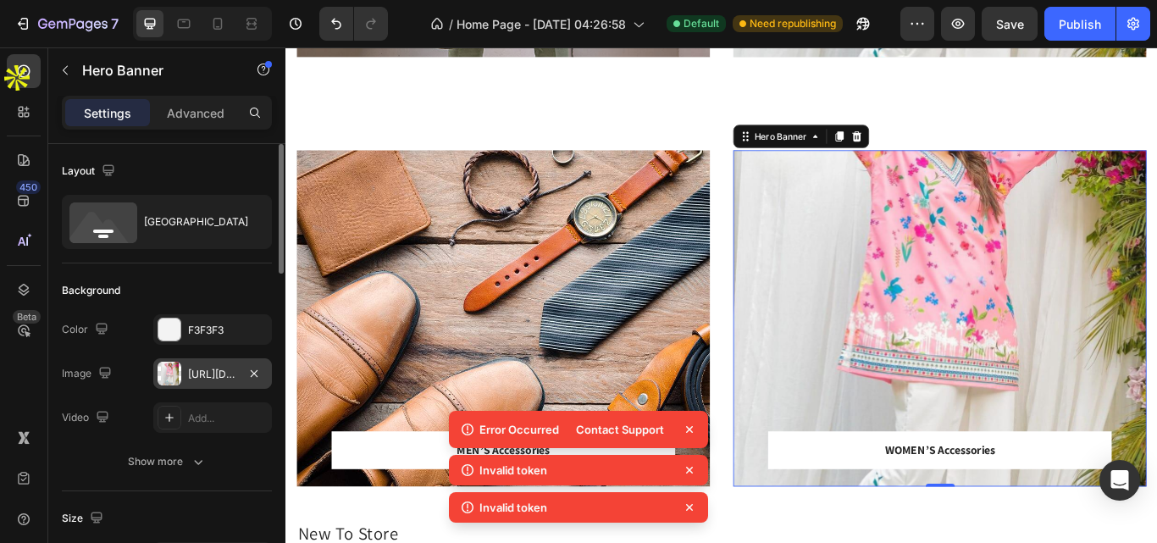
click at [187, 377] on div "[URL][DOMAIN_NAME]" at bounding box center [212, 373] width 119 height 30
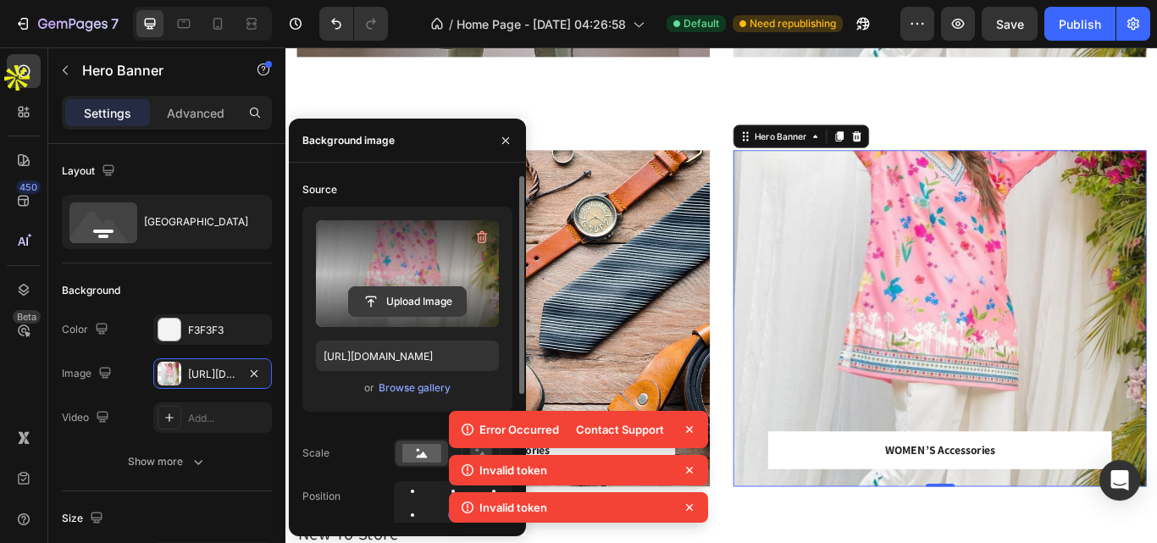
click at [419, 299] on input "file" at bounding box center [407, 301] width 117 height 29
click at [406, 390] on div "Browse gallery" at bounding box center [415, 387] width 72 height 15
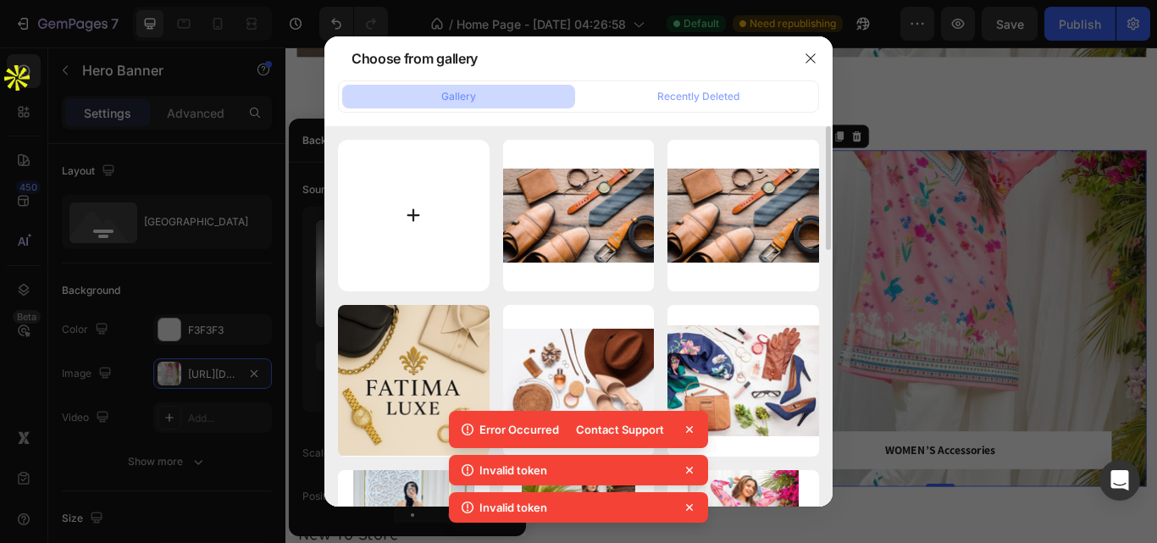
click at [445, 215] on input "file" at bounding box center [414, 216] width 152 height 152
click at [421, 257] on input "file" at bounding box center [414, 216] width 152 height 152
type input "C:\fakepath\woman-clothes-makeup-accessories-wooden-background_44943-224.jpg"
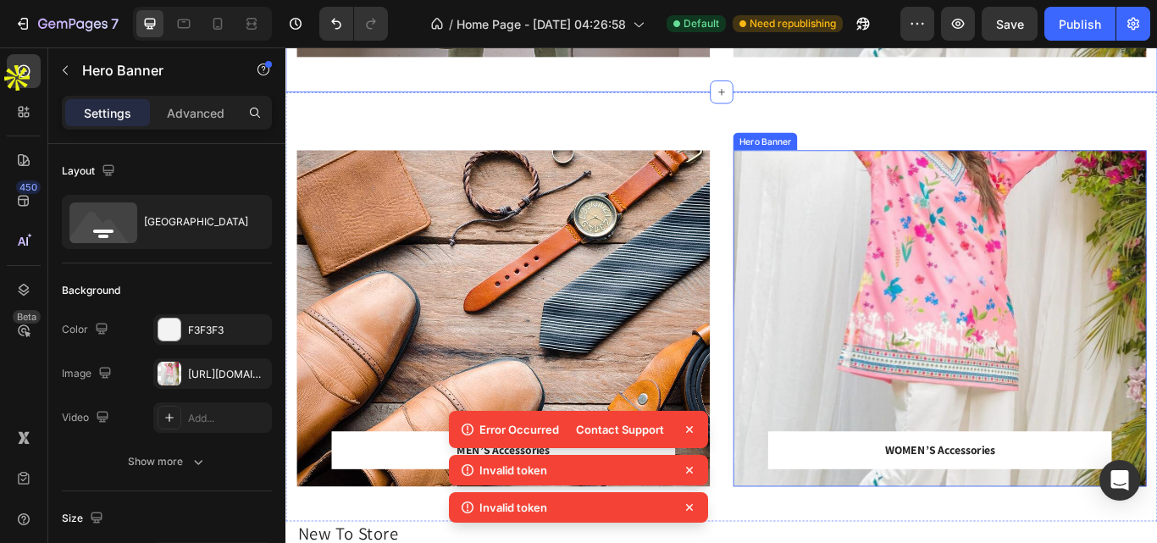
click at [1066, 393] on div "Overlay" at bounding box center [1048, 364] width 482 height 392
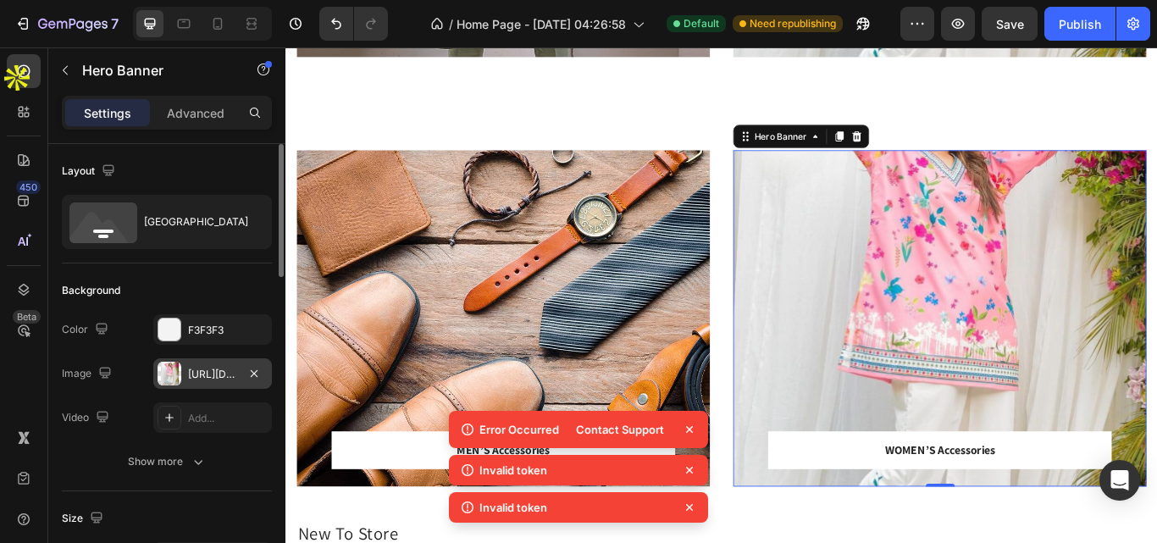
click at [206, 369] on div "[URL][DOMAIN_NAME]" at bounding box center [212, 374] width 49 height 15
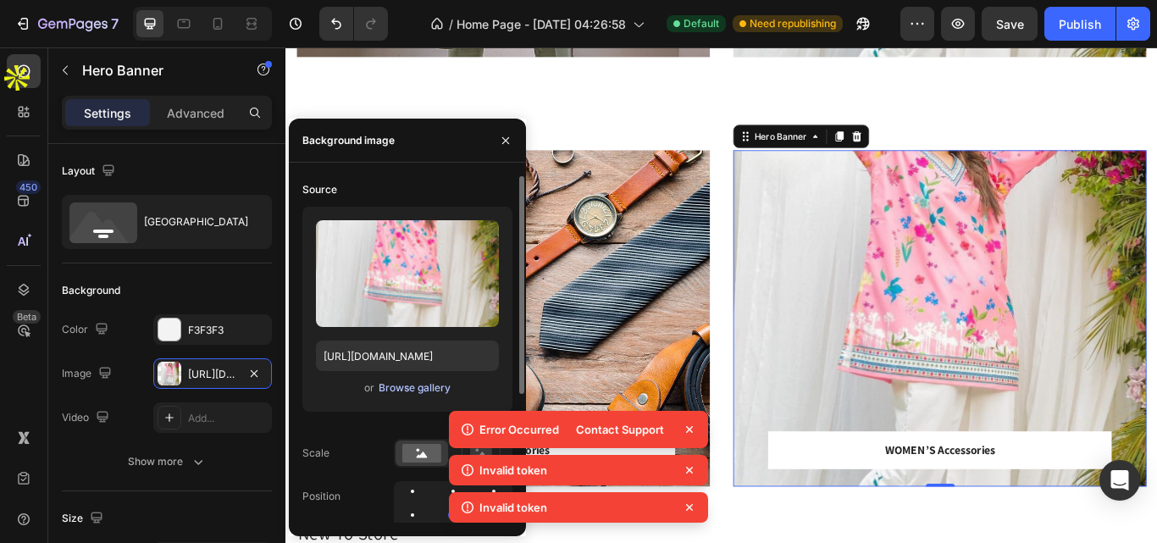
click at [422, 385] on div "Browse gallery" at bounding box center [415, 387] width 72 height 15
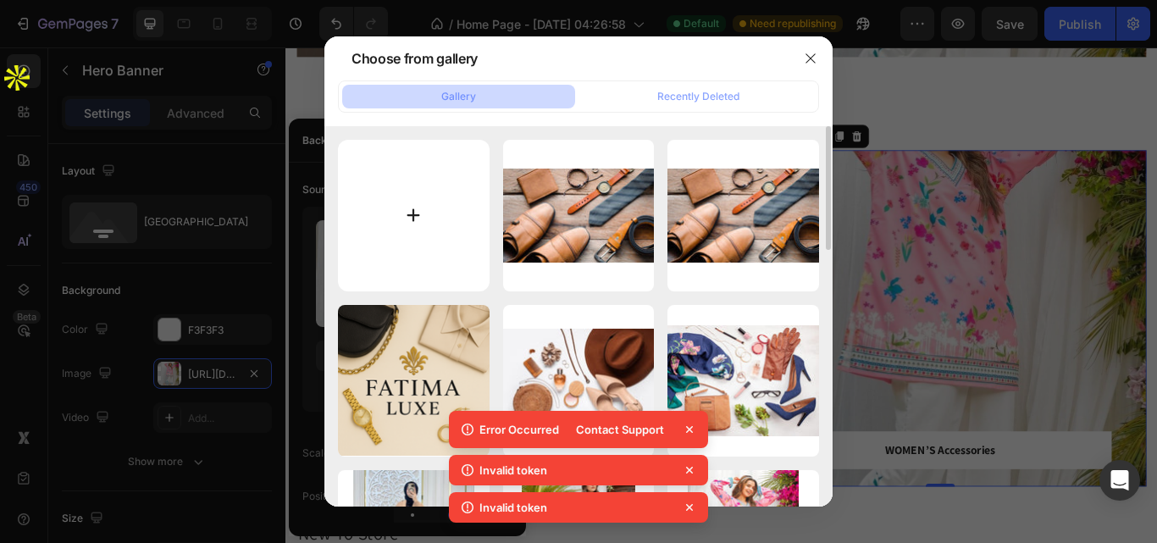
click at [415, 193] on input "file" at bounding box center [414, 216] width 152 height 152
type input "C:\fakepath\woman-clothes-makeup-accessories-wooden-background_44943-224.jpg"
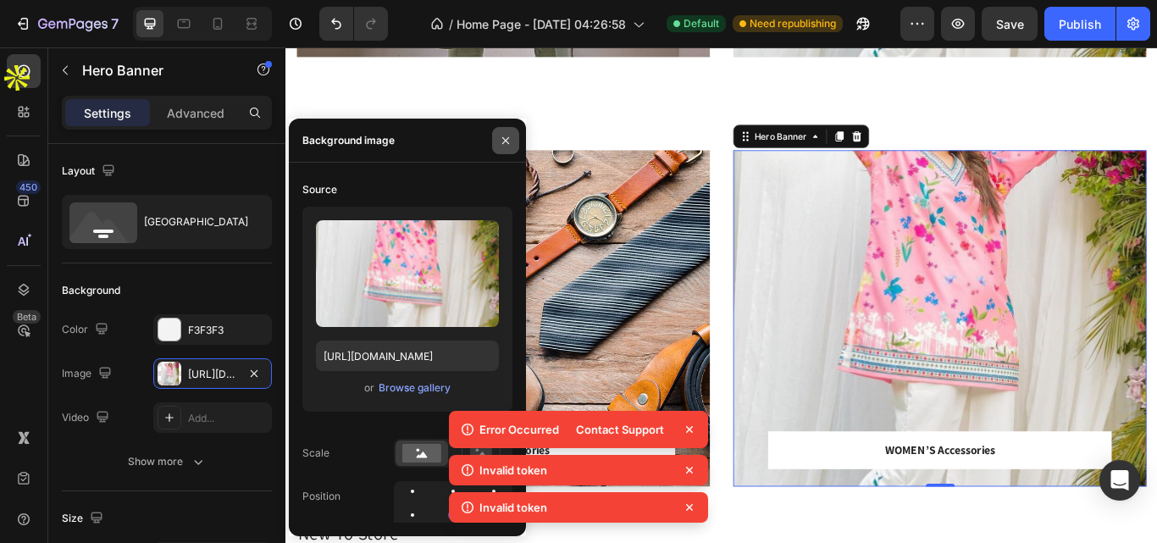
click at [508, 144] on icon "button" at bounding box center [506, 141] width 14 height 14
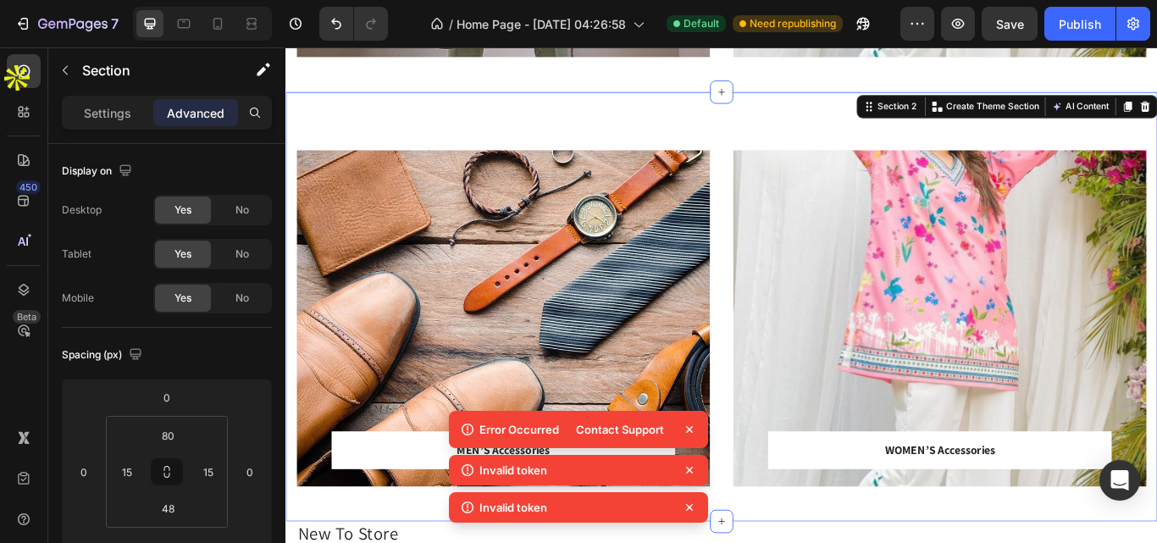
click at [1049, 114] on div "MEN’S Accessories Text block Row Row Hero Banner Row WOMEN’S Accessories Text b…" at bounding box center [793, 350] width 1016 height 501
click at [1074, 18] on div "Publish" at bounding box center [1080, 24] width 42 height 18
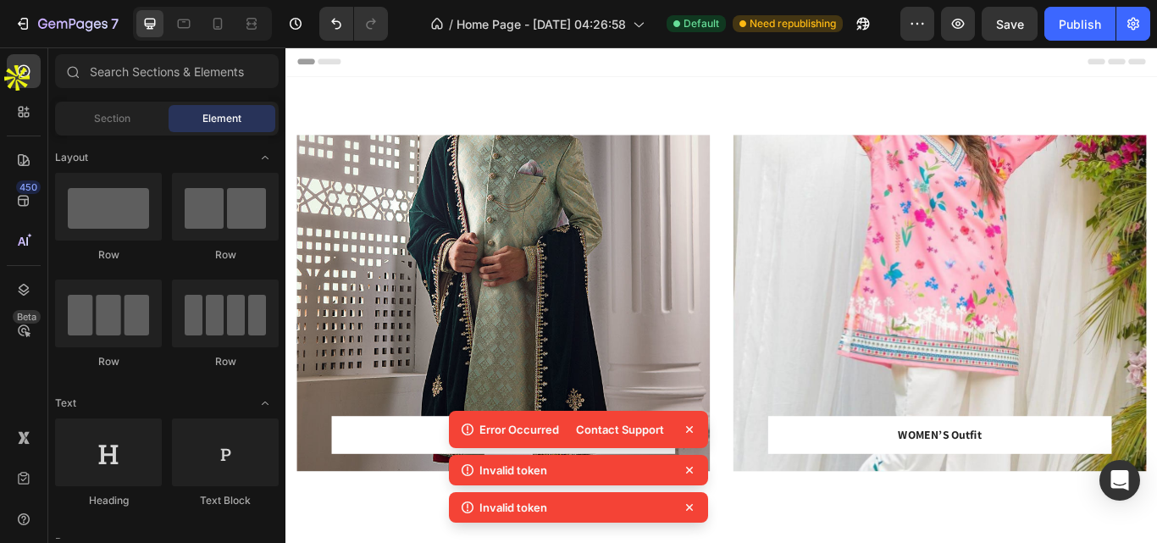
drag, startPoint x: 1300, startPoint y: 241, endPoint x: 1379, endPoint y: 50, distance: 206.2
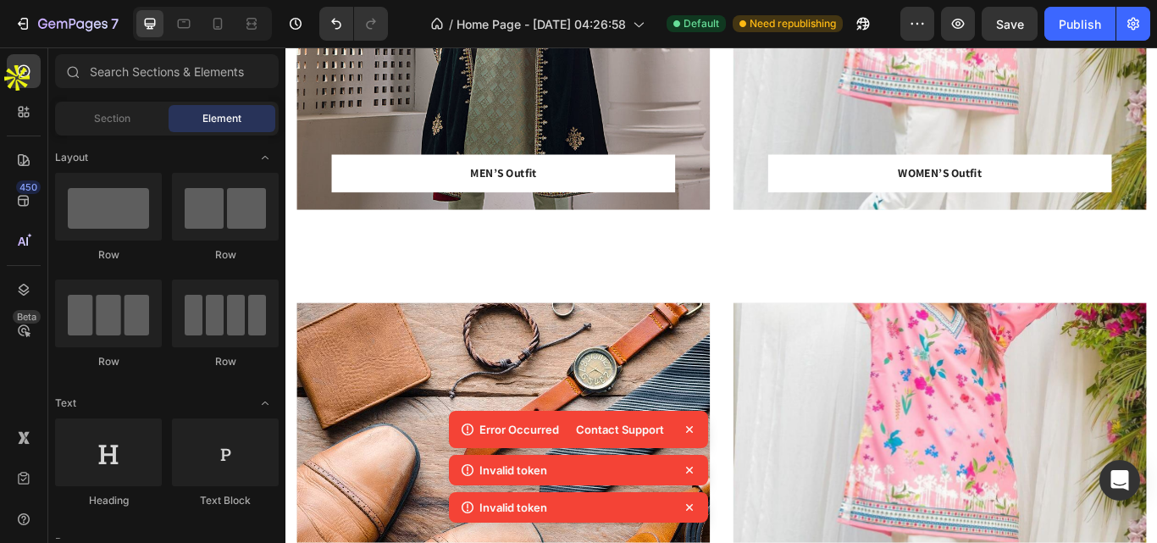
scroll to position [327, 0]
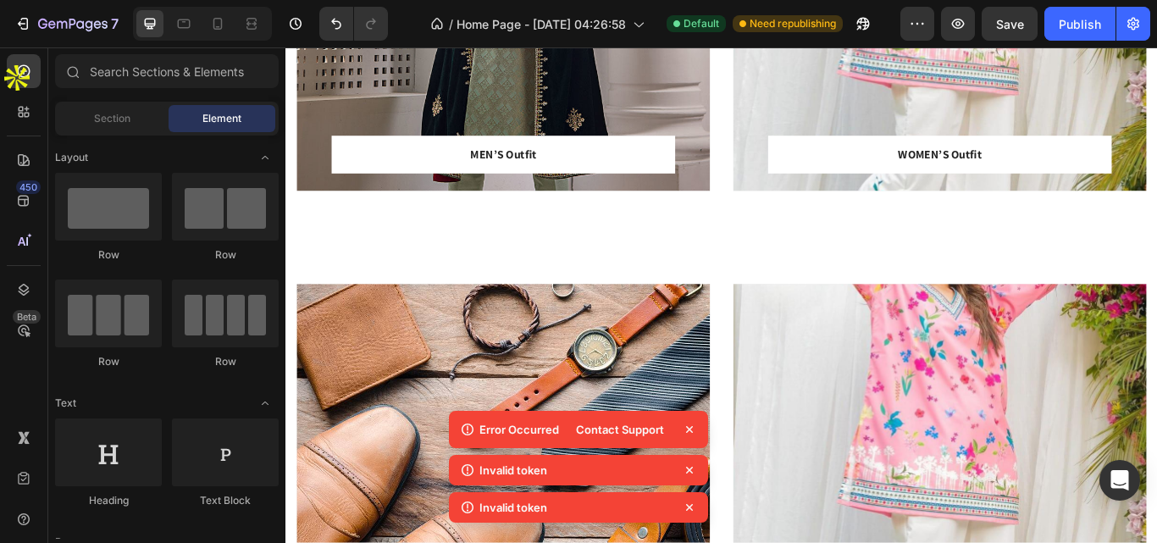
click at [692, 429] on icon at bounding box center [689, 429] width 17 height 17
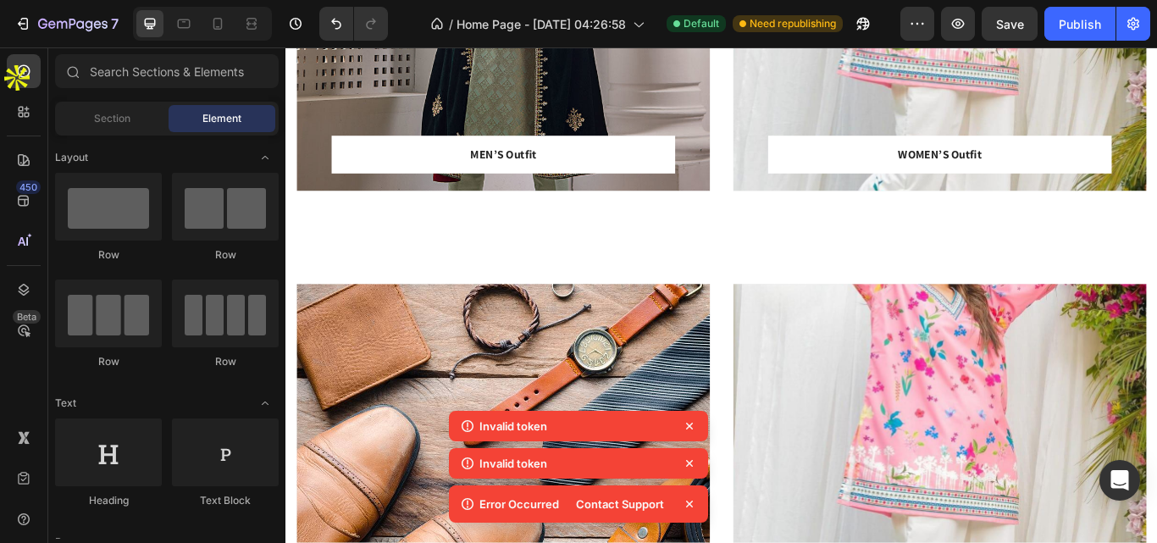
click at [692, 429] on icon at bounding box center [689, 426] width 17 height 17
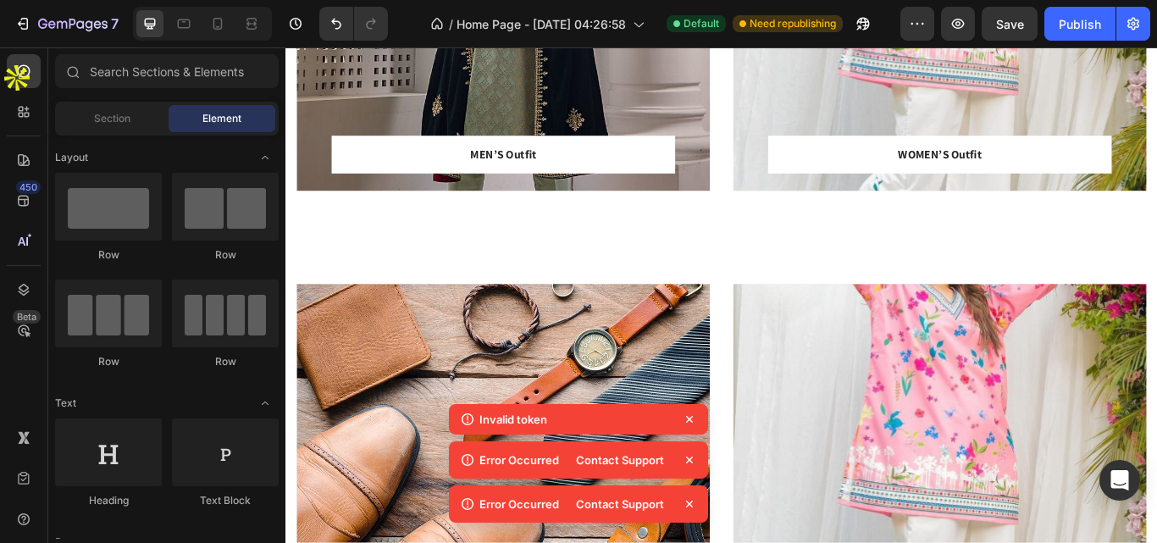
click at [692, 441] on div "Invalid token" at bounding box center [578, 459] width 259 height 37
drag, startPoint x: 692, startPoint y: 429, endPoint x: 690, endPoint y: 416, distance: 13.7
click at [690, 441] on div "Invalid token" at bounding box center [578, 459] width 259 height 37
click at [690, 416] on icon at bounding box center [689, 419] width 17 height 17
click at [690, 416] on icon at bounding box center [689, 415] width 17 height 17
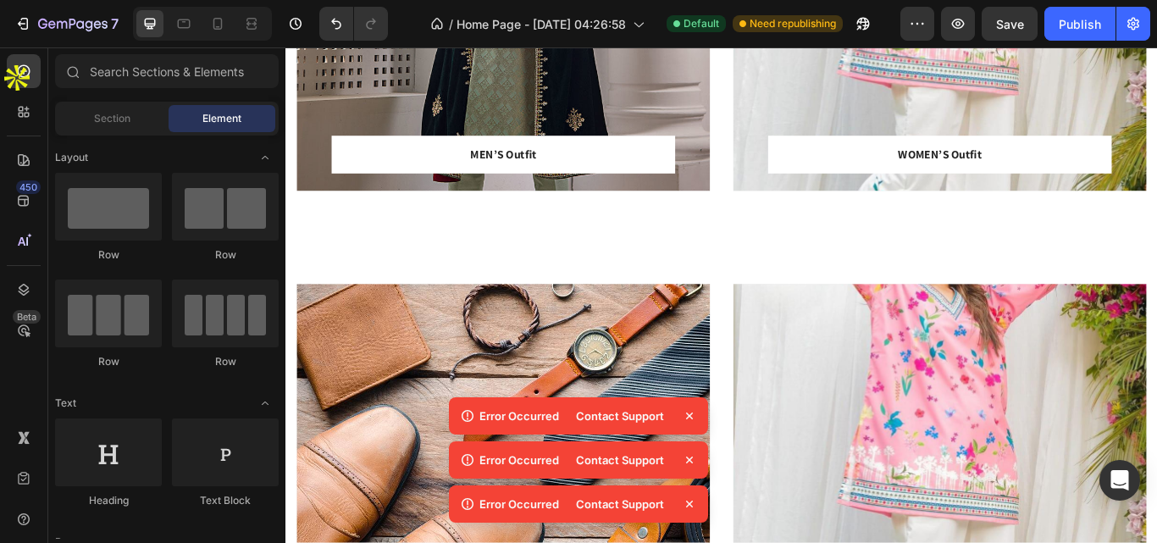
click at [690, 416] on icon at bounding box center [689, 415] width 7 height 7
click at [690, 416] on icon at bounding box center [689, 415] width 17 height 17
click at [690, 416] on icon at bounding box center [689, 415] width 7 height 7
click at [690, 416] on icon at bounding box center [689, 415] width 17 height 17
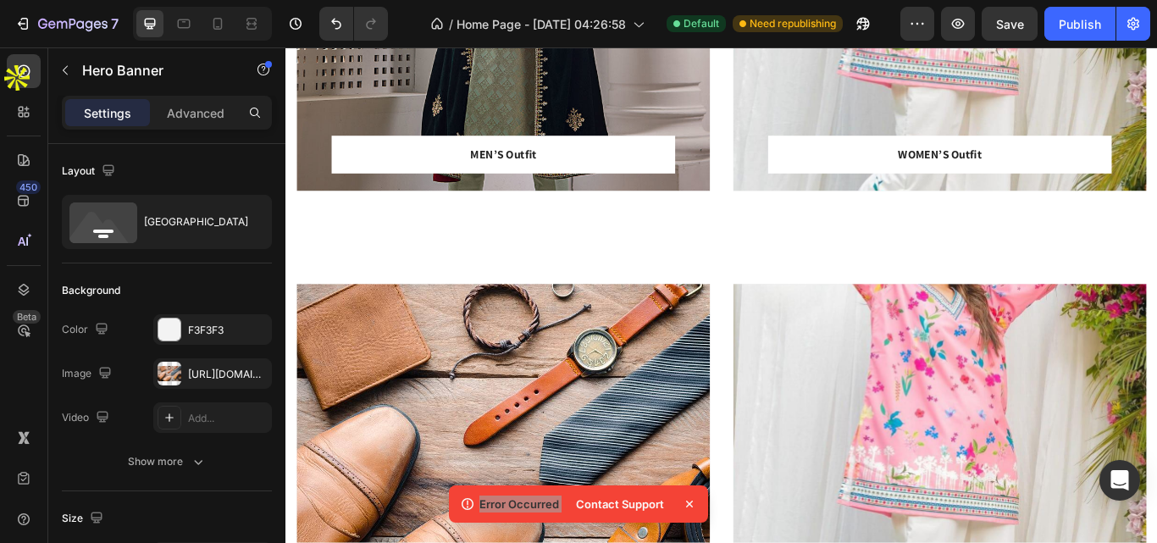
click at [757, 477] on div "Overlay" at bounding box center [539, 520] width 482 height 392
click at [686, 502] on icon at bounding box center [689, 503] width 17 height 17
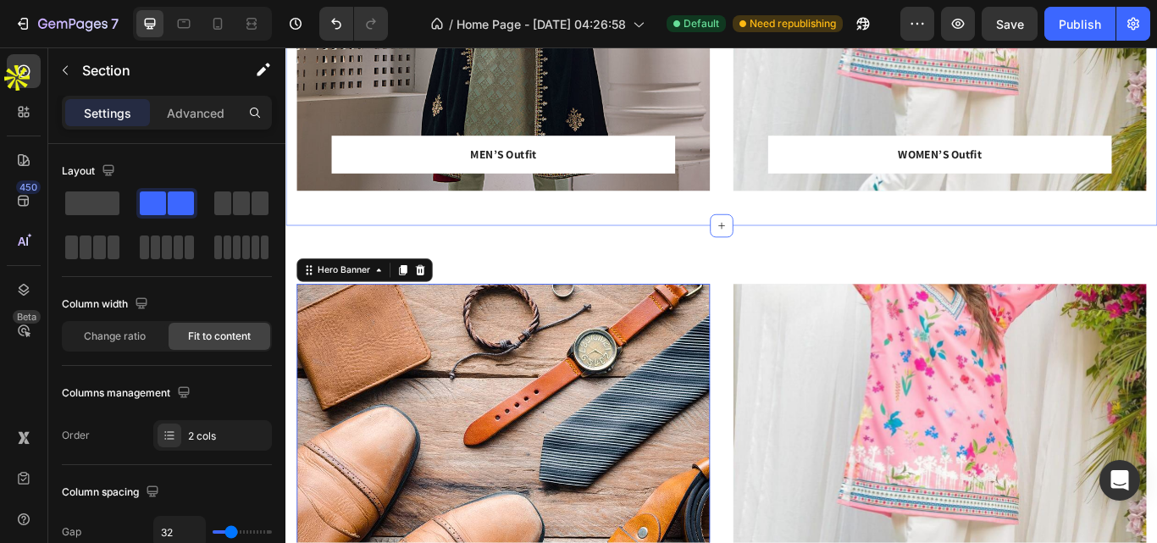
click at [777, 240] on div "MEN’S Outfit Text block Row Row Hero Banner Row WOMEN’S Outfit Text block Row R…" at bounding box center [793, 5] width 1016 height 501
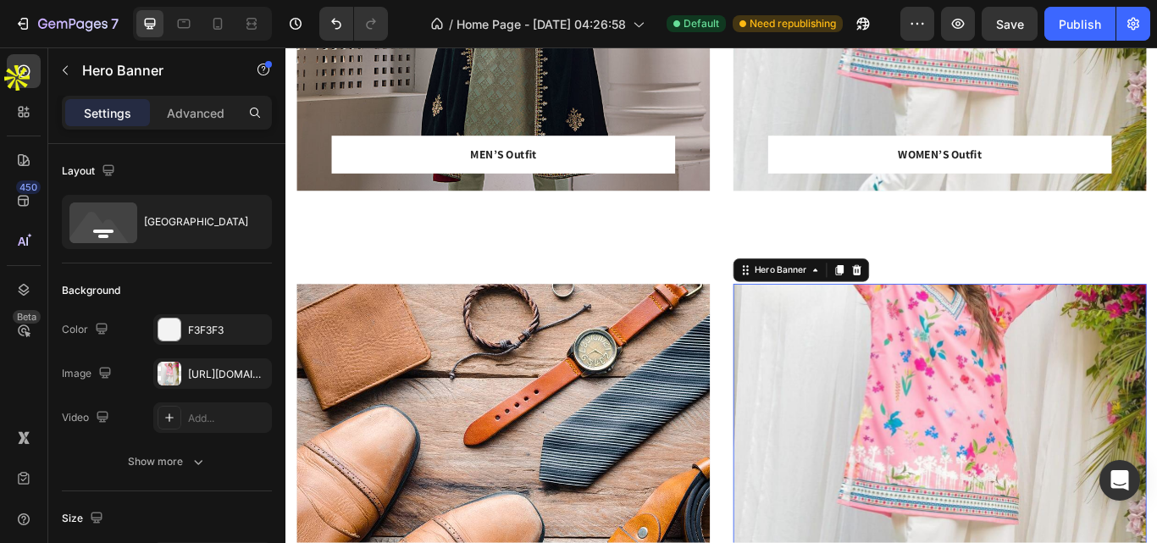
click at [1032, 462] on div "Overlay" at bounding box center [1048, 520] width 482 height 392
click at [241, 373] on div "[URL][DOMAIN_NAME]" at bounding box center [212, 373] width 119 height 30
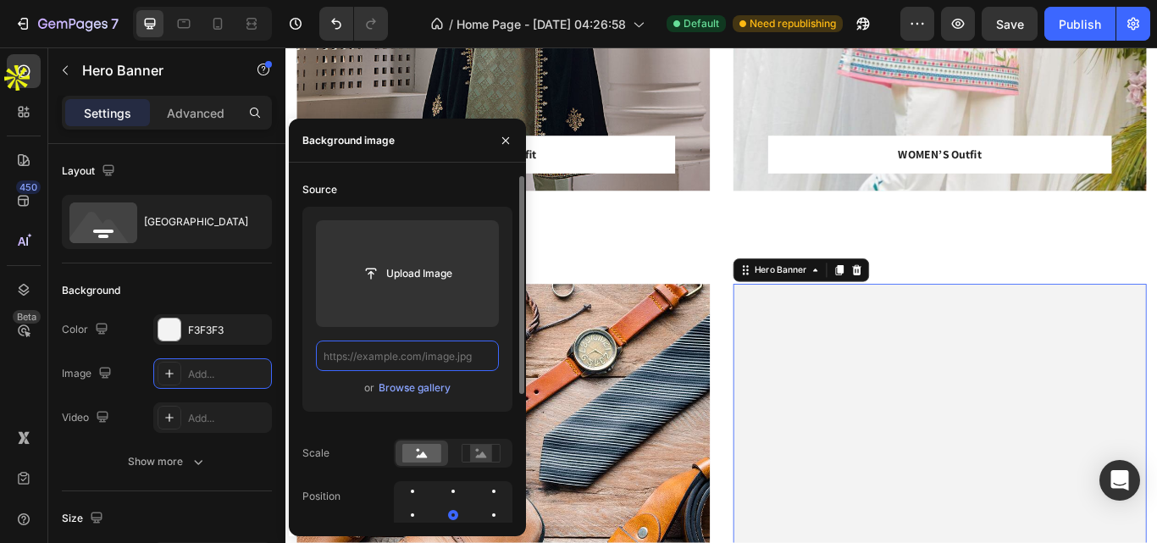
scroll to position [0, 0]
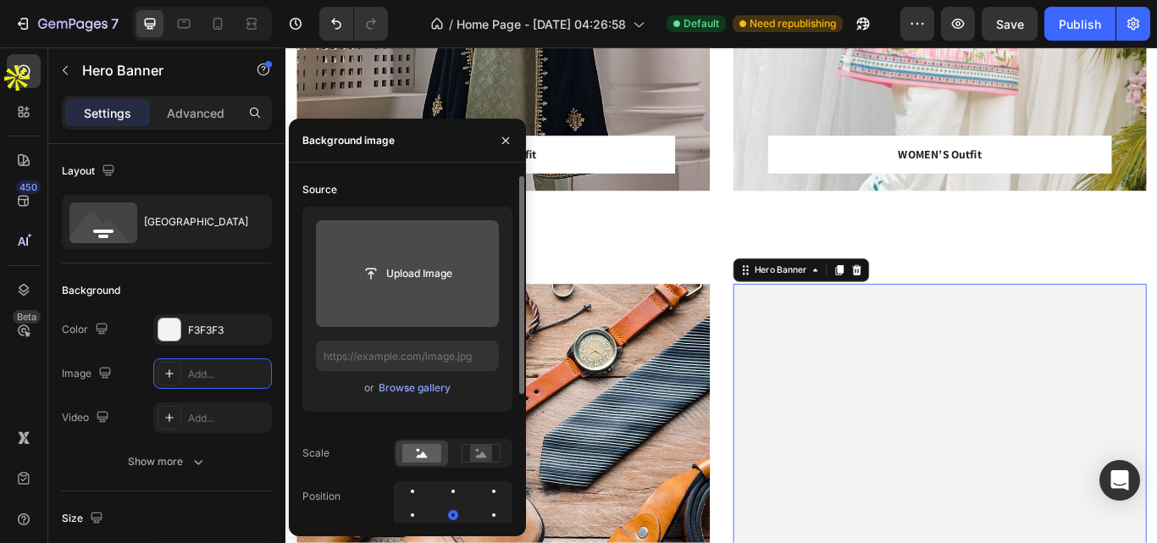
click at [429, 261] on input "file" at bounding box center [407, 273] width 117 height 29
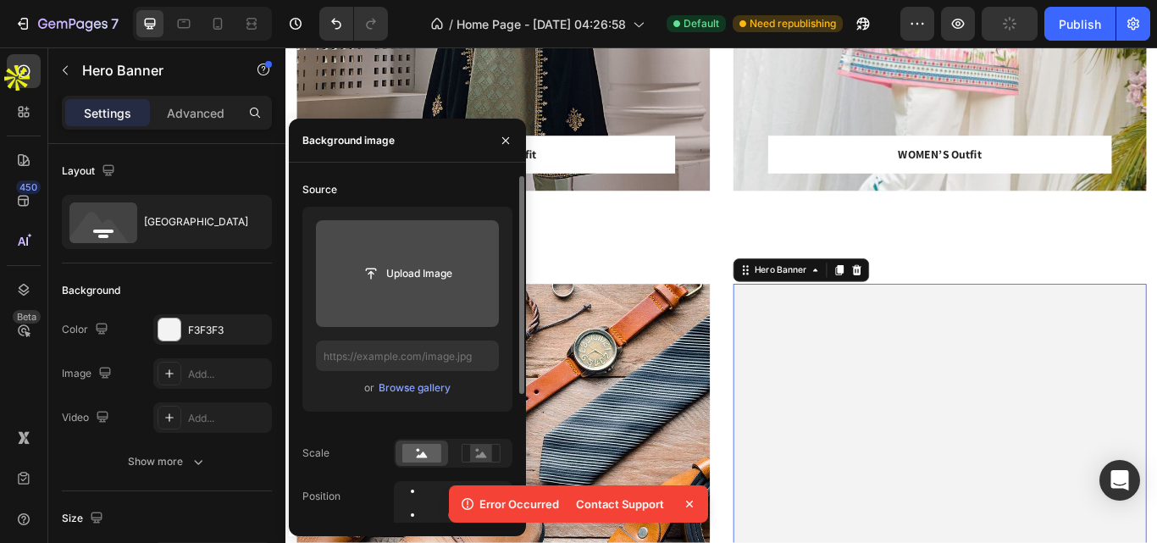
click at [693, 499] on icon at bounding box center [689, 503] width 17 height 17
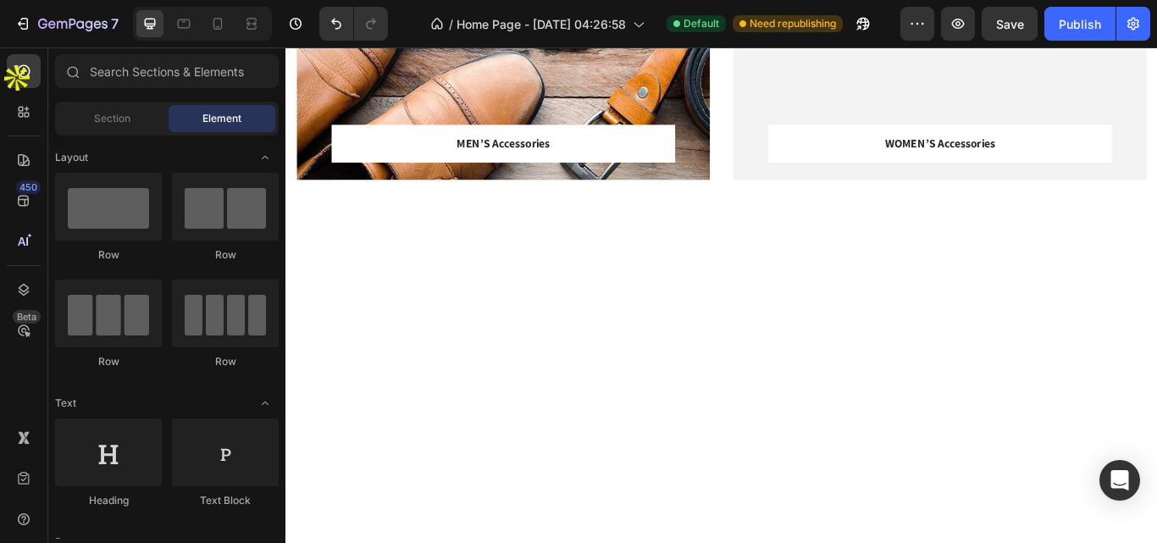
scroll to position [437, 0]
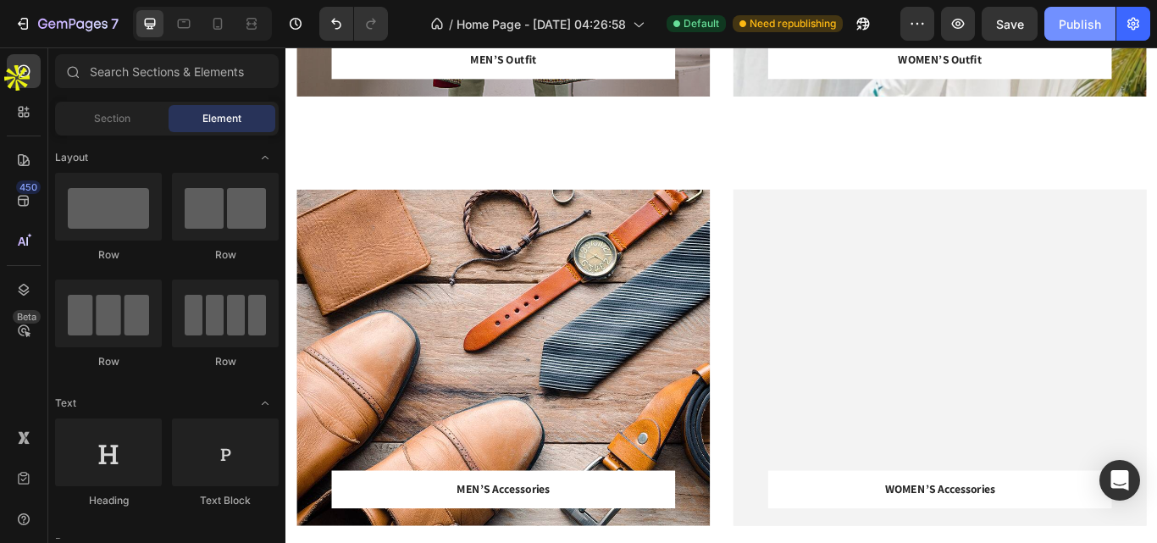
click at [1062, 15] on div "Publish" at bounding box center [1080, 24] width 42 height 18
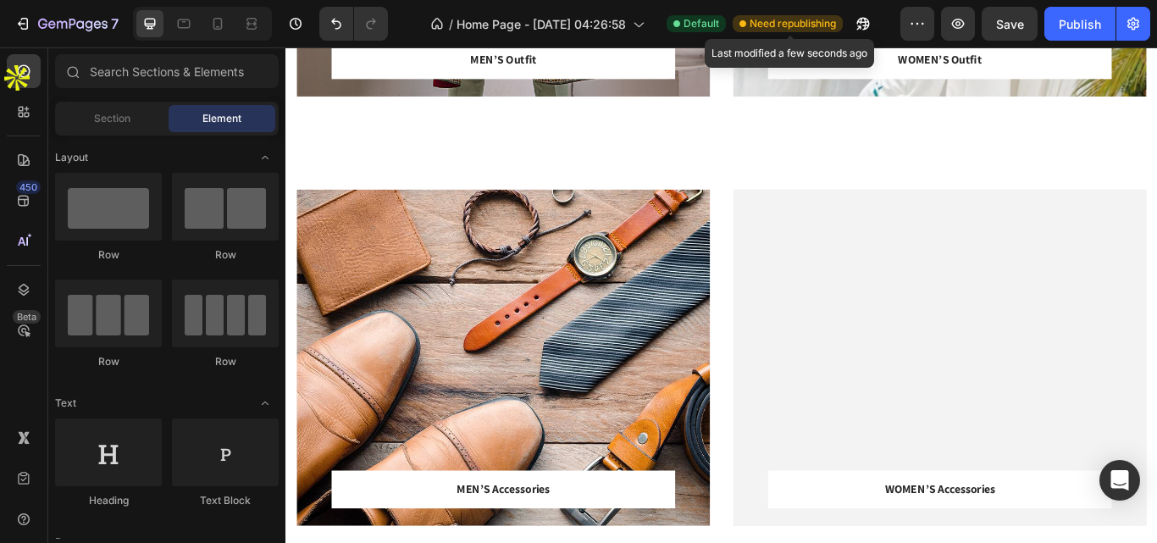
click at [791, 19] on span "Need republishing" at bounding box center [793, 23] width 86 height 15
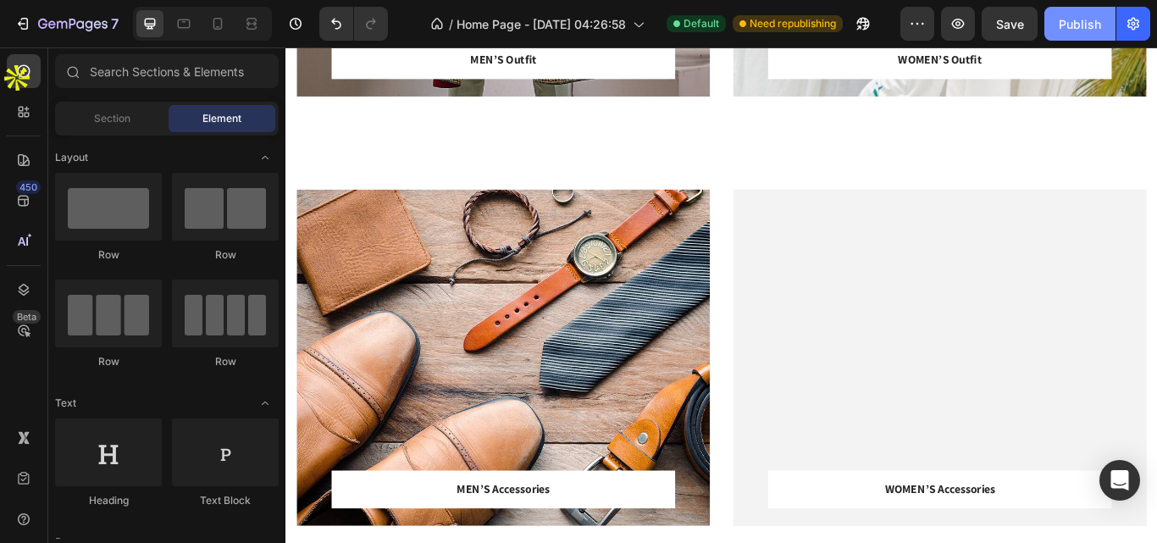
click at [1049, 17] on button "Publish" at bounding box center [1079, 24] width 71 height 34
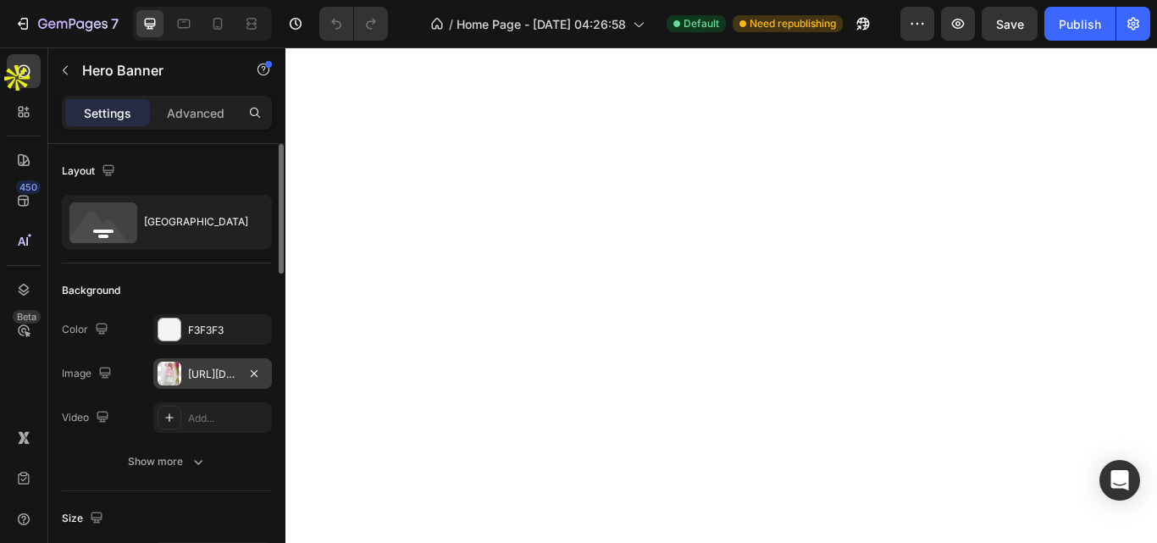
click at [209, 372] on div "[URL][DOMAIN_NAME]" at bounding box center [212, 374] width 49 height 15
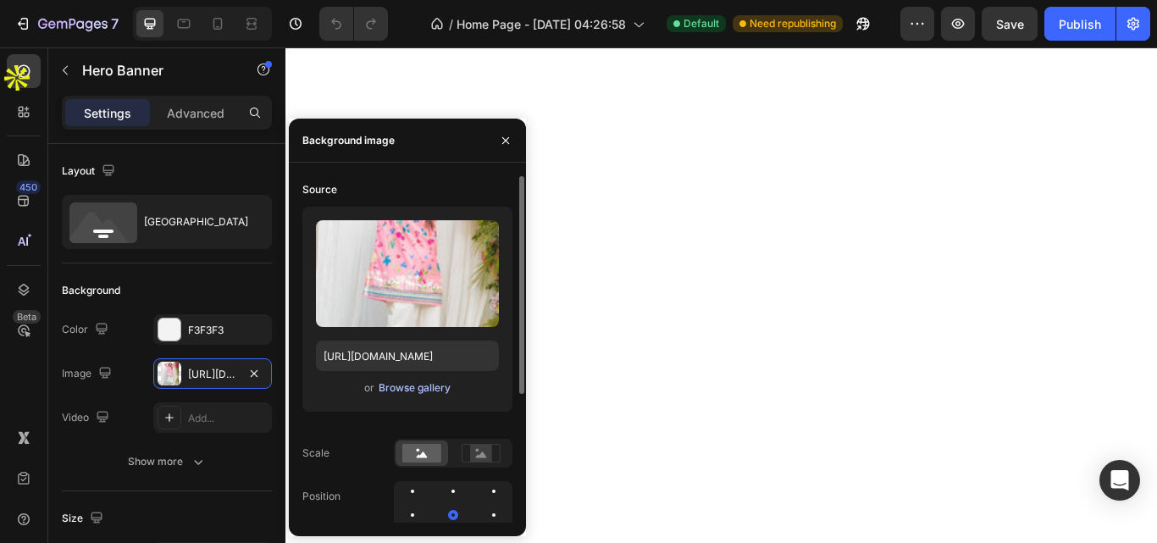
click at [417, 383] on div "Browse gallery" at bounding box center [415, 387] width 72 height 15
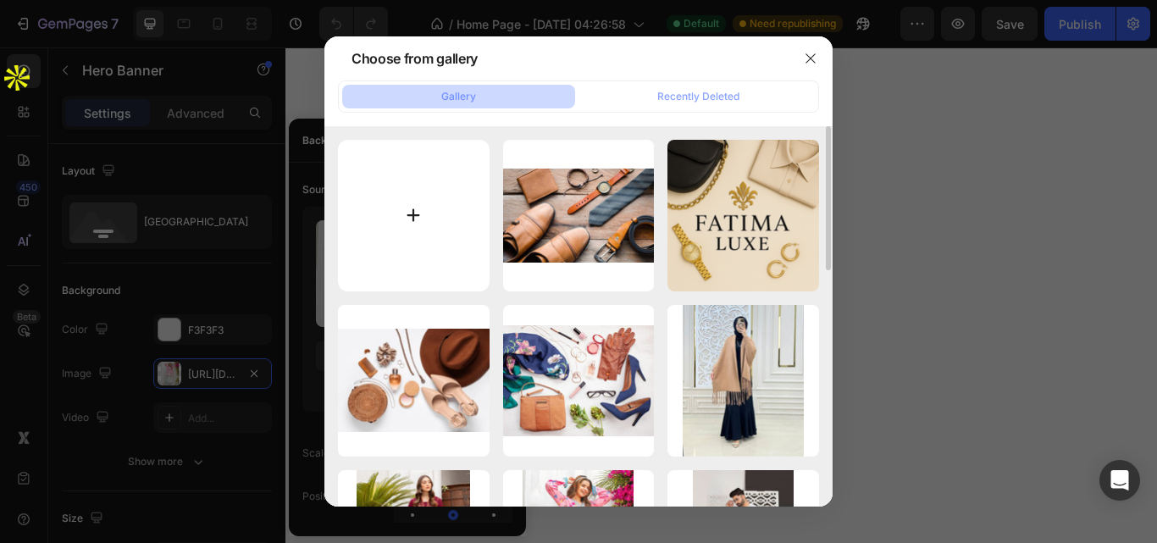
click at [415, 211] on input "file" at bounding box center [414, 216] width 152 height 152
type input "C:\fakepath\woman-clothes-makeup-accessories-wooden-background_44943-224.jpg"
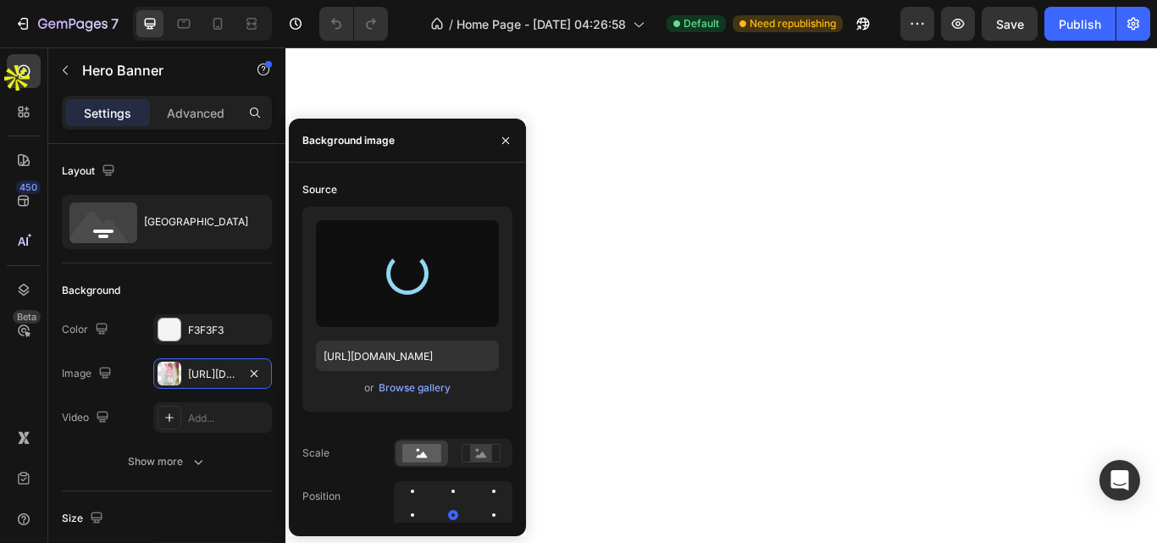
type input "https://cdn.shopify.com/s/files/1/0930/7045/9159/files/gempages_579508921060819…"
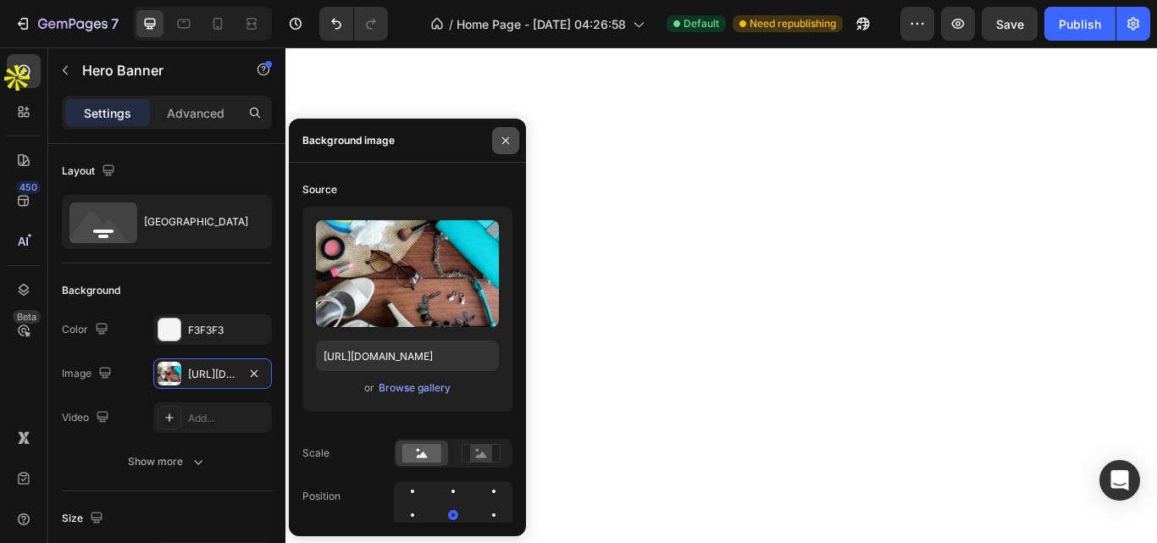
click at [501, 137] on icon "button" at bounding box center [506, 141] width 14 height 14
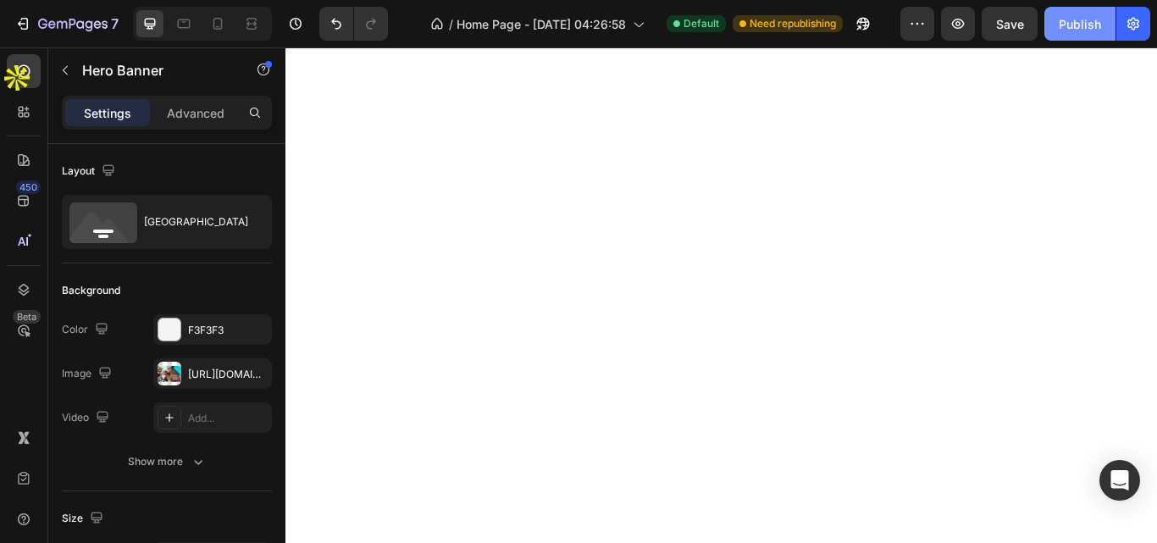
click at [1071, 15] on div "Publish" at bounding box center [1080, 24] width 42 height 18
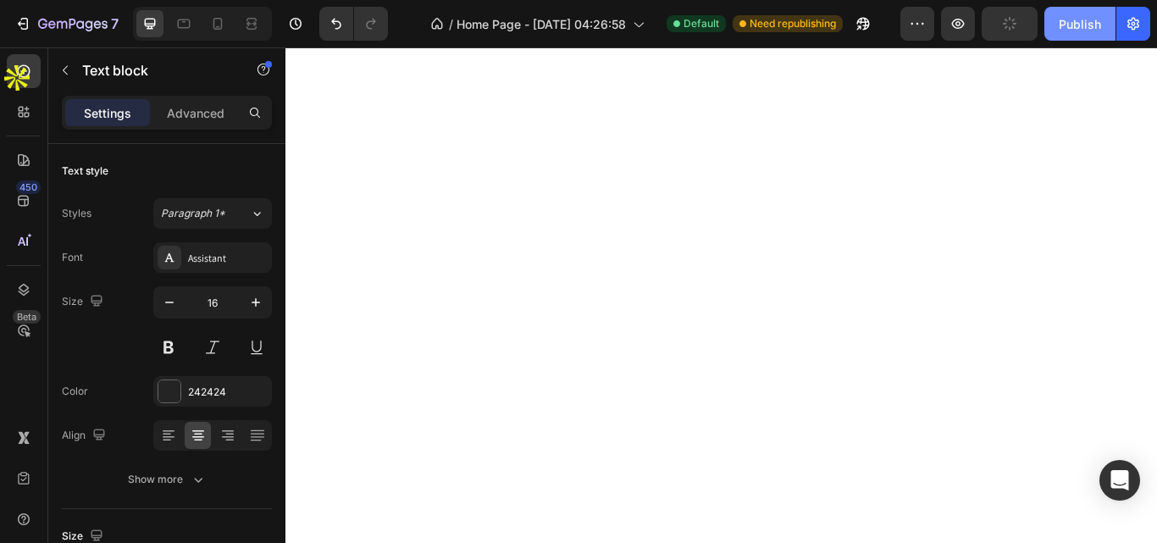
click at [1072, 25] on div "Publish" at bounding box center [1080, 24] width 42 height 18
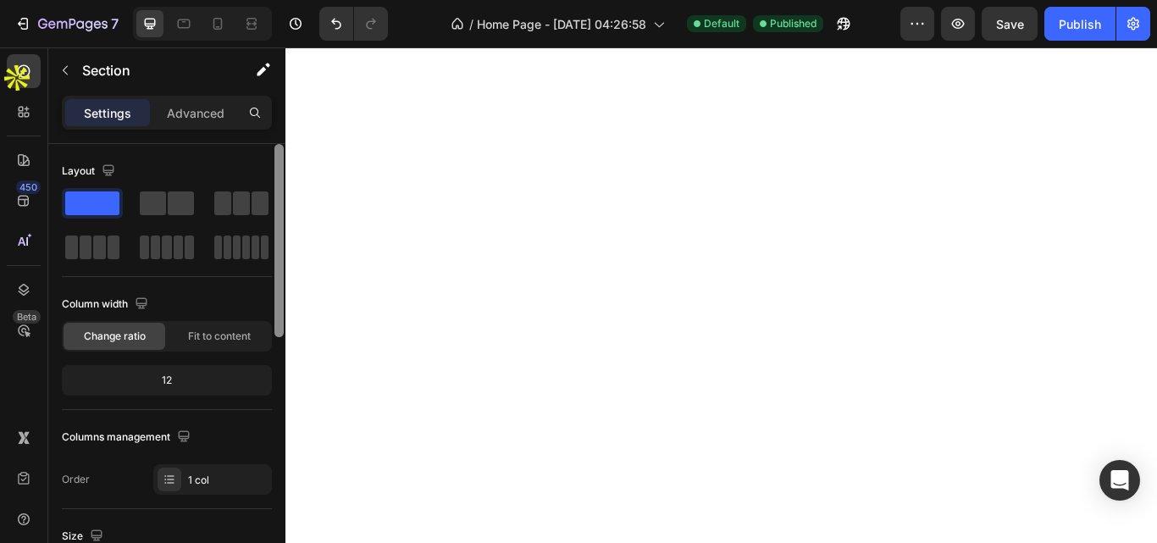
drag, startPoint x: 280, startPoint y: 271, endPoint x: 244, endPoint y: 222, distance: 60.7
click at [244, 222] on div "Layout Column width Change ratio Fit to content 12 Columns management Order 1 c…" at bounding box center [166, 367] width 237 height 447
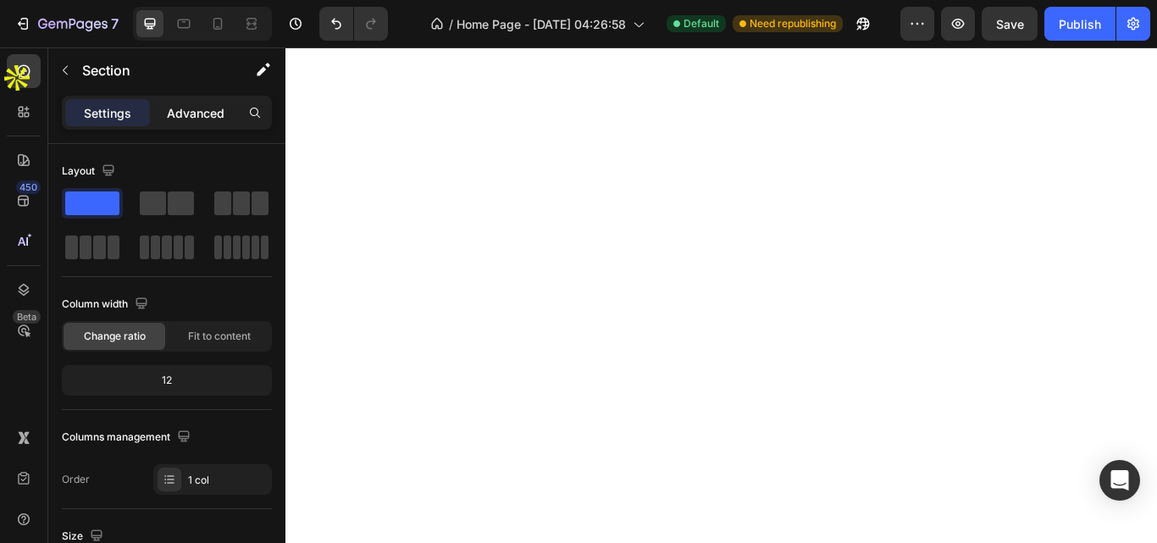
click at [218, 119] on p "Advanced" at bounding box center [196, 113] width 58 height 18
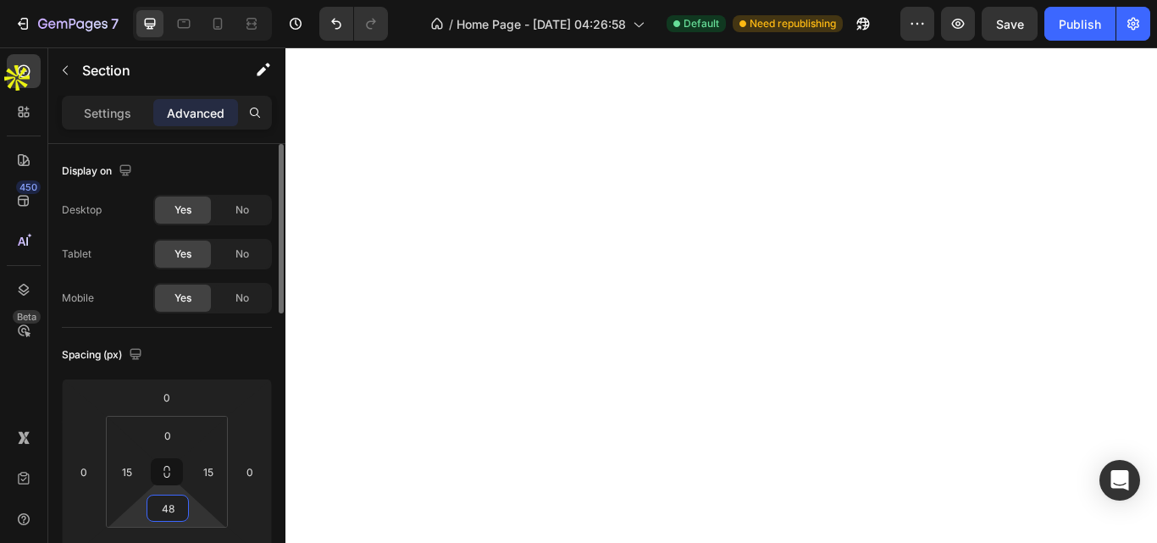
click at [182, 508] on input "48" at bounding box center [168, 507] width 34 height 25
type input "4"
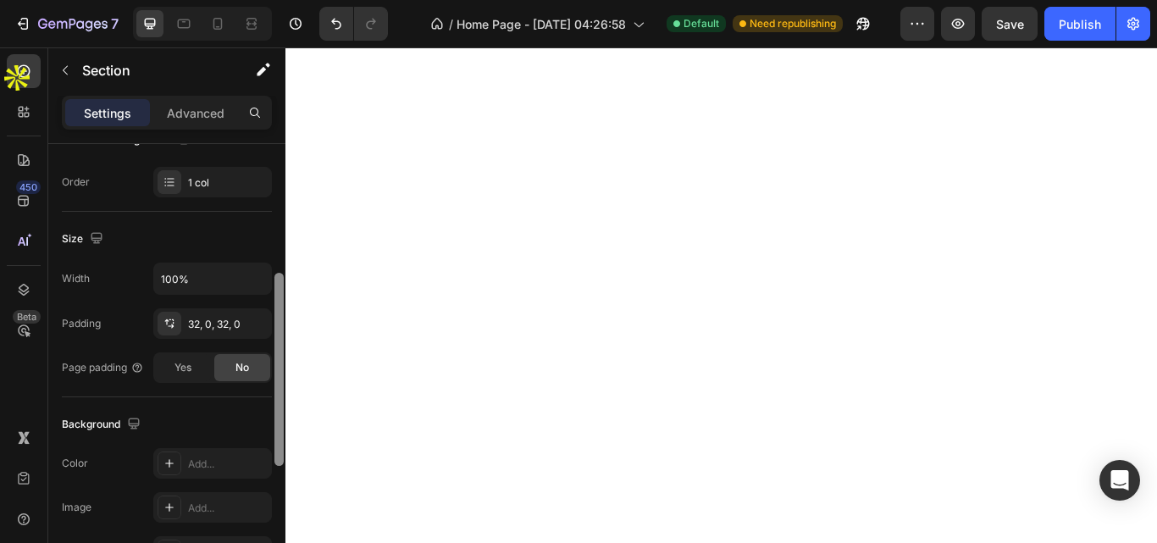
scroll to position [106, 0]
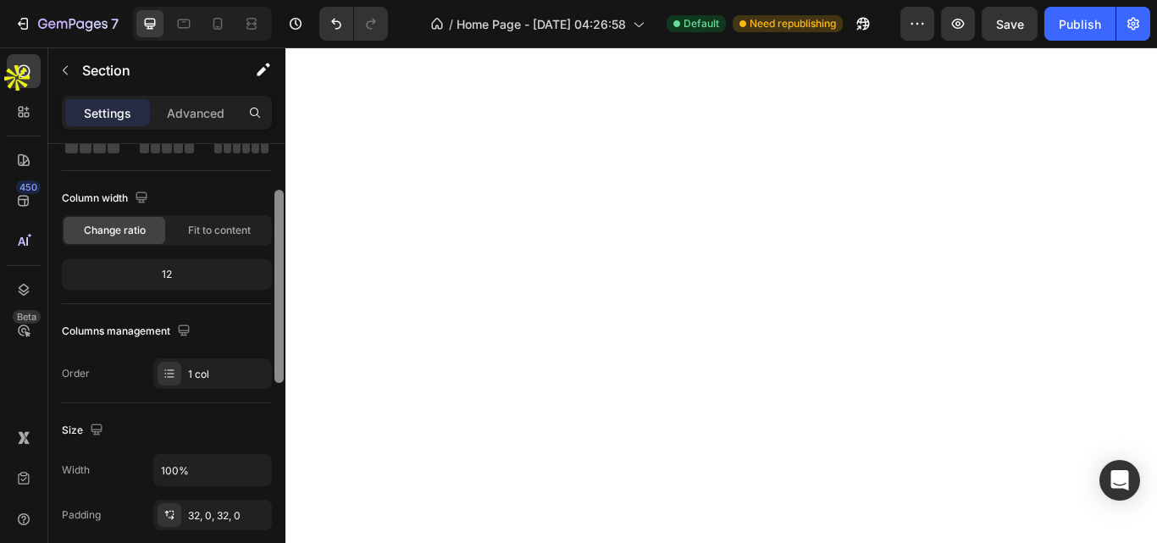
drag, startPoint x: 278, startPoint y: 246, endPoint x: 269, endPoint y: 292, distance: 46.5
click at [269, 292] on div "Layout Column width Change ratio Fit to content 12 Columns management Order 1 c…" at bounding box center [166, 367] width 237 height 447
click at [197, 104] on p "Advanced" at bounding box center [196, 113] width 58 height 18
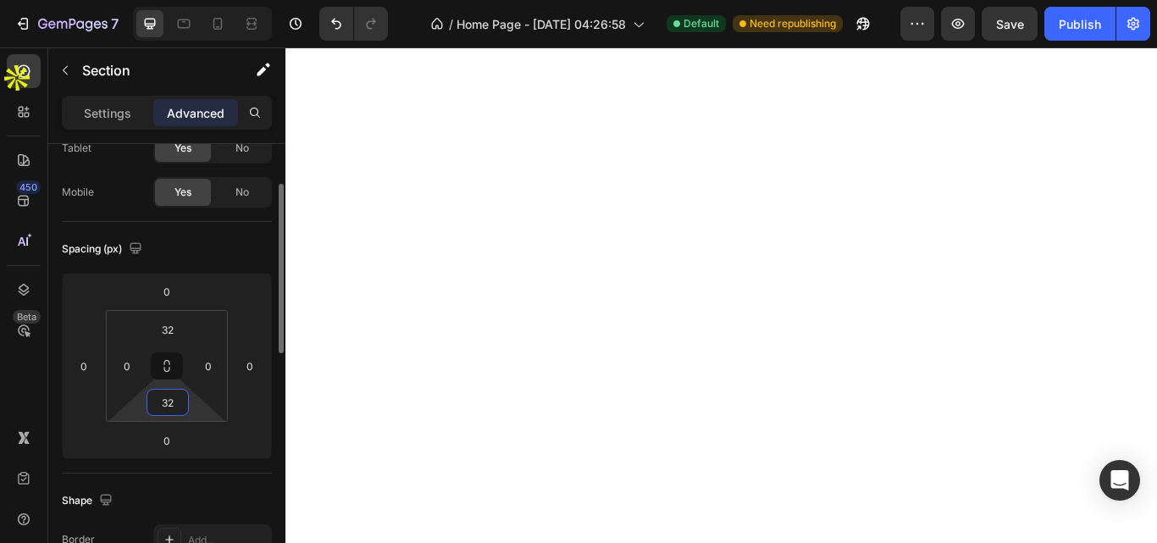
click at [183, 409] on input "32" at bounding box center [168, 402] width 34 height 25
type input "2"
type input "0"
click at [174, 333] on input "32" at bounding box center [168, 329] width 34 height 25
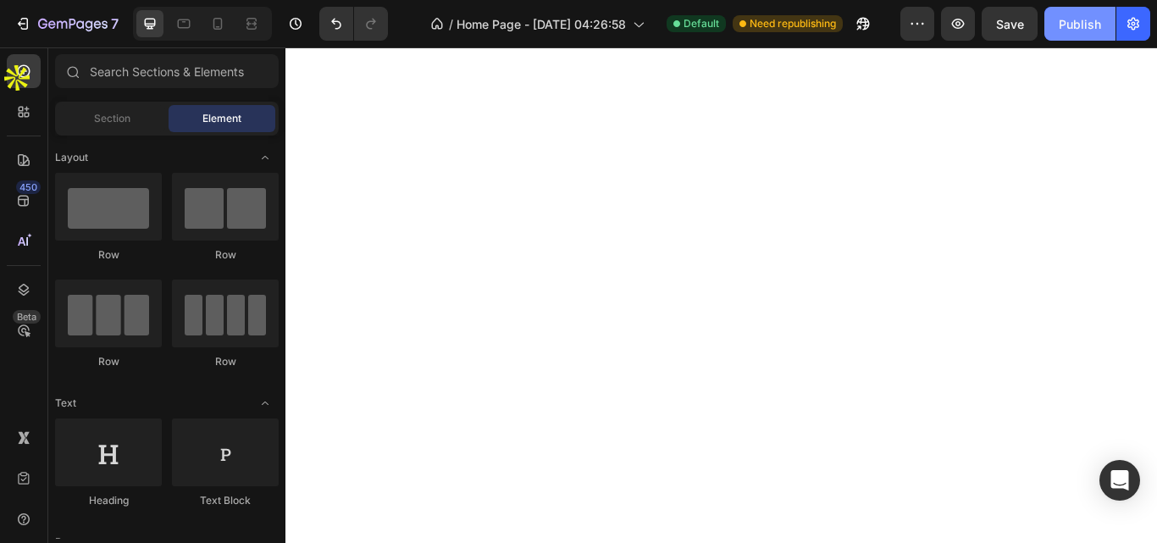
click at [1067, 15] on div "Publish" at bounding box center [1080, 24] width 42 height 18
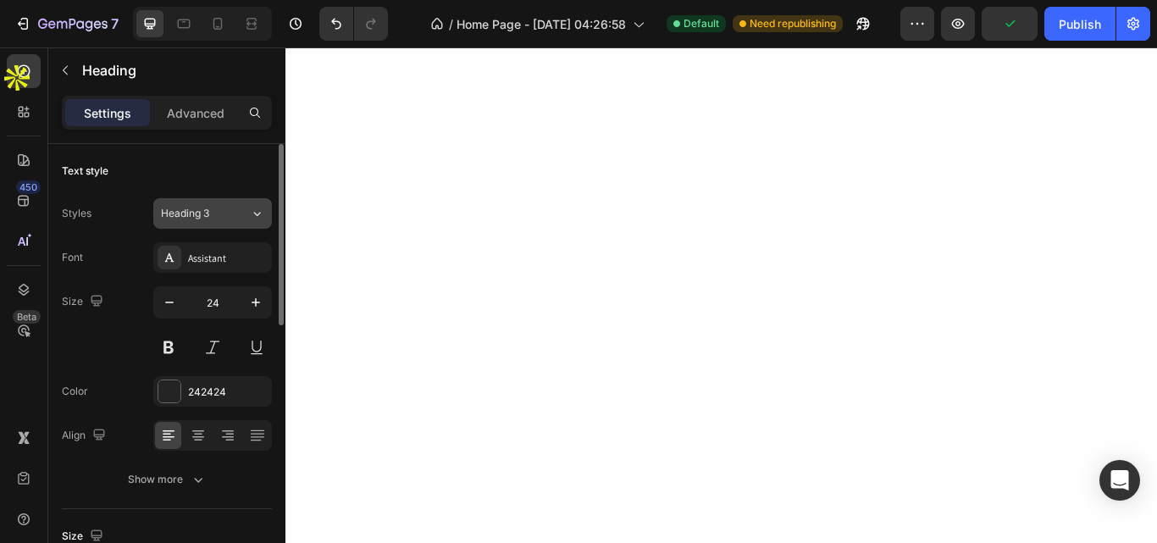
click at [226, 215] on div "Heading 3" at bounding box center [195, 213] width 69 height 15
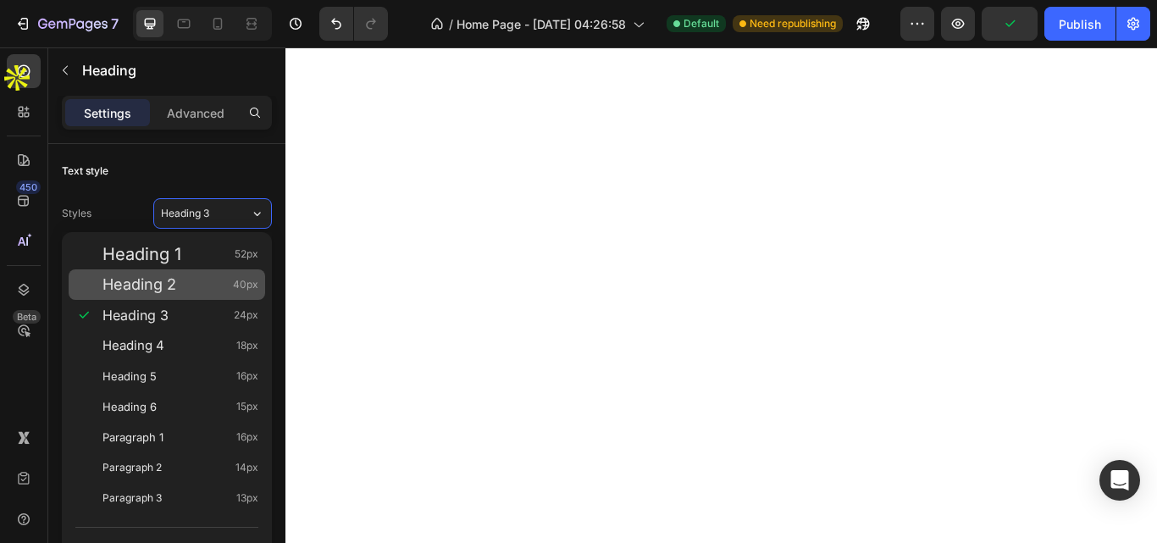
click at [181, 287] on div "Heading 2 40px" at bounding box center [180, 284] width 156 height 17
type input "40"
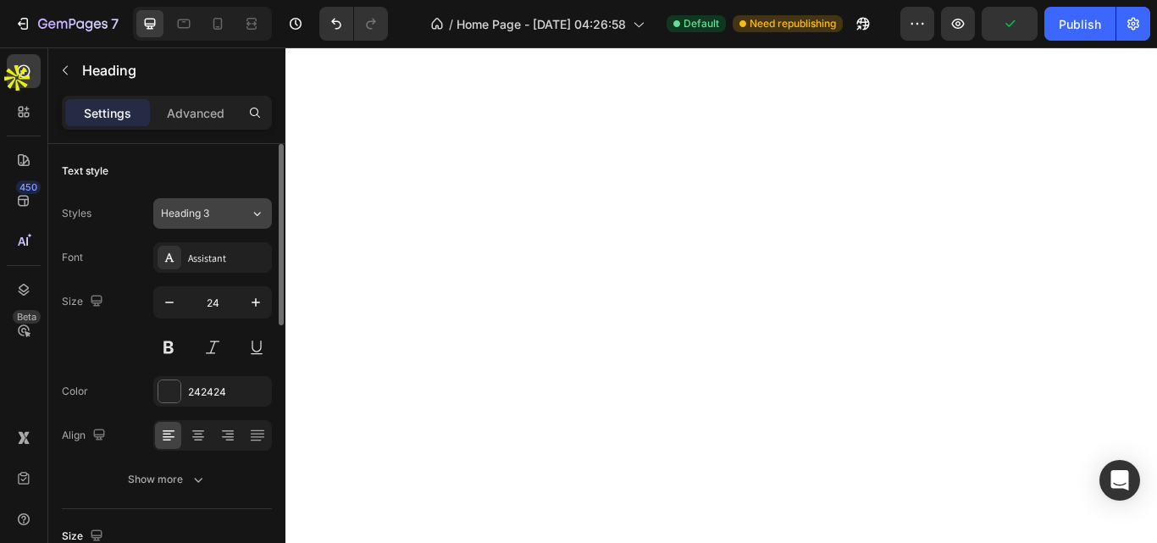
click at [225, 212] on div "Heading 3" at bounding box center [195, 213] width 69 height 15
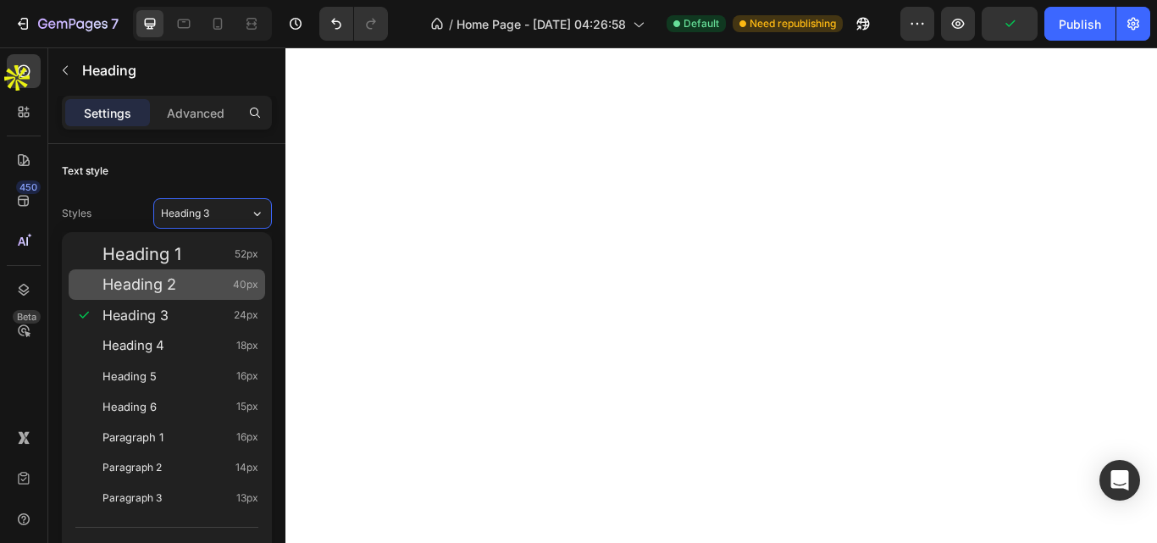
click at [203, 285] on div "Heading 2 40px" at bounding box center [180, 284] width 156 height 17
type input "40"
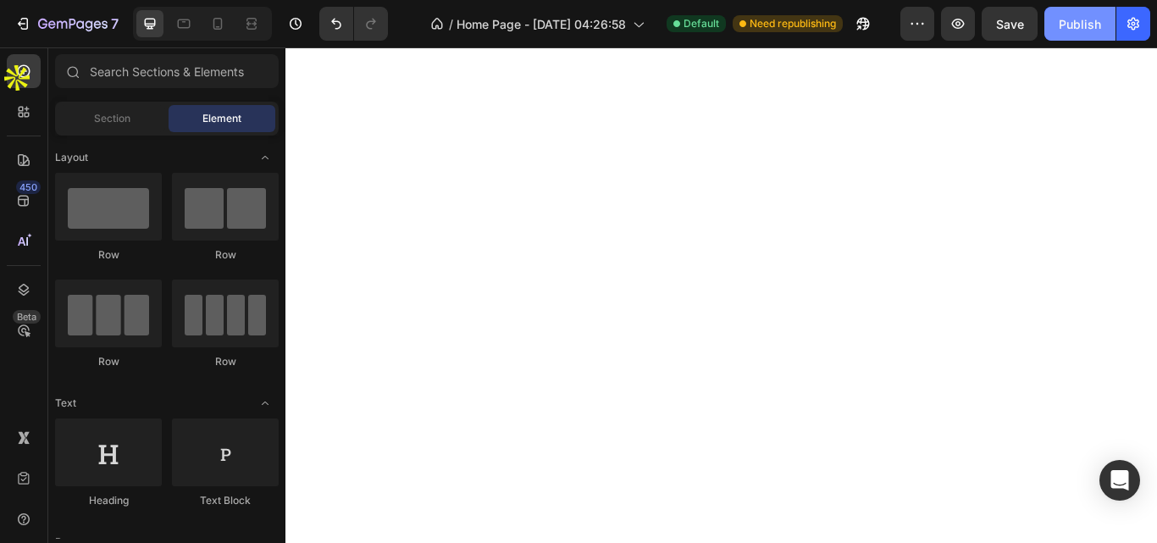
click at [1067, 30] on div "Publish" at bounding box center [1080, 24] width 42 height 18
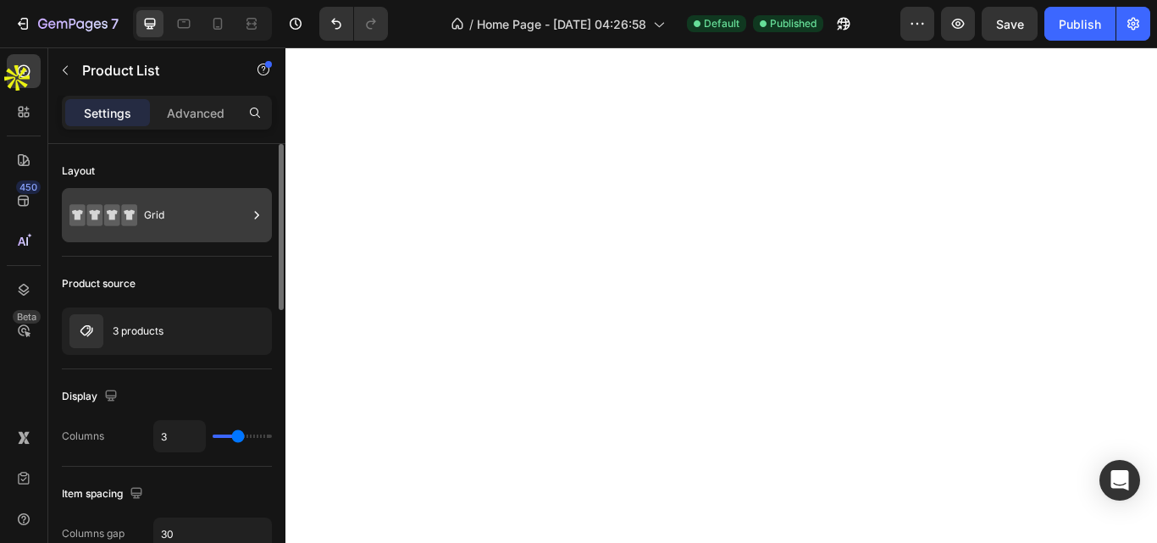
click at [201, 208] on div "Grid" at bounding box center [195, 215] width 103 height 39
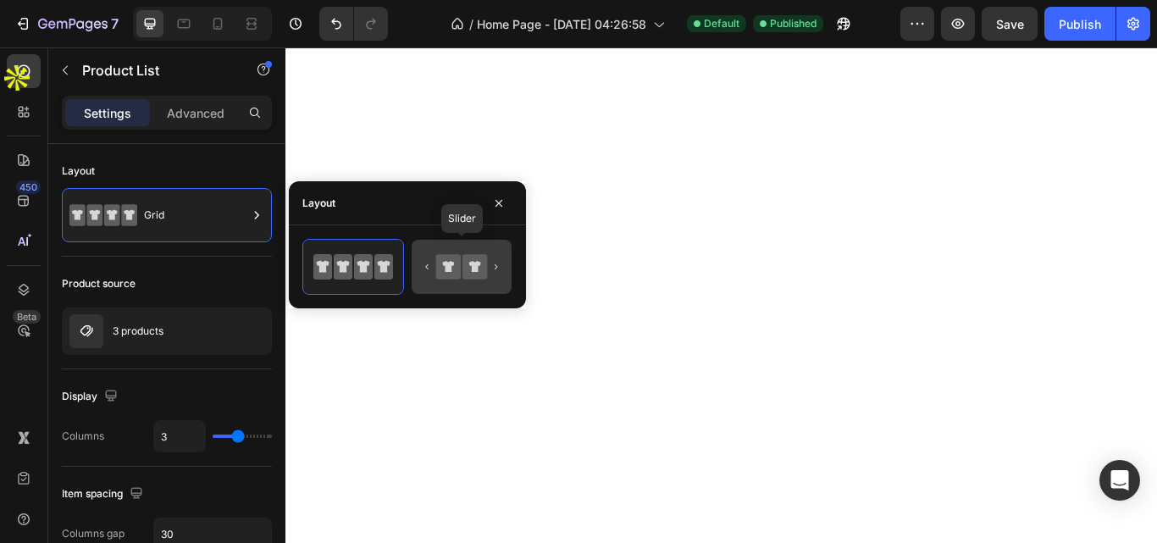
click at [456, 266] on icon at bounding box center [448, 266] width 25 height 25
click at [419, 265] on div at bounding box center [462, 267] width 100 height 54
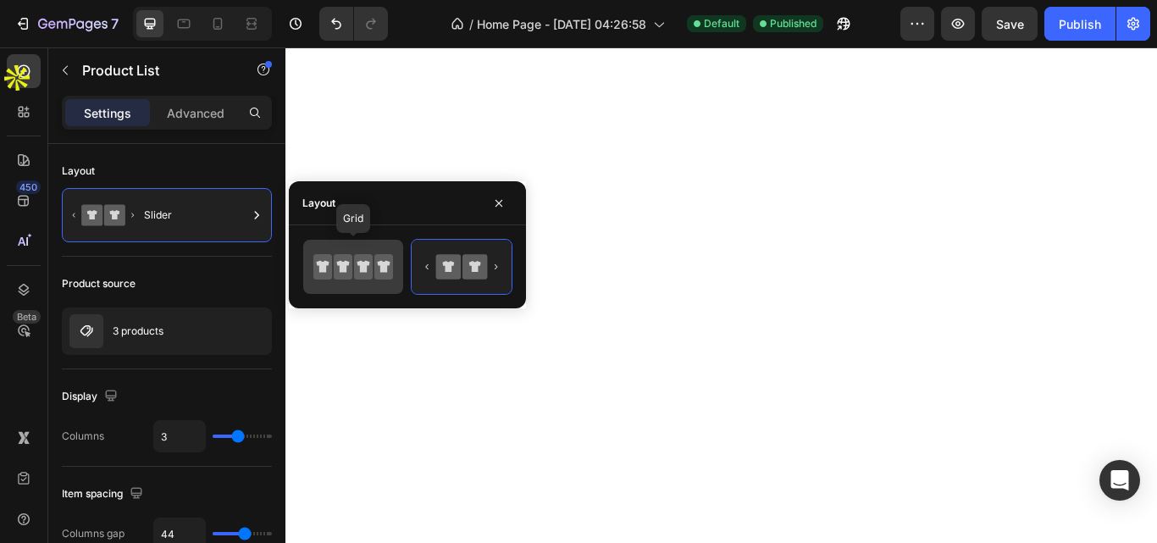
click at [355, 265] on icon at bounding box center [363, 266] width 19 height 25
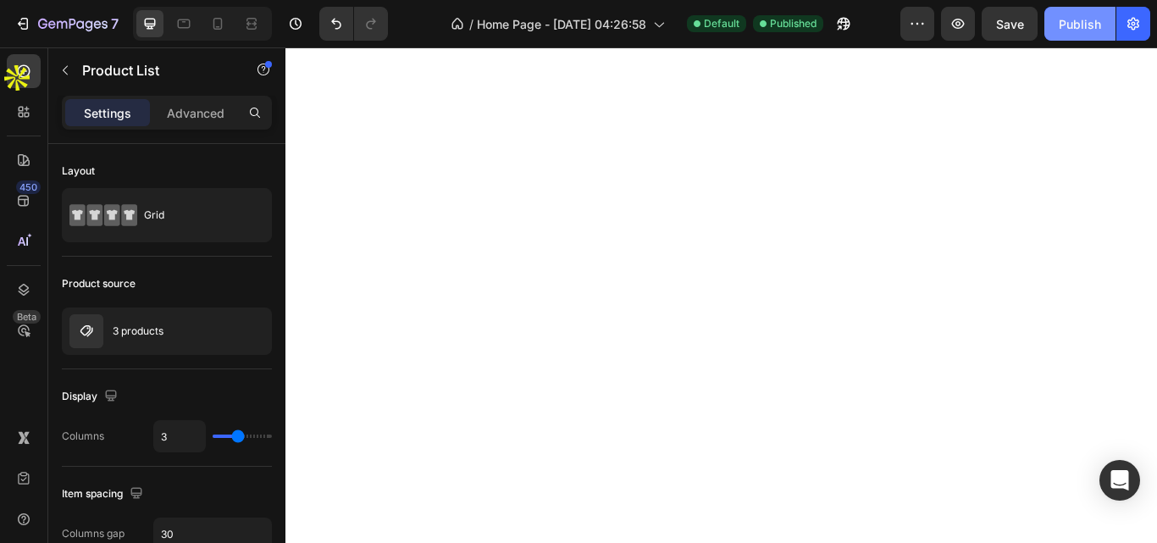
click at [1068, 24] on div "Publish" at bounding box center [1080, 24] width 42 height 18
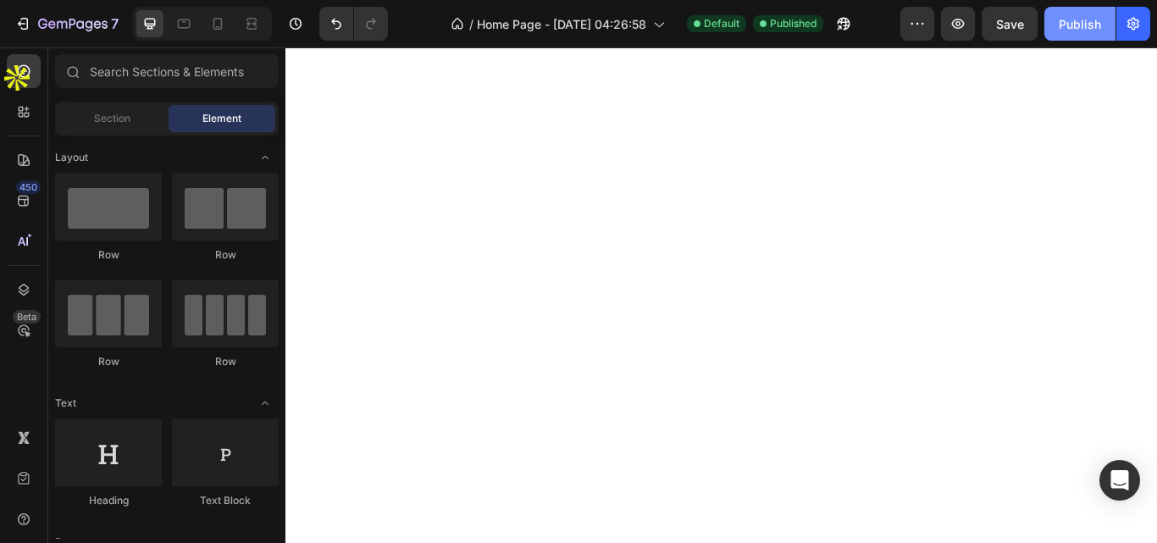
click at [1071, 13] on button "Publish" at bounding box center [1079, 24] width 71 height 34
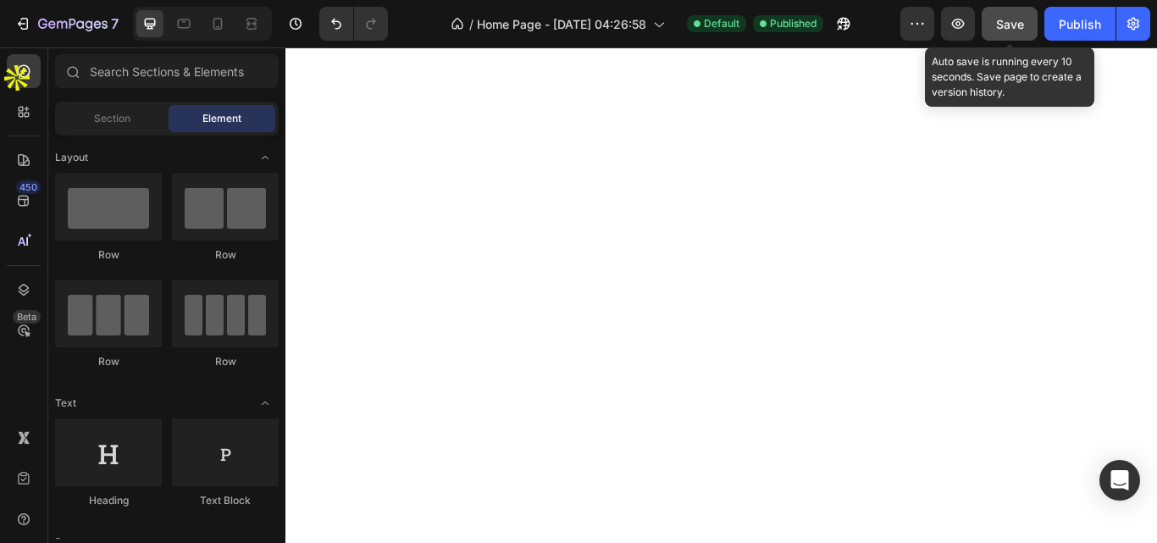
click at [1008, 15] on div "Save" at bounding box center [1010, 24] width 28 height 18
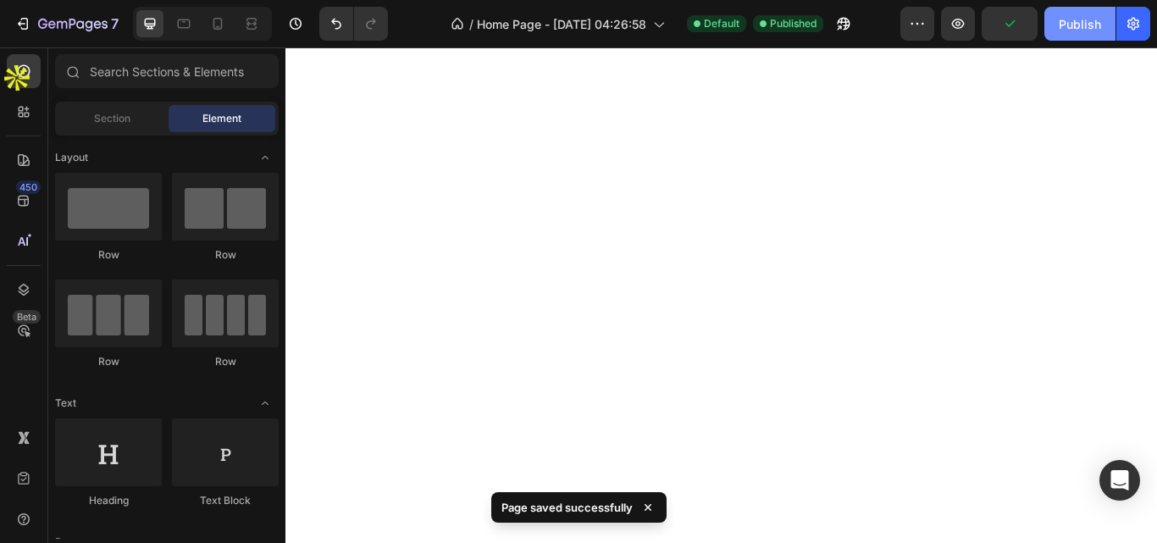
click at [1058, 25] on button "Publish" at bounding box center [1079, 24] width 71 height 34
